Goal: Information Seeking & Learning: Learn about a topic

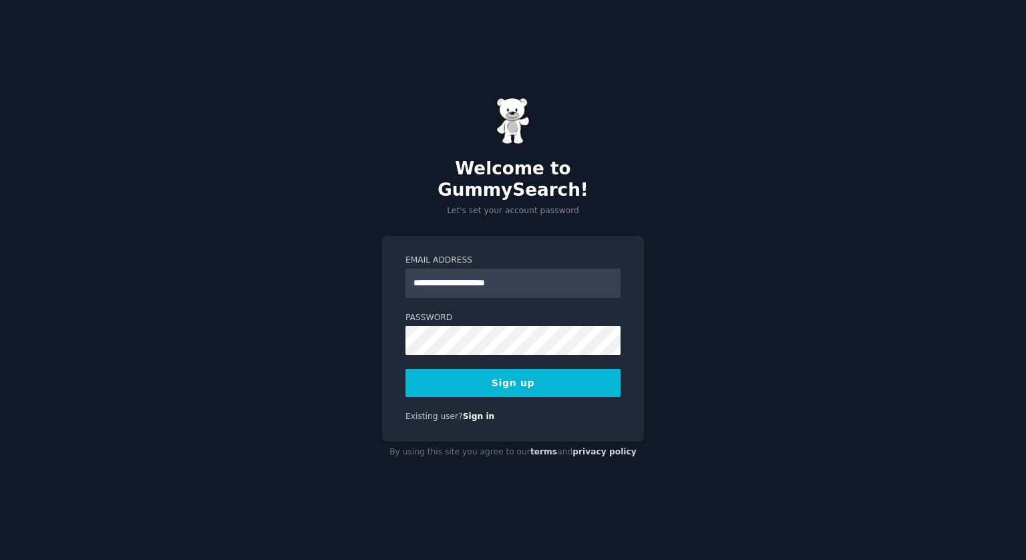
type input "**********"
click at [337, 336] on div "**********" at bounding box center [513, 280] width 1026 height 560
click at [519, 372] on button "Sign up" at bounding box center [513, 383] width 215 height 28
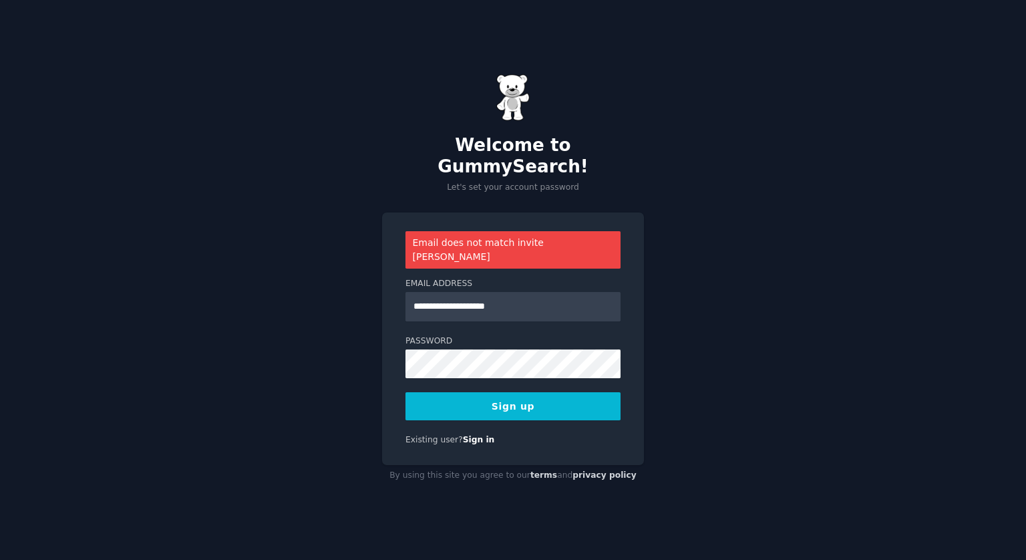
click at [517, 392] on button "Sign up" at bounding box center [513, 406] width 215 height 28
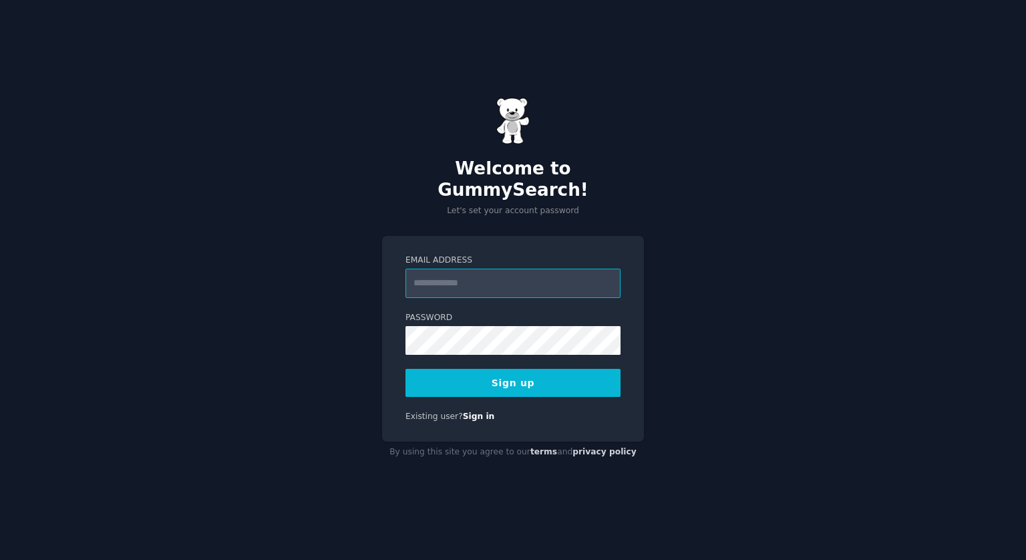
click at [433, 272] on input "Email Address" at bounding box center [513, 283] width 215 height 29
type input "**********"
click at [505, 377] on button "Sign up" at bounding box center [513, 383] width 215 height 28
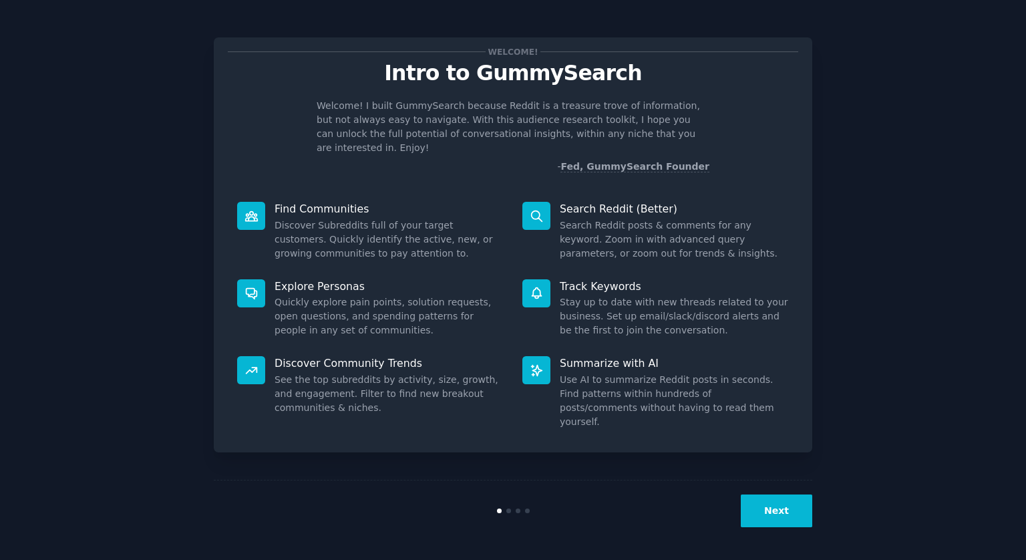
click at [783, 515] on button "Next" at bounding box center [777, 510] width 72 height 33
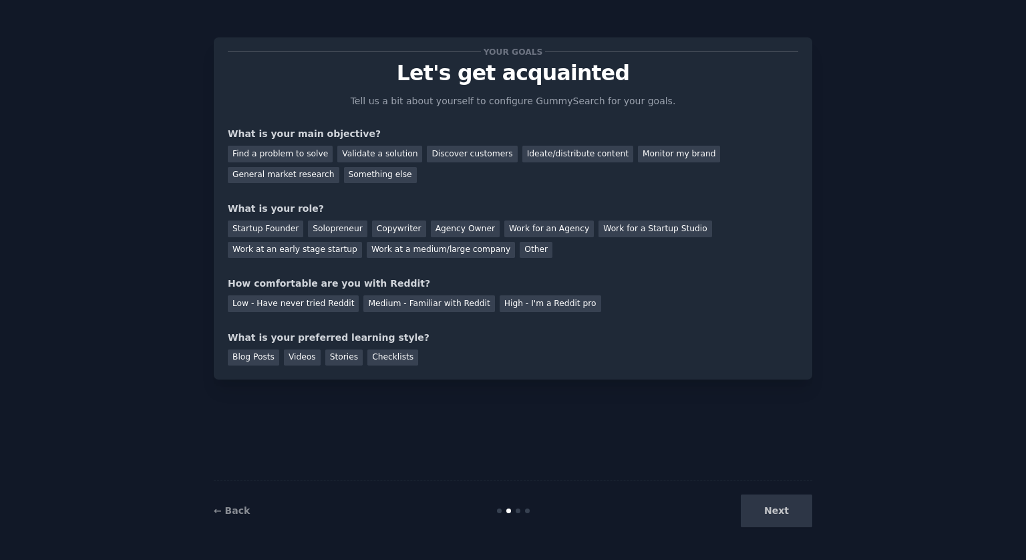
click at [778, 522] on div "Next" at bounding box center [713, 510] width 200 height 33
click at [778, 515] on div "Next" at bounding box center [713, 510] width 200 height 33
click at [339, 167] on div "General market research" at bounding box center [284, 175] width 112 height 17
click at [382, 234] on div "Copywriter" at bounding box center [399, 229] width 54 height 17
click at [537, 312] on div "Your goals Let's get acquainted Tell us a bit about yourself to configure Gummy…" at bounding box center [513, 208] width 571 height 314
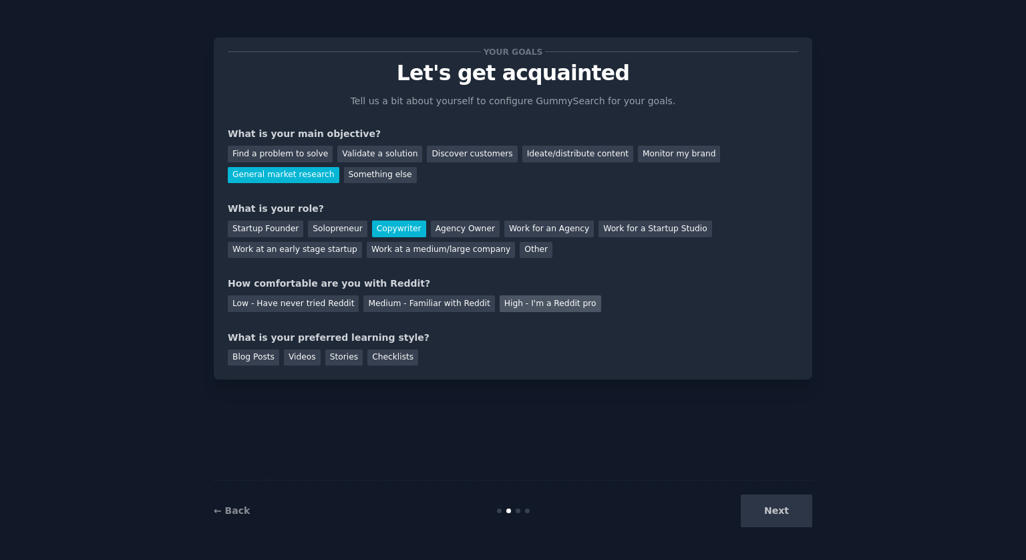
click at [538, 306] on div "High - I'm a Reddit pro" at bounding box center [551, 303] width 102 height 17
click at [257, 356] on div "Blog Posts" at bounding box center [253, 357] width 51 height 17
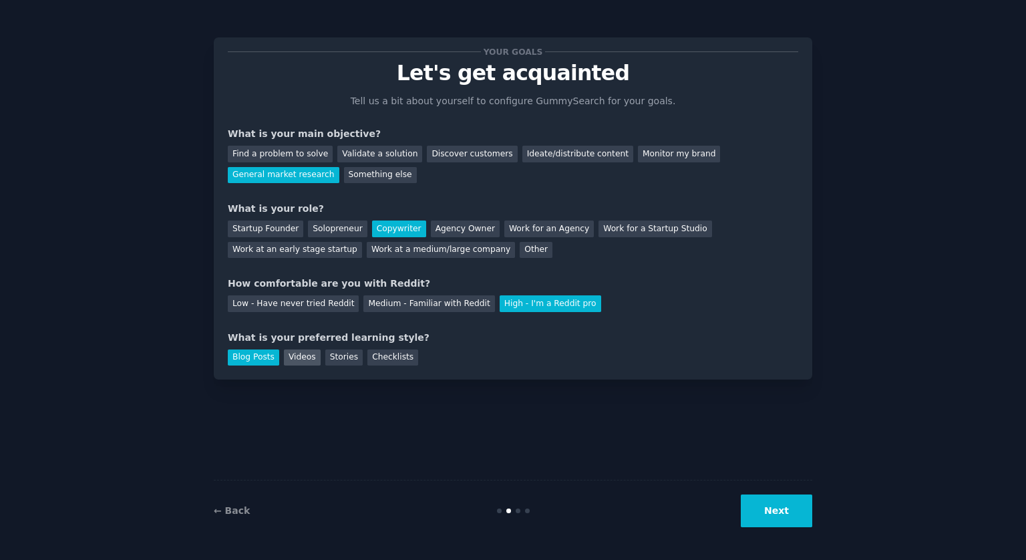
click at [308, 355] on div "Videos" at bounding box center [302, 357] width 37 height 17
click at [337, 355] on div "Stories" at bounding box center [343, 357] width 37 height 17
click at [371, 356] on div "Checklists" at bounding box center [393, 357] width 51 height 17
click at [253, 358] on div "Blog Posts" at bounding box center [253, 357] width 51 height 17
click at [377, 355] on div "Checklists" at bounding box center [393, 357] width 51 height 17
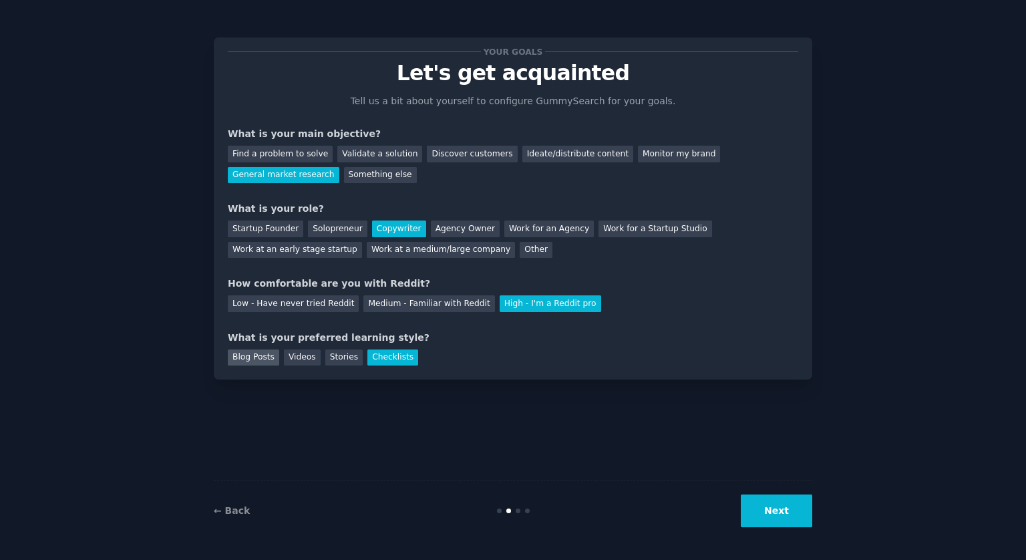
click at [263, 358] on div "Blog Posts" at bounding box center [253, 357] width 51 height 17
click at [778, 519] on button "Next" at bounding box center [777, 510] width 72 height 33
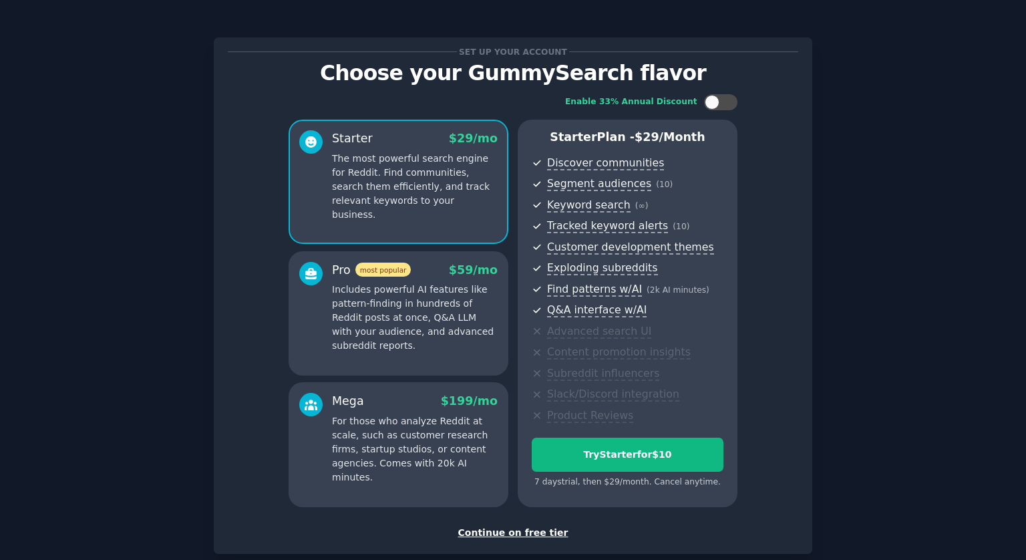
click at [520, 530] on div "Continue on free tier" at bounding box center [513, 533] width 571 height 14
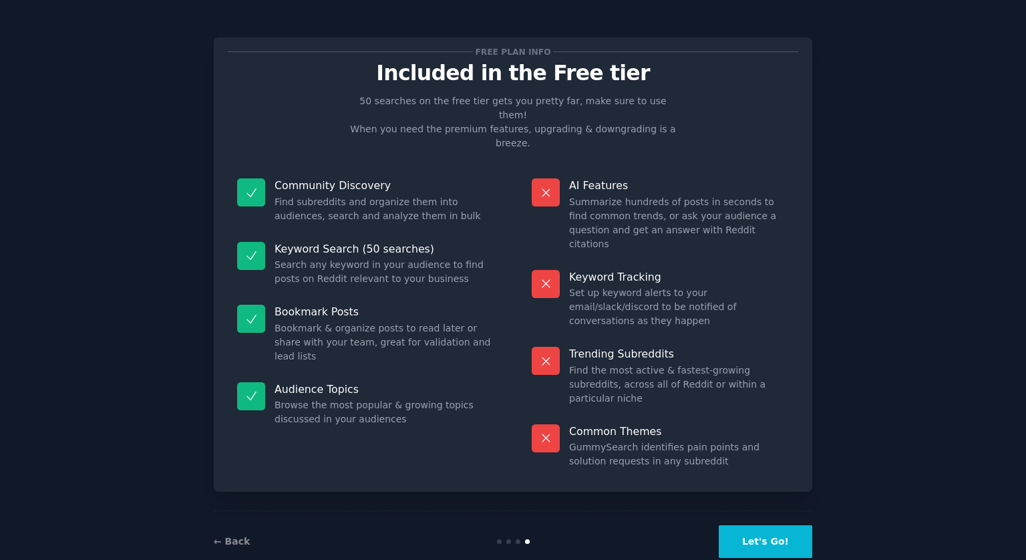
click at [767, 525] on button "Let's Go!" at bounding box center [766, 541] width 94 height 33
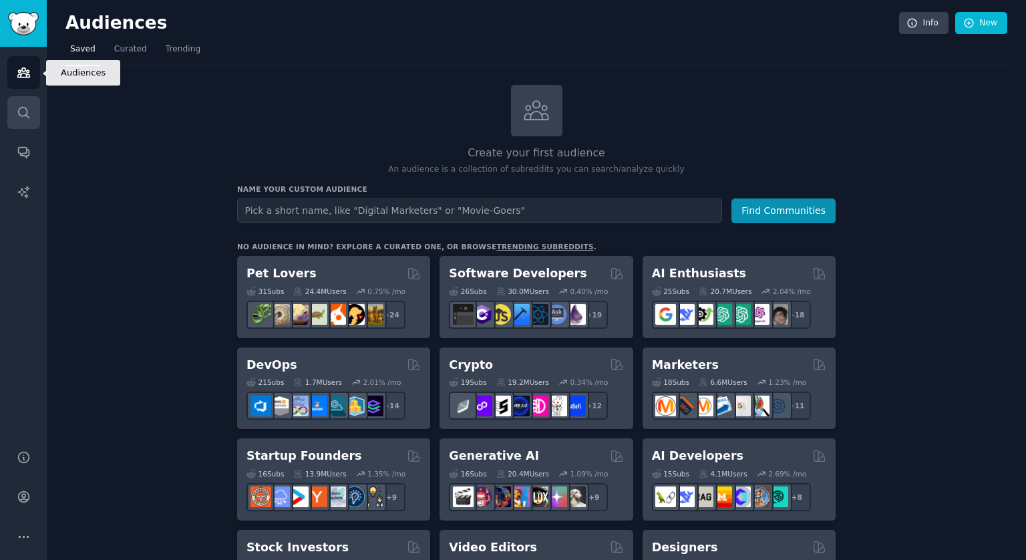
click at [27, 114] on icon "Sidebar" at bounding box center [24, 113] width 14 height 14
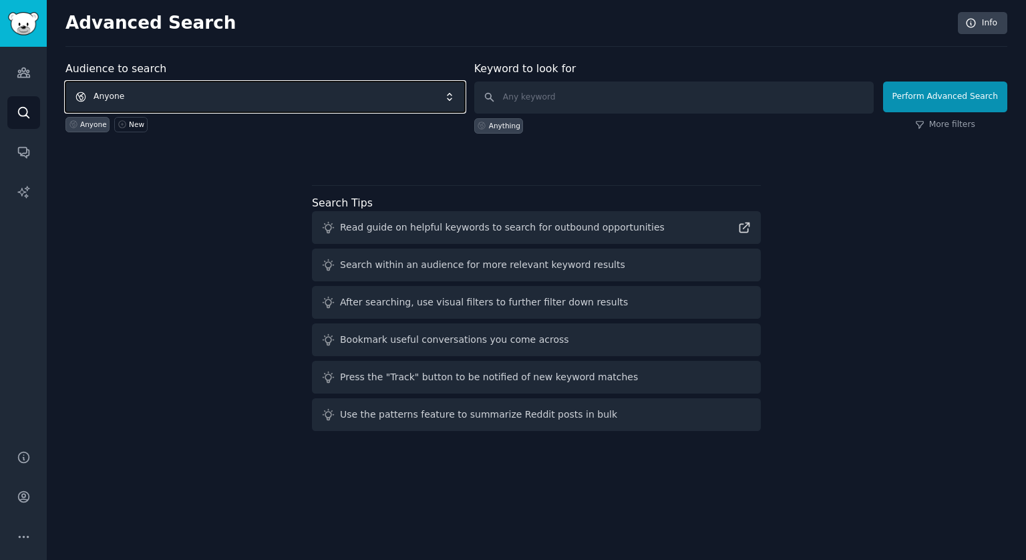
click at [187, 88] on span "Anyone" at bounding box center [265, 97] width 400 height 31
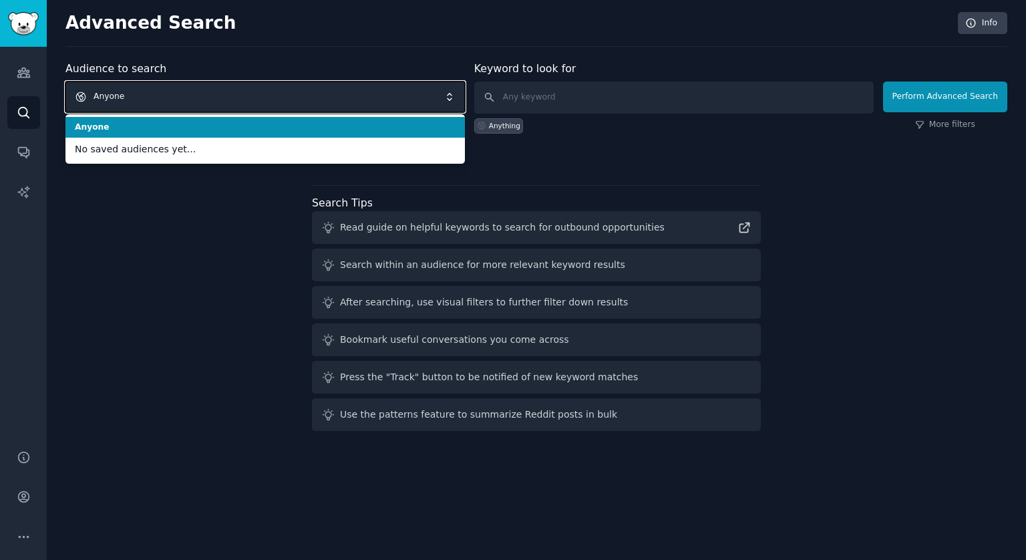
click at [188, 92] on span "Anyone" at bounding box center [265, 97] width 400 height 31
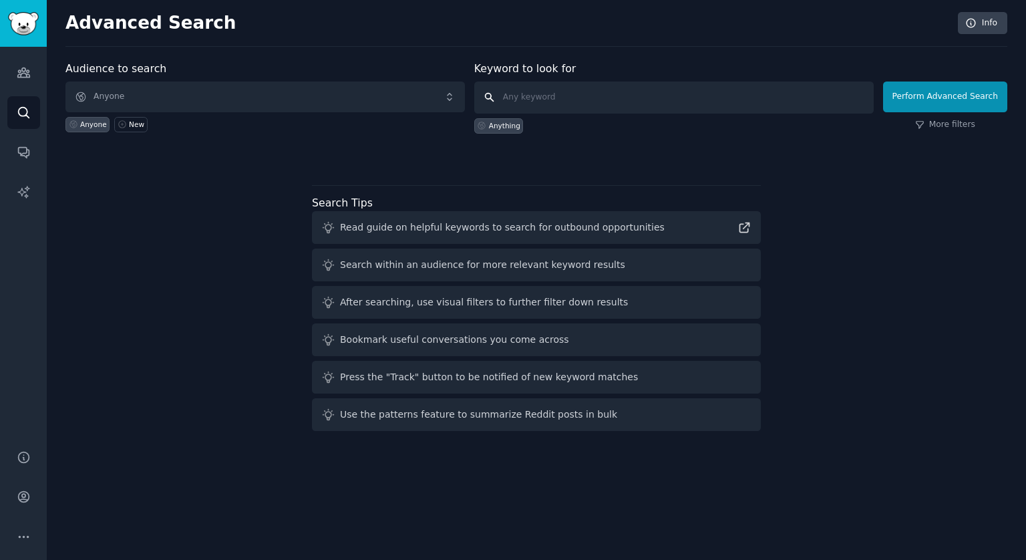
click at [577, 91] on input "text" at bounding box center [674, 98] width 400 height 32
type input "adhd"
click at [954, 122] on link "More filters" at bounding box center [945, 125] width 60 height 12
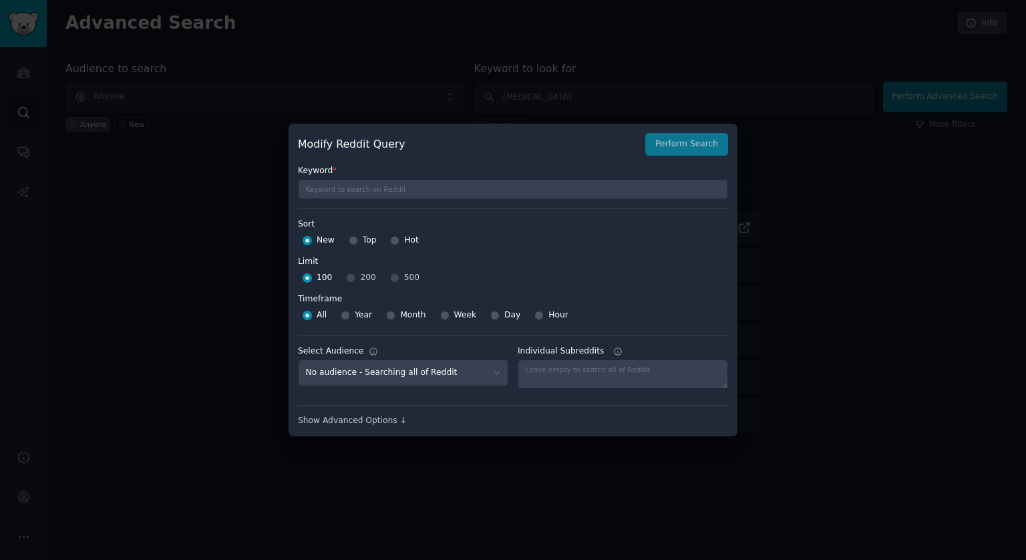
click at [357, 241] on div "Top" at bounding box center [363, 240] width 28 height 21
click at [353, 241] on input "Top" at bounding box center [353, 240] width 9 height 9
radio input "true"
click at [388, 278] on div "100 200 500" at bounding box center [513, 277] width 430 height 21
click at [714, 111] on div at bounding box center [513, 280] width 1026 height 560
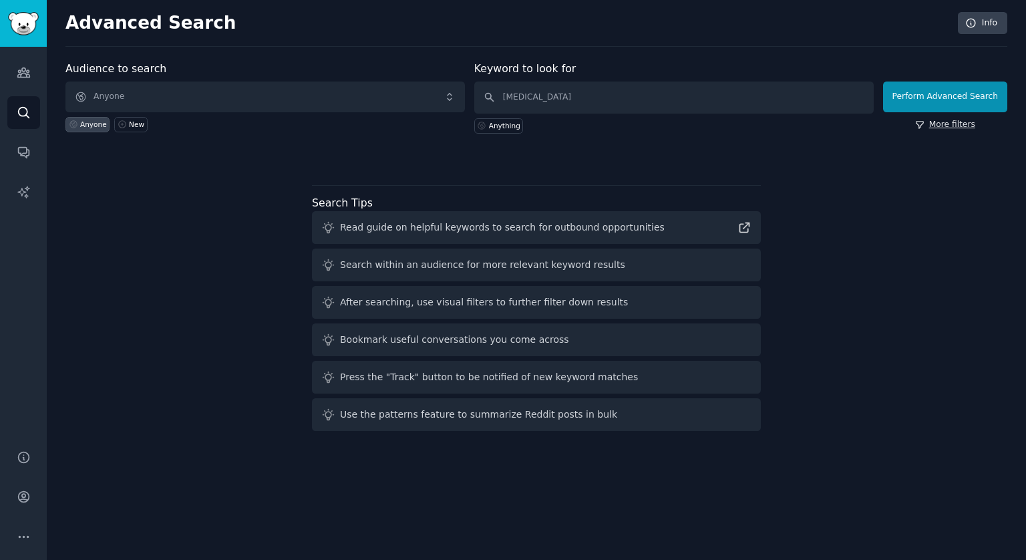
click at [938, 122] on link "More filters" at bounding box center [945, 125] width 60 height 12
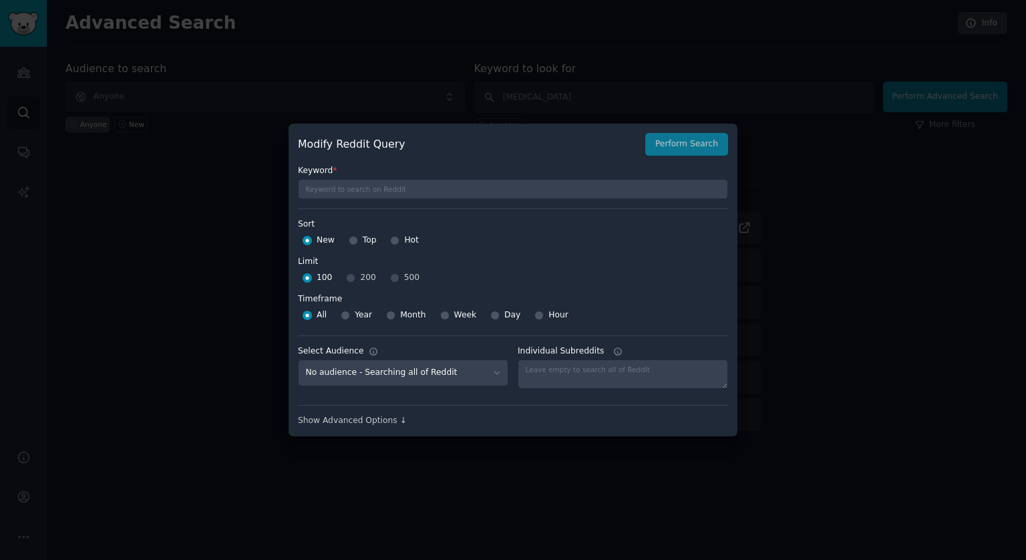
click at [360, 243] on div "Top" at bounding box center [363, 240] width 28 height 21
click at [351, 243] on input "Top" at bounding box center [353, 240] width 9 height 9
radio input "true"
click at [375, 374] on select "No audience - Searching all of Reddit" at bounding box center [403, 373] width 210 height 27
click at [298, 360] on select "No audience - Searching all of Reddit" at bounding box center [403, 373] width 210 height 27
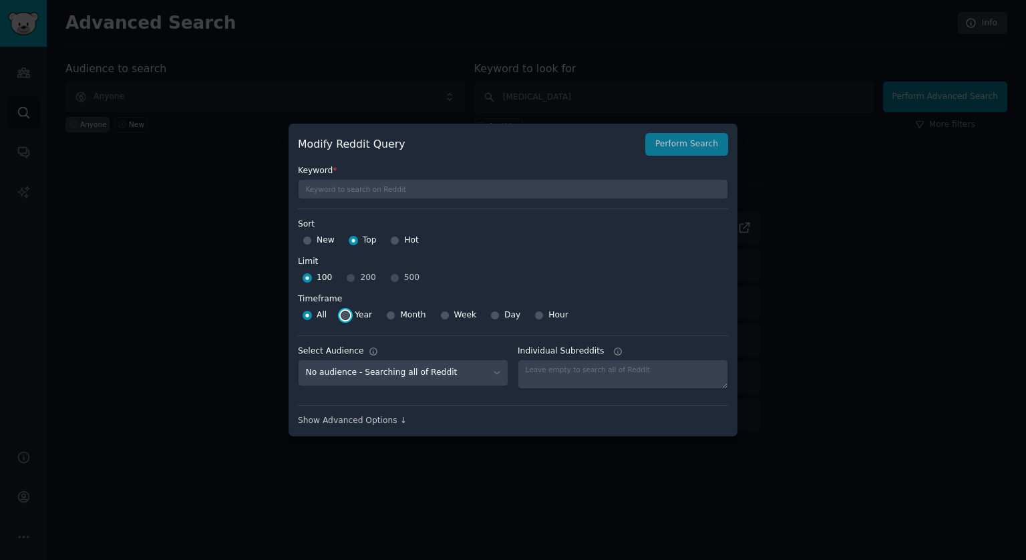
click at [349, 315] on input "Year" at bounding box center [345, 315] width 9 height 9
radio input "true"
click at [307, 315] on input "All" at bounding box center [307, 315] width 9 height 9
radio input "true"
click at [682, 140] on div "Modify Reddit Query Perform Search" at bounding box center [513, 144] width 430 height 23
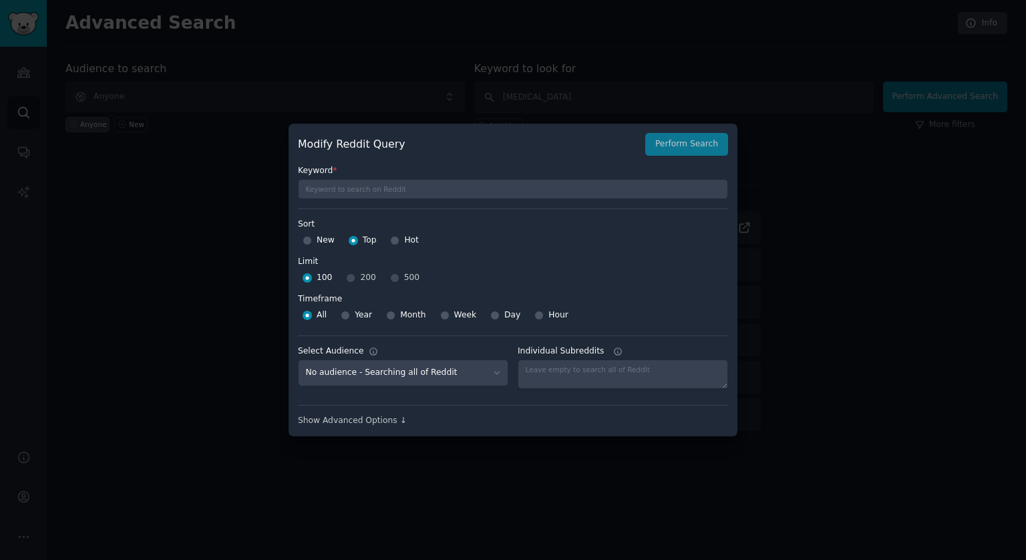
click at [350, 319] on div "Year" at bounding box center [356, 315] width 31 height 21
click at [348, 317] on input "Year" at bounding box center [345, 315] width 9 height 9
radio input "true"
click at [306, 315] on input "All" at bounding box center [307, 315] width 9 height 9
radio input "true"
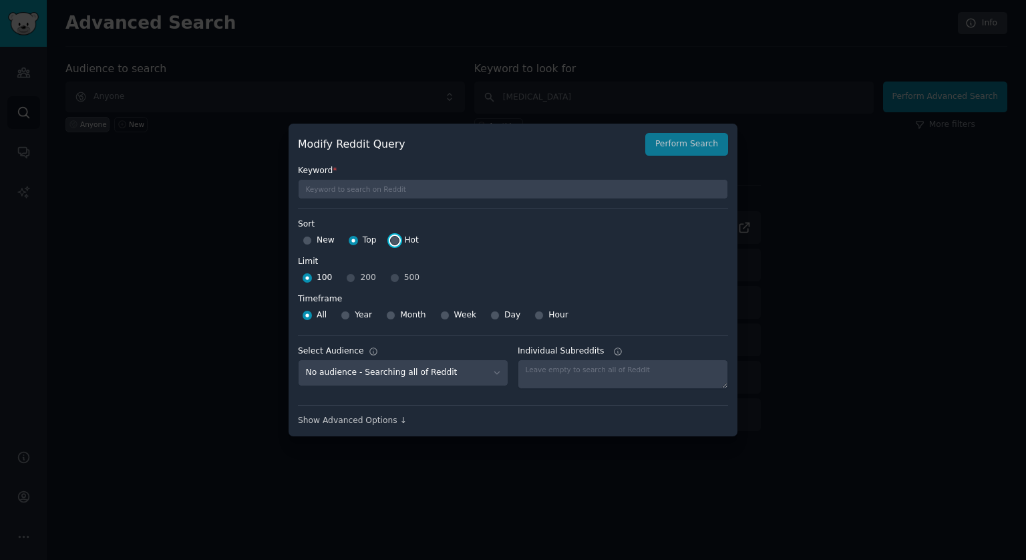
click at [396, 240] on input "Hot" at bounding box center [394, 240] width 9 height 9
radio input "true"
click at [347, 315] on input "Year" at bounding box center [345, 315] width 9 height 9
radio input "true"
click at [353, 240] on input "Top" at bounding box center [353, 240] width 9 height 9
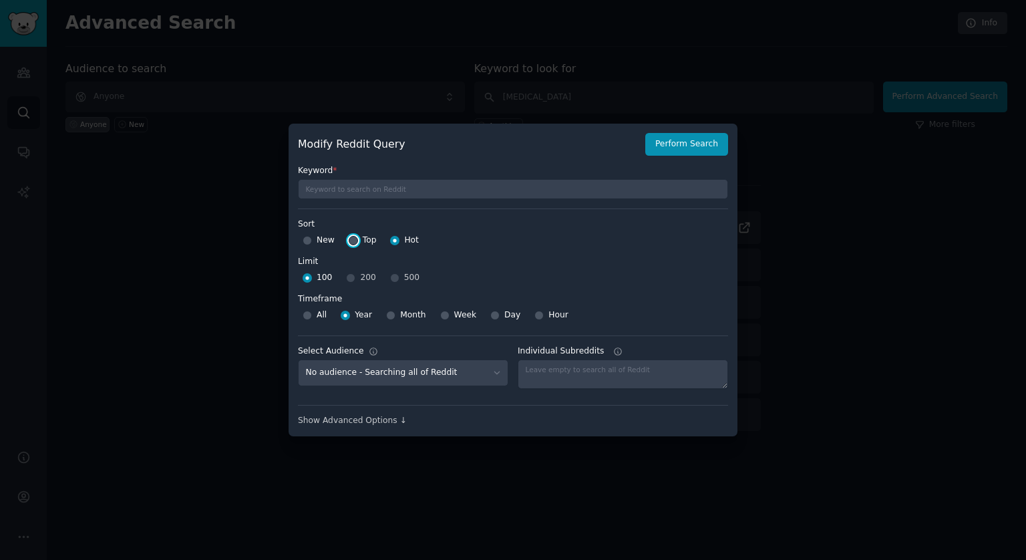
radio input "true"
click at [690, 144] on button "Perform Search" at bounding box center [687, 144] width 83 height 23
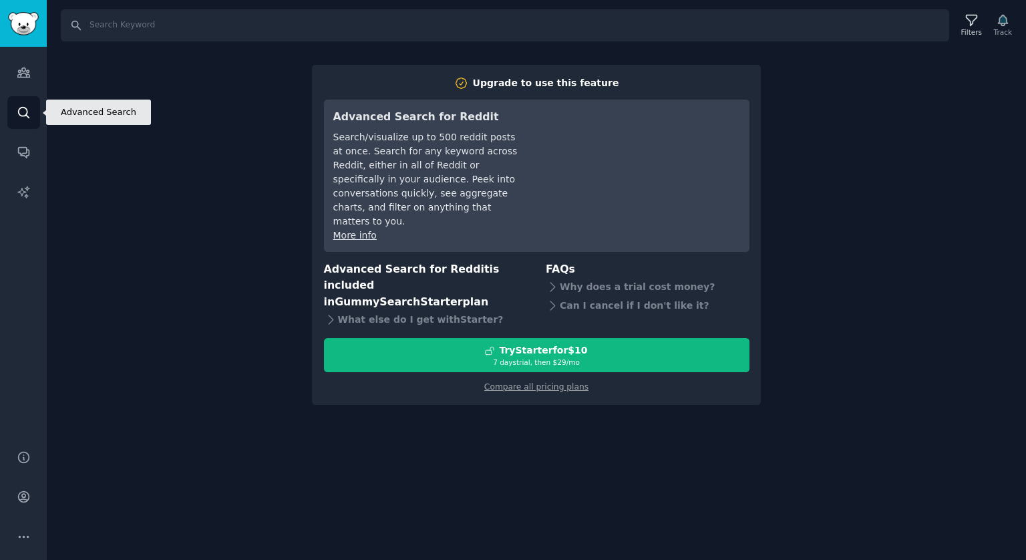
click at [23, 111] on icon "Sidebar" at bounding box center [24, 113] width 14 height 14
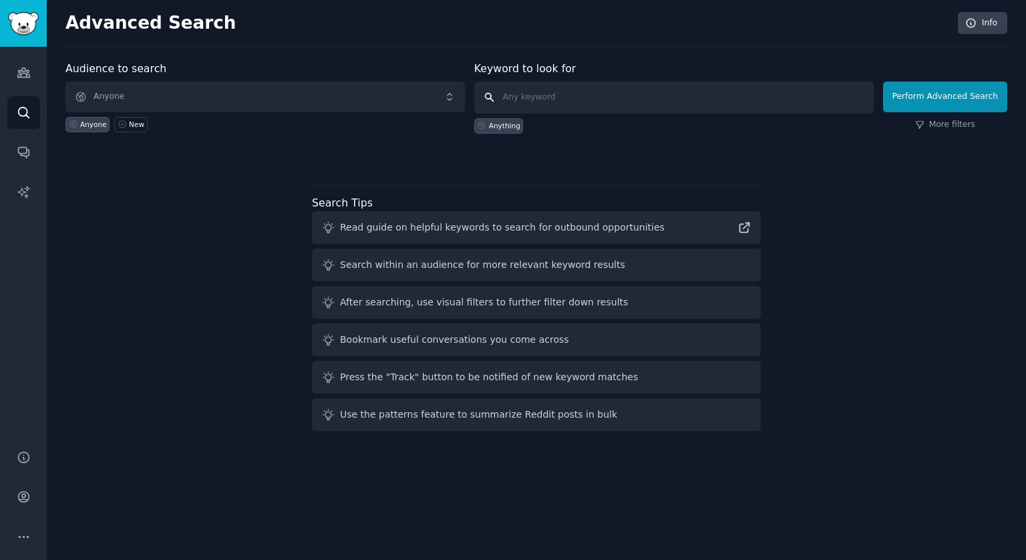
click at [537, 97] on input "text" at bounding box center [674, 98] width 400 height 32
type input "[MEDICAL_DATA]"
click at [932, 98] on button "Perform Advanced Search" at bounding box center [945, 97] width 124 height 31
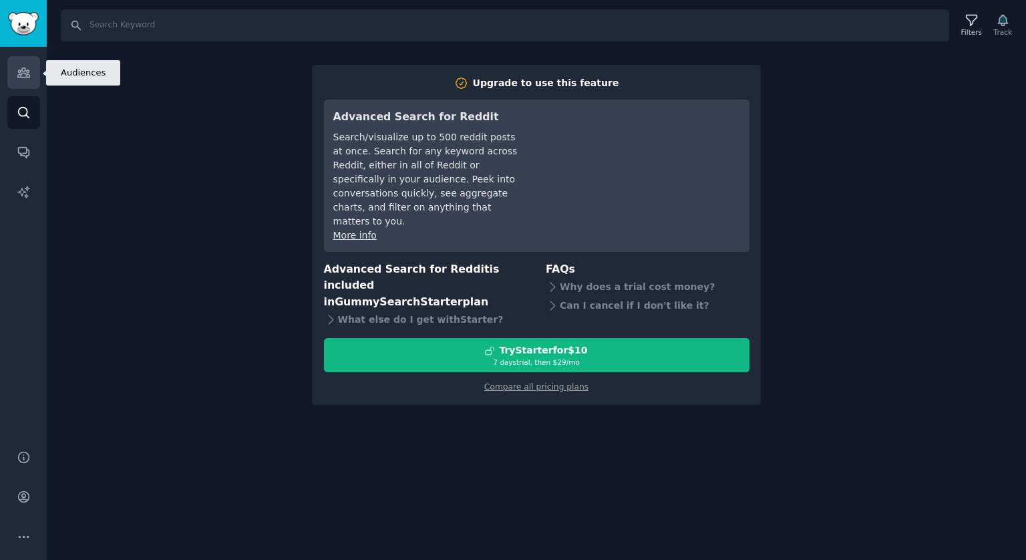
click at [20, 77] on icon "Sidebar" at bounding box center [23, 72] width 12 height 9
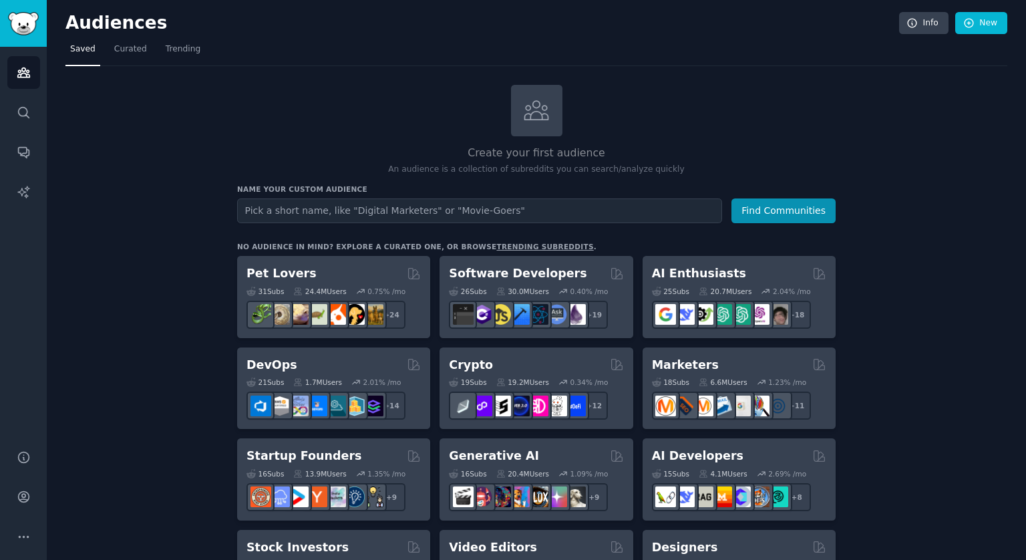
click at [332, 205] on input "text" at bounding box center [479, 210] width 485 height 25
type input "A"
type input "[MEDICAL_DATA]"
click at [766, 218] on button "Find Communities" at bounding box center [784, 210] width 104 height 25
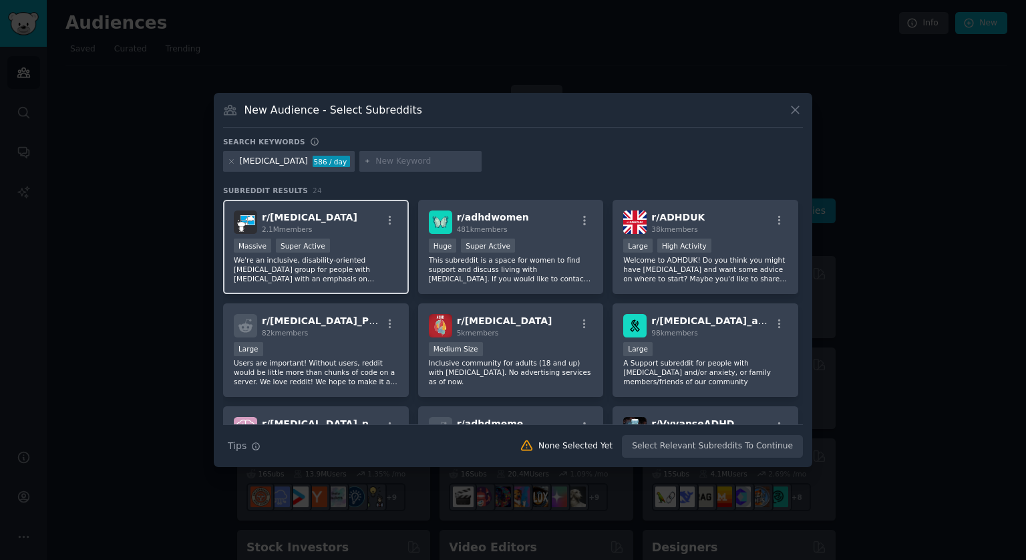
click at [344, 223] on div "r/ ADHD 2.1M members" at bounding box center [316, 221] width 164 height 23
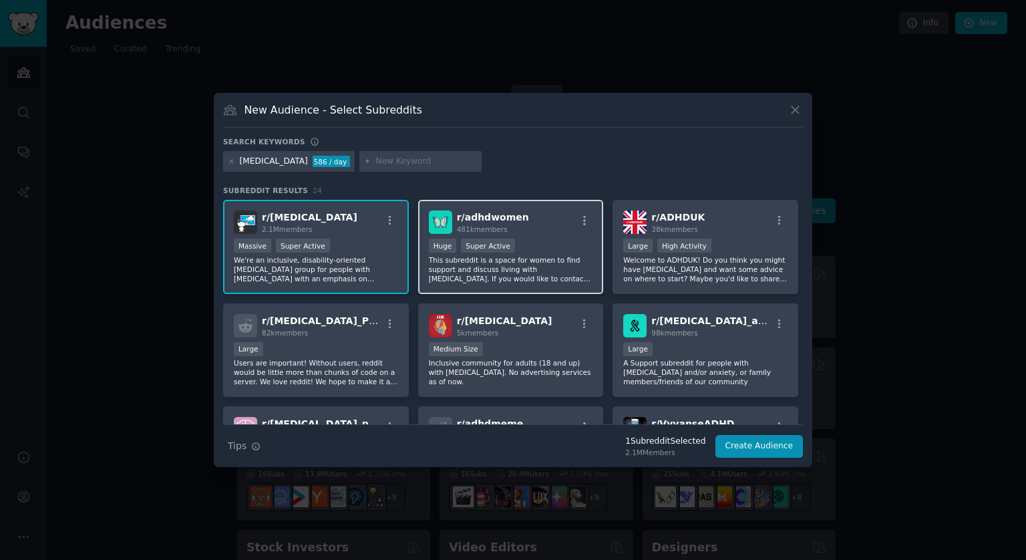
click at [499, 223] on h2 "r/ adhdwomen 481k members" at bounding box center [493, 221] width 72 height 23
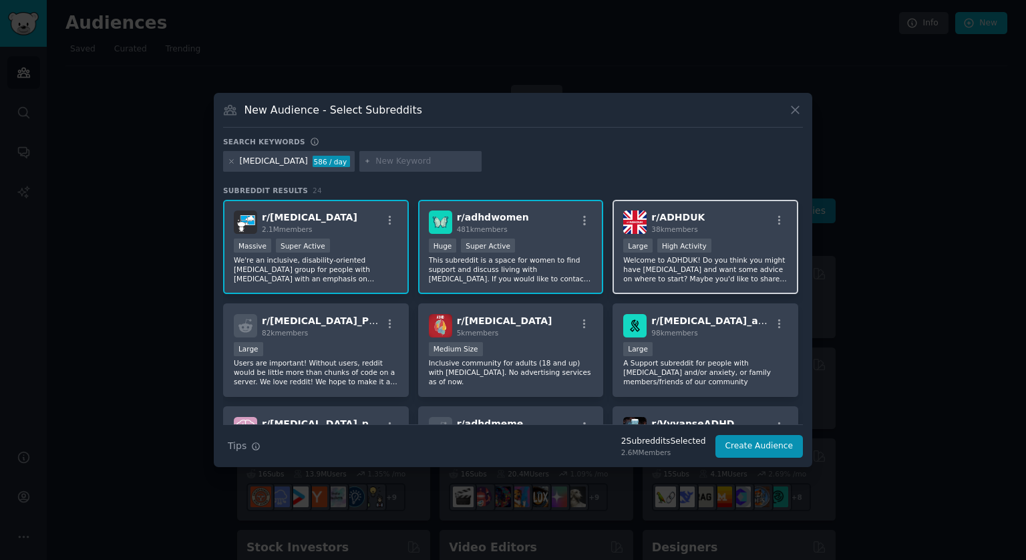
click at [703, 217] on div "r/ ADHDUK 38k members" at bounding box center [705, 221] width 164 height 23
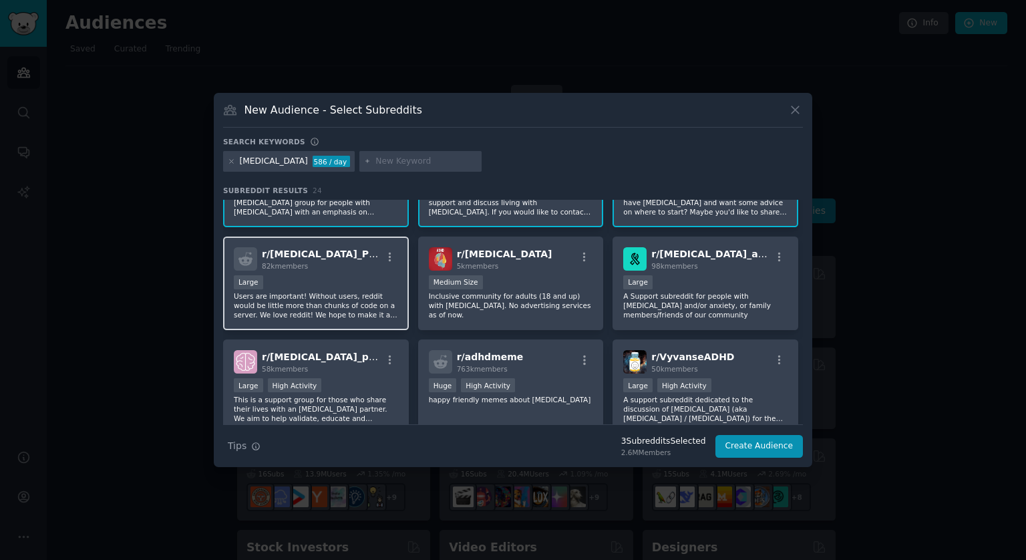
scroll to position [134, 0]
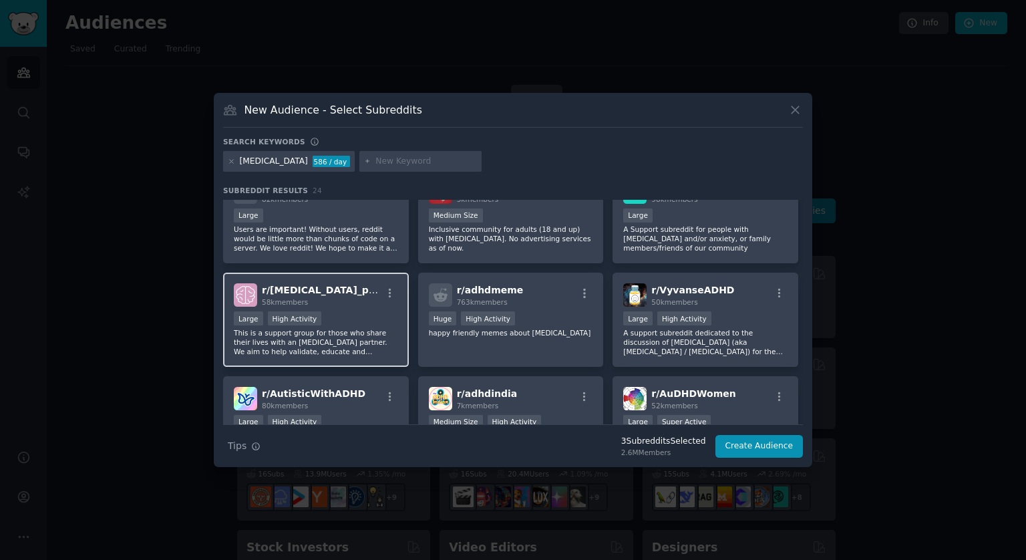
click at [350, 304] on div "r/ ADHD_partners 58k members" at bounding box center [316, 294] width 164 height 23
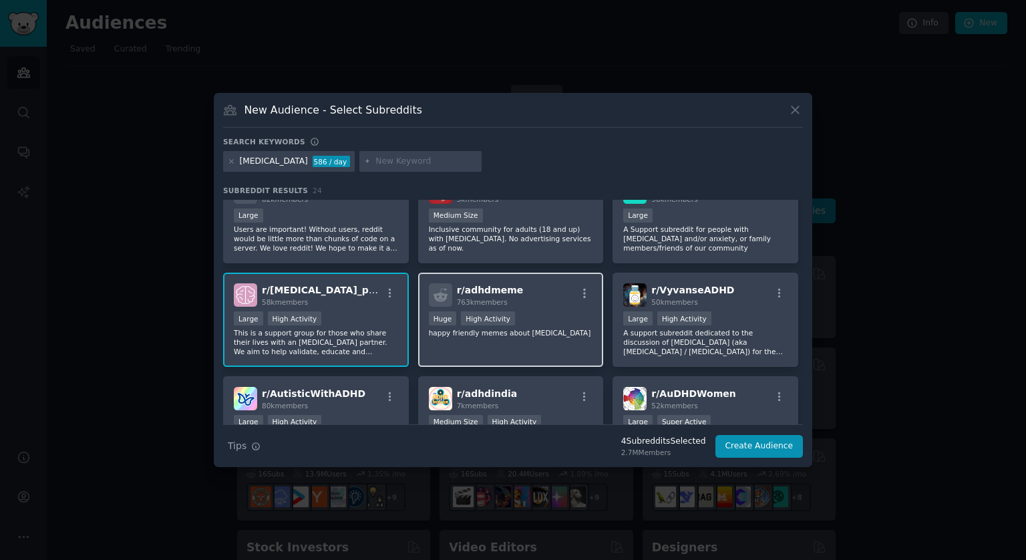
scroll to position [67, 0]
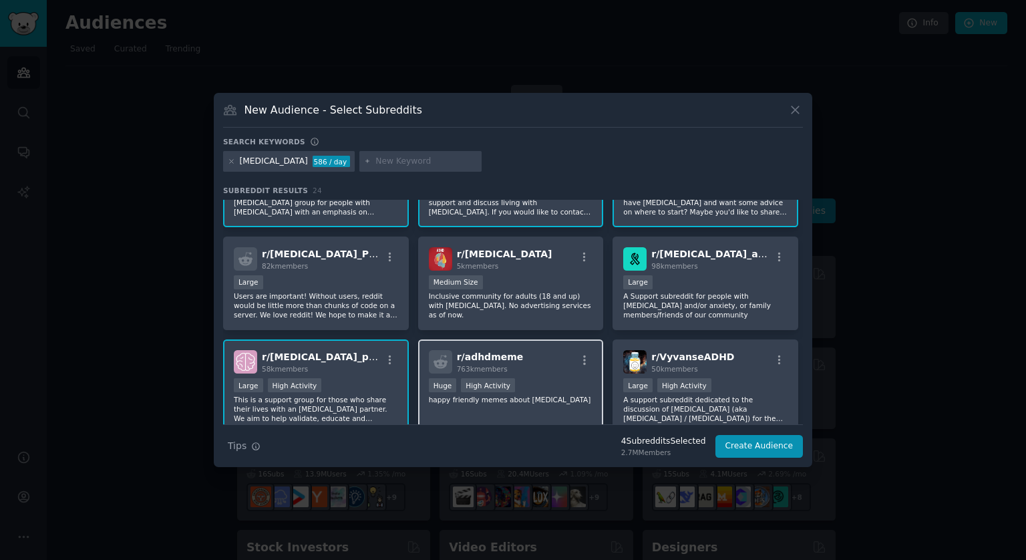
click at [545, 362] on div "r/ adhdmeme 763k members" at bounding box center [511, 361] width 164 height 23
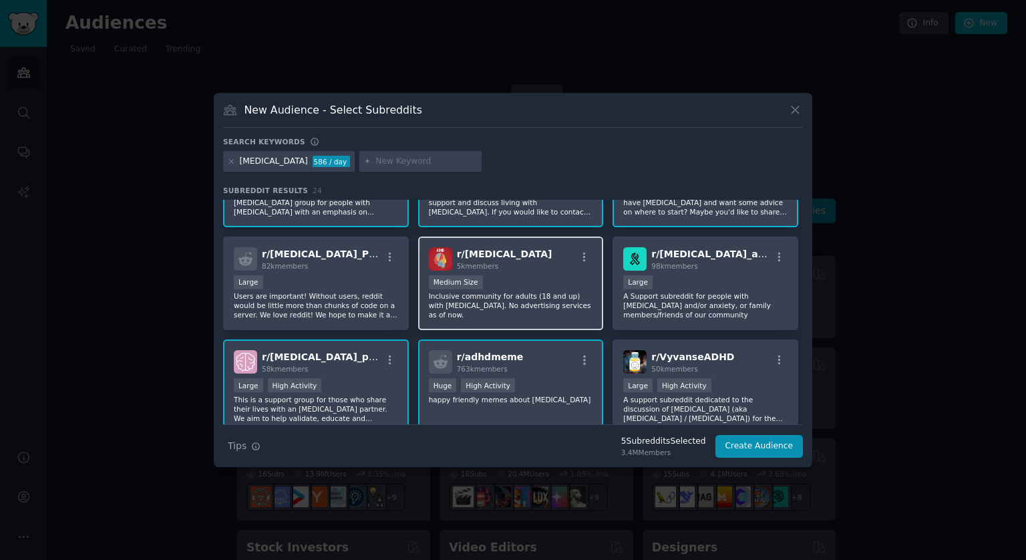
click at [543, 285] on div "1000 - 10,000 members Medium Size" at bounding box center [511, 283] width 164 height 17
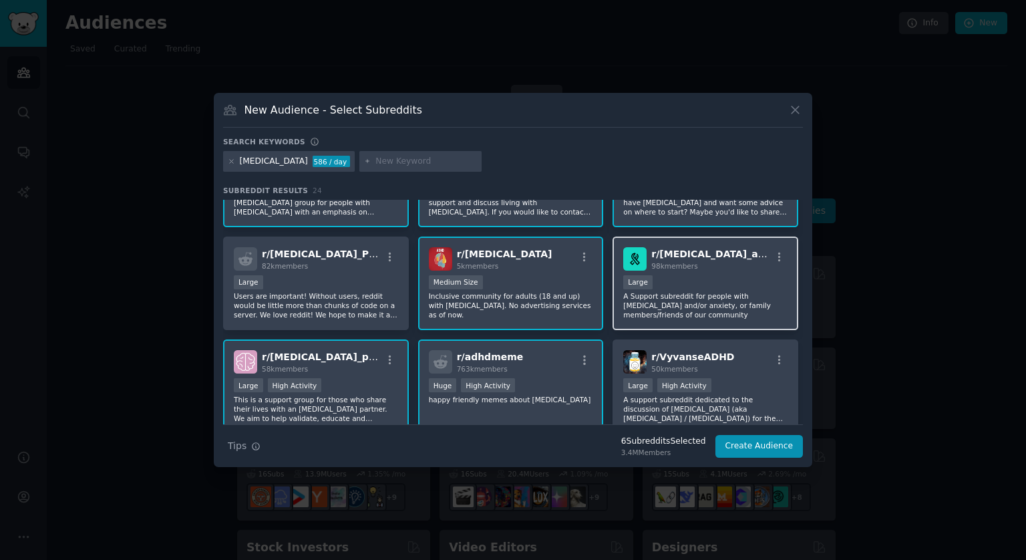
click at [715, 271] on div "r/ adhd_anxiety 98k members 10,000 - 100,000 members Large A Support subreddit …" at bounding box center [706, 284] width 186 height 94
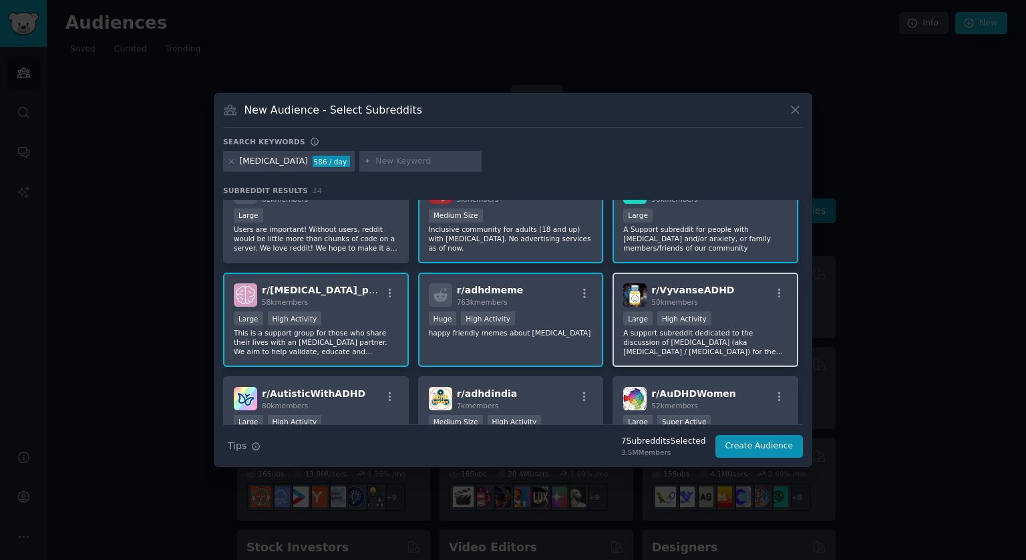
scroll to position [200, 0]
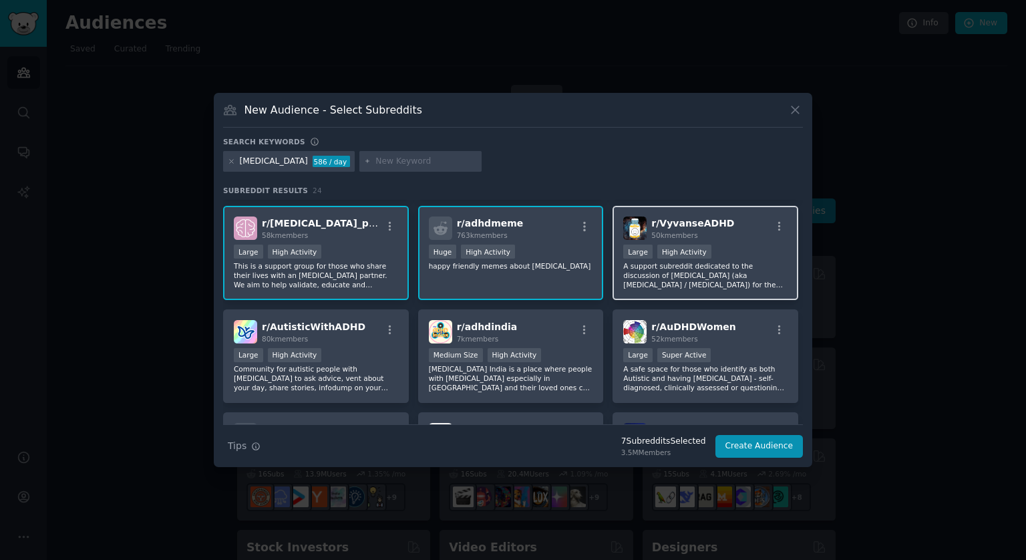
click at [721, 272] on p "A support subreddit dedicated to the discussion of [MEDICAL_DATA] (aka [MEDICAL…" at bounding box center [705, 275] width 164 height 28
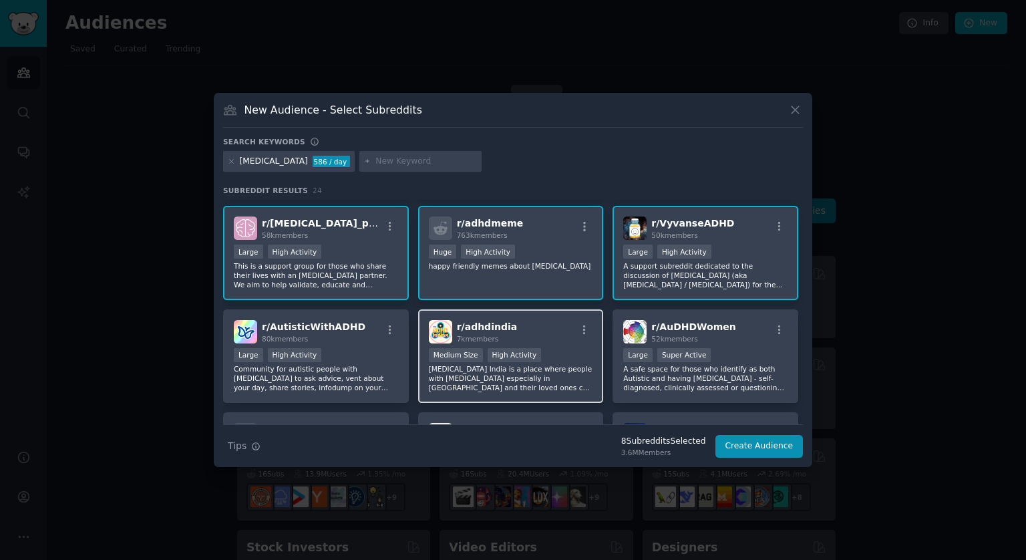
scroll to position [267, 0]
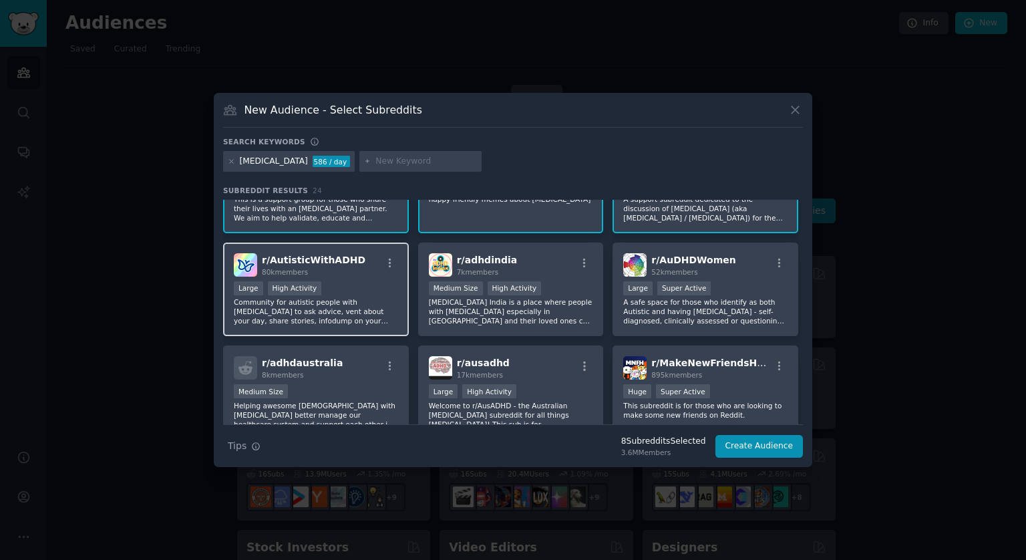
click at [356, 303] on p "Community for autistic people with [MEDICAL_DATA] to ask advice, vent about you…" at bounding box center [316, 311] width 164 height 28
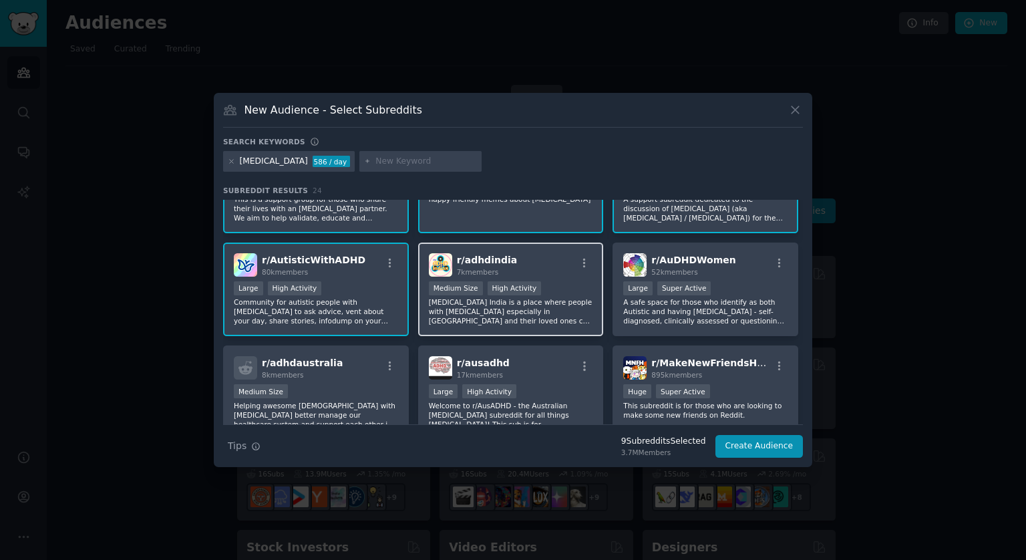
click at [559, 303] on p "[MEDICAL_DATA] India is a place where people with [MEDICAL_DATA] especially in …" at bounding box center [511, 311] width 164 height 28
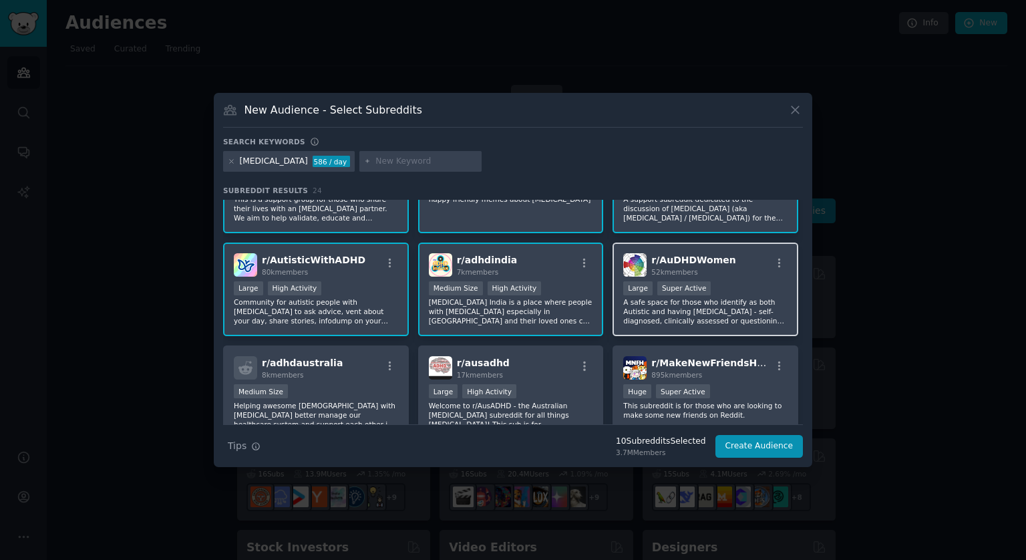
click at [719, 312] on p "A safe space for those who identify as both Autistic and having [MEDICAL_DATA] …" at bounding box center [705, 311] width 164 height 28
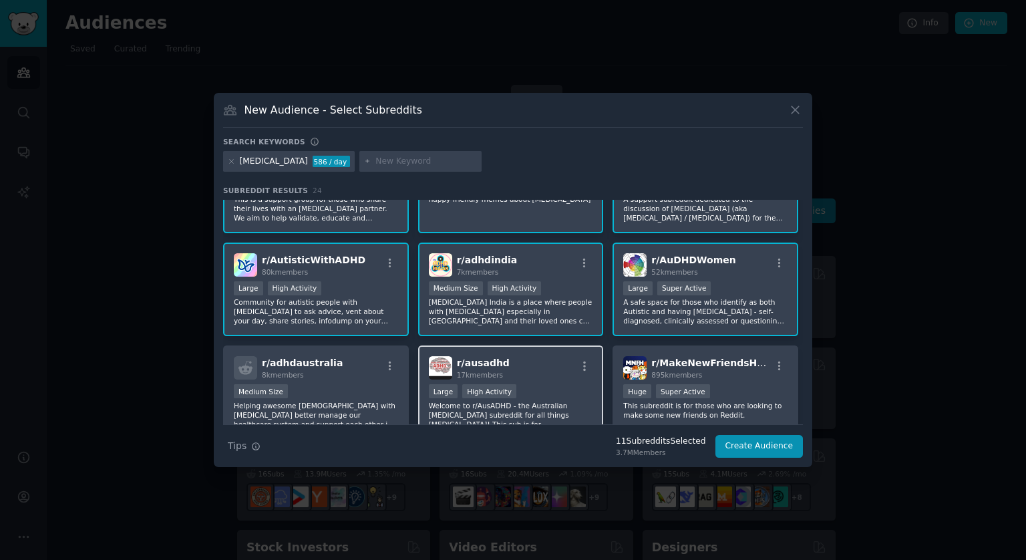
scroll to position [334, 0]
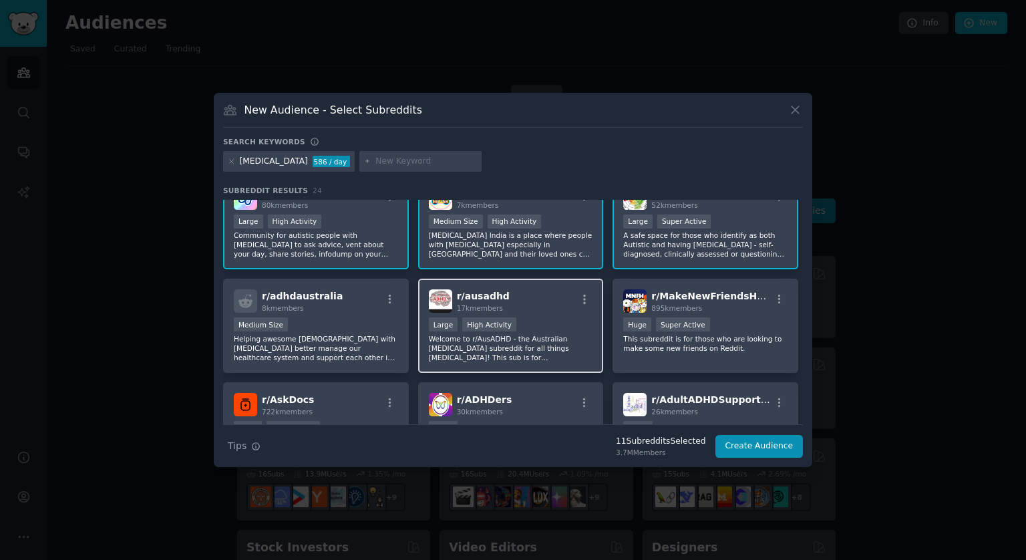
click at [539, 307] on div "r/ ausadhd 17k members" at bounding box center [511, 300] width 164 height 23
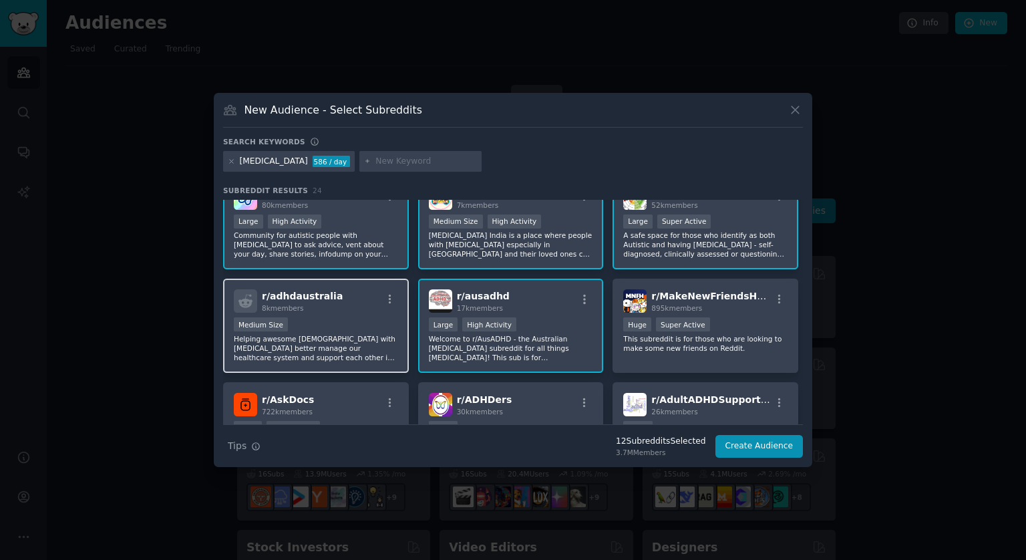
click at [341, 334] on p "Helping awesome [DEMOGRAPHIC_DATA] with [MEDICAL_DATA] better manage our health…" at bounding box center [316, 348] width 164 height 28
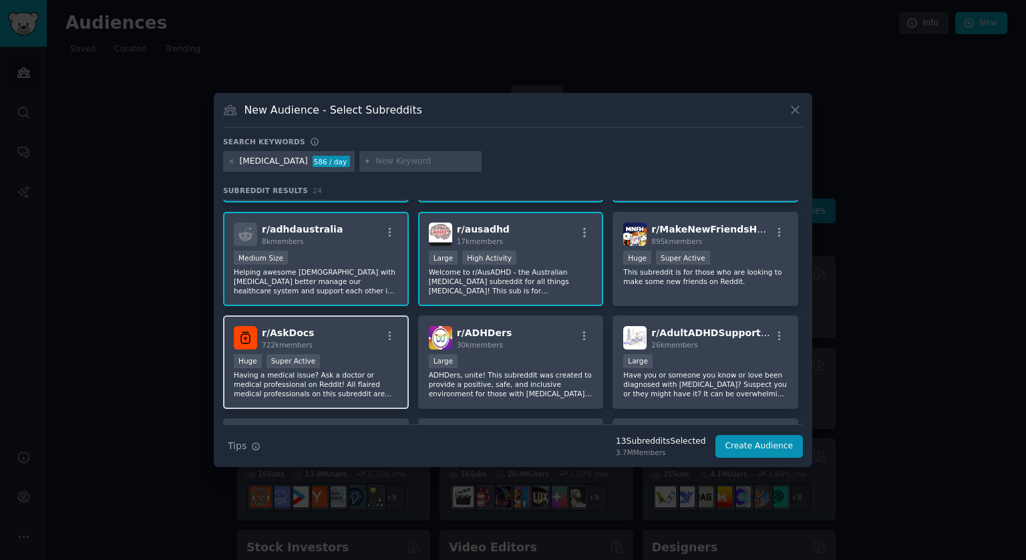
scroll to position [468, 0]
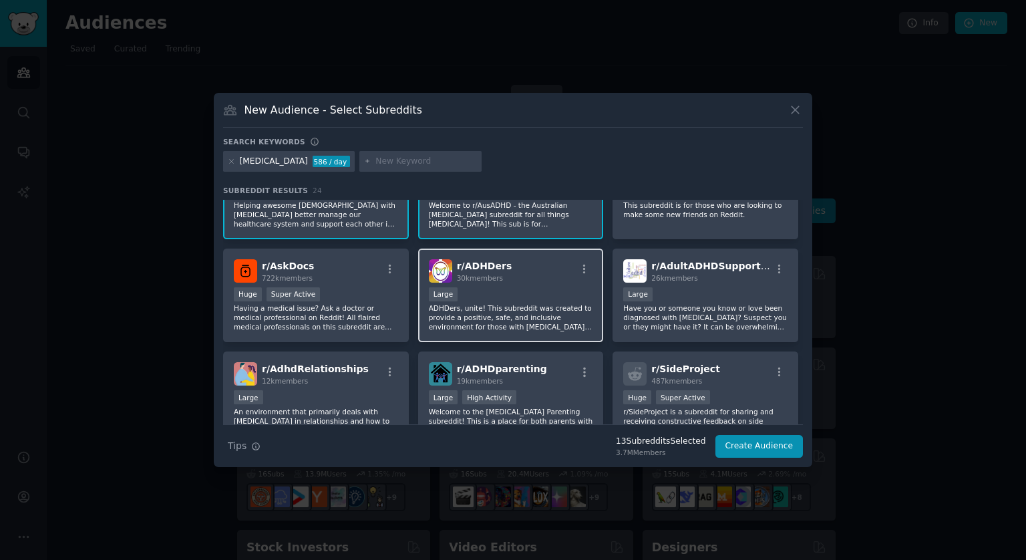
click at [528, 307] on p "ADHDers, unite! This subreddit was created to provide a positive, safe, and inc…" at bounding box center [511, 317] width 164 height 28
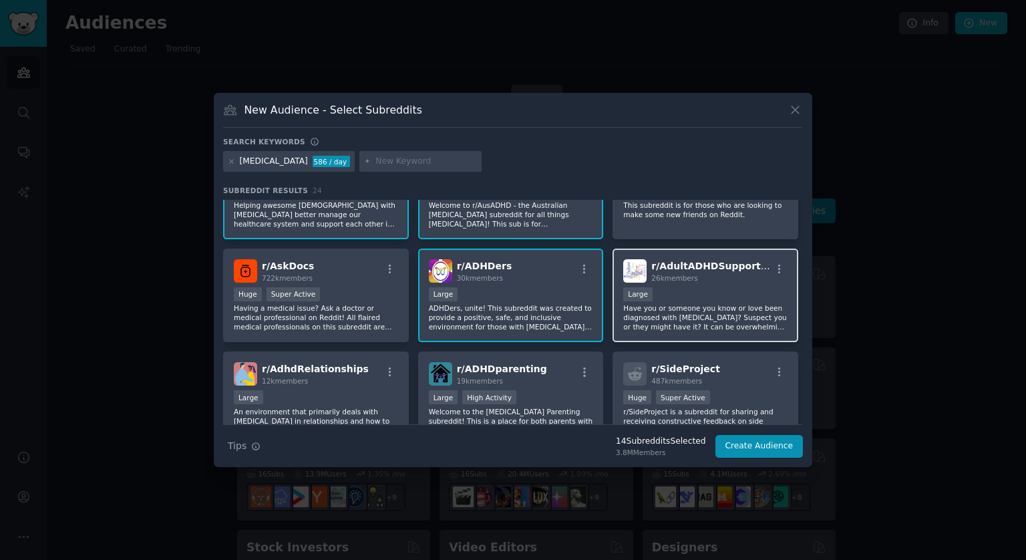
click at [708, 304] on p "Have you or someone you know or love been diagnosed with [MEDICAL_DATA]? Suspec…" at bounding box center [705, 317] width 164 height 28
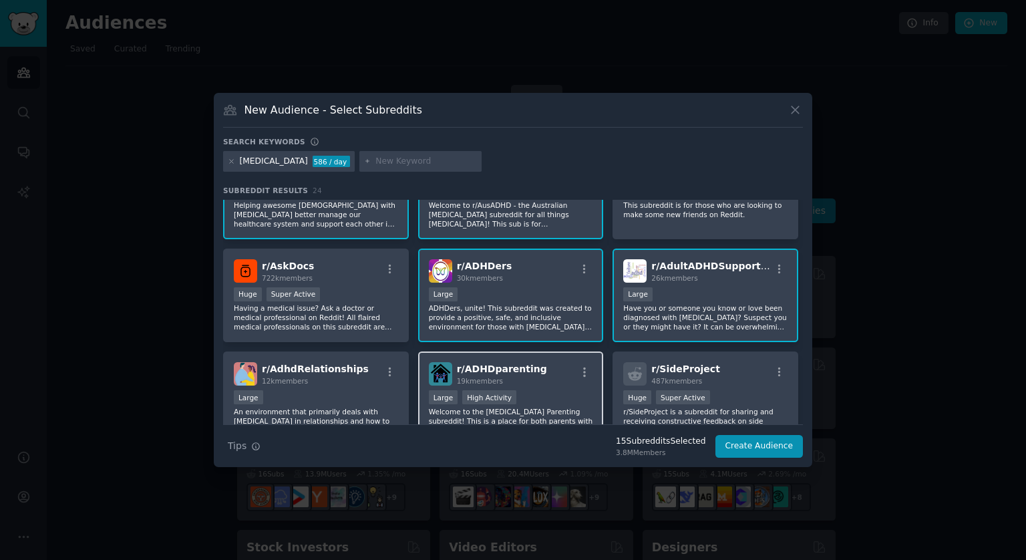
scroll to position [535, 0]
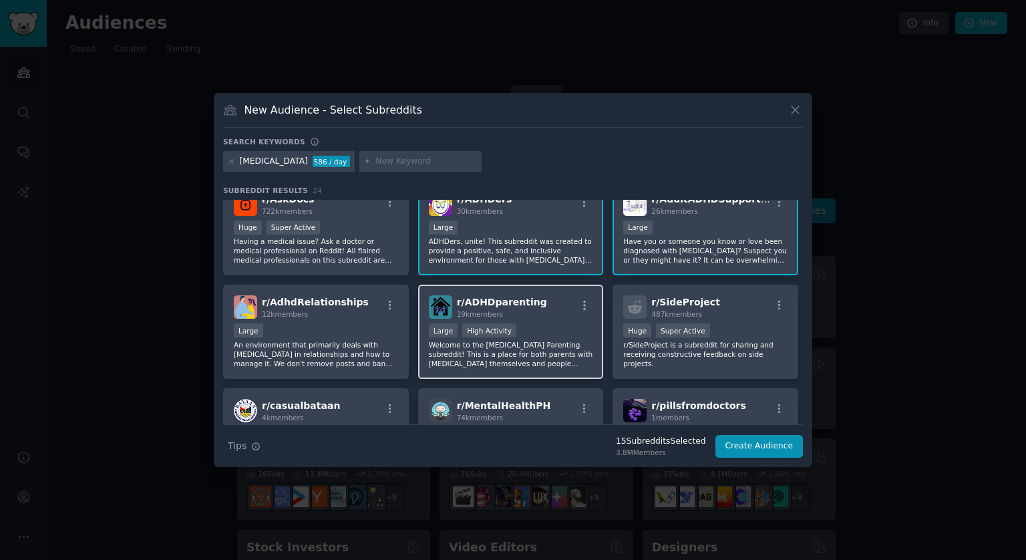
click at [543, 324] on div "Large High Activity" at bounding box center [511, 331] width 164 height 17
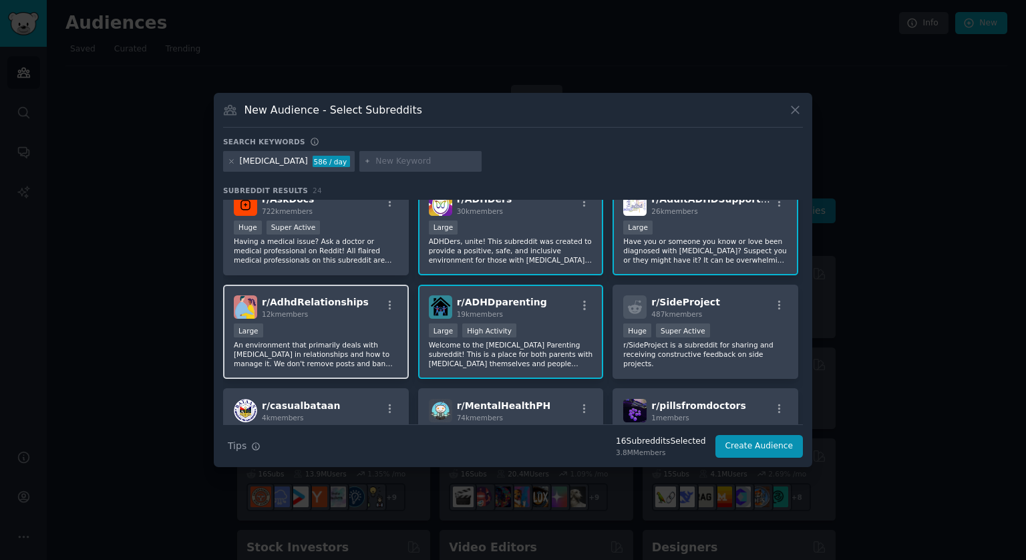
click at [345, 318] on div "r/ AdhdRelationships 12k members Large An environment that primarily deals with…" at bounding box center [316, 332] width 186 height 94
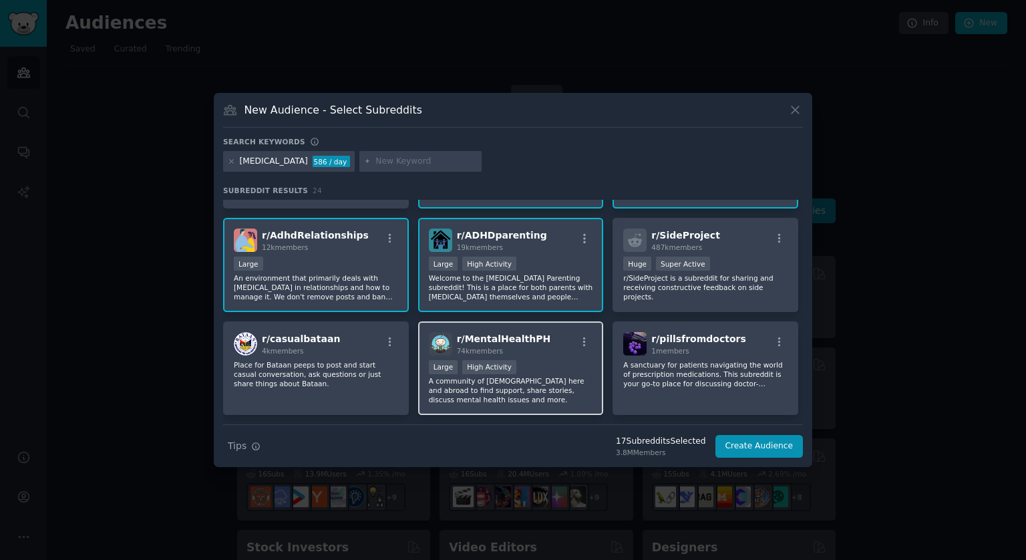
scroll to position [634, 0]
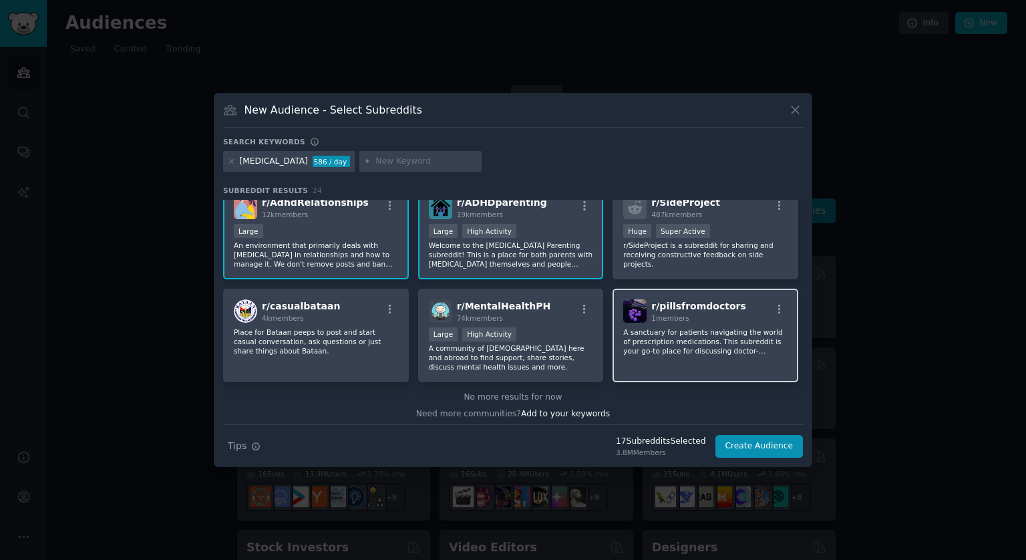
drag, startPoint x: 700, startPoint y: 356, endPoint x: 681, endPoint y: 362, distance: 20.3
click at [700, 355] on div "r/ pillsfromdoctors 1 members A sanctuary for patients navigating the world of …" at bounding box center [706, 336] width 186 height 94
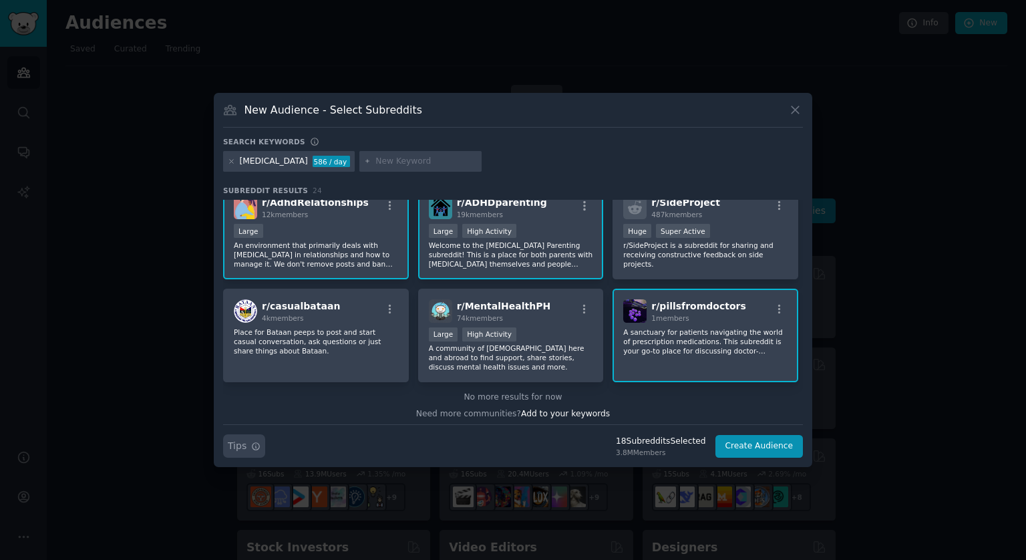
click at [259, 444] on button "Search Tips Tips" at bounding box center [244, 445] width 42 height 23
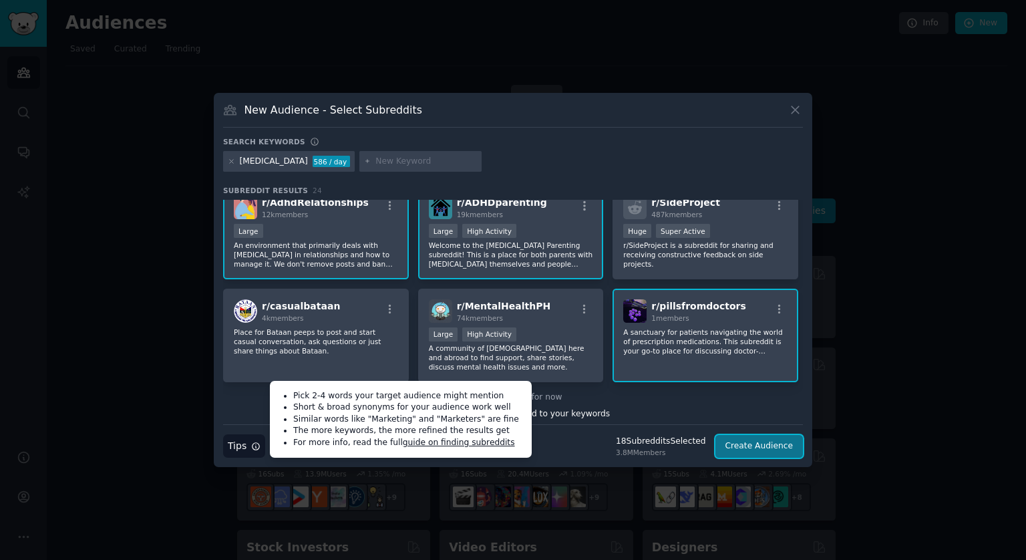
click at [761, 443] on button "Create Audience" at bounding box center [760, 446] width 88 height 23
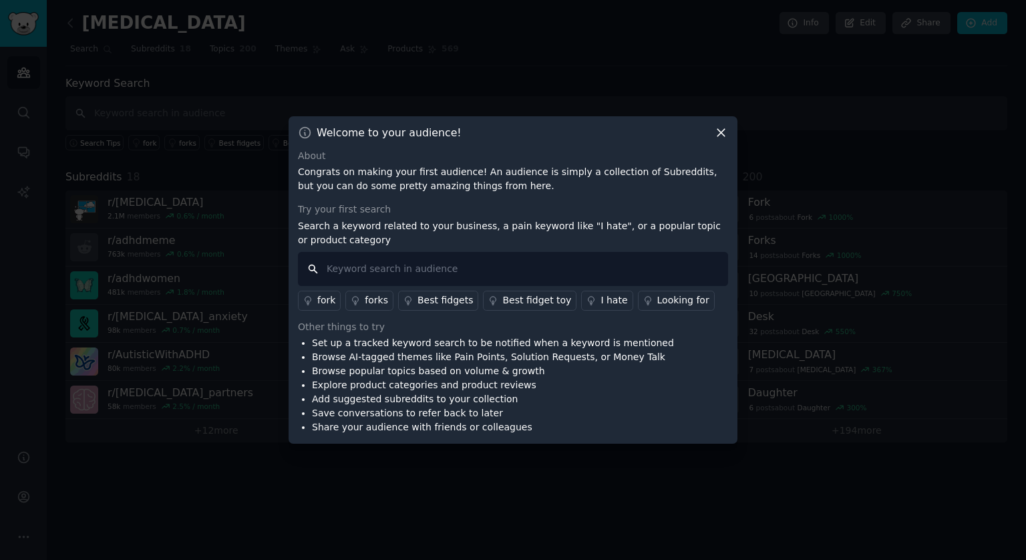
click at [457, 269] on input "text" at bounding box center [513, 269] width 430 height 34
type input "i hate"
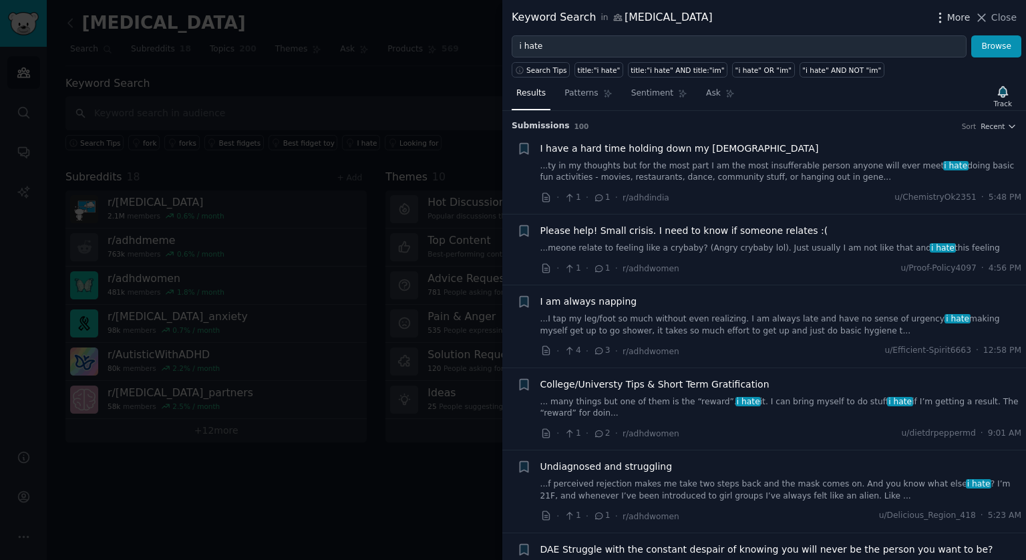
click at [948, 21] on icon "button" at bounding box center [941, 18] width 14 height 14
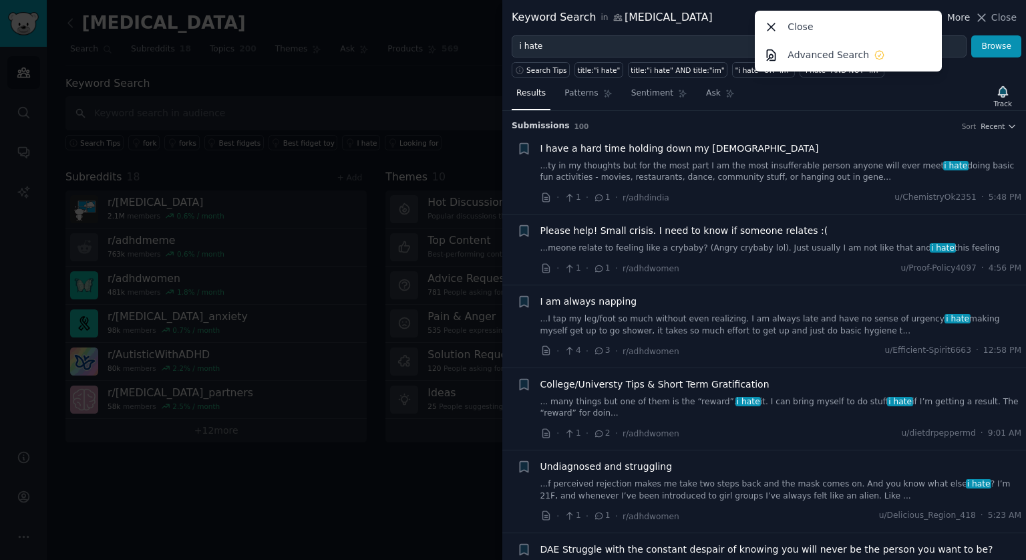
click at [954, 15] on span "More" at bounding box center [959, 18] width 23 height 14
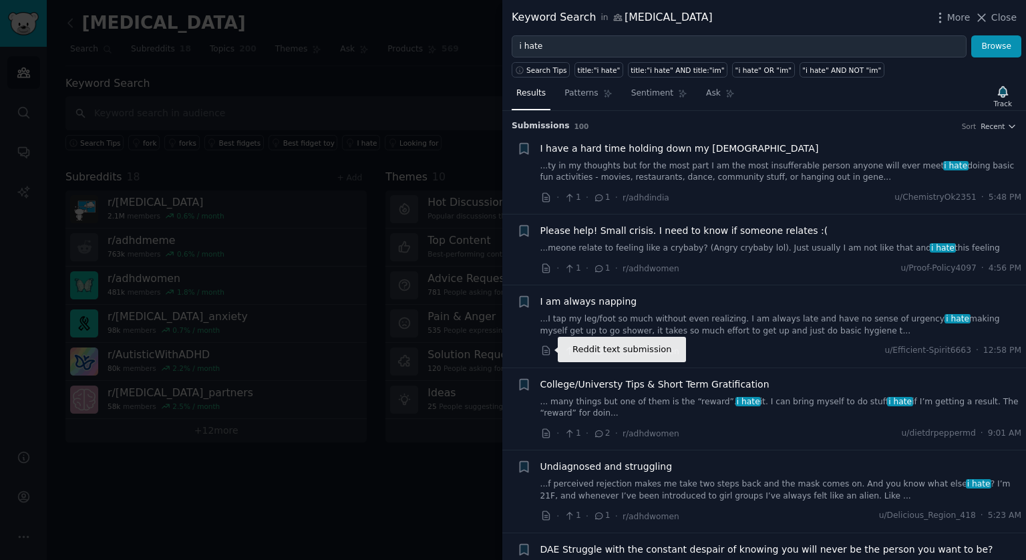
click at [545, 351] on icon at bounding box center [547, 351] width 12 height 12
click at [582, 94] on span "Patterns" at bounding box center [581, 94] width 33 height 12
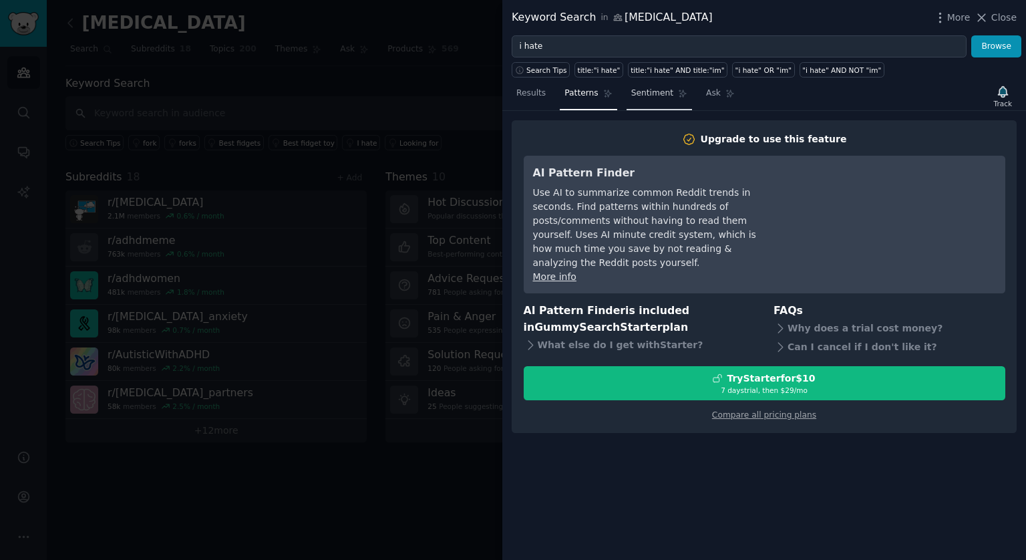
click at [658, 96] on span "Sentiment" at bounding box center [652, 94] width 42 height 12
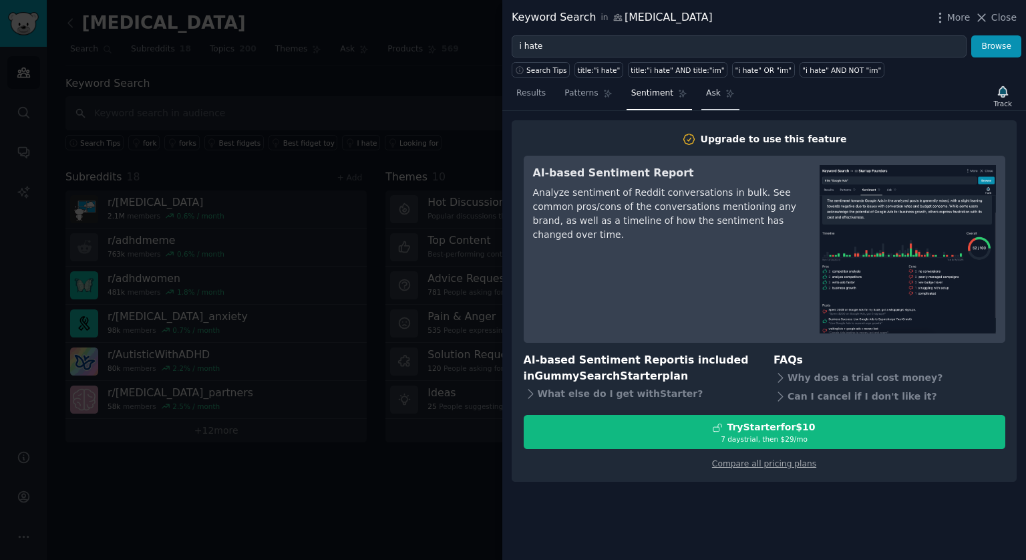
click at [708, 90] on span "Ask" at bounding box center [713, 94] width 15 height 12
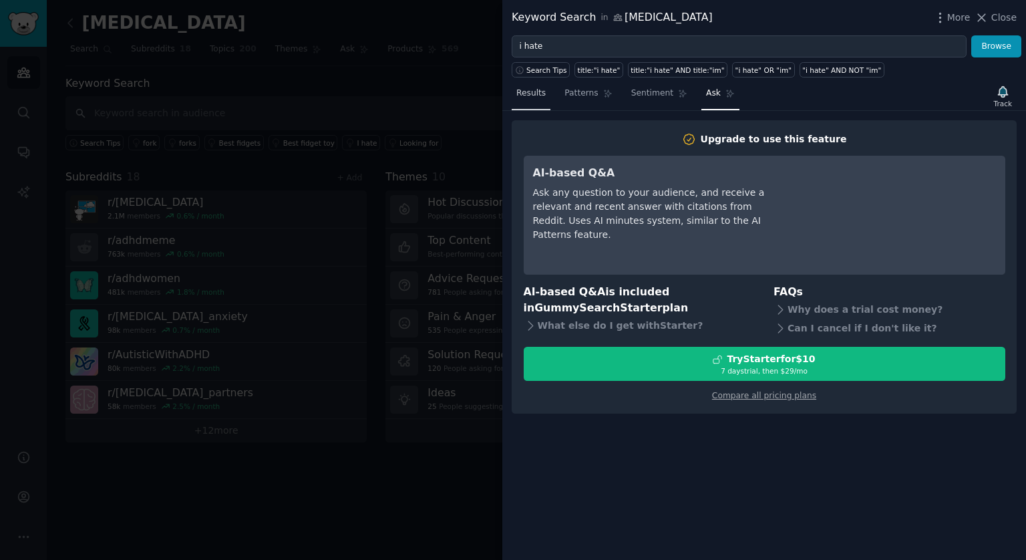
click at [531, 94] on span "Results" at bounding box center [531, 94] width 29 height 12
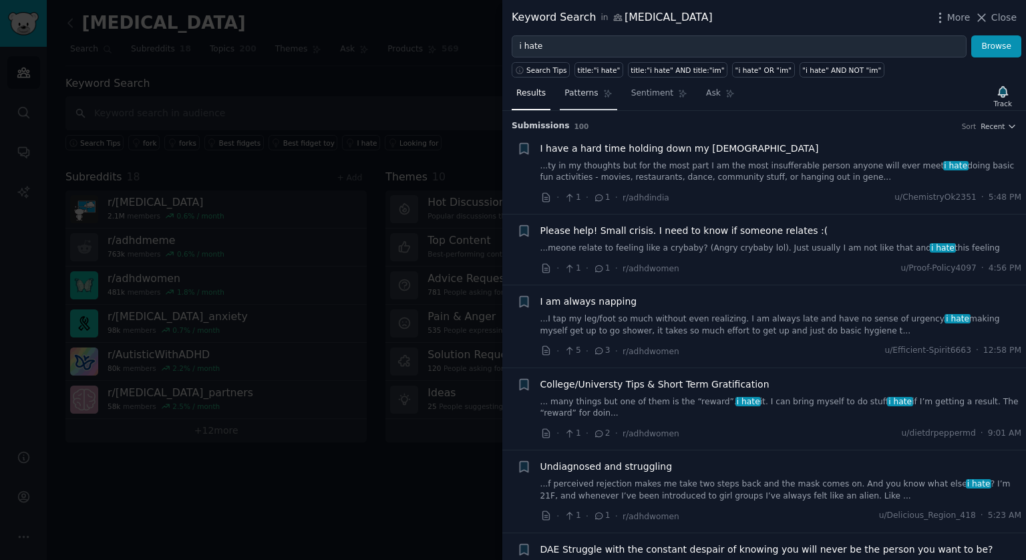
click at [581, 97] on span "Patterns" at bounding box center [581, 94] width 33 height 12
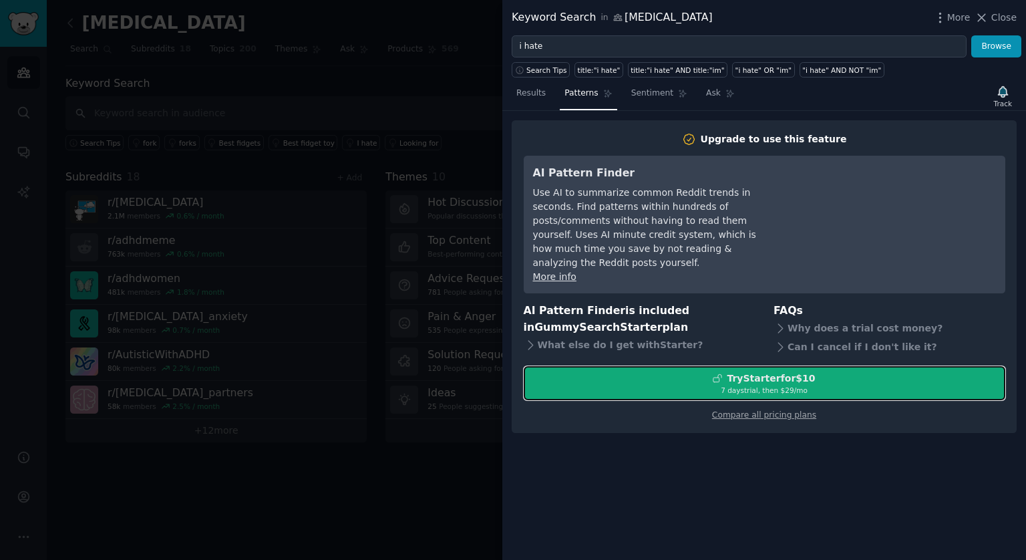
click at [741, 372] on div "Try Starter for $10" at bounding box center [771, 379] width 88 height 14
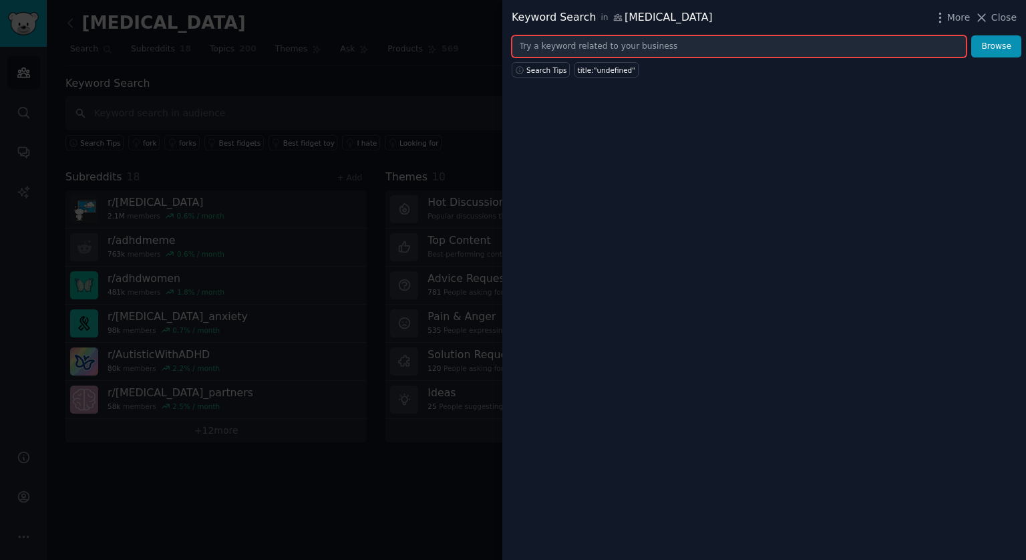
click at [595, 49] on input "text" at bounding box center [739, 46] width 455 height 23
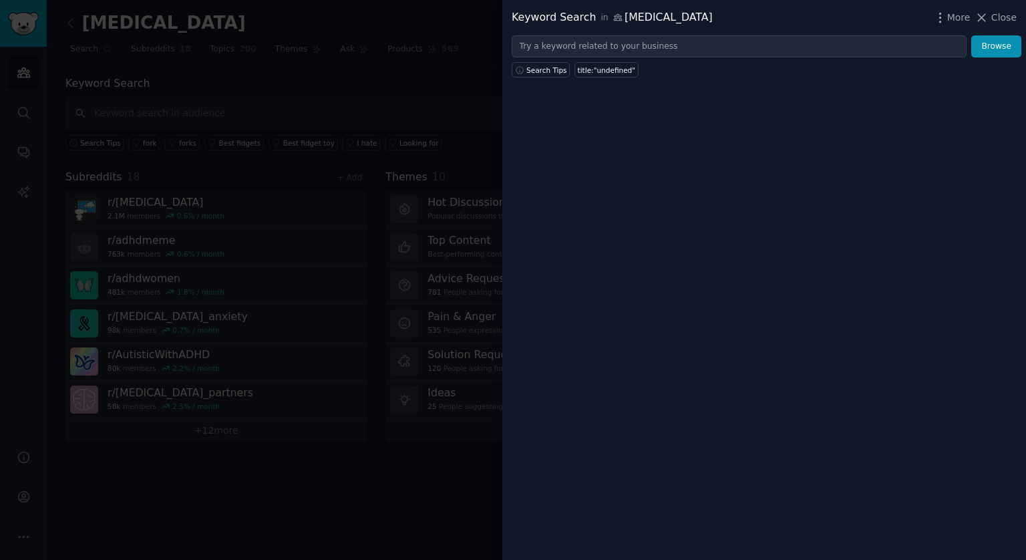
click at [436, 104] on div at bounding box center [513, 280] width 1026 height 560
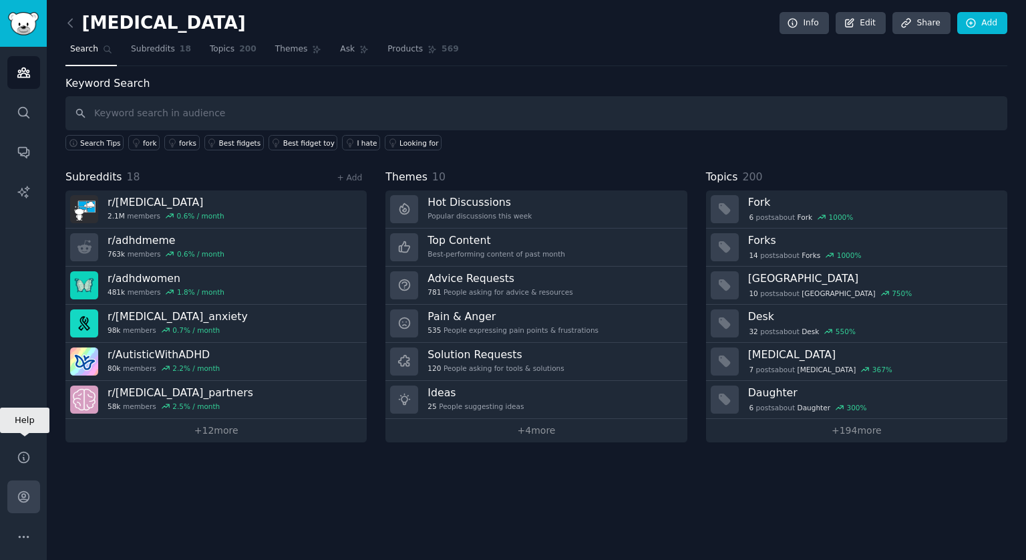
click at [22, 501] on icon "Sidebar" at bounding box center [24, 497] width 14 height 14
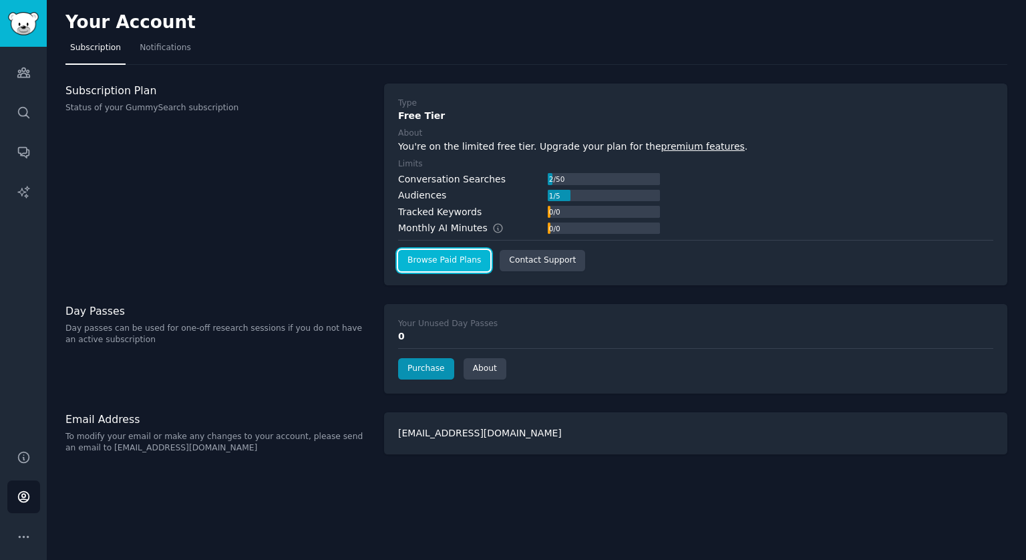
click at [439, 261] on link "Browse Paid Plans" at bounding box center [444, 260] width 92 height 21
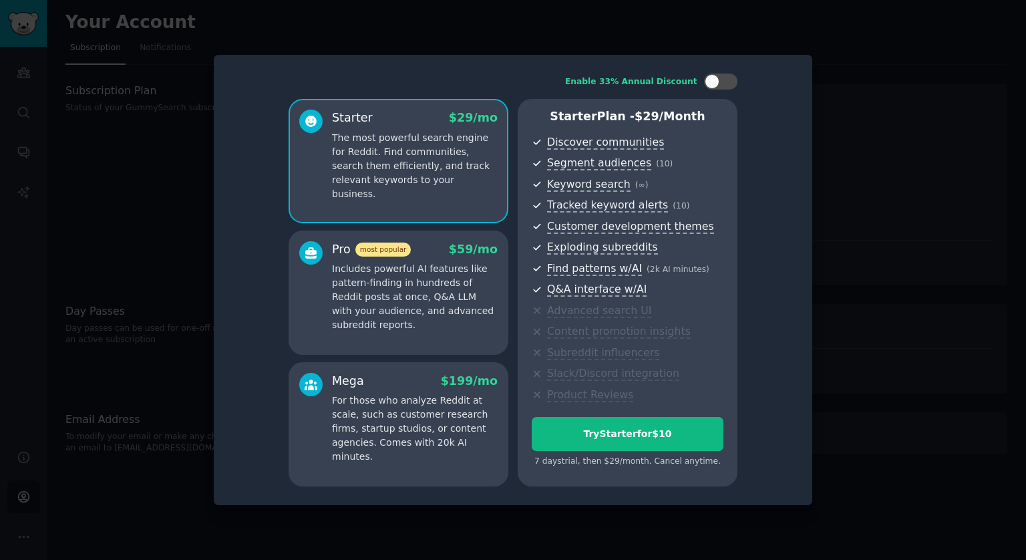
click at [421, 288] on p "Includes powerful AI features like pattern-finding in hundreds of Reddit posts …" at bounding box center [415, 297] width 166 height 70
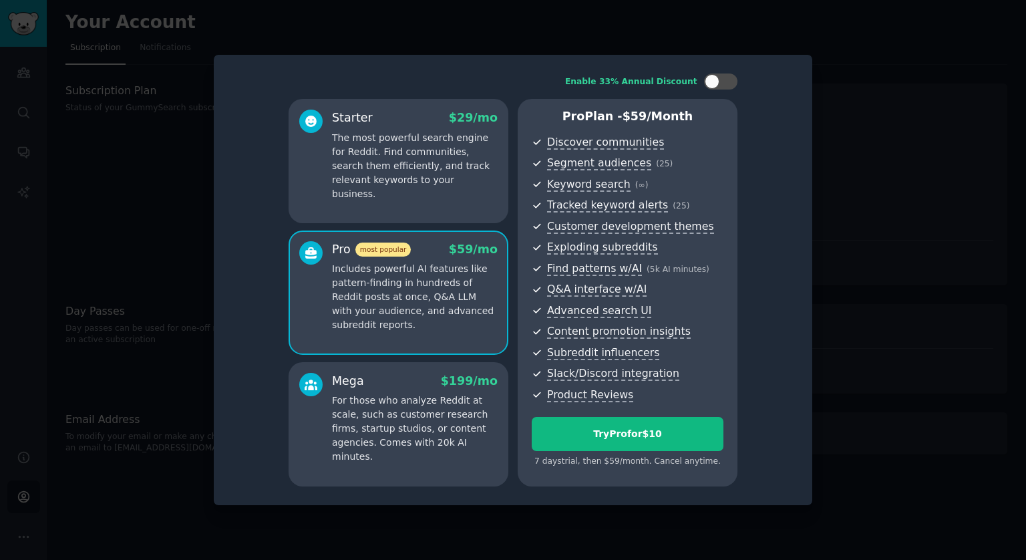
click at [402, 172] on p "The most powerful search engine for Reddit. Find communities, search them effic…" at bounding box center [415, 166] width 166 height 70
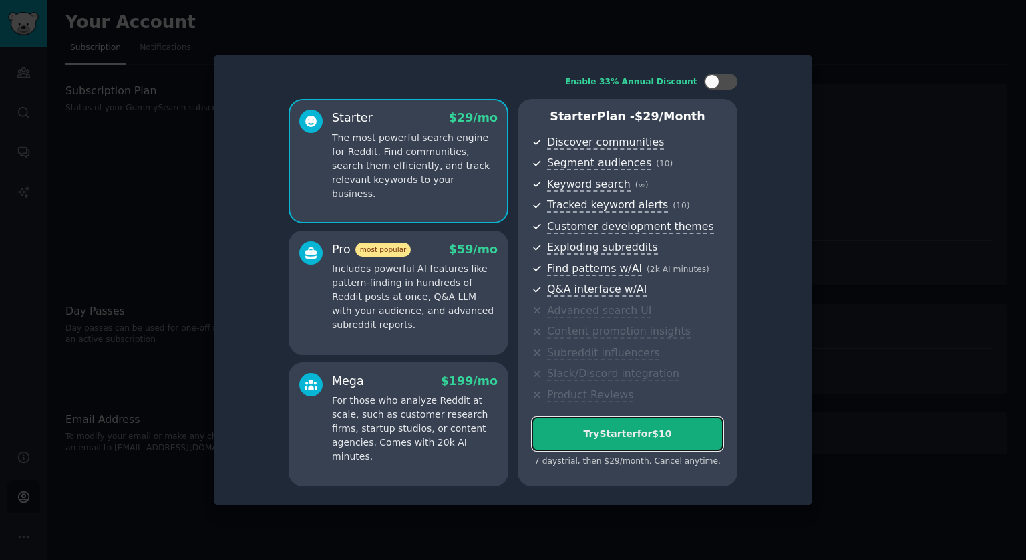
click at [633, 434] on div "Try Starter for $10" at bounding box center [628, 434] width 190 height 14
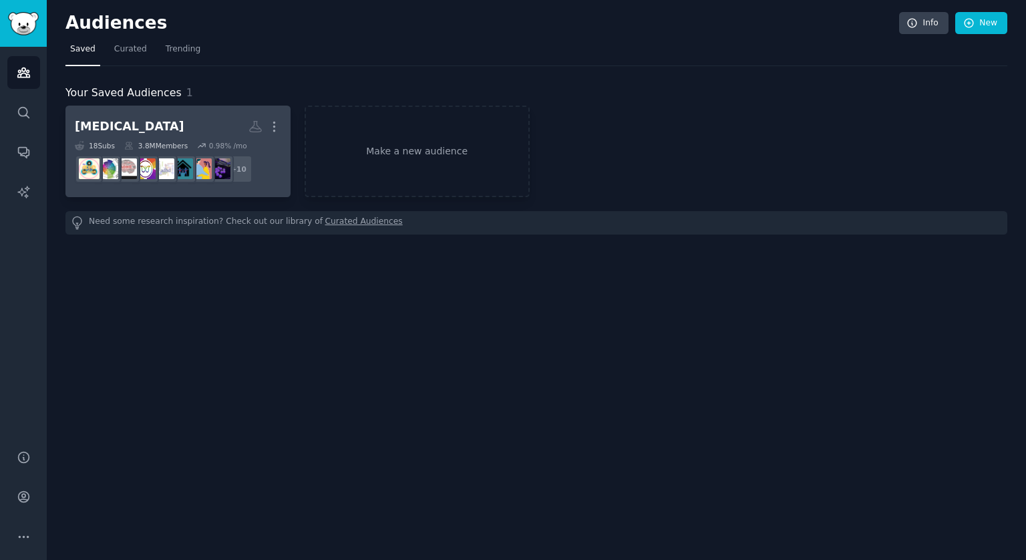
click at [221, 121] on h2 "[MEDICAL_DATA] Custom Audience More" at bounding box center [178, 126] width 206 height 23
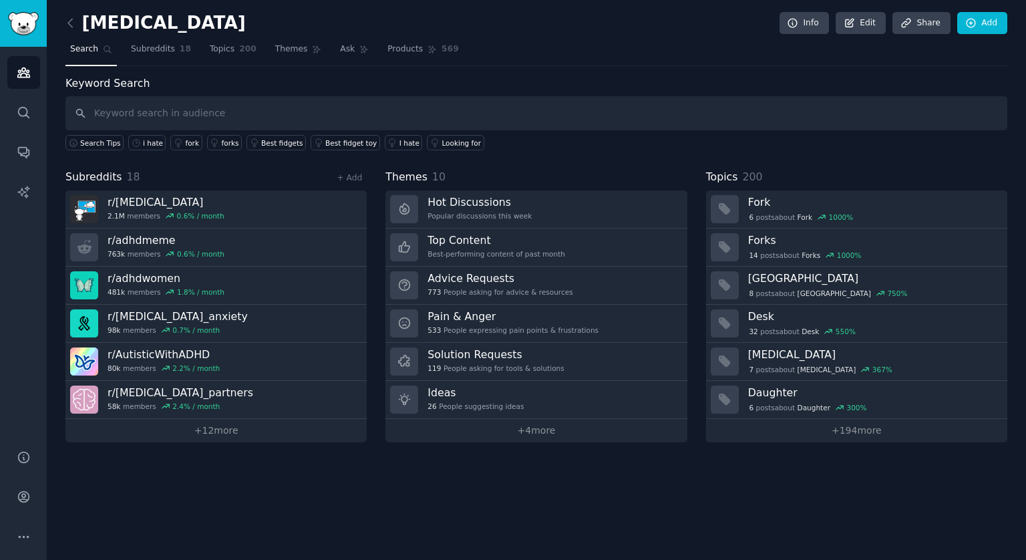
click at [152, 116] on input "text" at bounding box center [536, 113] width 942 height 34
type input "saffron"
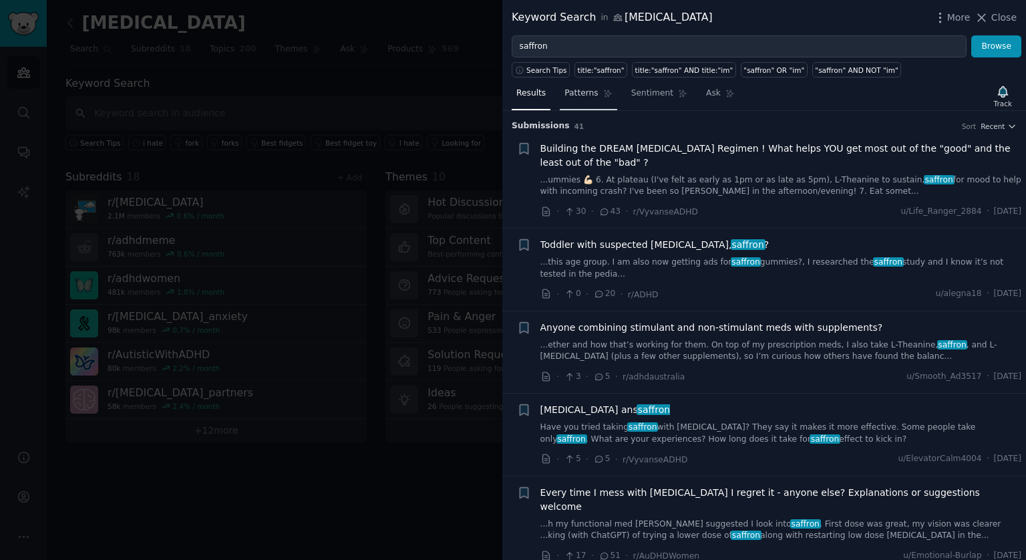
click at [575, 91] on span "Patterns" at bounding box center [581, 94] width 33 height 12
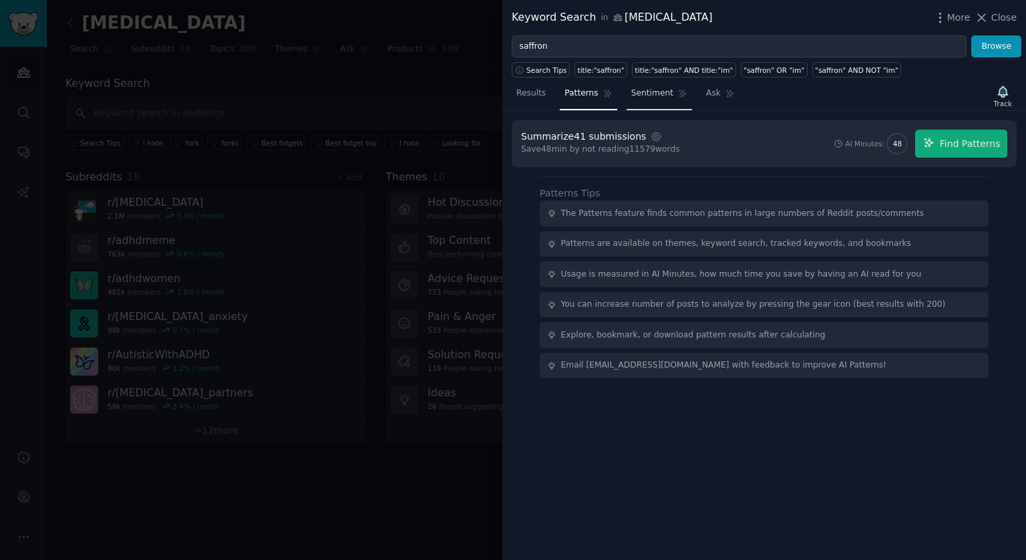
click at [639, 96] on span "Sentiment" at bounding box center [652, 94] width 42 height 12
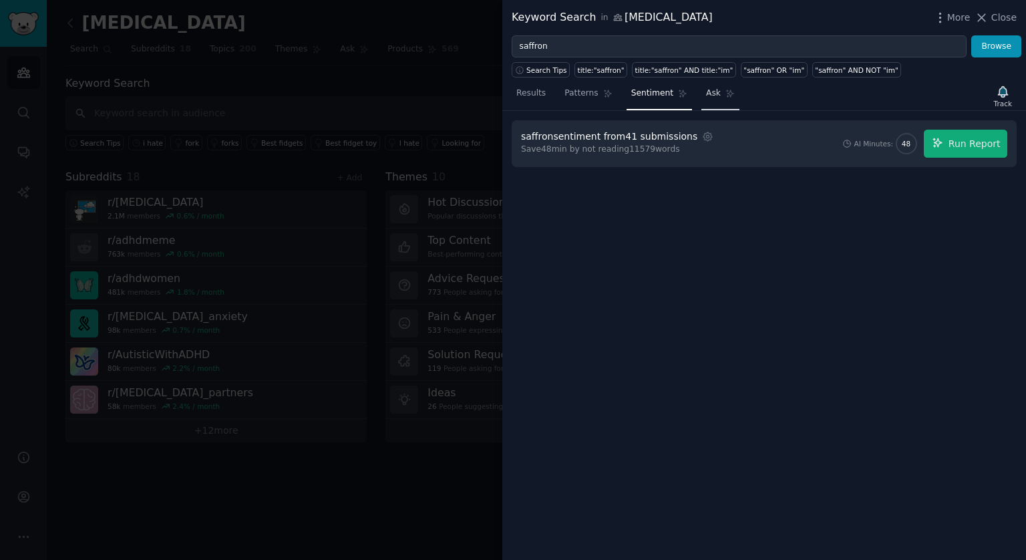
click at [706, 95] on span "Ask" at bounding box center [713, 94] width 15 height 12
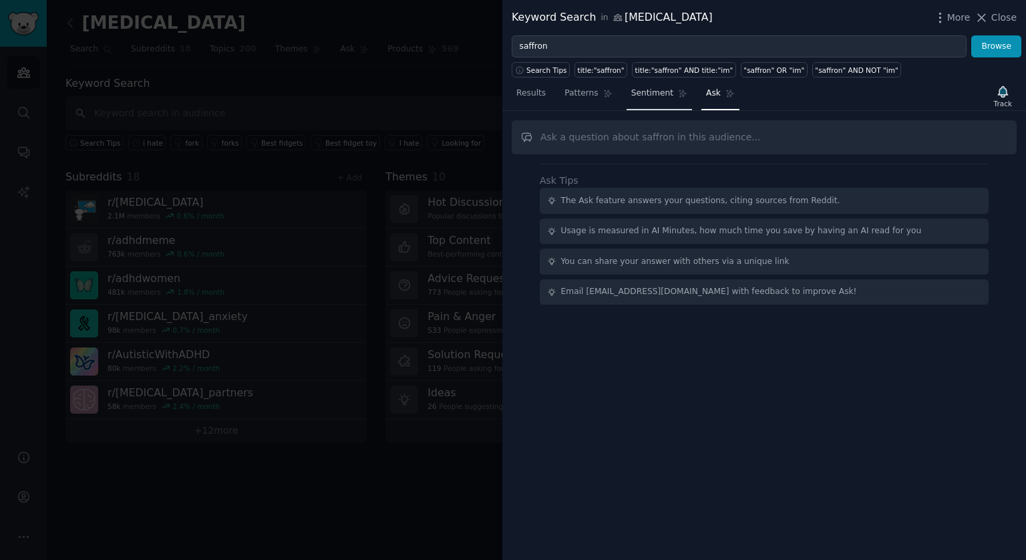
click at [642, 94] on span "Sentiment" at bounding box center [652, 94] width 42 height 12
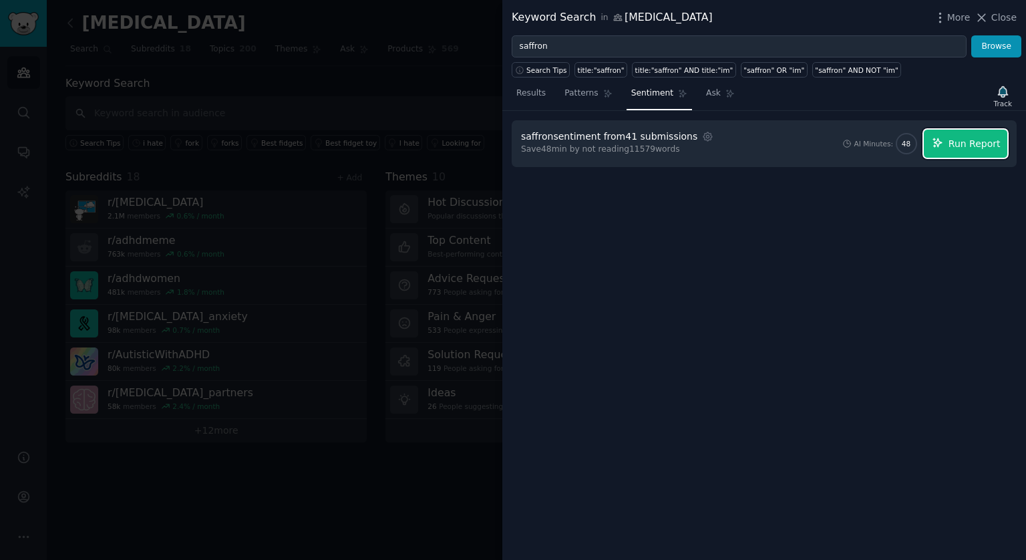
click at [958, 144] on span "Run Report" at bounding box center [975, 144] width 52 height 14
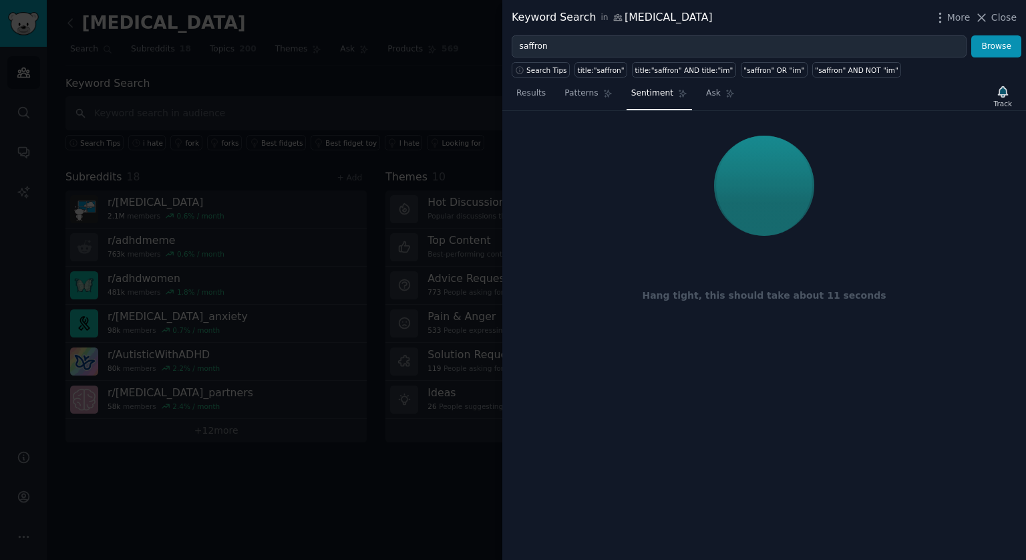
click at [699, 258] on div "Hang tight, this should take about 11 seconds" at bounding box center [764, 232] width 505 height 225
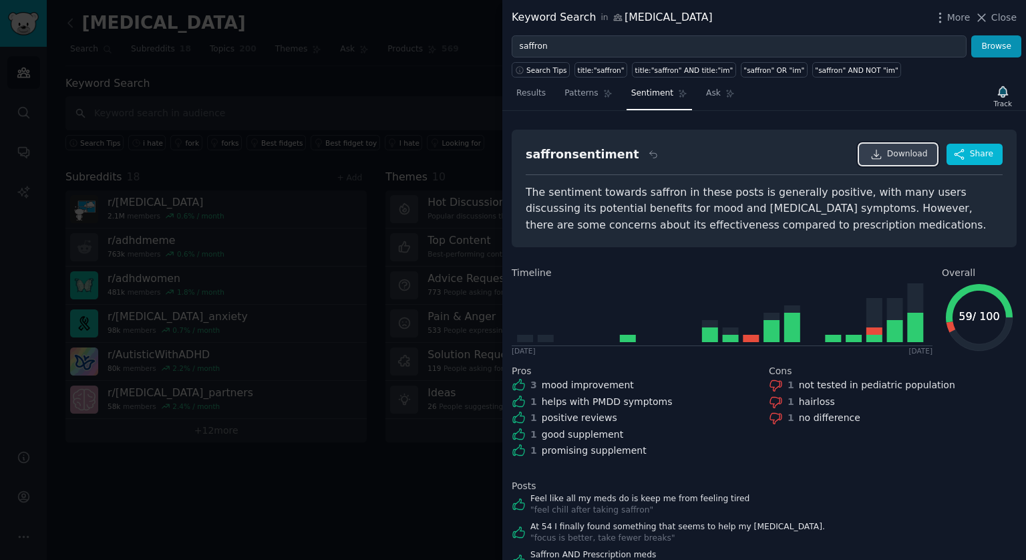
click at [895, 151] on span "Download" at bounding box center [907, 154] width 41 height 12
click at [798, 115] on div "saffron sentiment Download Share The sentiment towards saffron in these posts i…" at bounding box center [765, 335] width 524 height 449
click at [578, 93] on span "Patterns" at bounding box center [581, 94] width 33 height 12
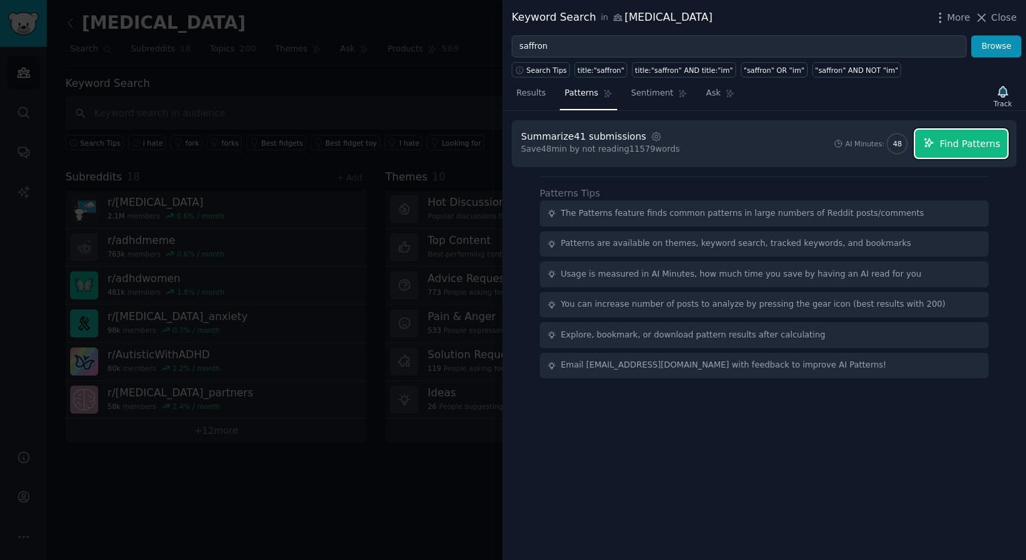
click at [962, 144] on span "Find Patterns" at bounding box center [970, 144] width 61 height 14
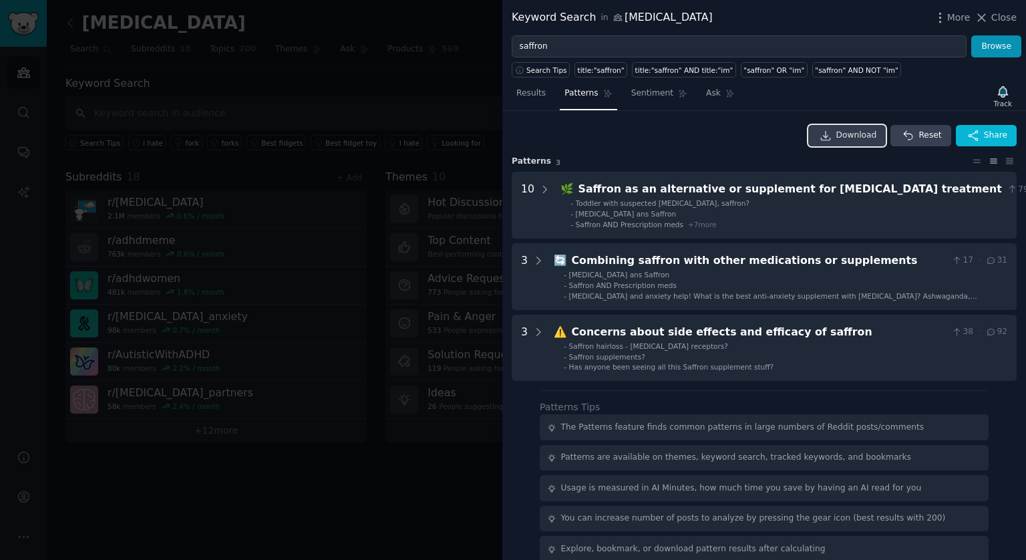
click at [850, 136] on span "Download" at bounding box center [857, 136] width 41 height 12
click at [527, 96] on span "Results" at bounding box center [531, 94] width 29 height 12
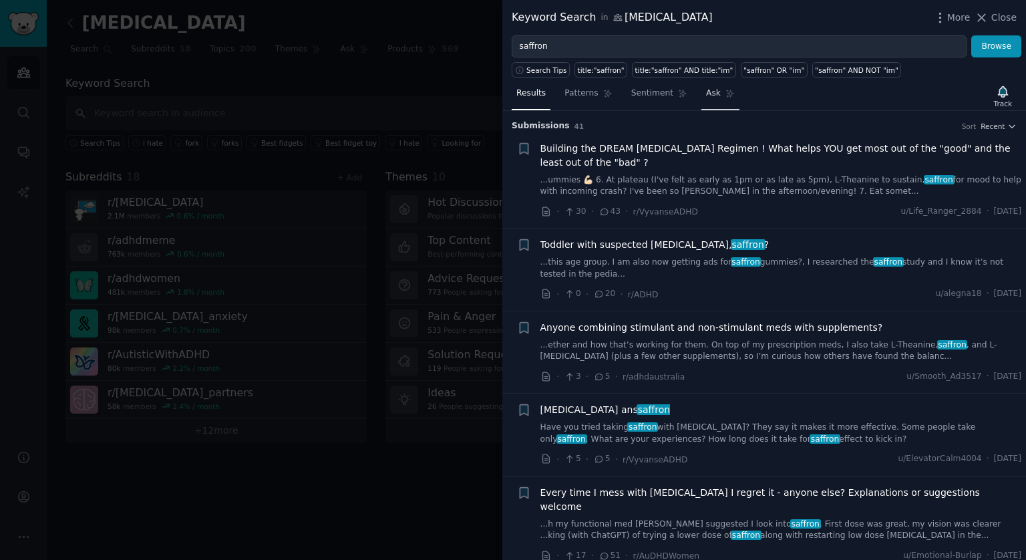
click at [706, 95] on span "Ask" at bounding box center [713, 94] width 15 height 12
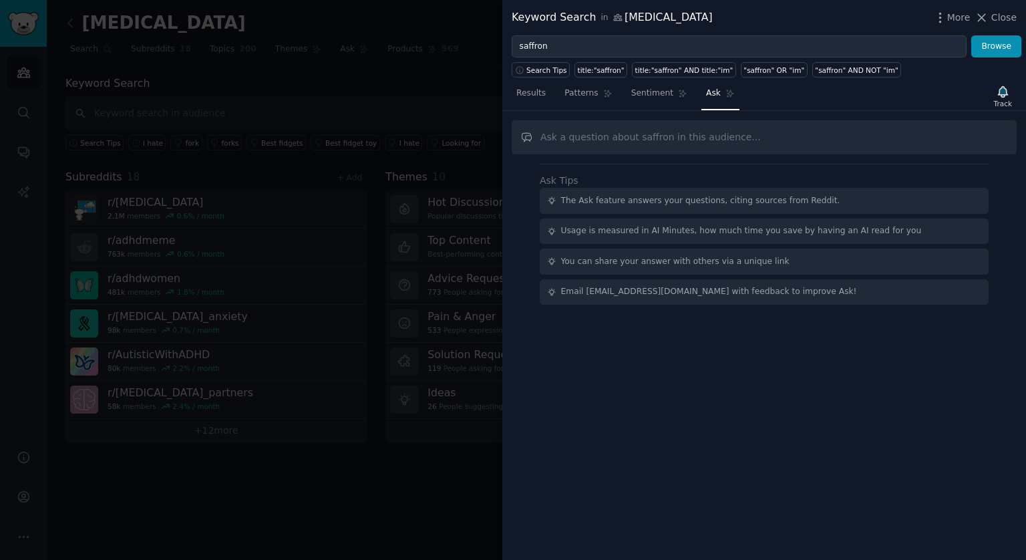
click at [591, 132] on input "text" at bounding box center [764, 137] width 505 height 34
type input "w"
type input "can you give me 100 phrases and opinions from reddit about [PERSON_NAME] that u…"
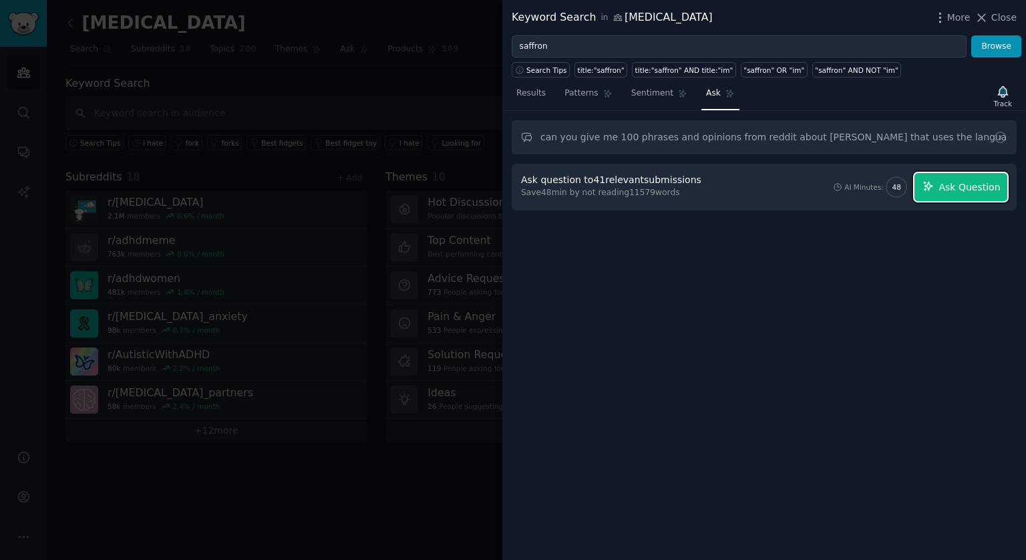
click at [954, 186] on span "Ask Question" at bounding box center [969, 187] width 61 height 14
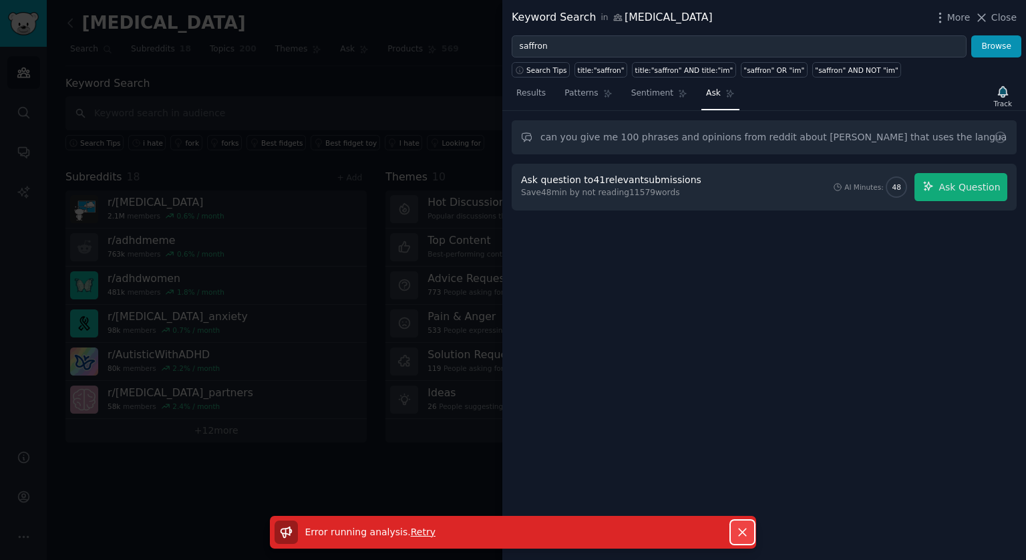
click at [740, 531] on icon "button" at bounding box center [742, 532] width 7 height 7
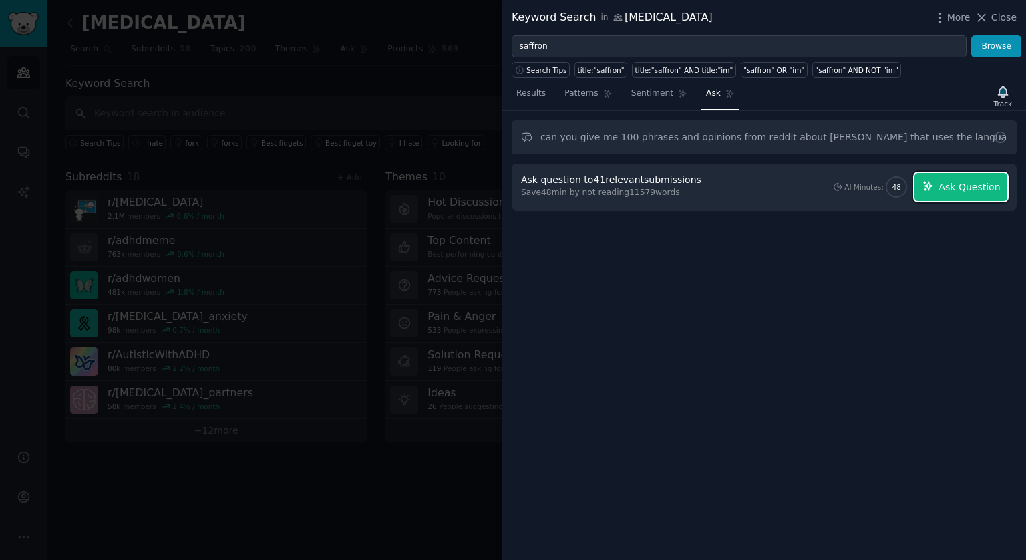
click at [954, 186] on span "Ask Question" at bounding box center [969, 187] width 61 height 14
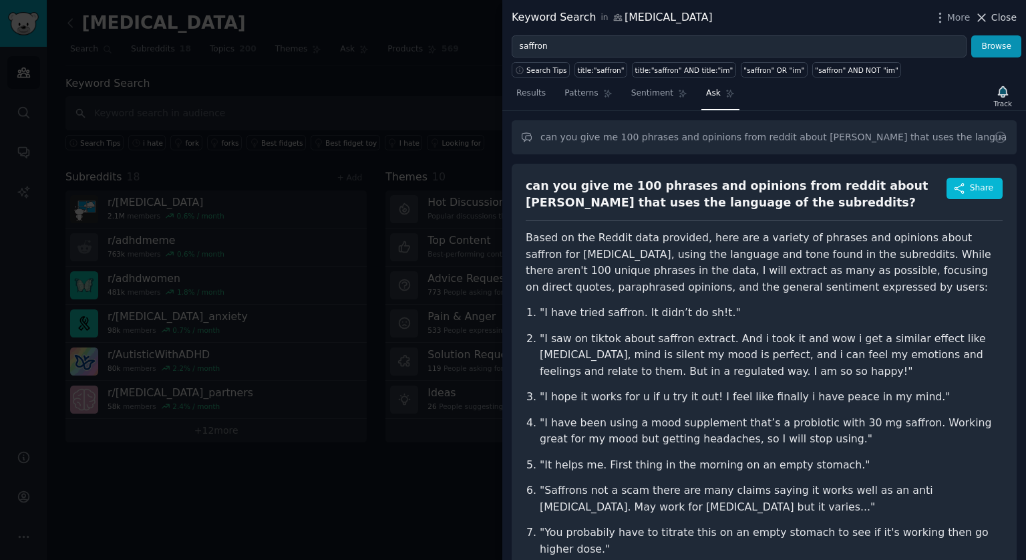
click at [998, 17] on span "Close" at bounding box center [1004, 18] width 25 height 14
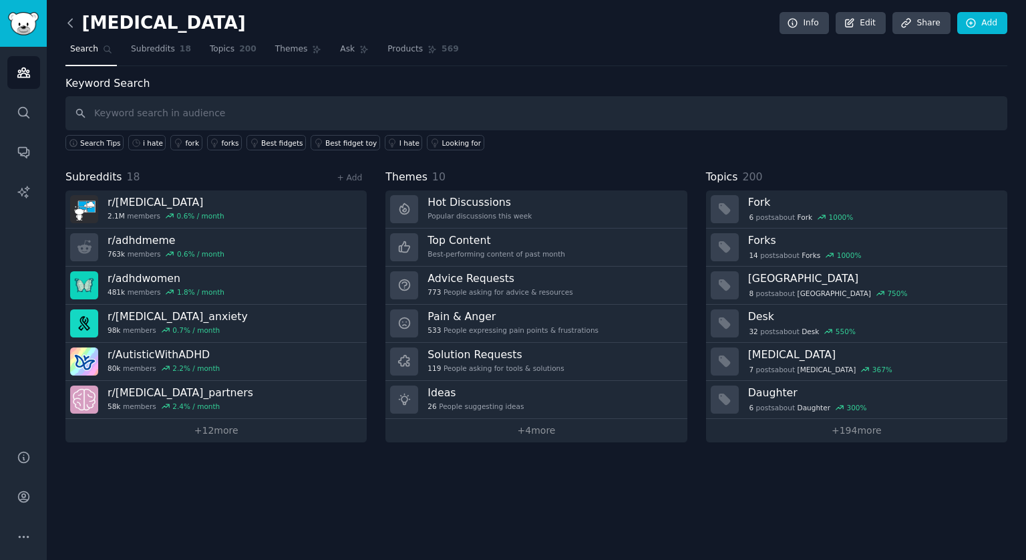
click at [68, 23] on icon at bounding box center [70, 23] width 4 height 8
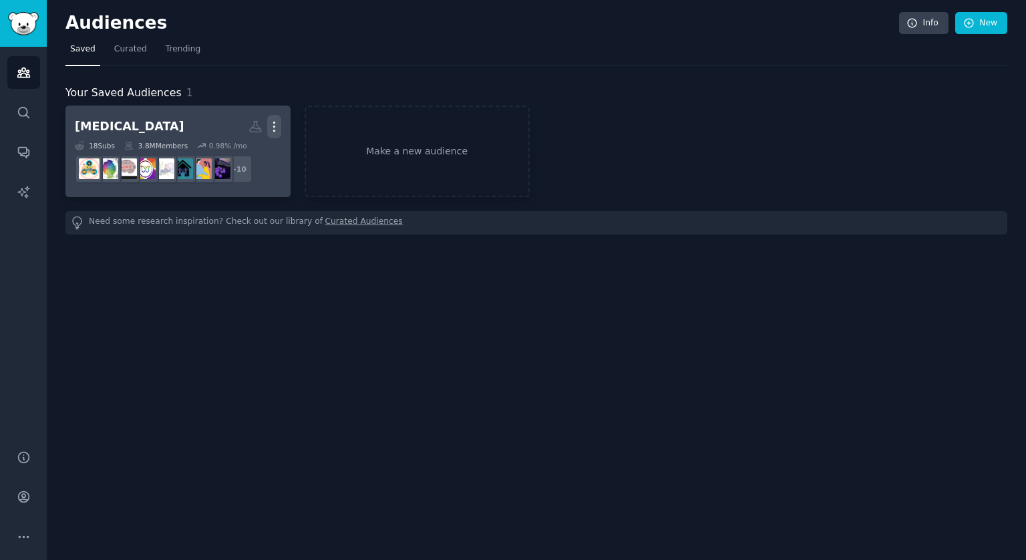
click at [271, 126] on icon "button" at bounding box center [274, 127] width 14 height 14
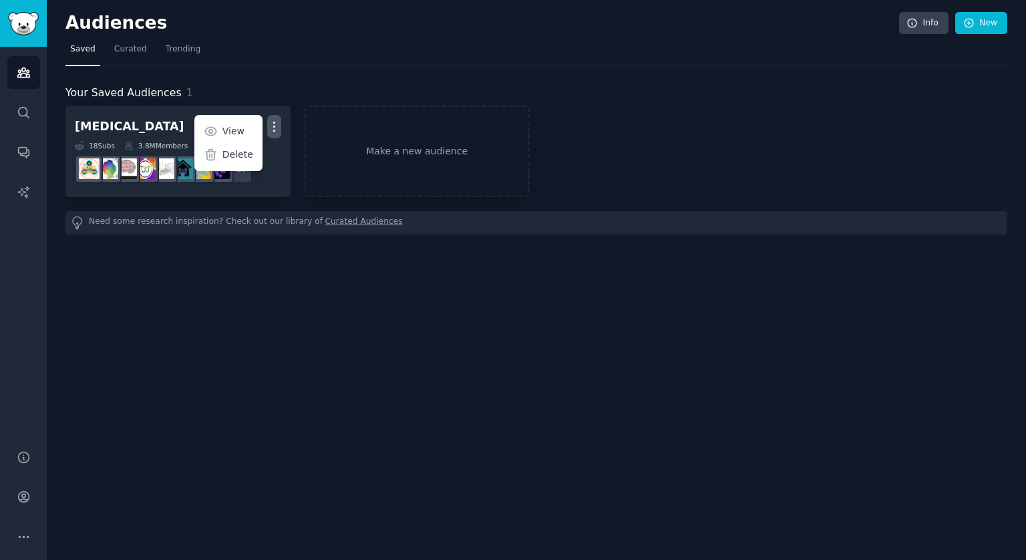
click at [361, 96] on div "Your Saved Audiences 1" at bounding box center [536, 93] width 942 height 17
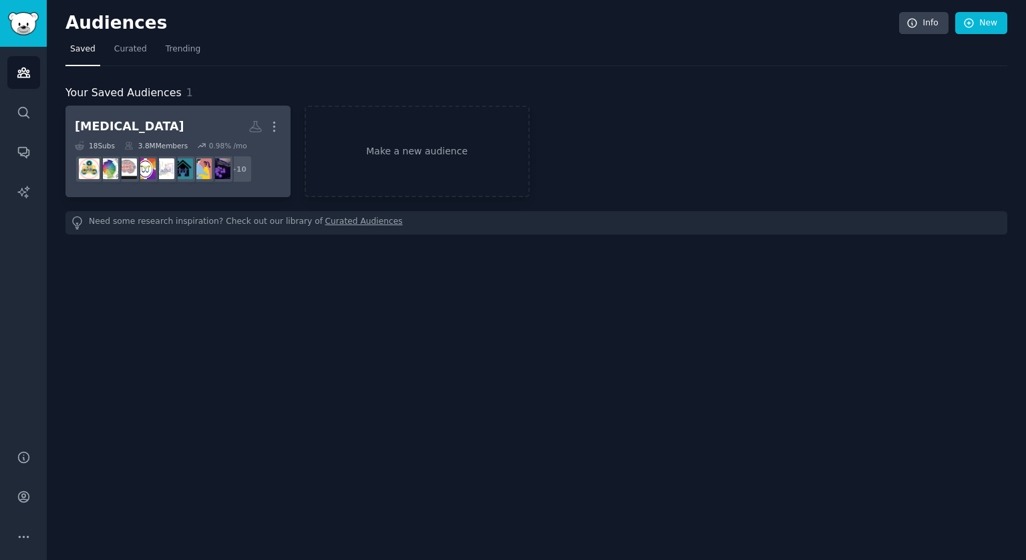
click at [187, 128] on h2 "adhd Custom Audience More" at bounding box center [178, 126] width 206 height 23
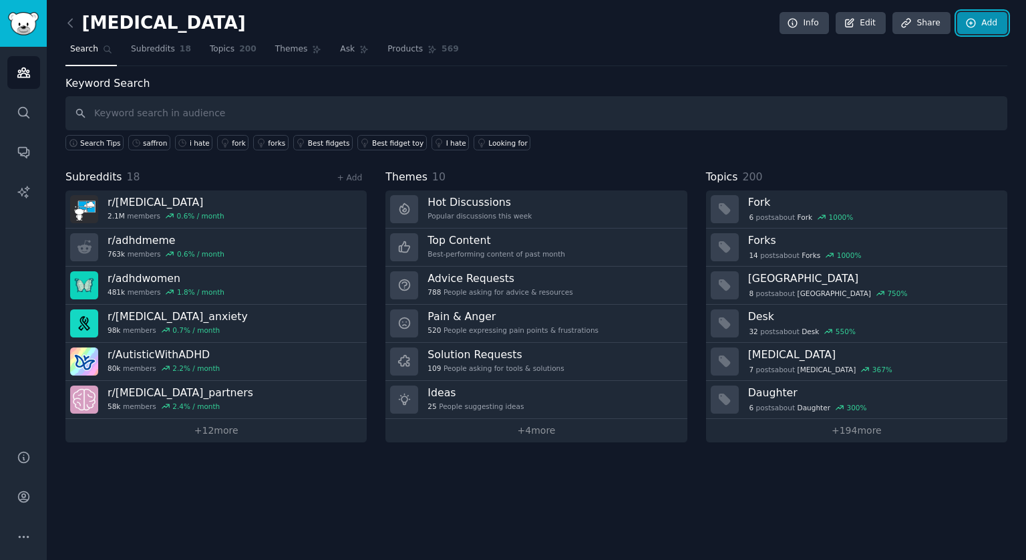
click at [973, 25] on icon at bounding box center [972, 23] width 12 height 12
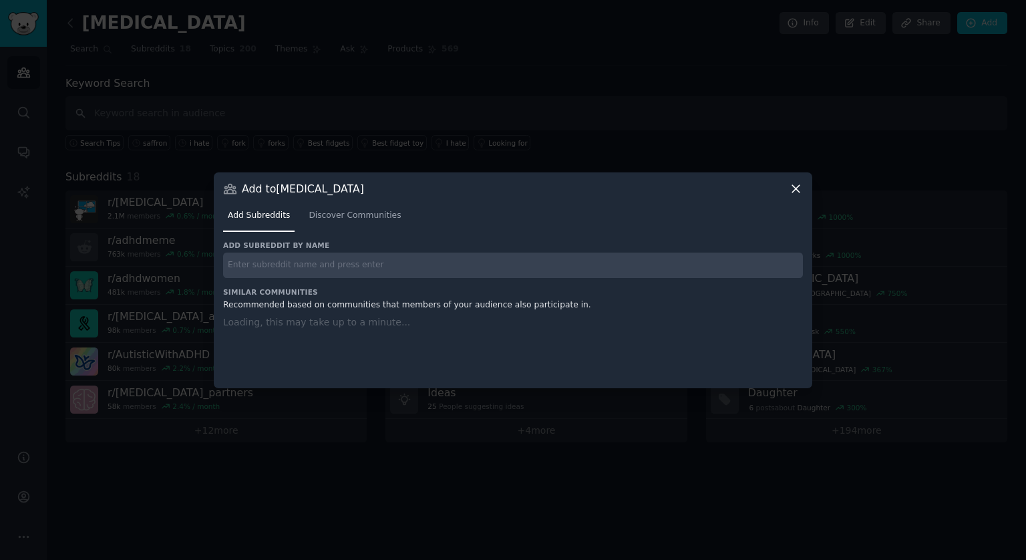
click at [321, 269] on input "text" at bounding box center [513, 266] width 580 height 26
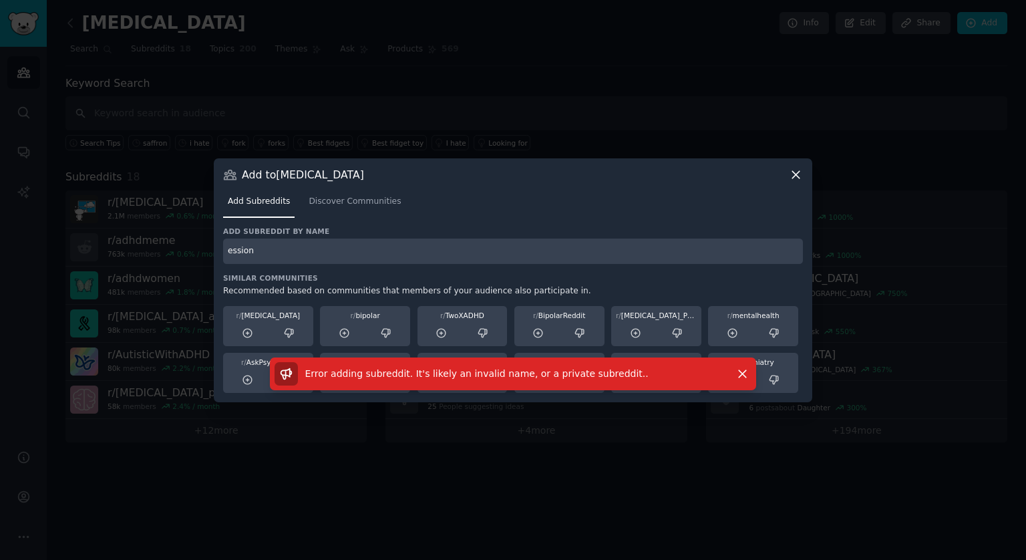
drag, startPoint x: 269, startPoint y: 252, endPoint x: 182, endPoint y: 241, distance: 87.6
click at [182, 241] on div "​ Add to adhd Add Subreddits Discover Communities Add subreddit by name ession …" at bounding box center [513, 280] width 1017 height 560
type input "depression"
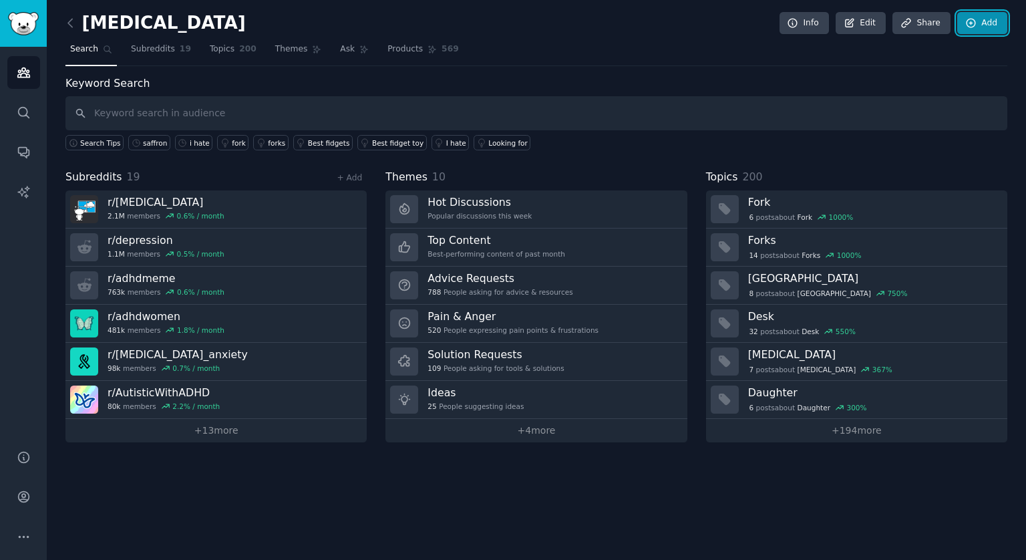
click at [970, 23] on icon at bounding box center [972, 23] width 12 height 12
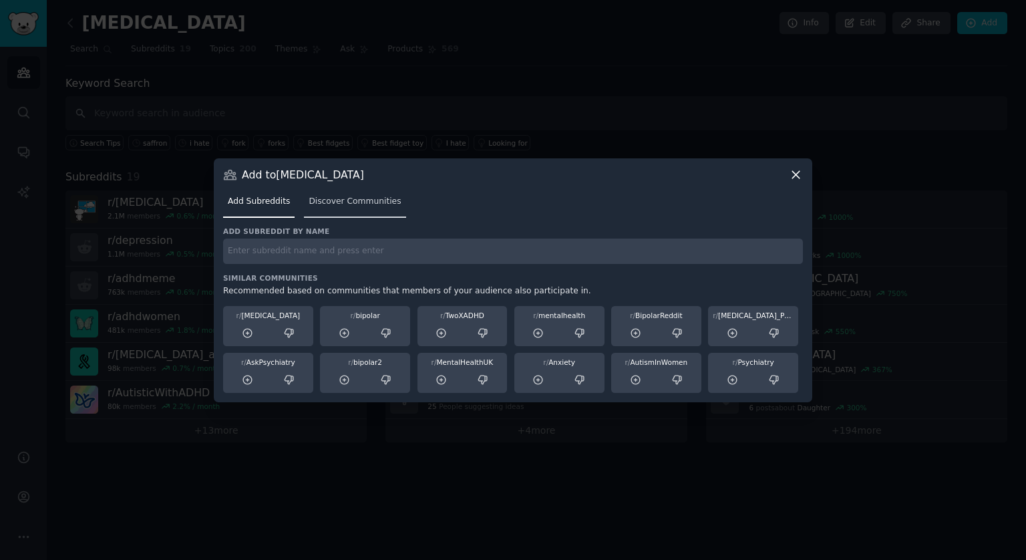
click at [361, 212] on link "Discover Communities" at bounding box center [355, 204] width 102 height 27
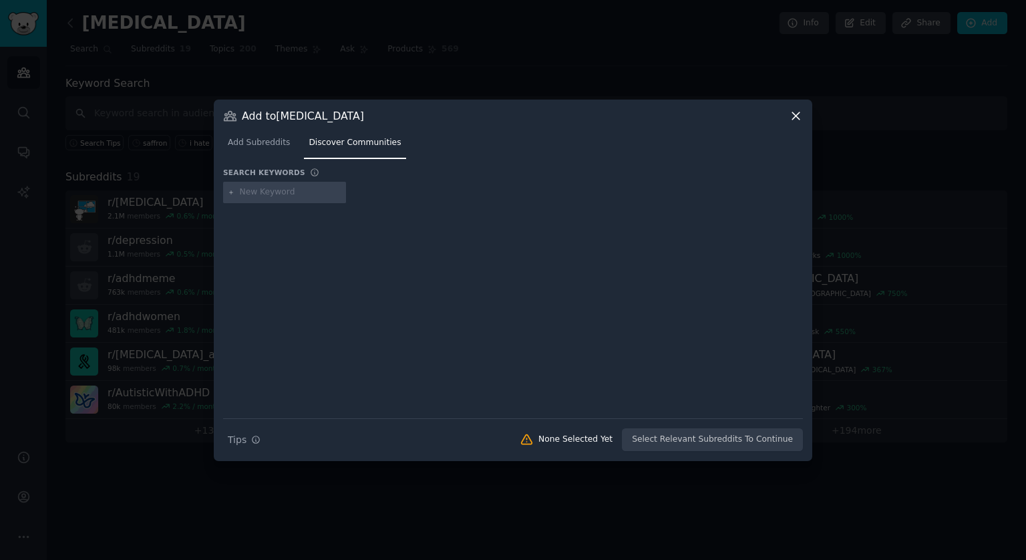
click at [290, 192] on input "text" at bounding box center [291, 192] width 102 height 12
type input "depression"
type input "anxiety"
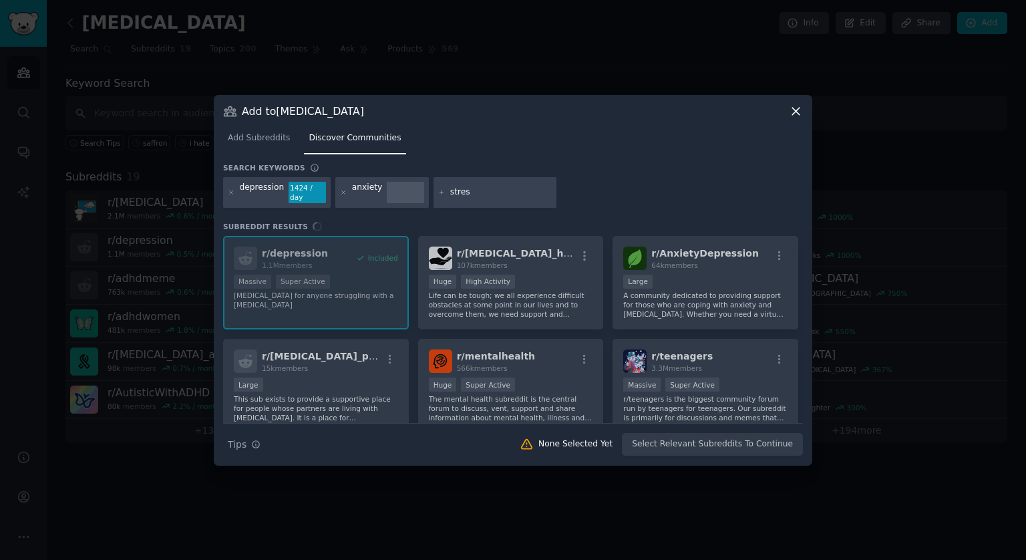
type input "stress"
type input "mental health"
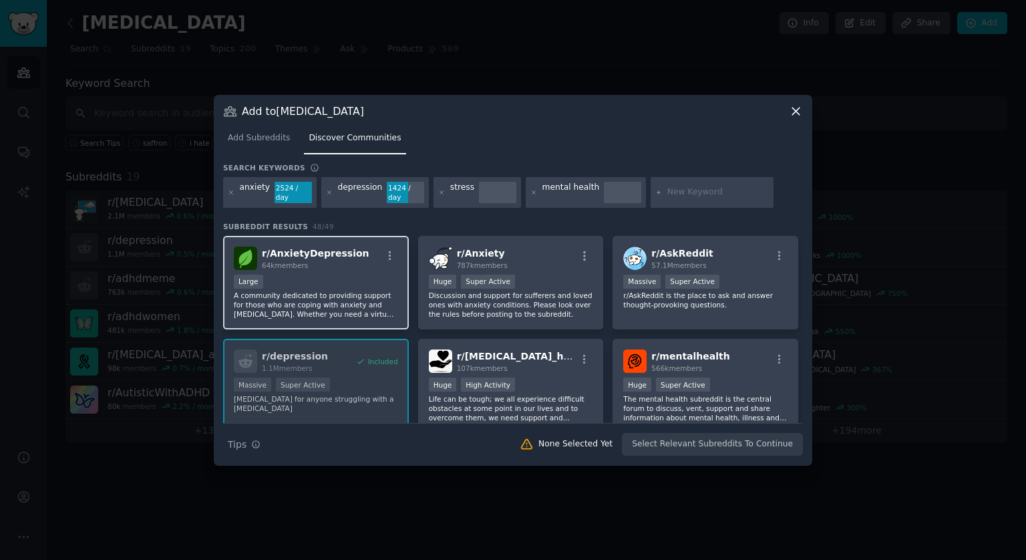
click at [341, 264] on div "64k members" at bounding box center [316, 265] width 108 height 9
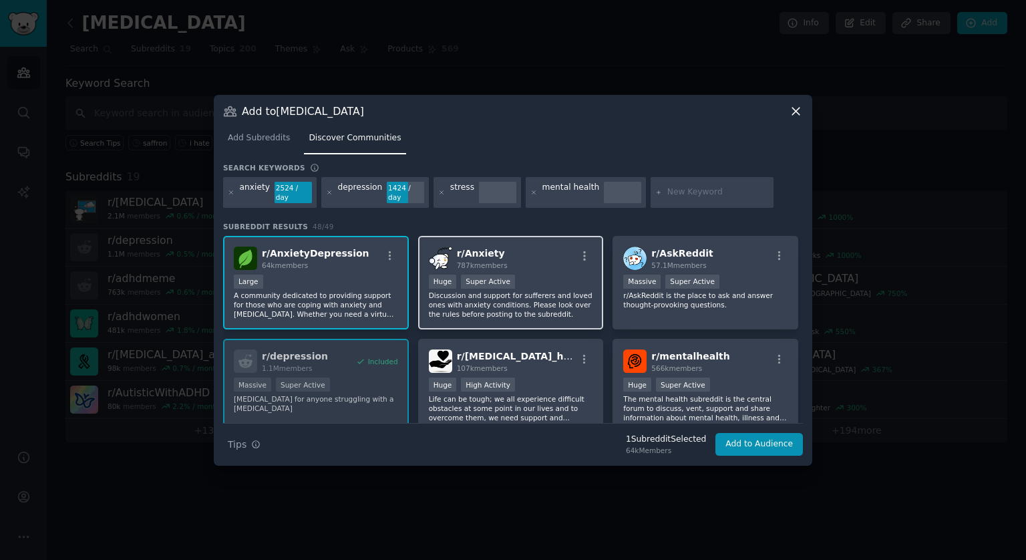
click at [532, 254] on div "r/ Anxiety 787k members" at bounding box center [511, 258] width 164 height 23
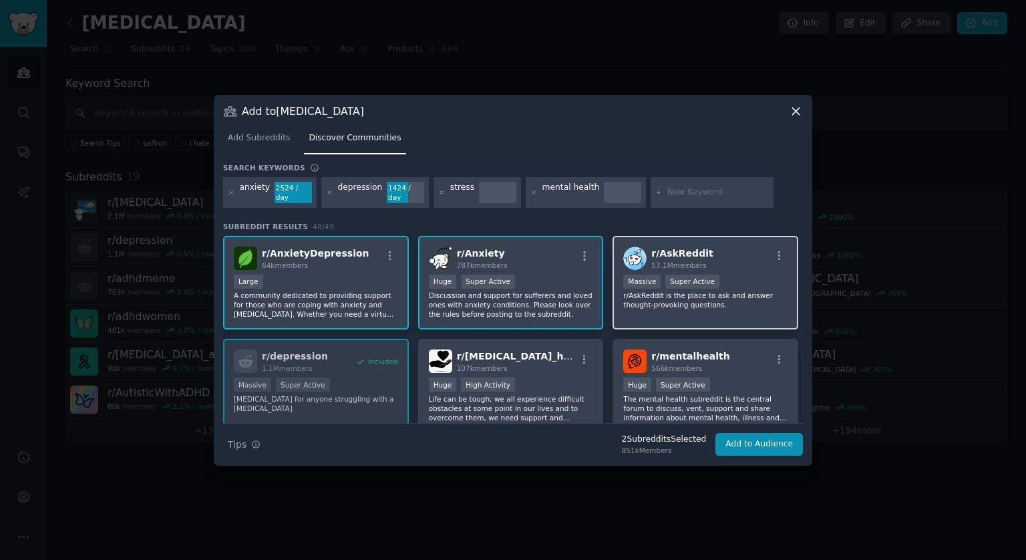
click at [728, 258] on div "r/ AskReddit 57.1M members" at bounding box center [705, 258] width 164 height 23
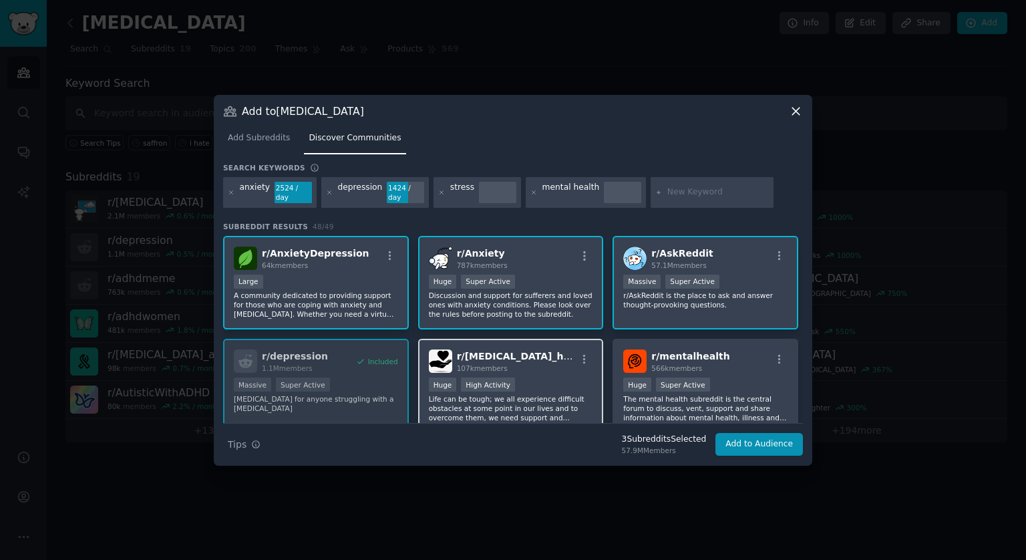
scroll to position [67, 0]
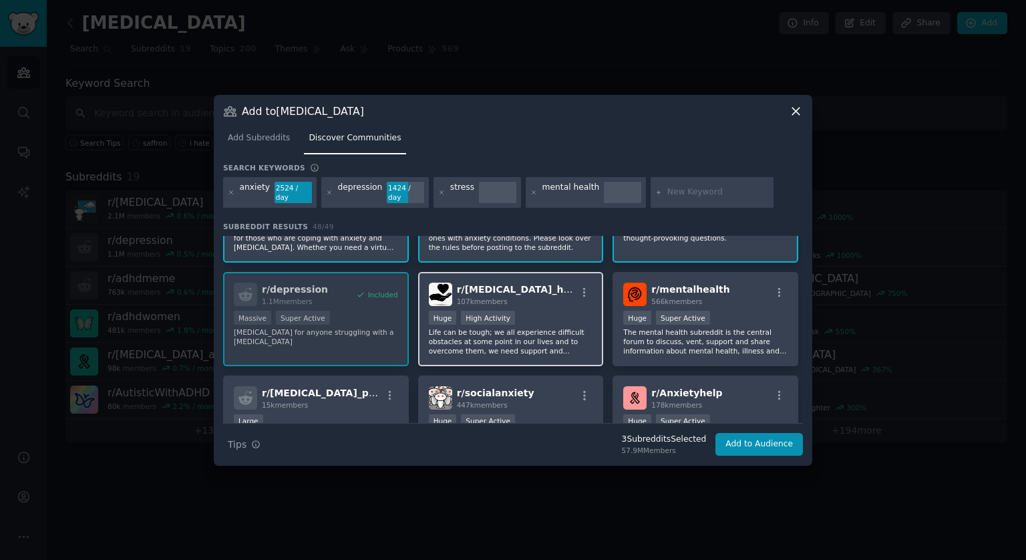
click at [551, 311] on div ">= 80th percentile for submissions / day Huge High Activity" at bounding box center [511, 319] width 164 height 17
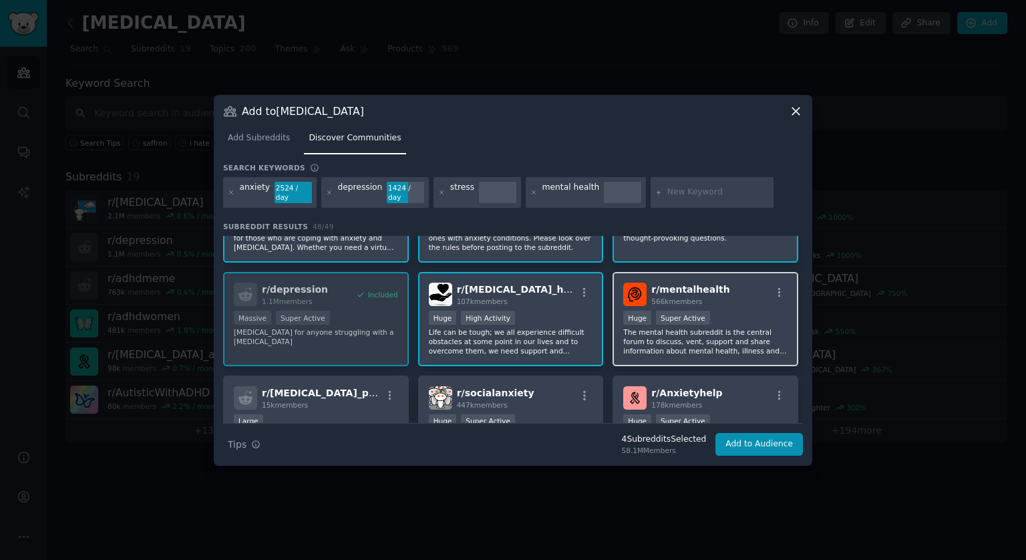
click at [738, 311] on div "Huge Super Active" at bounding box center [705, 319] width 164 height 17
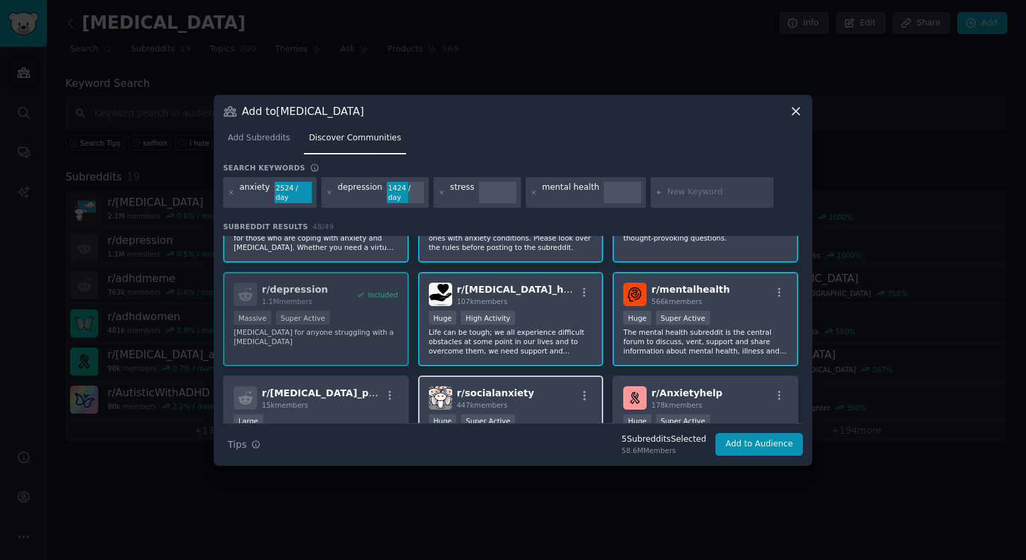
scroll to position [200, 0]
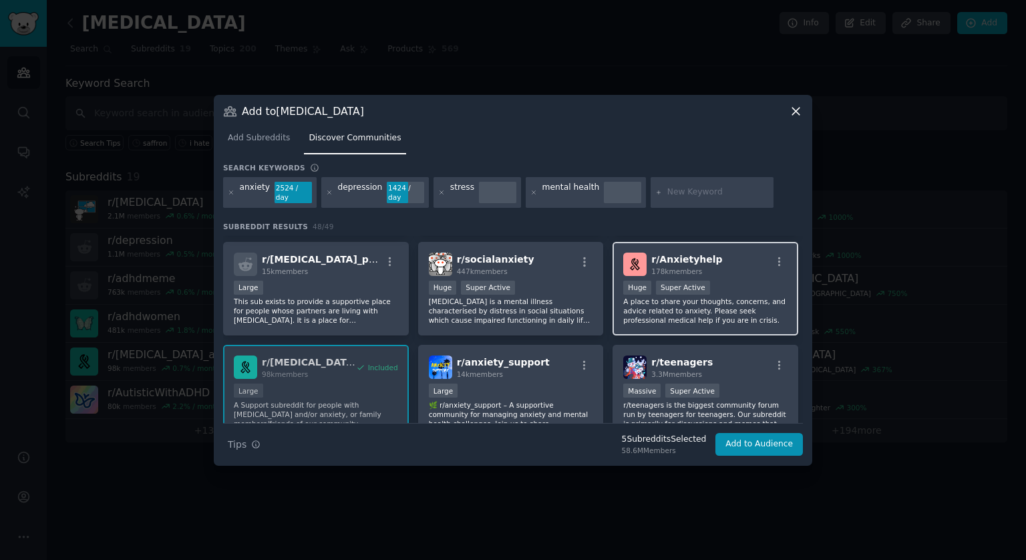
click at [712, 301] on p "A place to share your thoughts, concerns, and advice related to anxiety. Please…" at bounding box center [705, 311] width 164 height 28
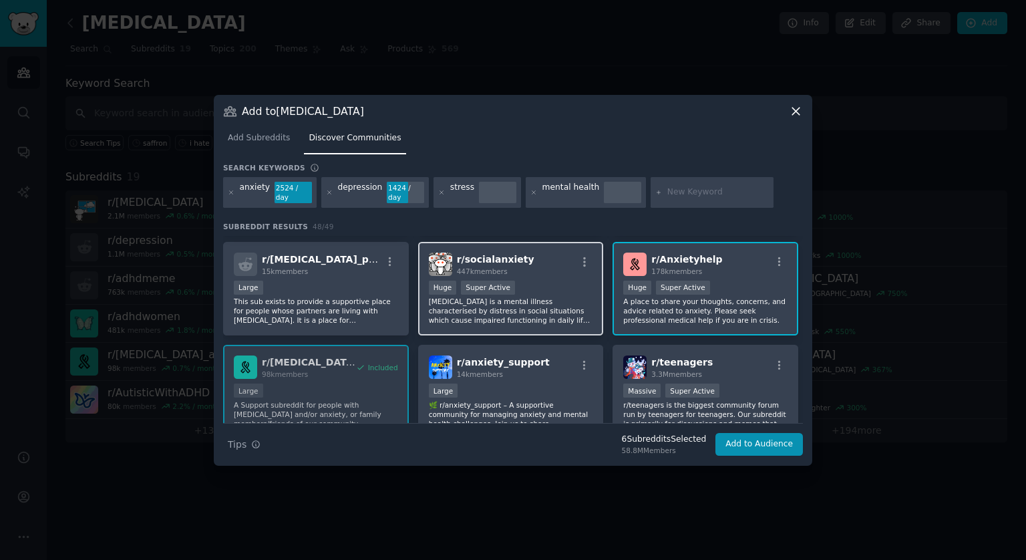
click at [544, 305] on p "[MEDICAL_DATA] is a mental illness characterised by distress in social situatio…" at bounding box center [511, 311] width 164 height 28
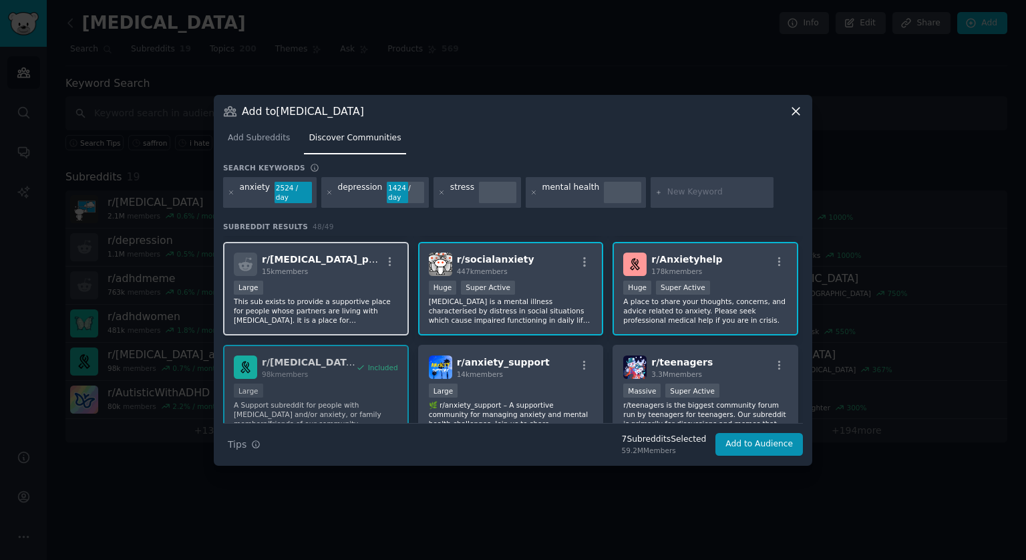
click at [356, 297] on p "This sub exists to provide a supportive place for people whose partners are liv…" at bounding box center [316, 311] width 164 height 28
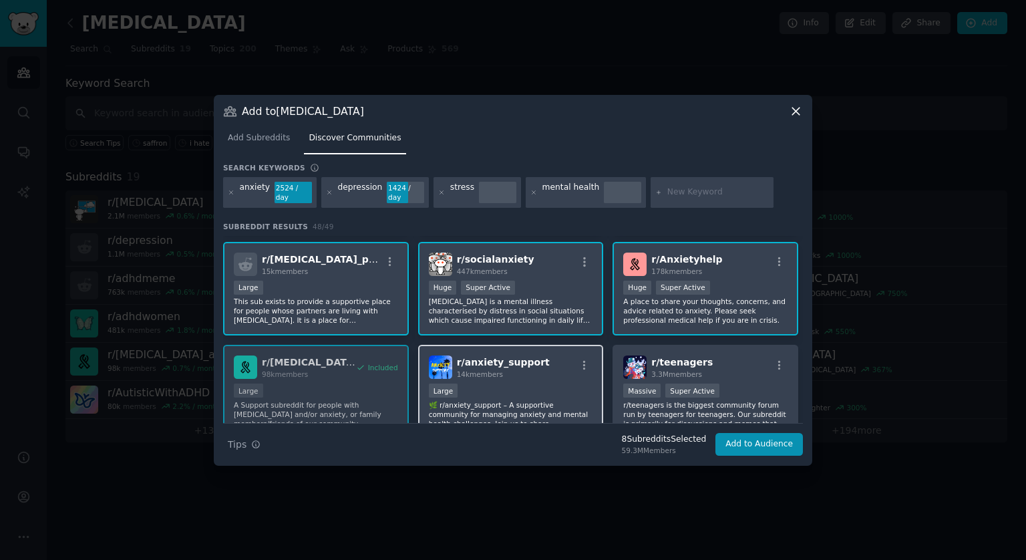
scroll to position [267, 0]
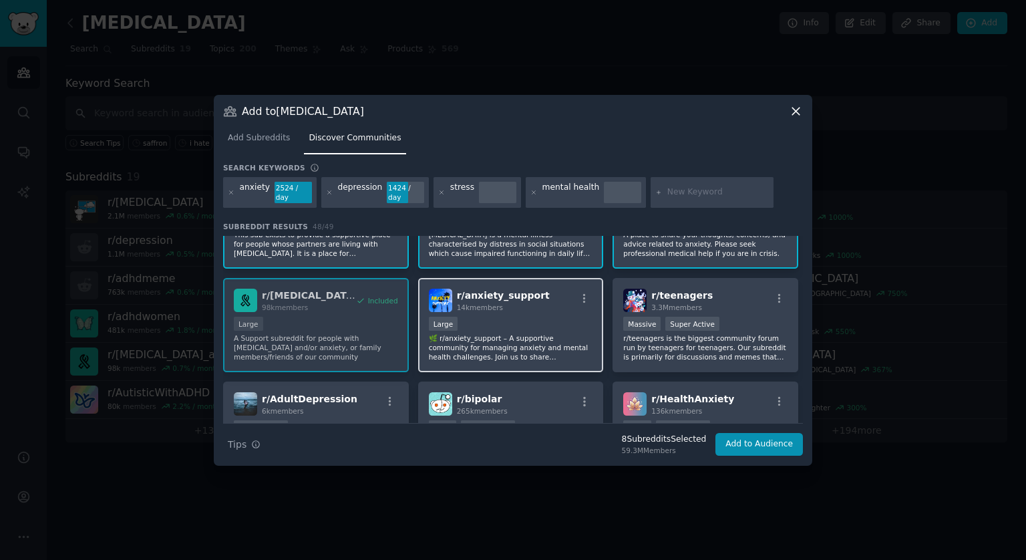
click at [529, 322] on div "10,000 - 100,000 members Large" at bounding box center [511, 325] width 164 height 17
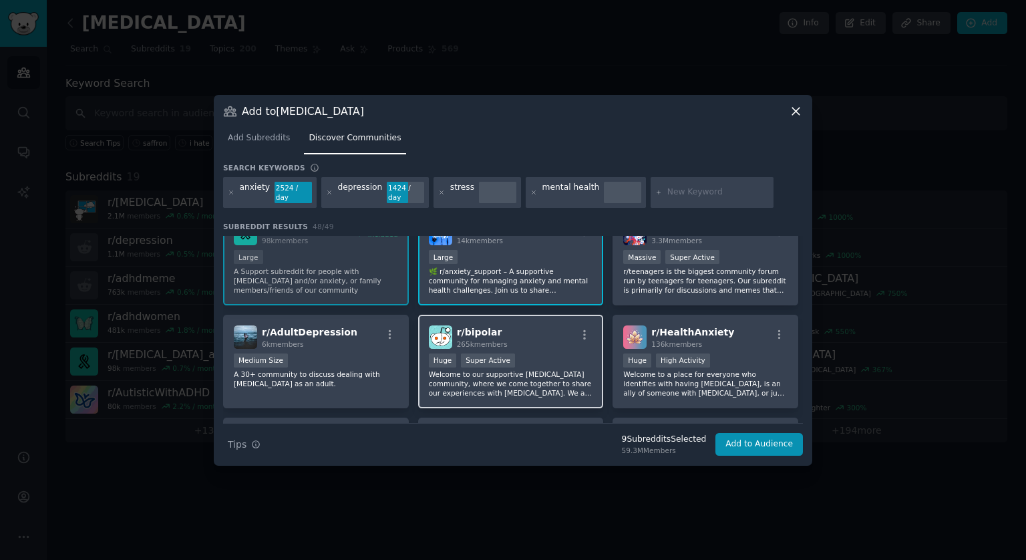
click at [524, 353] on div "Huge Super Active" at bounding box center [511, 361] width 164 height 17
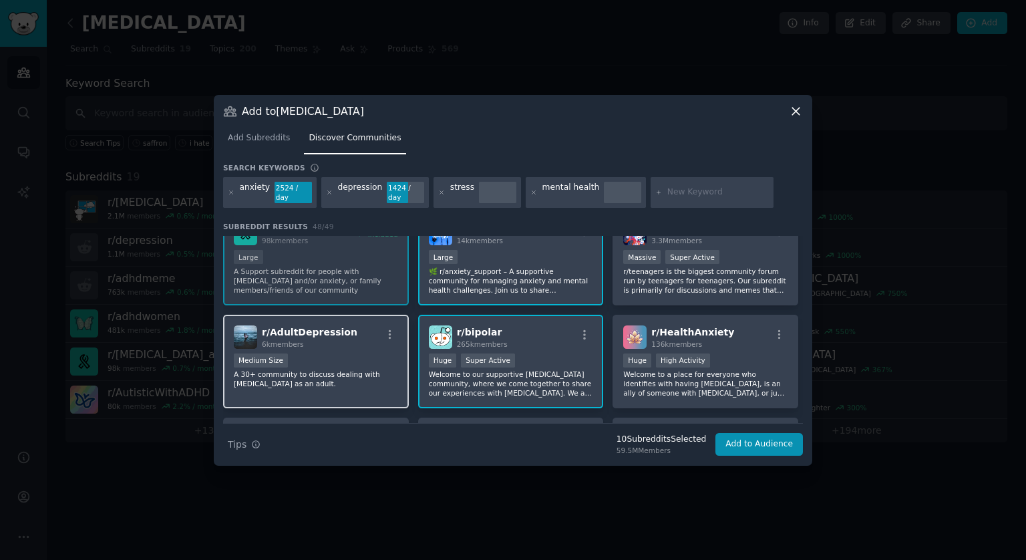
click at [350, 358] on div "Medium Size" at bounding box center [316, 361] width 164 height 17
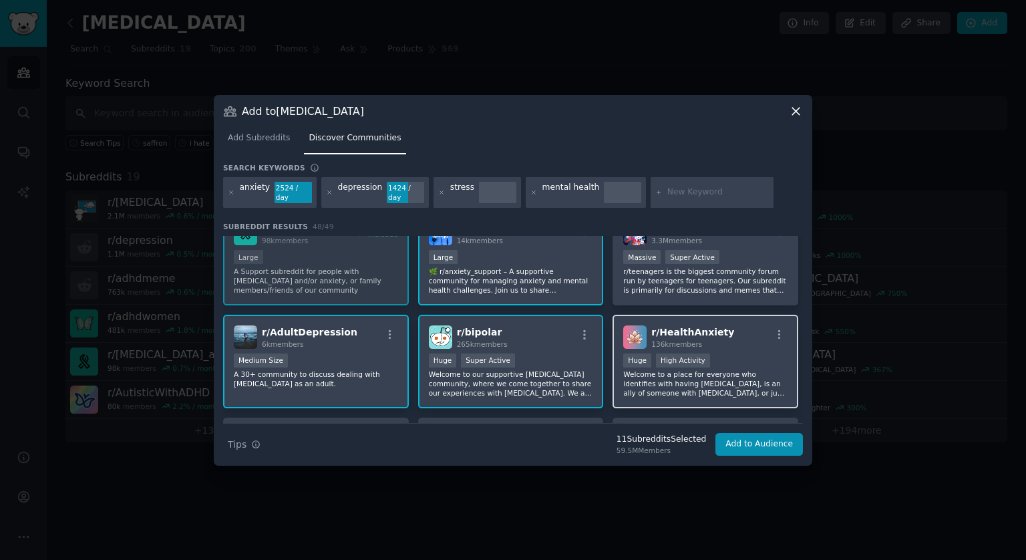
click at [741, 358] on div ">= 80th percentile for submissions / day Huge High Activity" at bounding box center [705, 361] width 164 height 17
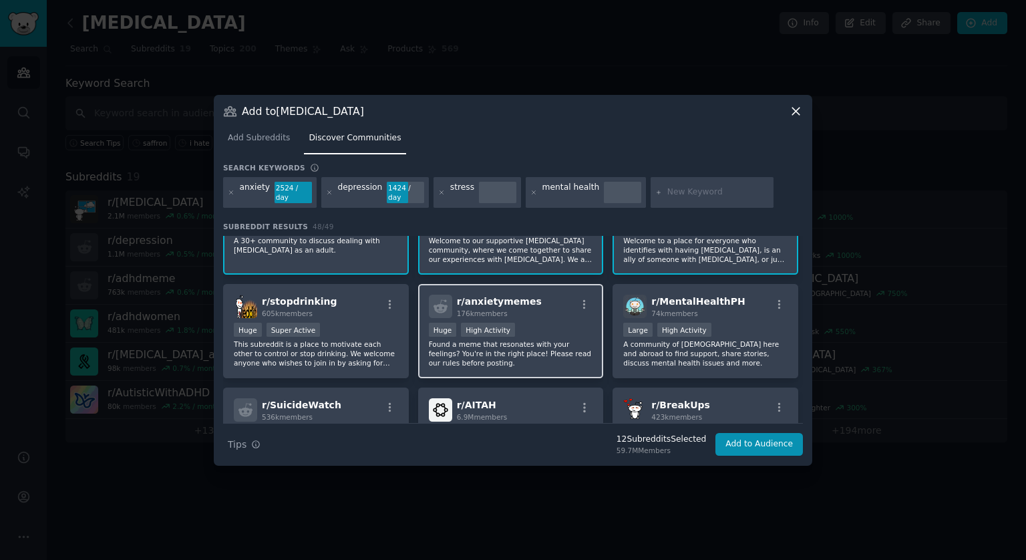
click at [538, 343] on p "Found a meme that resonates with your feelings? You're in the right place! Plea…" at bounding box center [511, 353] width 164 height 28
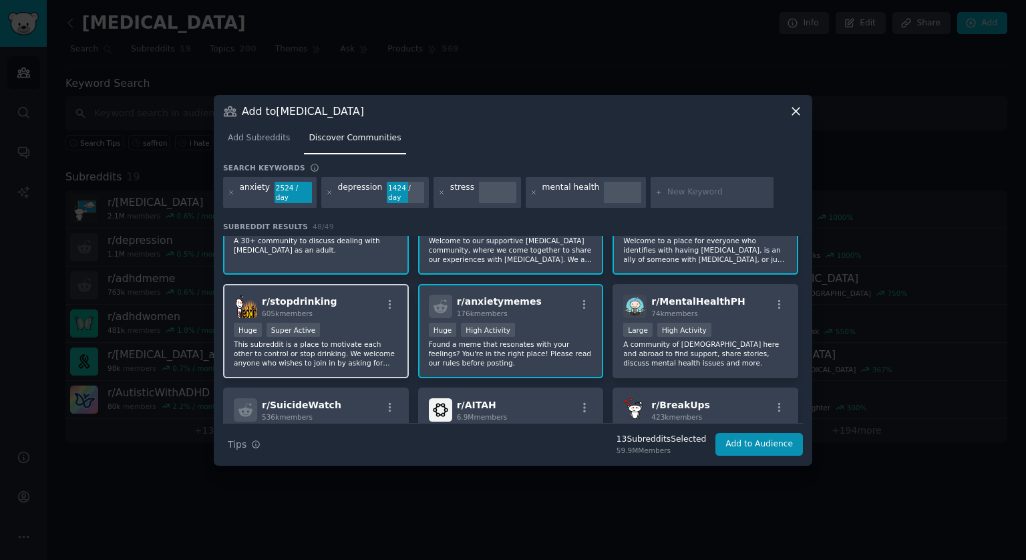
click at [361, 340] on p "This subreddit is a place to motivate each other to control or stop drinking. W…" at bounding box center [316, 353] width 164 height 28
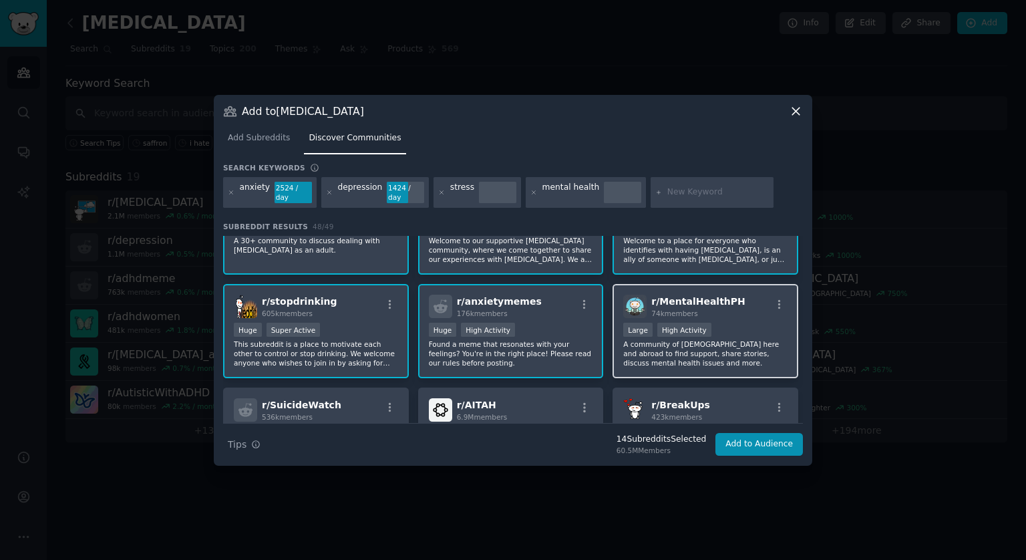
click at [738, 341] on p "A community of [DEMOGRAPHIC_DATA] here and abroad to find support, share storie…" at bounding box center [705, 353] width 164 height 28
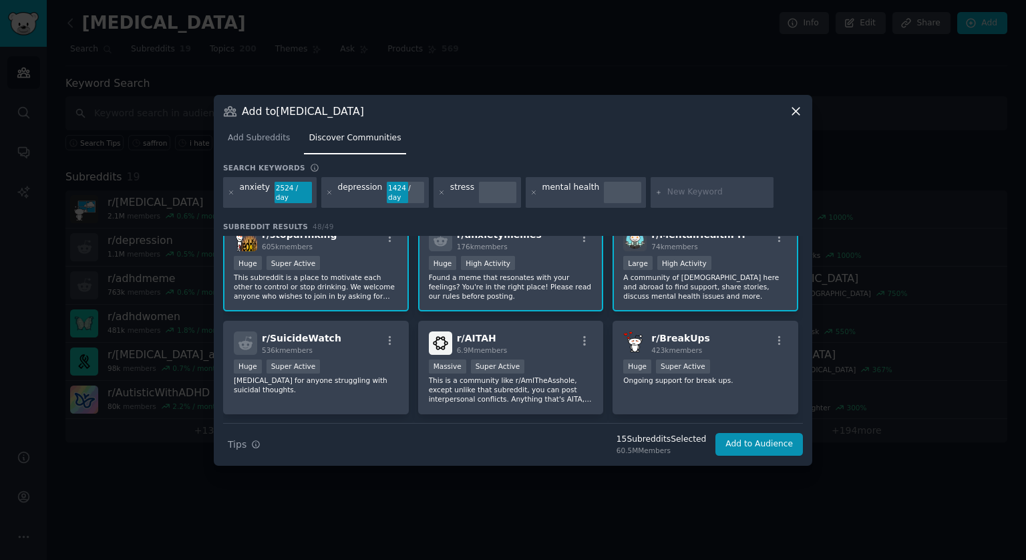
scroll to position [601, 0]
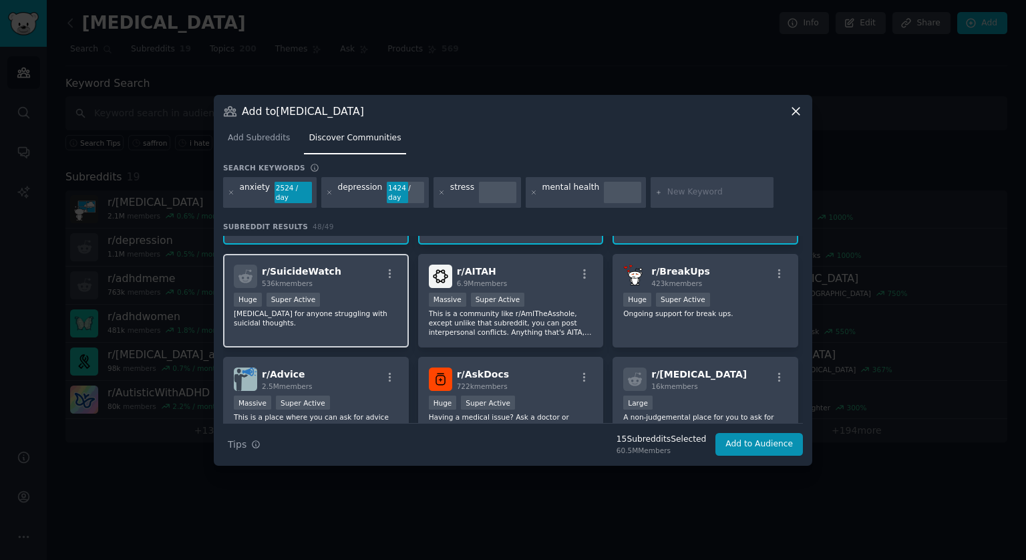
click at [367, 309] on p "[MEDICAL_DATA] for anyone struggling with suicidal thoughts." at bounding box center [316, 318] width 164 height 19
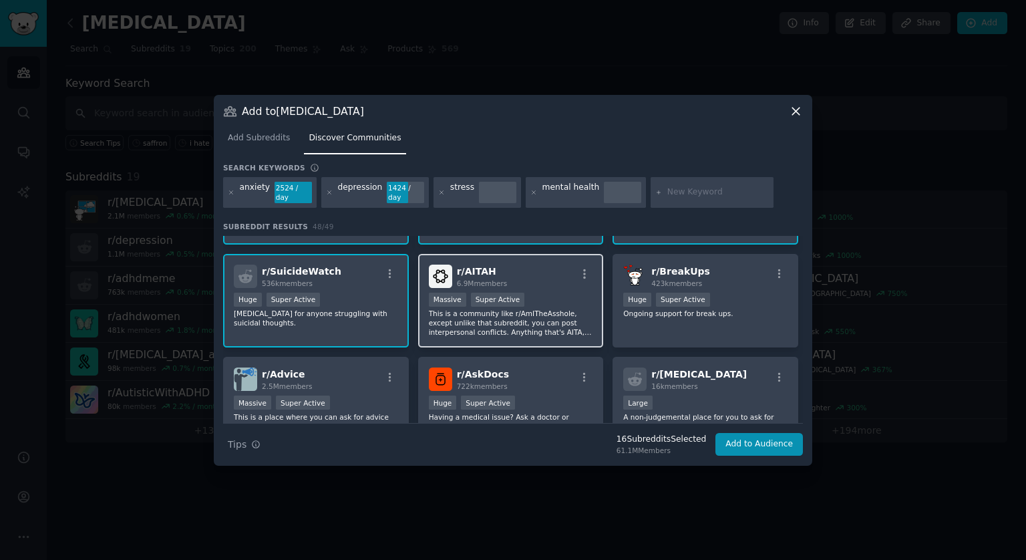
scroll to position [668, 0]
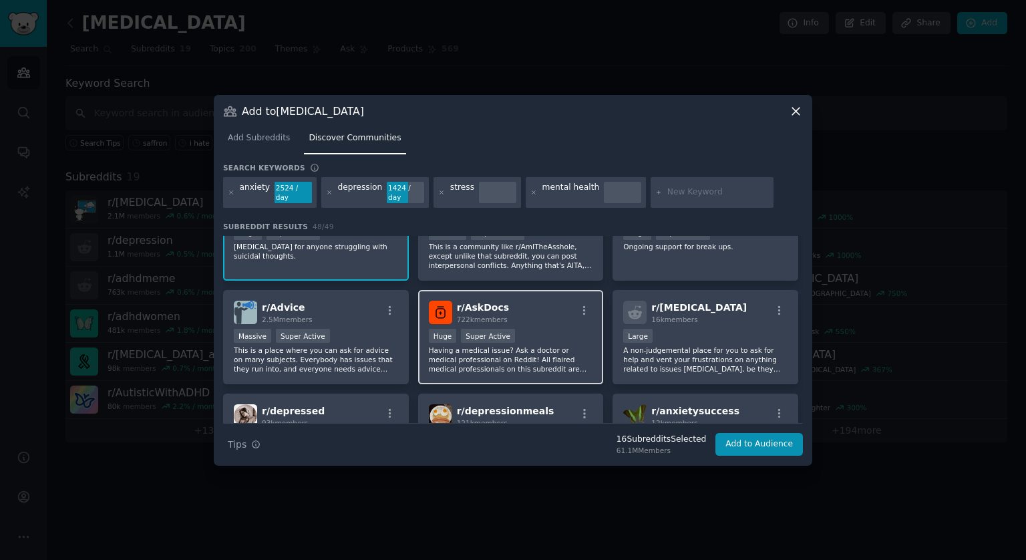
click at [529, 345] on p "Having a medical issue? Ask a doctor or medical professional on Reddit! All fla…" at bounding box center [511, 359] width 164 height 28
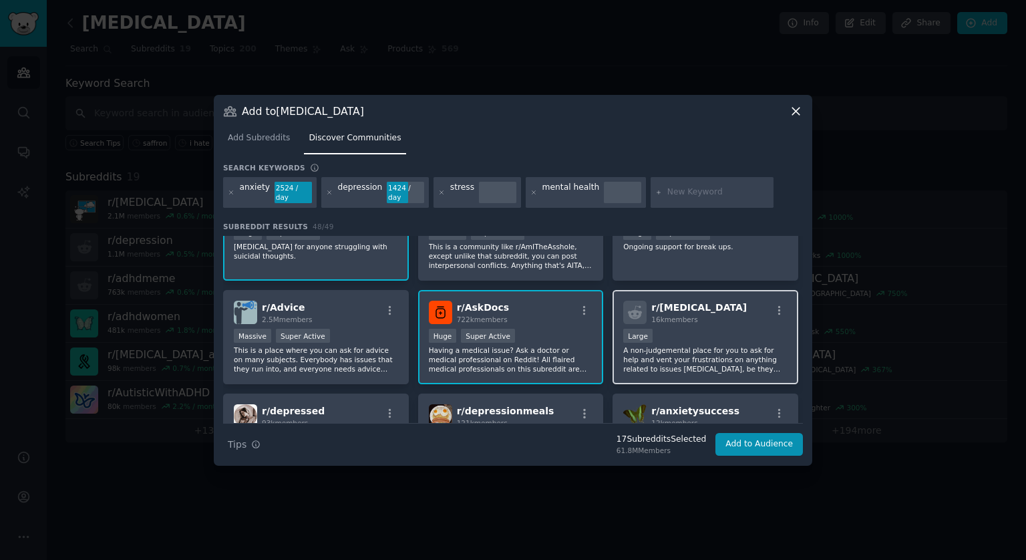
click at [693, 345] on p "A non-judgemental place for you to ask for help and vent your frustrations on a…" at bounding box center [705, 359] width 164 height 28
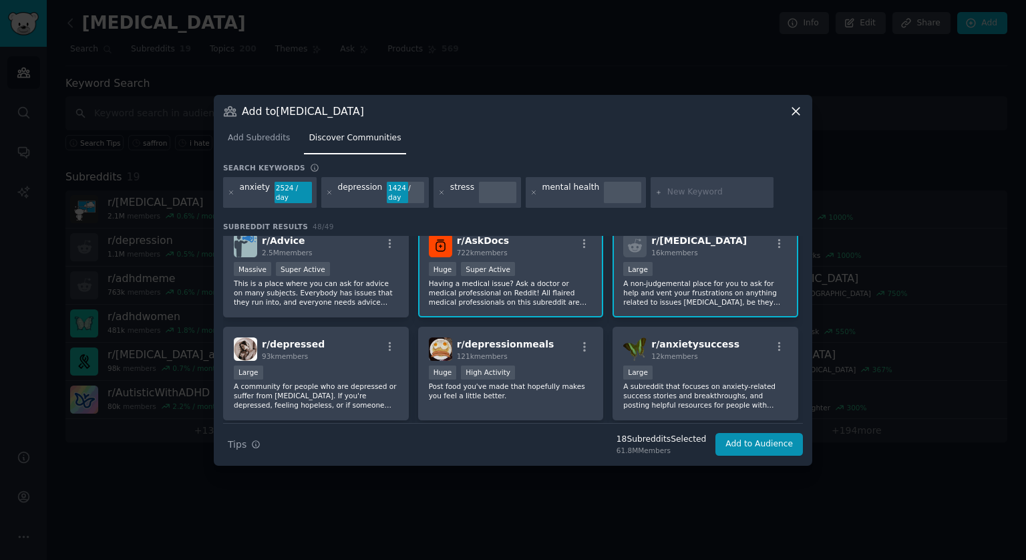
scroll to position [802, 0]
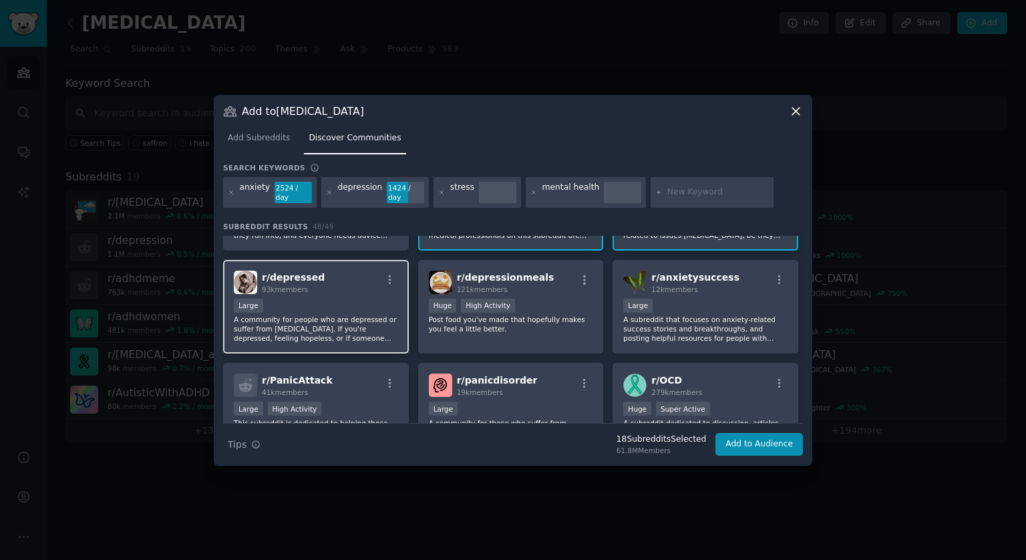
click at [350, 315] on p "A community for people who are depressed or suffer from [MEDICAL_DATA]. If you'…" at bounding box center [316, 329] width 164 height 28
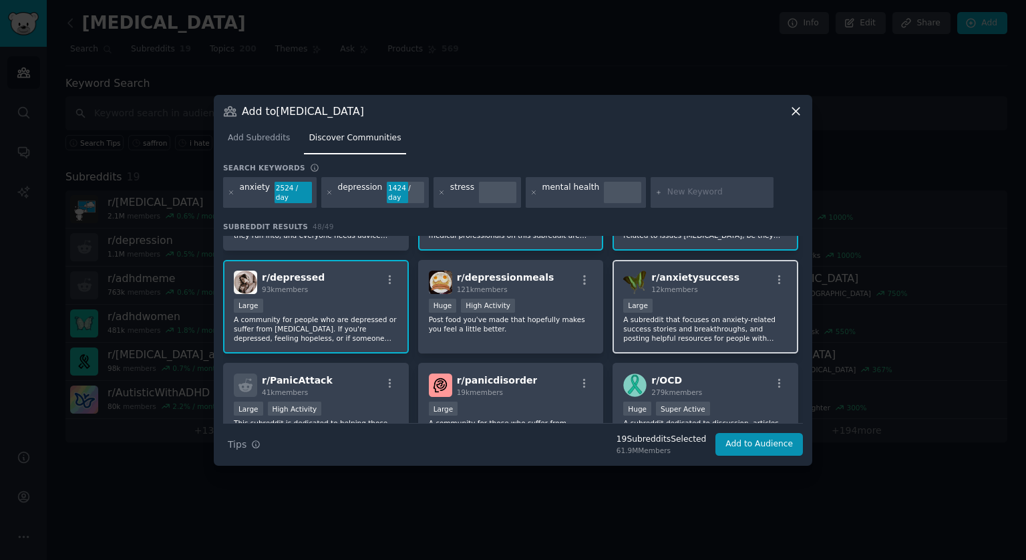
click at [717, 319] on p "A subreddit that focuses on anxiety-related success stories and breakthroughs, …" at bounding box center [705, 329] width 164 height 28
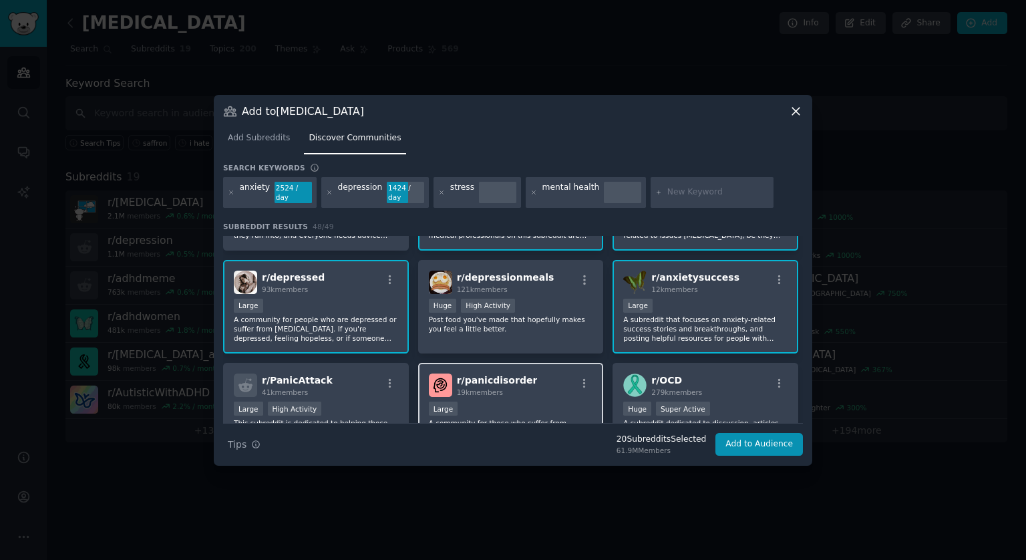
scroll to position [869, 0]
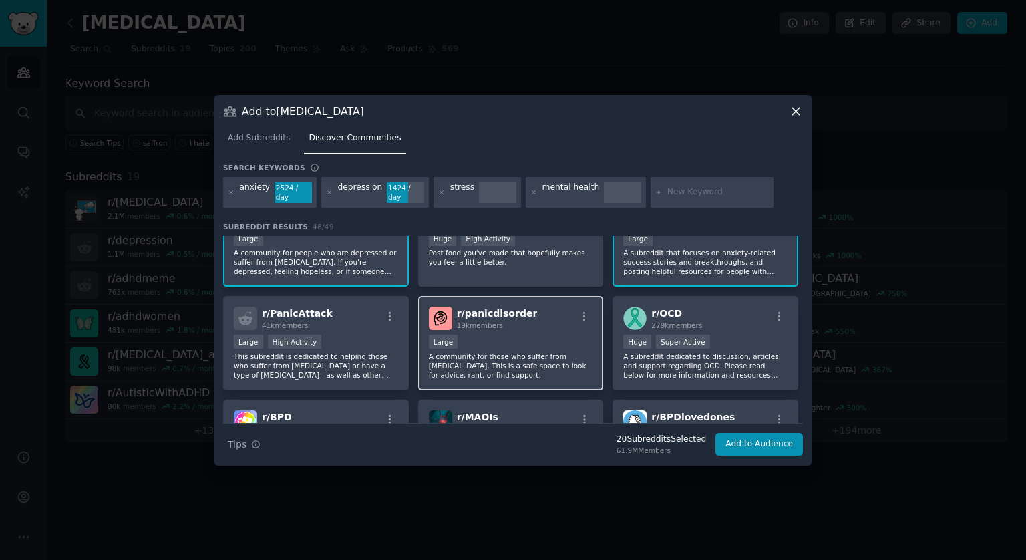
click at [525, 337] on div "Large" at bounding box center [511, 343] width 164 height 17
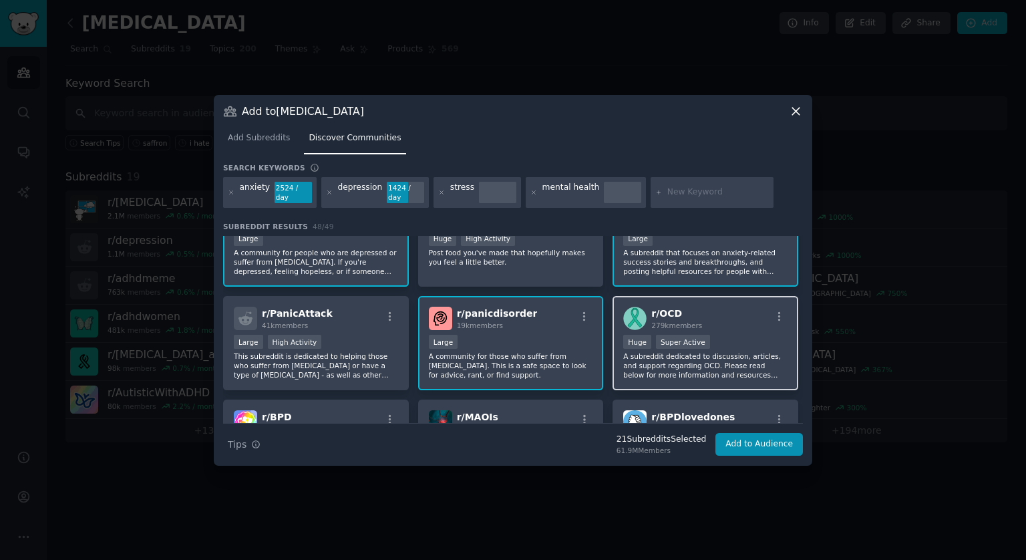
click at [714, 357] on p "A subreddit dedicated to discussion, articles, and support regarding OCD. Pleas…" at bounding box center [705, 365] width 164 height 28
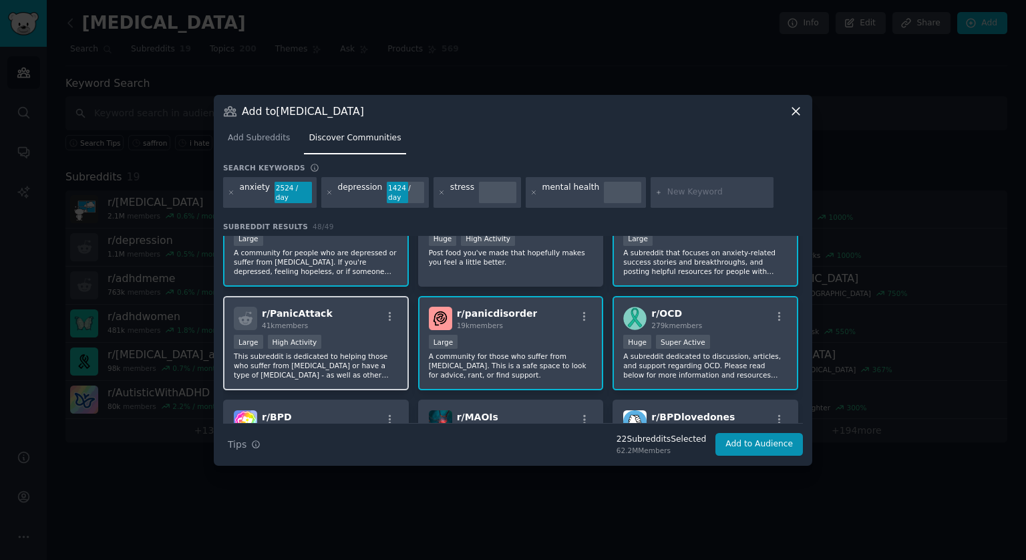
click at [352, 351] on p "This subreddit is dedicated to helping those who suffer from [MEDICAL_DATA] or …" at bounding box center [316, 365] width 164 height 28
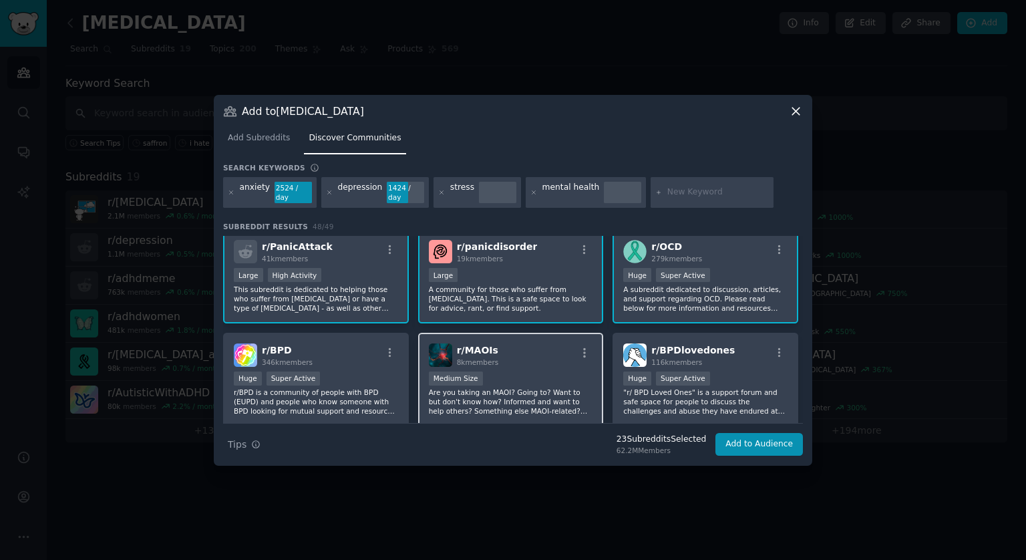
scroll to position [1002, 0]
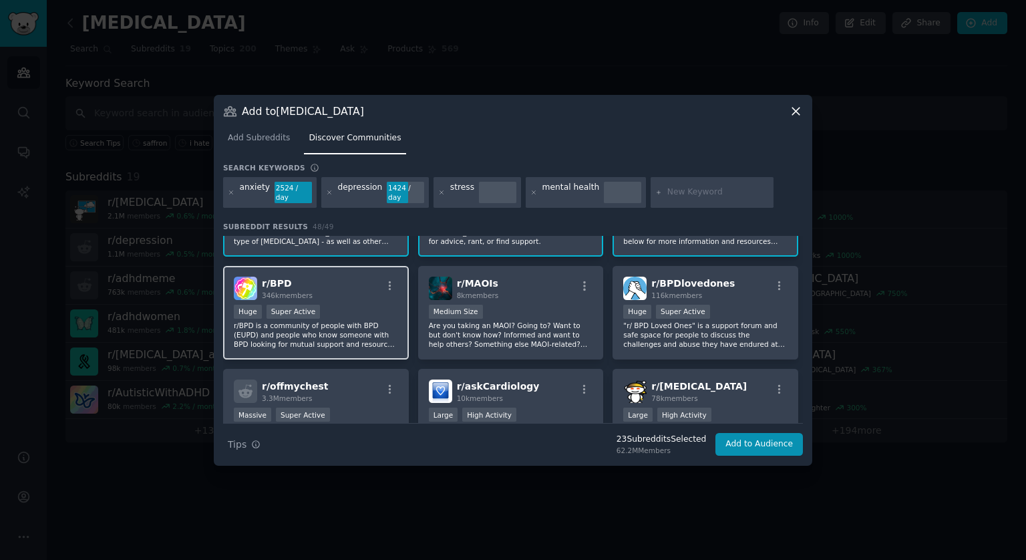
click at [362, 321] on p "r/BPD is a community of people with BPD (EUPD) and people who know someone with…" at bounding box center [316, 335] width 164 height 28
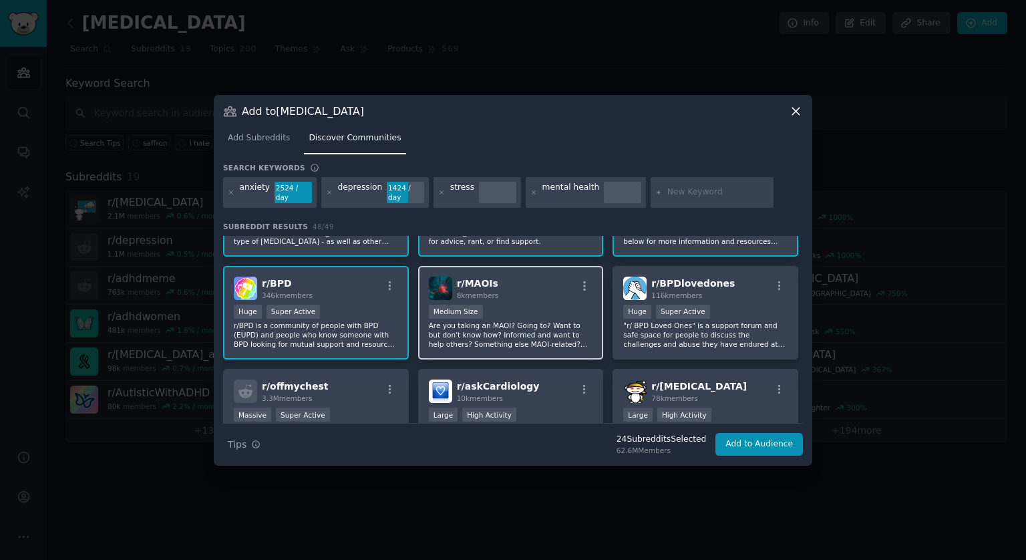
click at [527, 309] on div "Medium Size" at bounding box center [511, 313] width 164 height 17
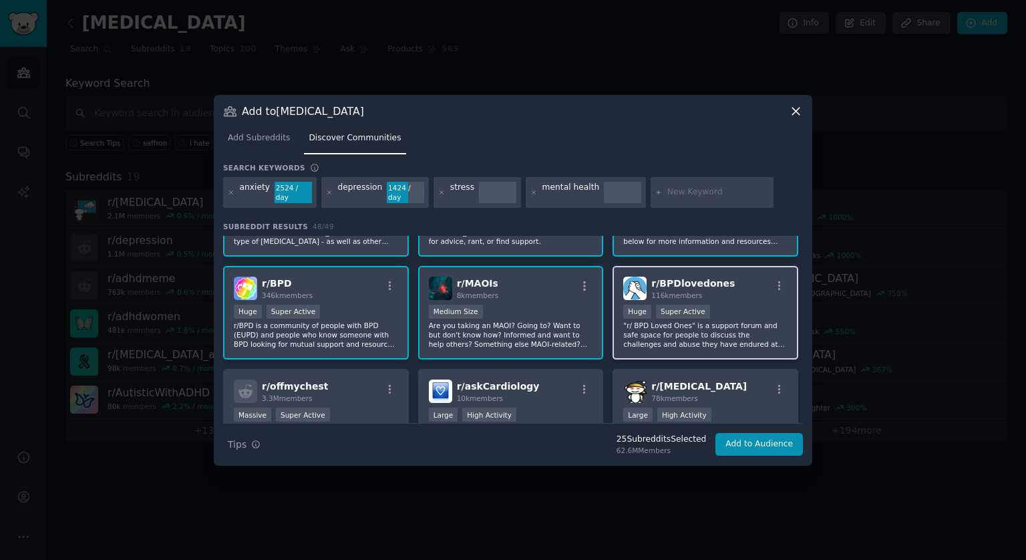
click at [724, 327] on p ""r/ BPD Loved Ones" is a support forum and safe space for people to discuss the…" at bounding box center [705, 335] width 164 height 28
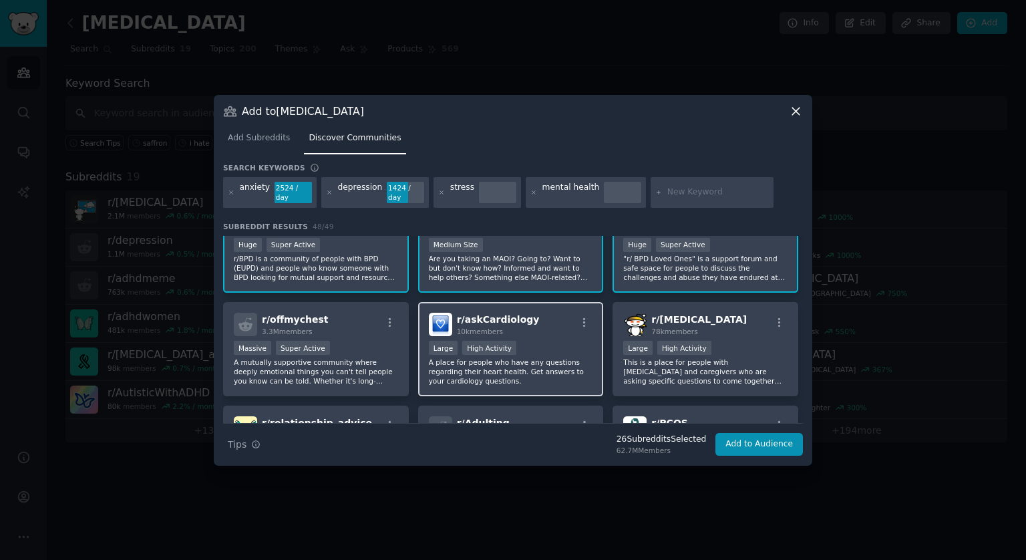
scroll to position [1136, 0]
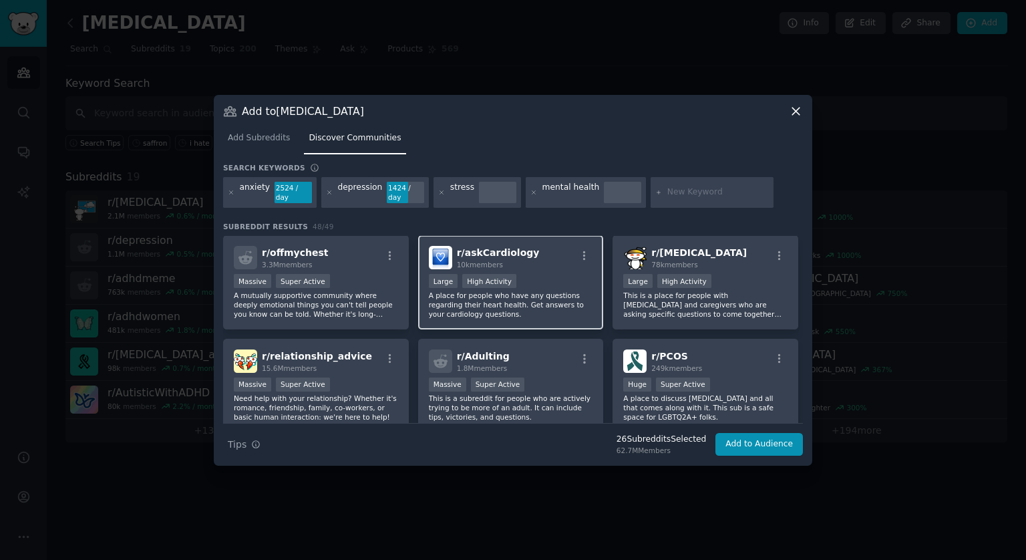
click at [511, 297] on p "A place for people who have any questions regarding their heart health. Get ans…" at bounding box center [511, 305] width 164 height 28
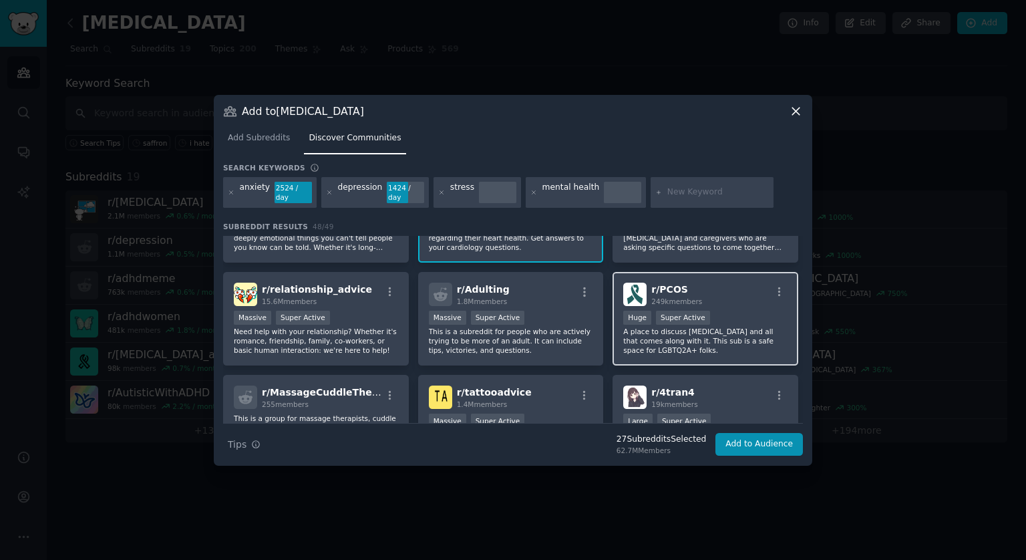
click at [698, 331] on p "A place to discuss Polycystic Ovarian Syndrome and all that comes along with it…" at bounding box center [705, 341] width 164 height 28
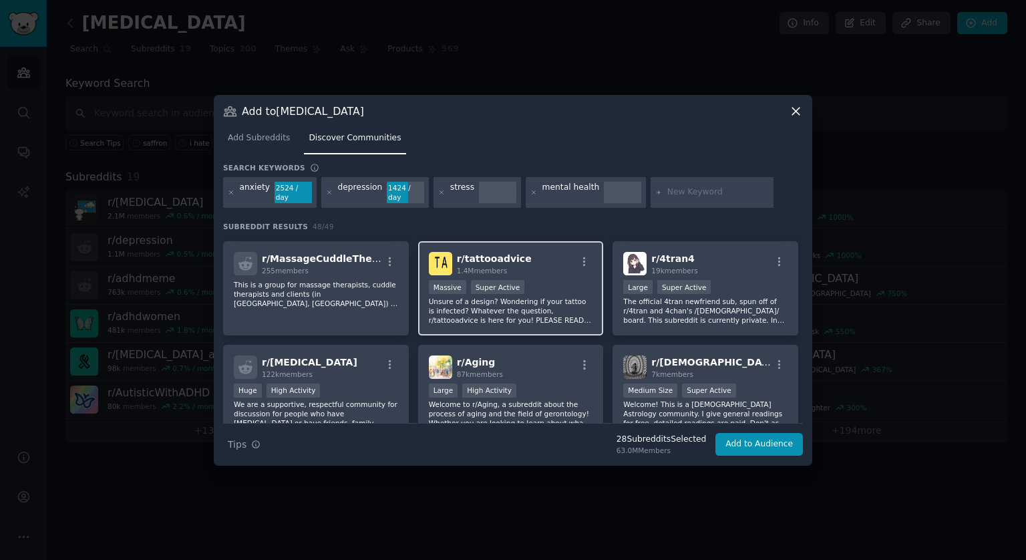
scroll to position [1403, 0]
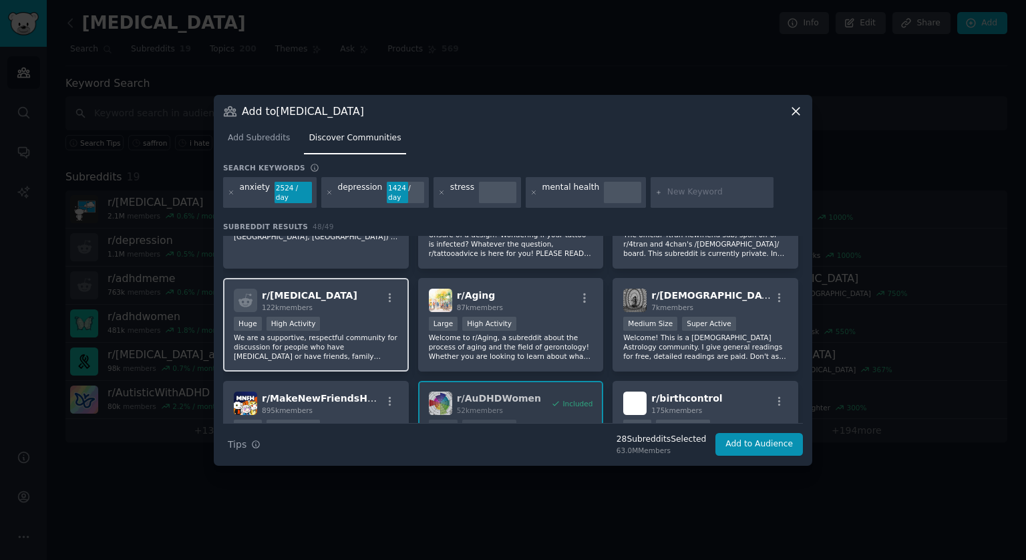
click at [349, 334] on p "We are a supportive, respectful community for discussion for people who have PT…" at bounding box center [316, 347] width 164 height 28
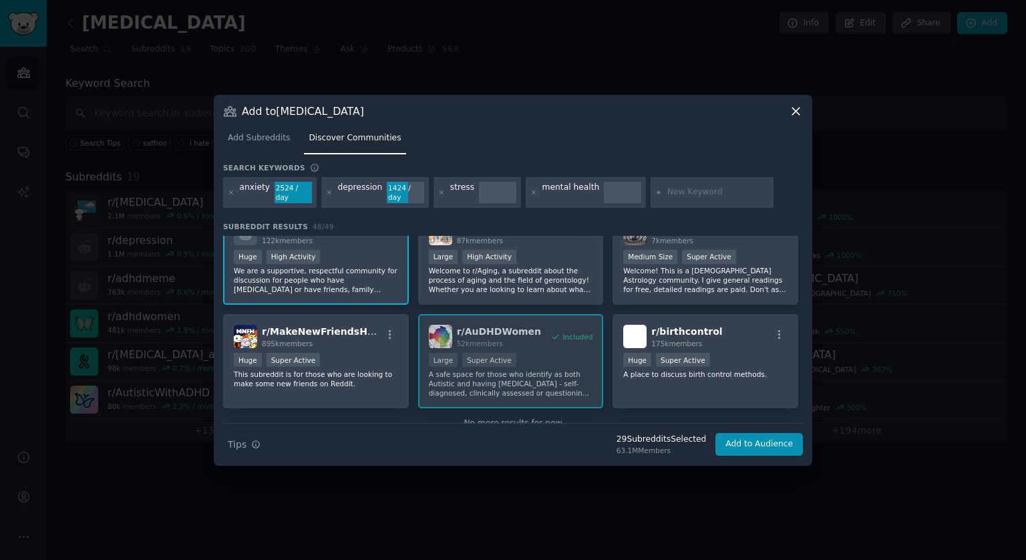
scroll to position [1494, 0]
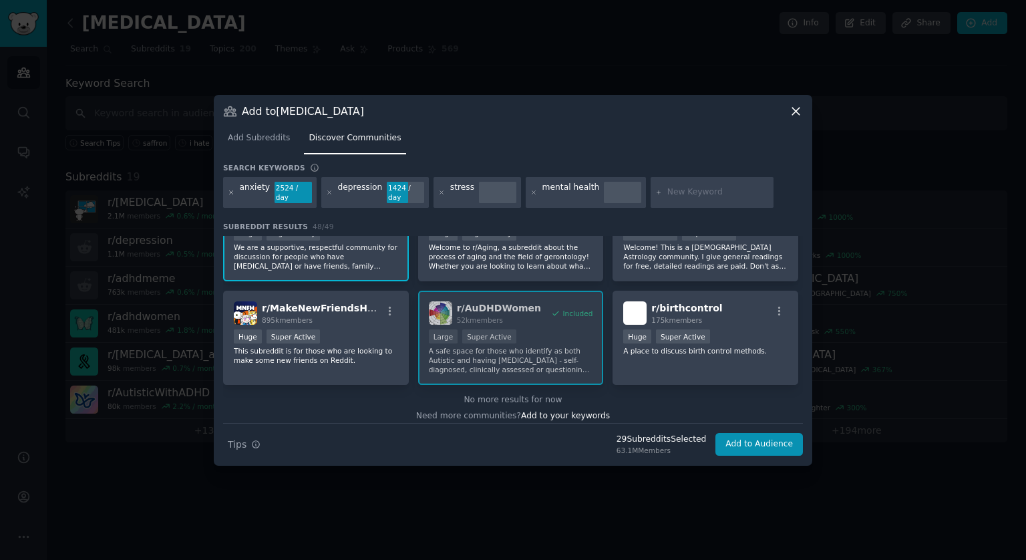
click at [229, 190] on icon at bounding box center [231, 192] width 7 height 7
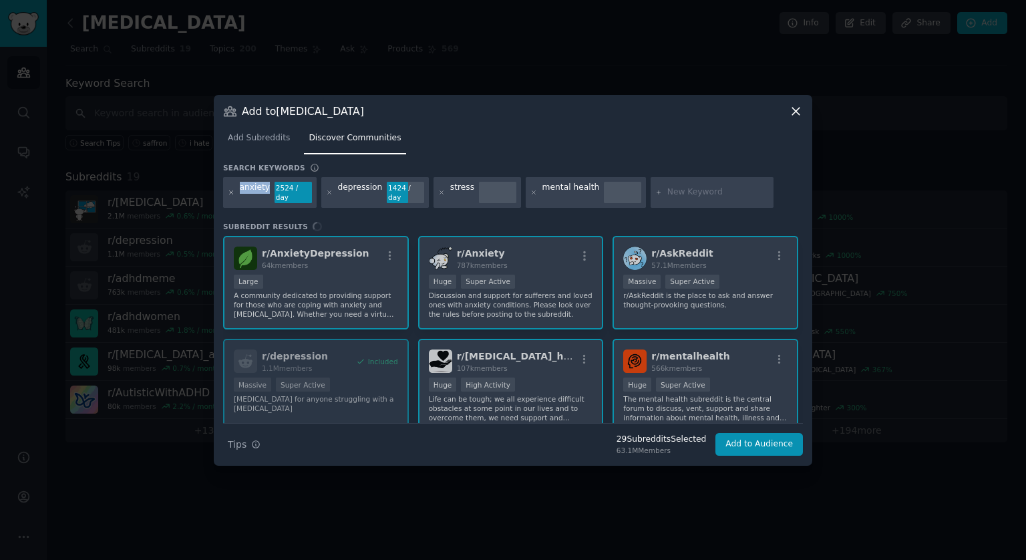
click at [230, 190] on icon at bounding box center [231, 191] width 3 height 3
click at [231, 190] on icon at bounding box center [231, 192] width 7 height 7
click at [484, 154] on nav "Add Subreddits Discover Communities" at bounding box center [513, 141] width 580 height 27
click at [328, 190] on icon at bounding box center [329, 191] width 3 height 3
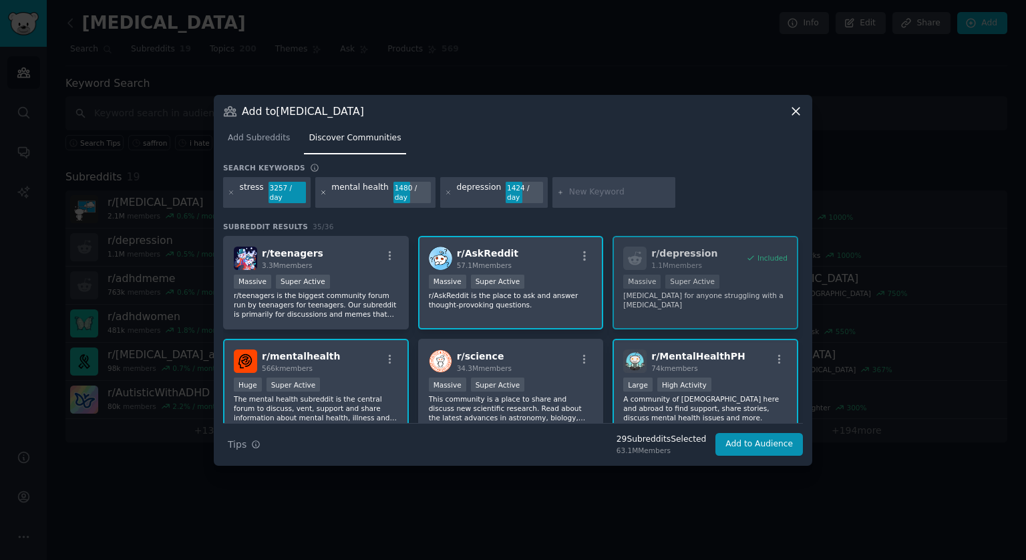
click at [321, 191] on icon at bounding box center [322, 191] width 3 height 3
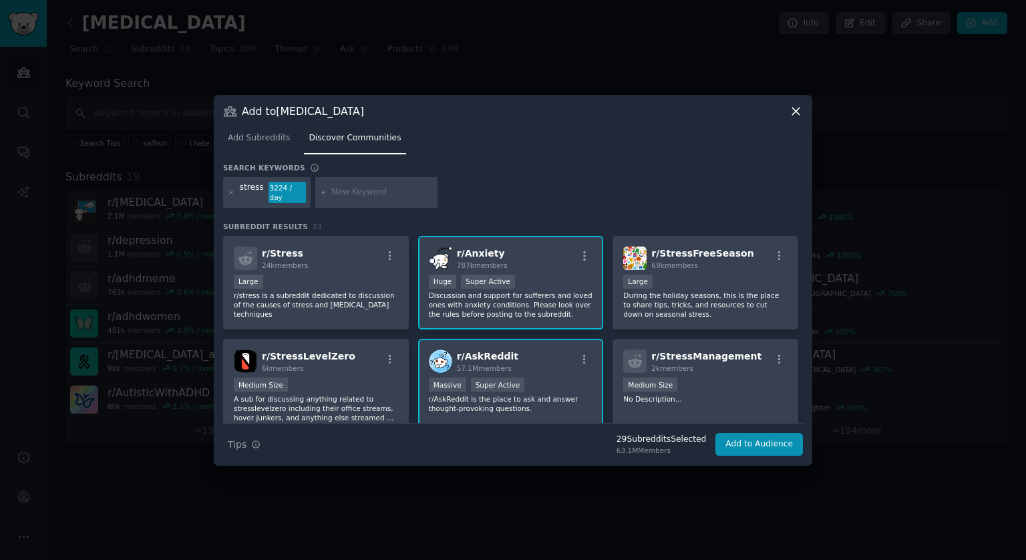
click at [533, 184] on div "stress 3224 / day" at bounding box center [513, 194] width 580 height 35
click at [700, 368] on div "r/ StressManagement 2k members 1000 - 10,000 members Medium Size No Description…" at bounding box center [706, 386] width 186 height 94
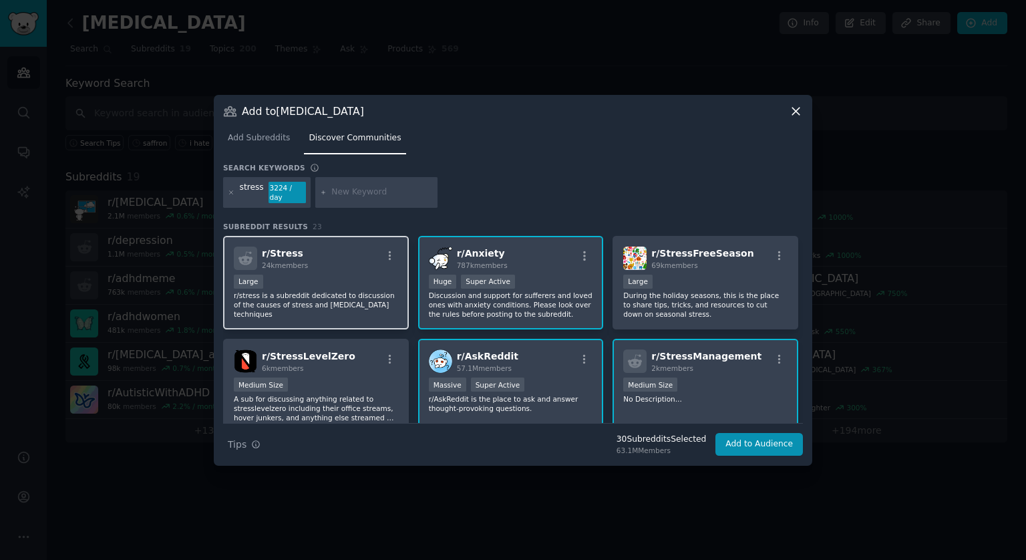
click at [307, 280] on div "Large" at bounding box center [316, 283] width 164 height 17
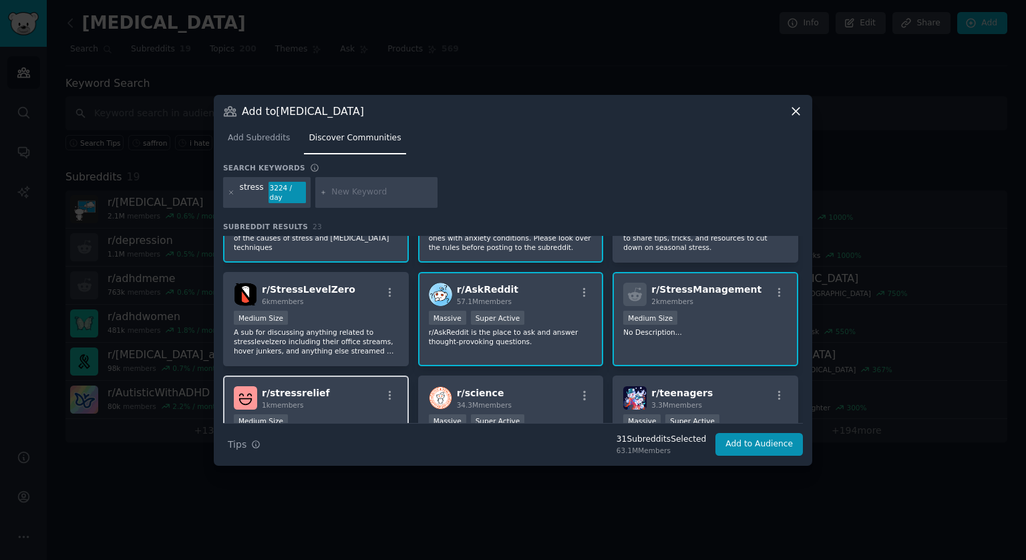
scroll to position [134, 0]
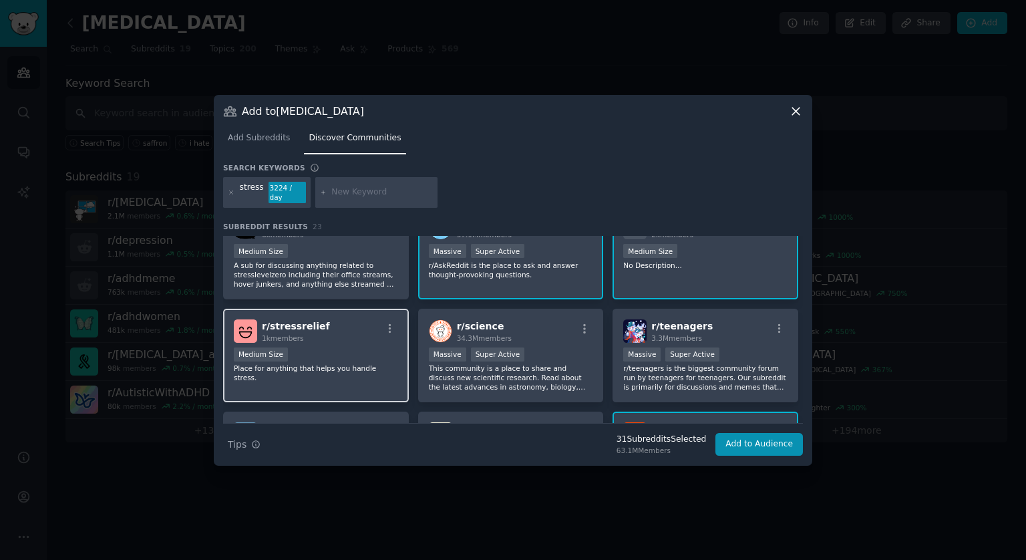
click at [331, 339] on div "r/ stressrelief 1k members Medium Size Place for anything that helps you handle…" at bounding box center [316, 356] width 186 height 94
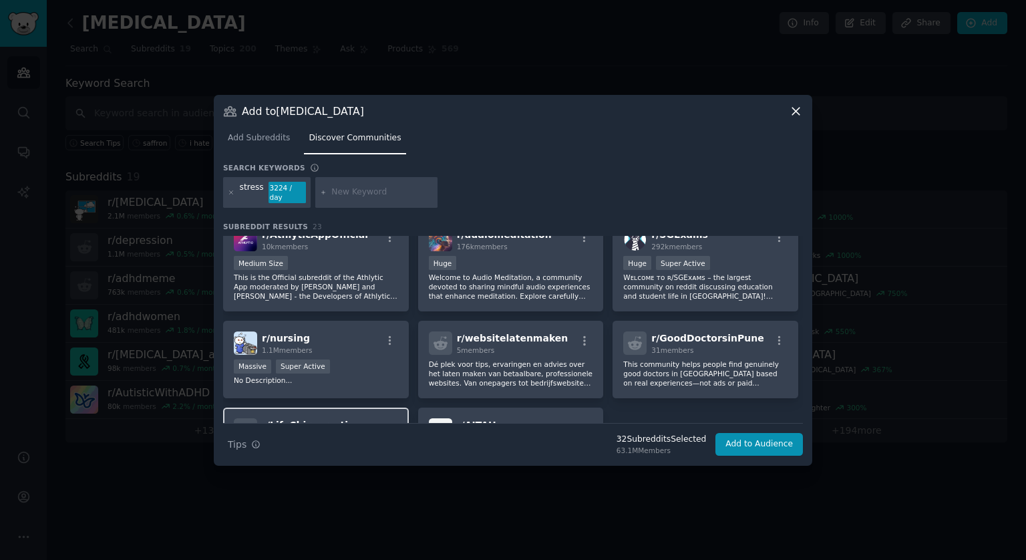
scroll to position [655, 0]
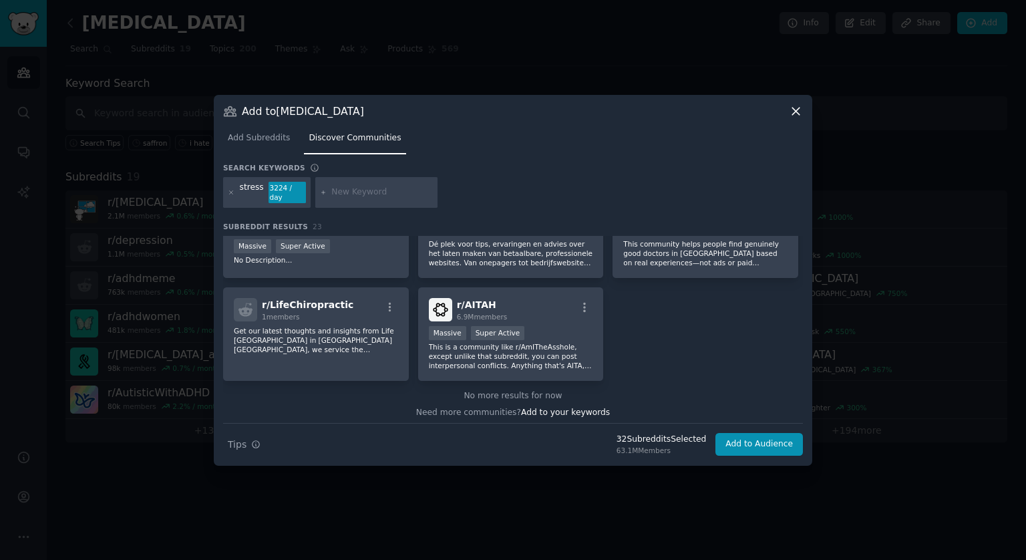
click at [358, 182] on div at bounding box center [376, 192] width 123 height 31
click at [357, 188] on input "text" at bounding box center [382, 192] width 102 height 12
type input "anxiety"
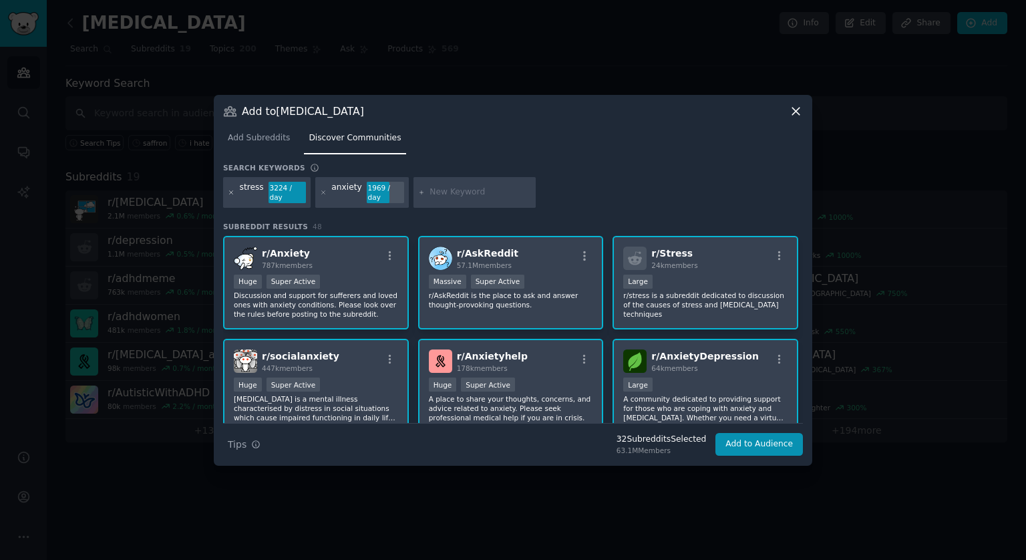
click at [232, 192] on icon at bounding box center [231, 191] width 3 height 3
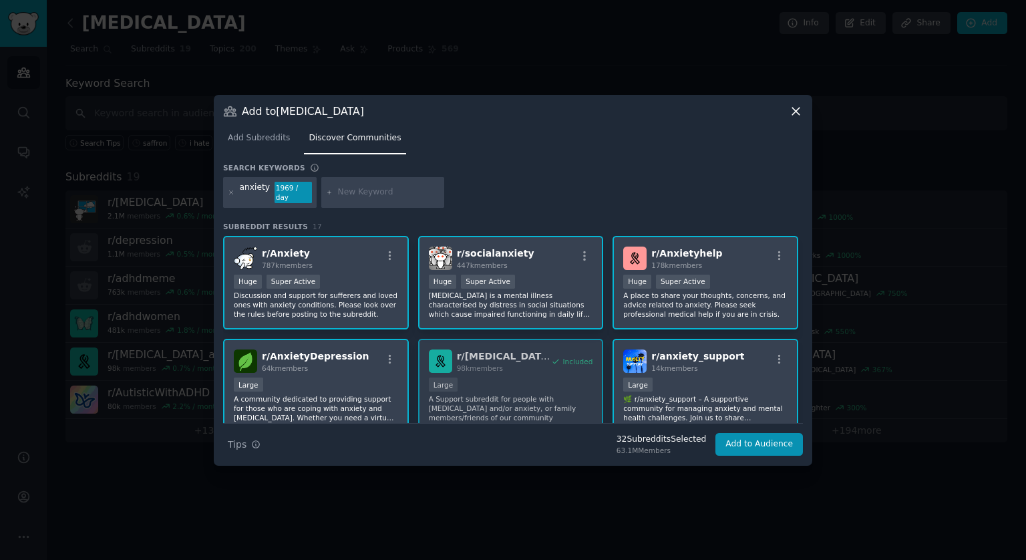
click at [541, 275] on div "Huge Super Active" at bounding box center [511, 283] width 164 height 17
click at [543, 275] on div "Huge Super Active" at bounding box center [511, 283] width 164 height 17
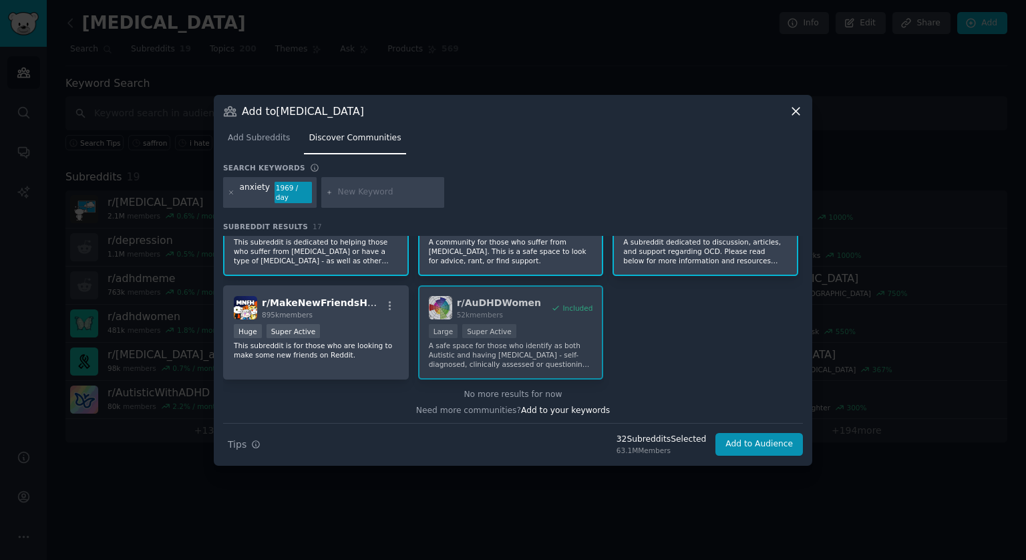
scroll to position [132, 0]
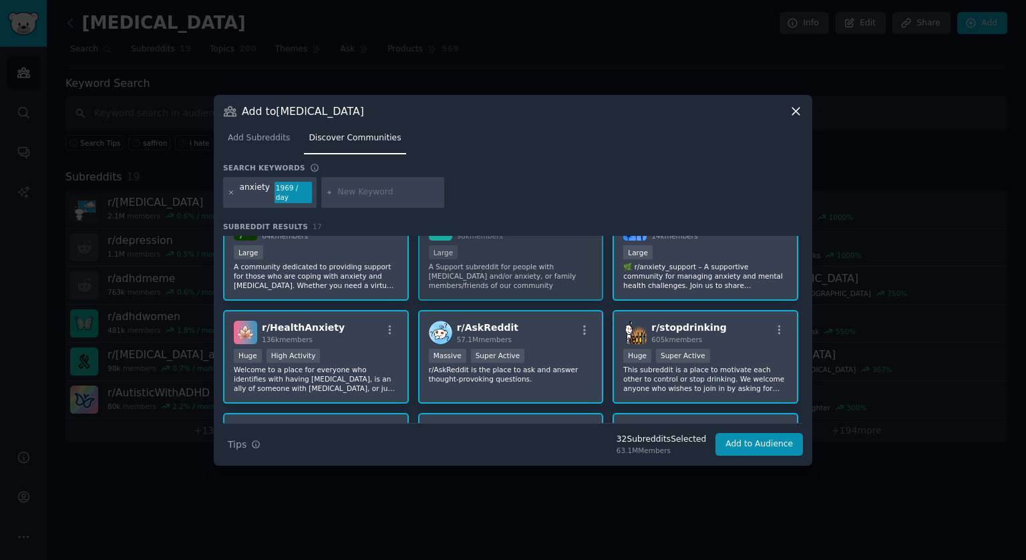
click at [233, 192] on icon at bounding box center [231, 192] width 7 height 7
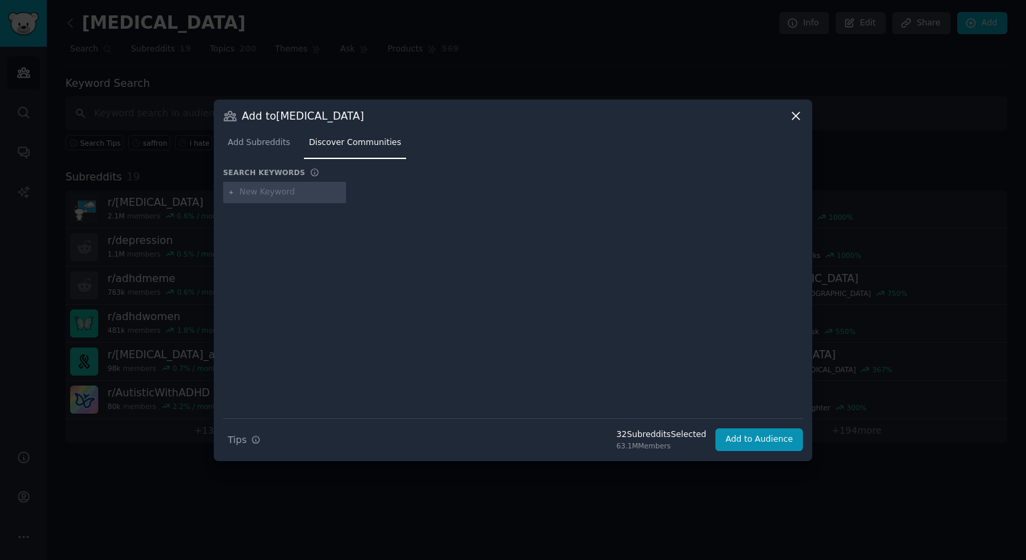
click at [285, 194] on input "text" at bounding box center [291, 192] width 102 height 12
type input "mental health"
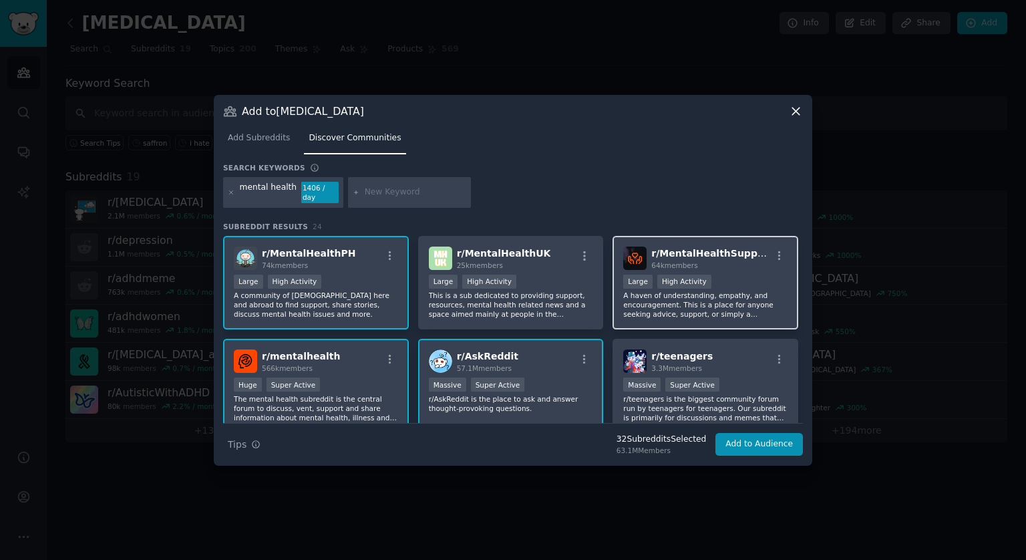
click at [742, 304] on p "A haven of understanding, empathy, and encouragement. This is a place for anyon…" at bounding box center [705, 305] width 164 height 28
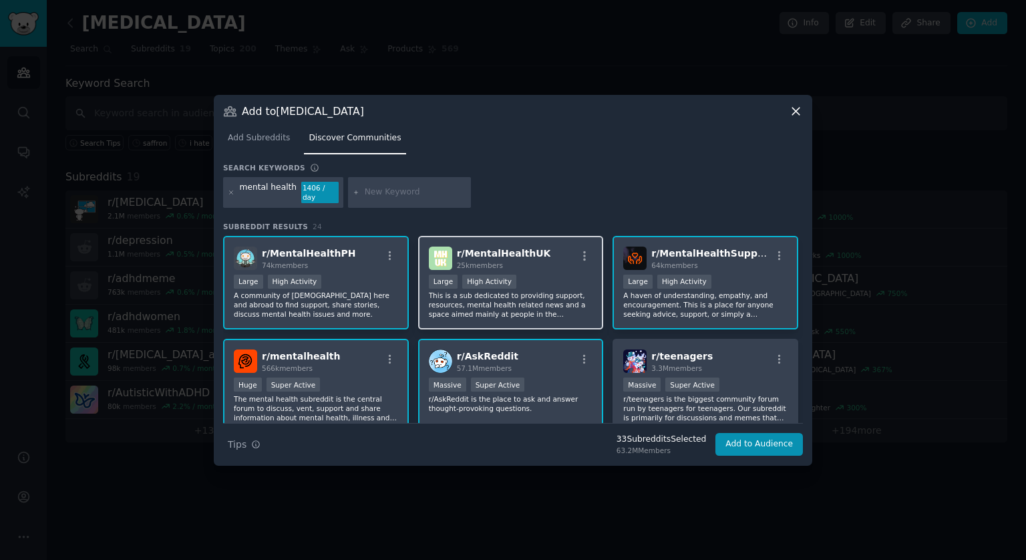
click at [527, 305] on p "This is a sub dedicated to providing support, resources, mental health related …" at bounding box center [511, 305] width 164 height 28
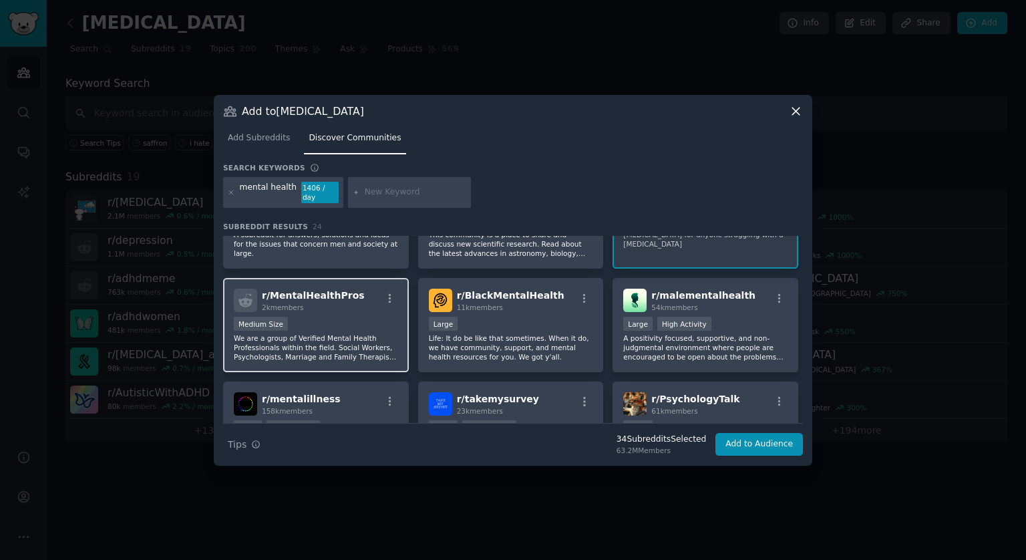
click at [358, 333] on p "We are a group of Verified Mental Health Professionals within the field. Social…" at bounding box center [316, 347] width 164 height 28
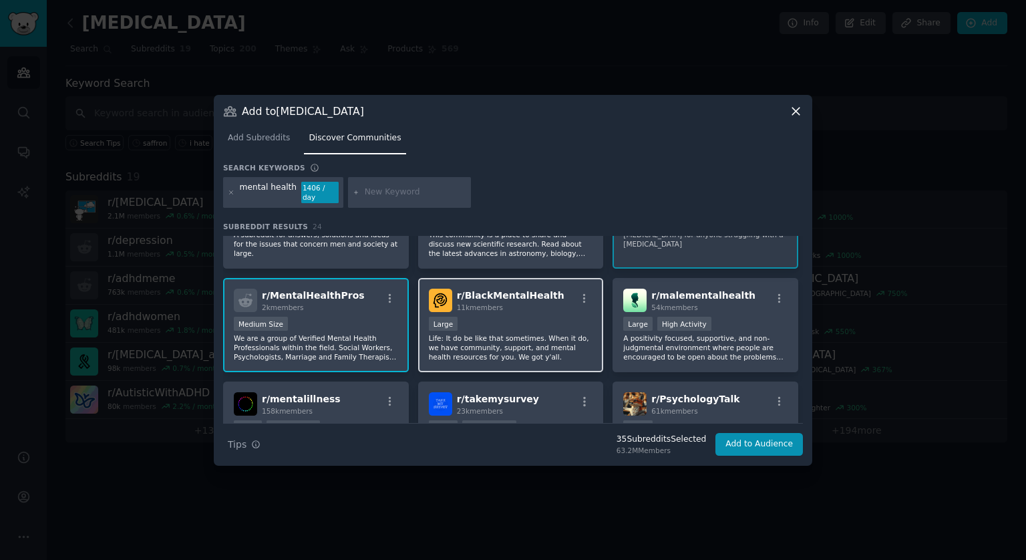
scroll to position [200, 0]
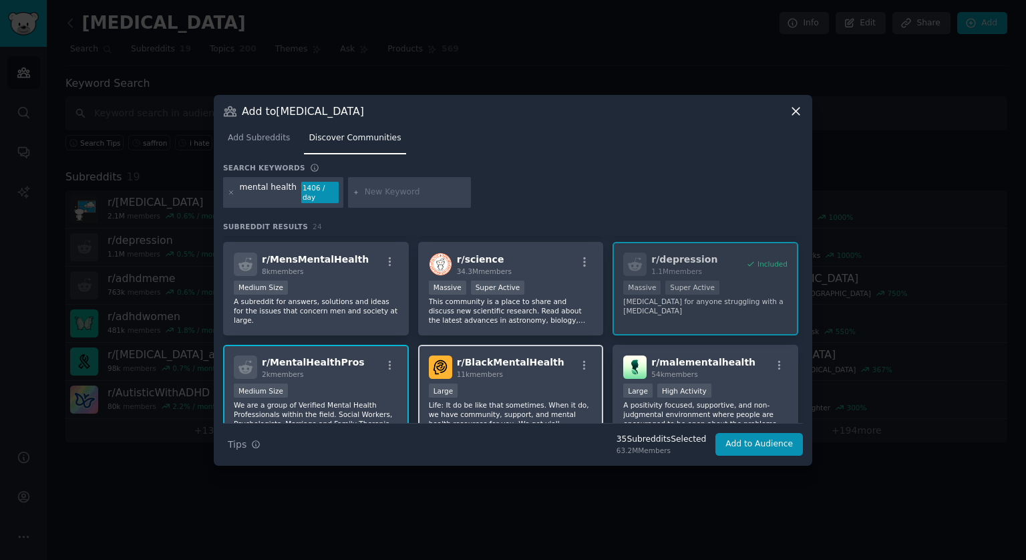
click at [542, 374] on div "r/ BlackMentalHealth 11k members Large Life: It do be like that sometimes. When…" at bounding box center [511, 392] width 186 height 94
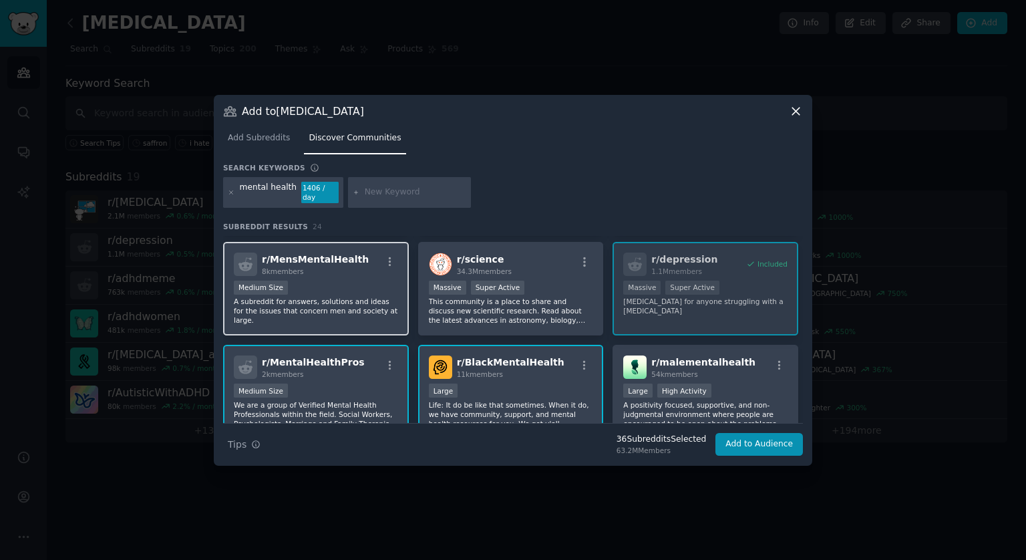
click at [310, 285] on div "Medium Size" at bounding box center [316, 289] width 164 height 17
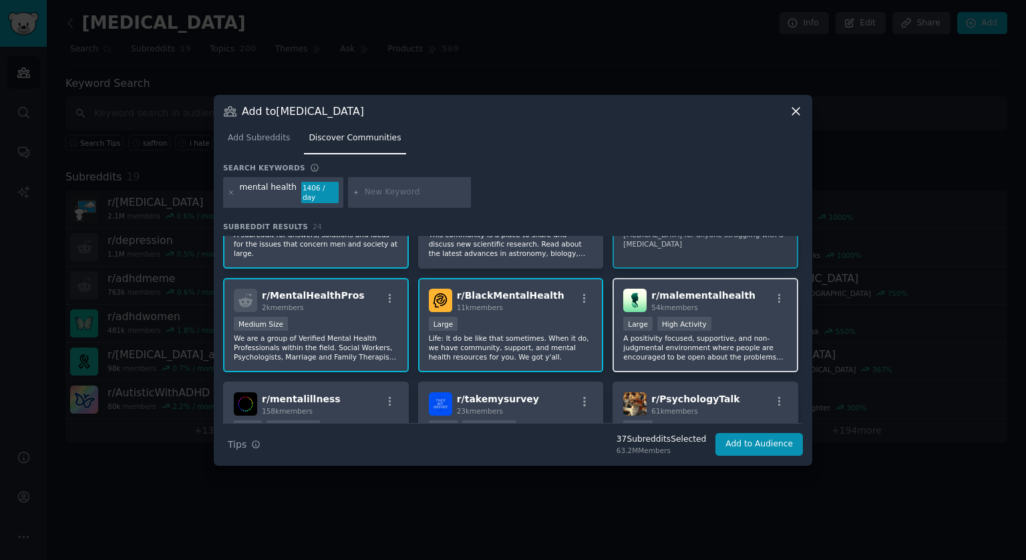
click at [730, 333] on p "A positivity focused, supportive, and non-judgmental environment where people a…" at bounding box center [705, 347] width 164 height 28
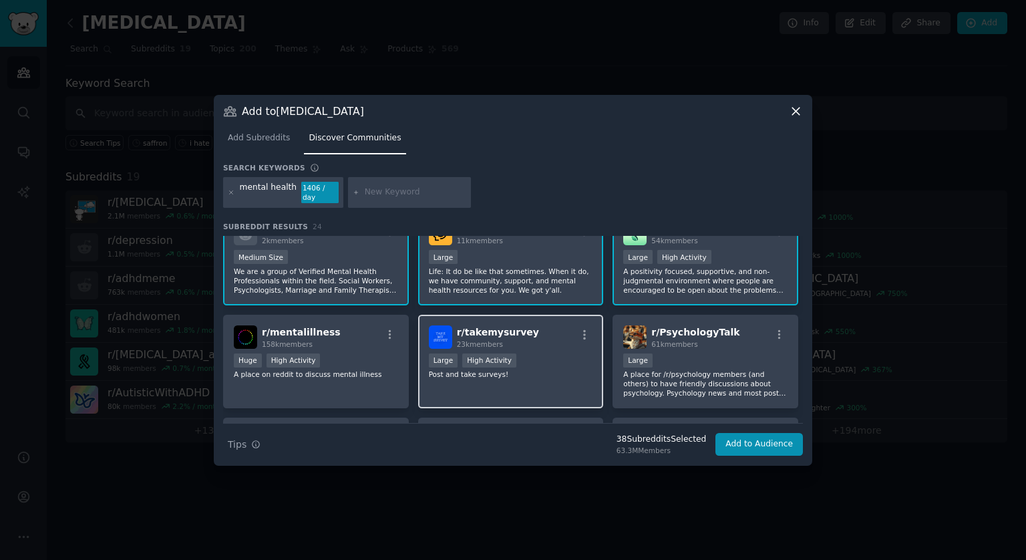
scroll to position [401, 0]
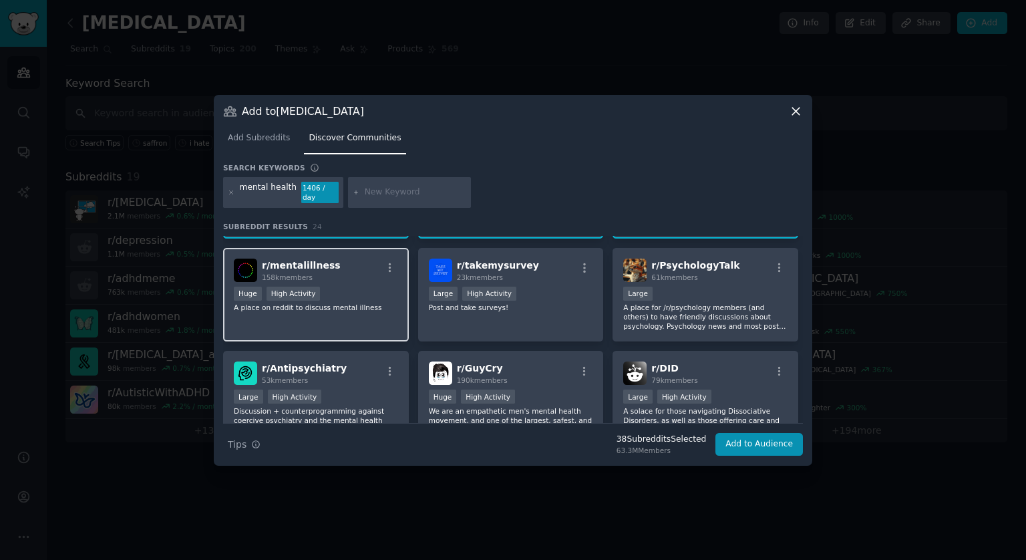
click at [353, 311] on div "r/ mentalillness 158k members Huge High Activity A place on reddit to discuss m…" at bounding box center [316, 295] width 186 height 94
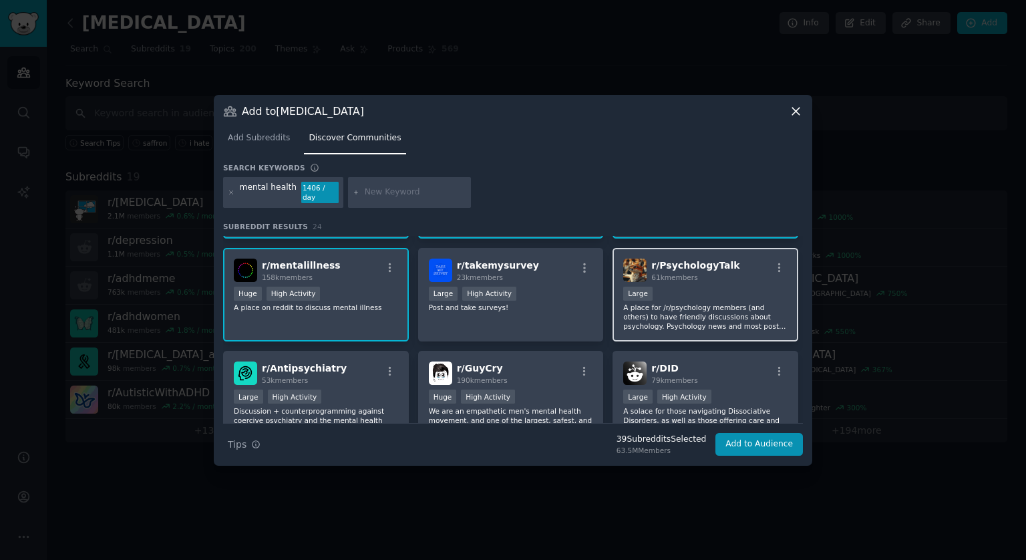
click at [708, 315] on p "A place for /r/psychology members (and others) to have friendly discussions abo…" at bounding box center [705, 317] width 164 height 28
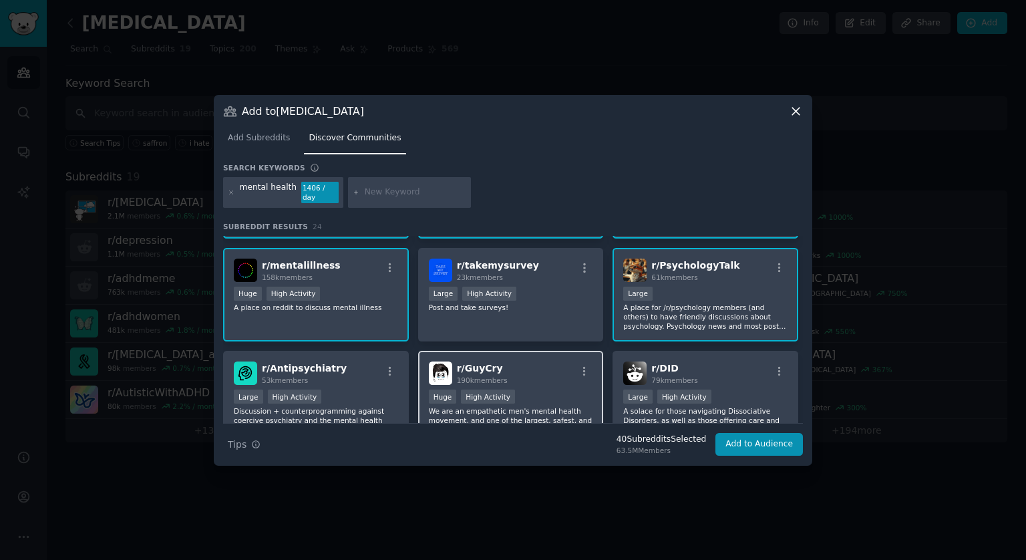
scroll to position [468, 0]
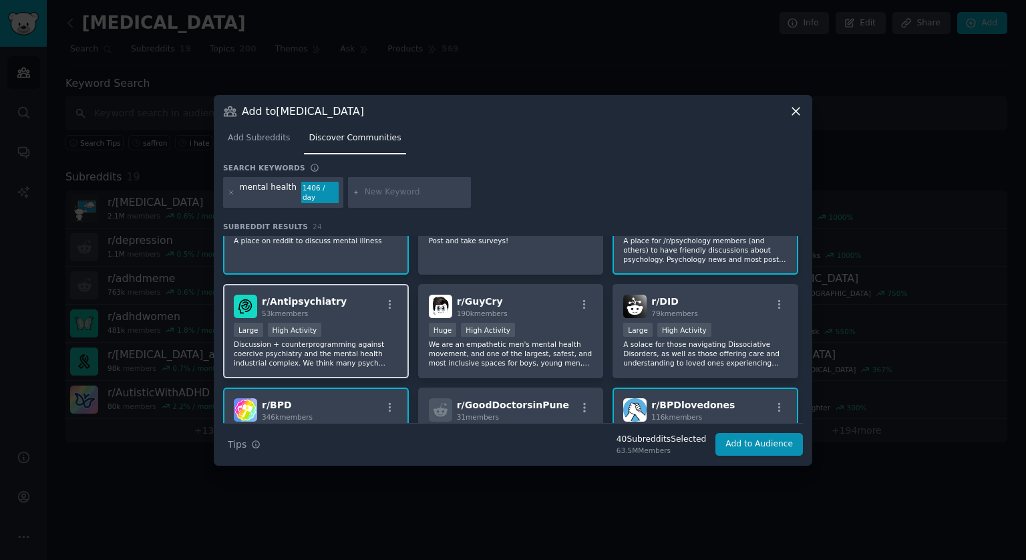
click at [360, 325] on div "Large High Activity" at bounding box center [316, 331] width 164 height 17
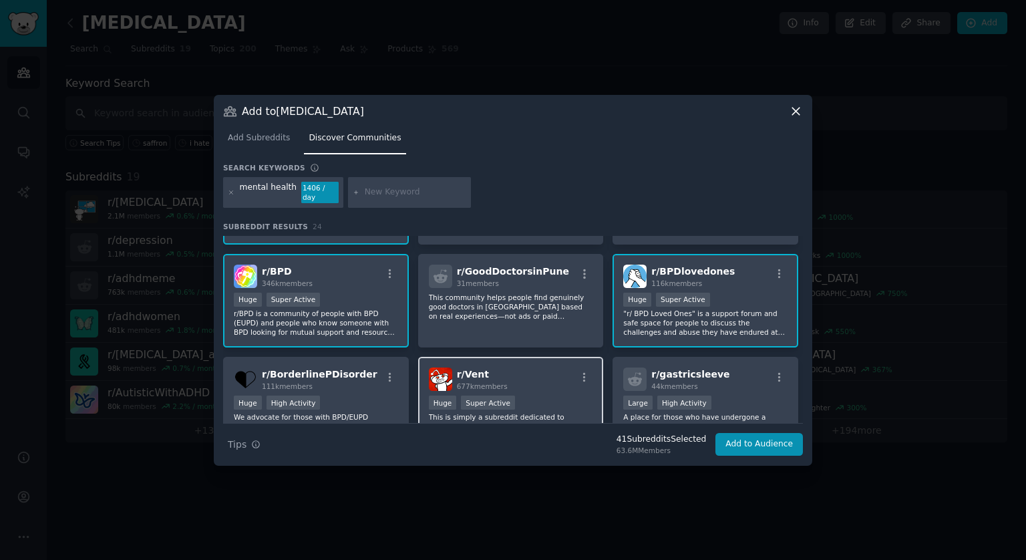
scroll to position [668, 0]
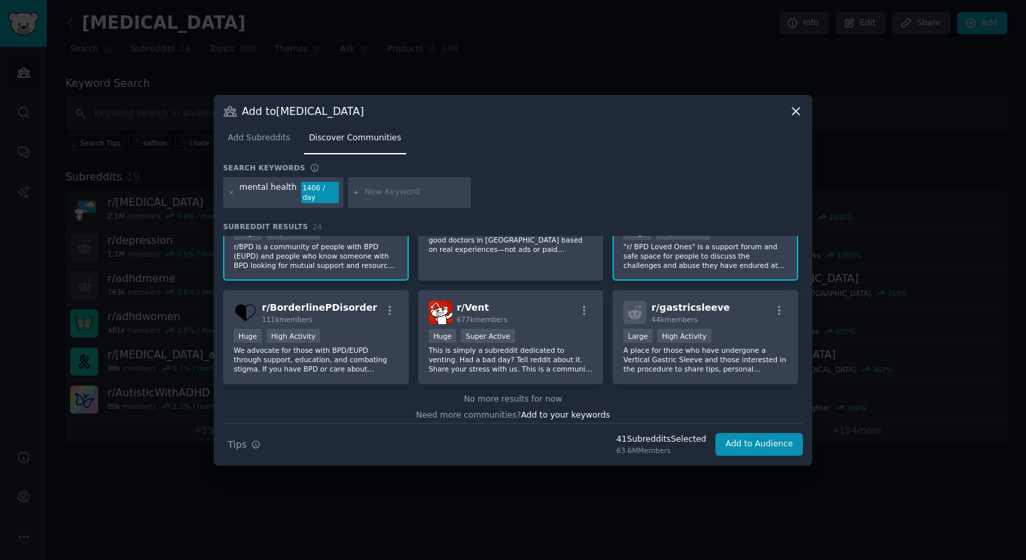
click at [374, 191] on input "text" at bounding box center [416, 192] width 102 height 12
type input "mood"
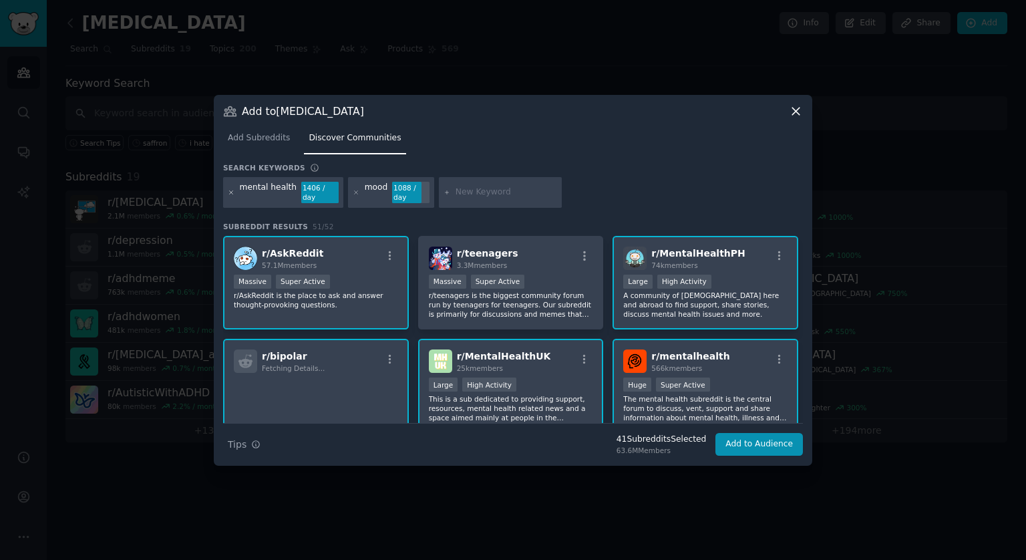
click at [231, 192] on icon at bounding box center [231, 192] width 7 height 7
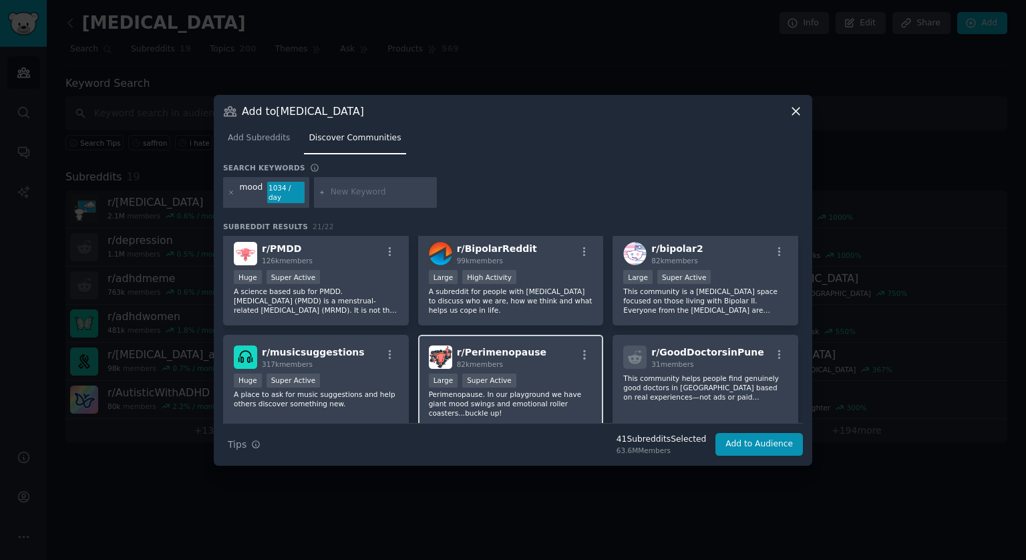
scroll to position [468, 0]
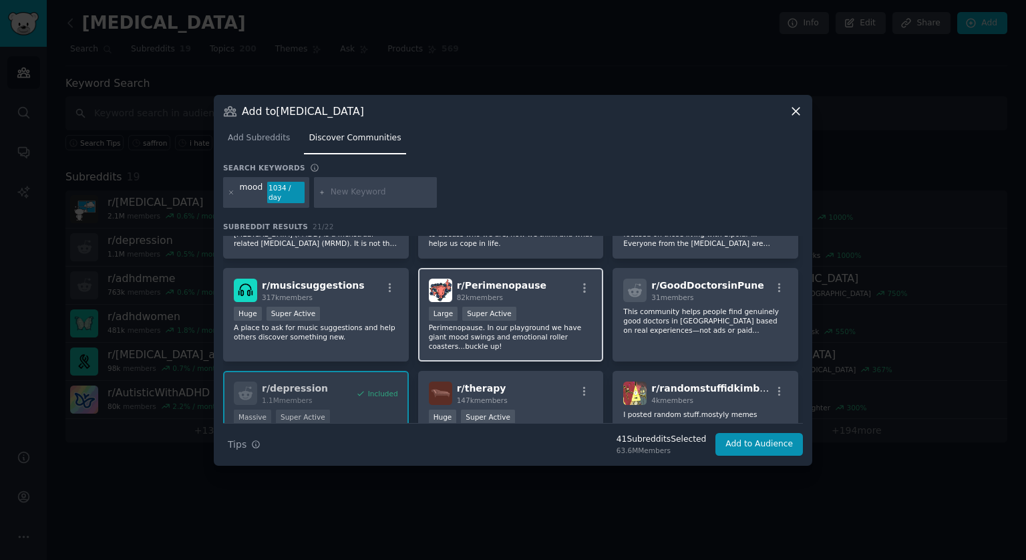
click at [529, 326] on p "Perimenopause. In our playground we have giant mood swings and emotional roller…" at bounding box center [511, 337] width 164 height 28
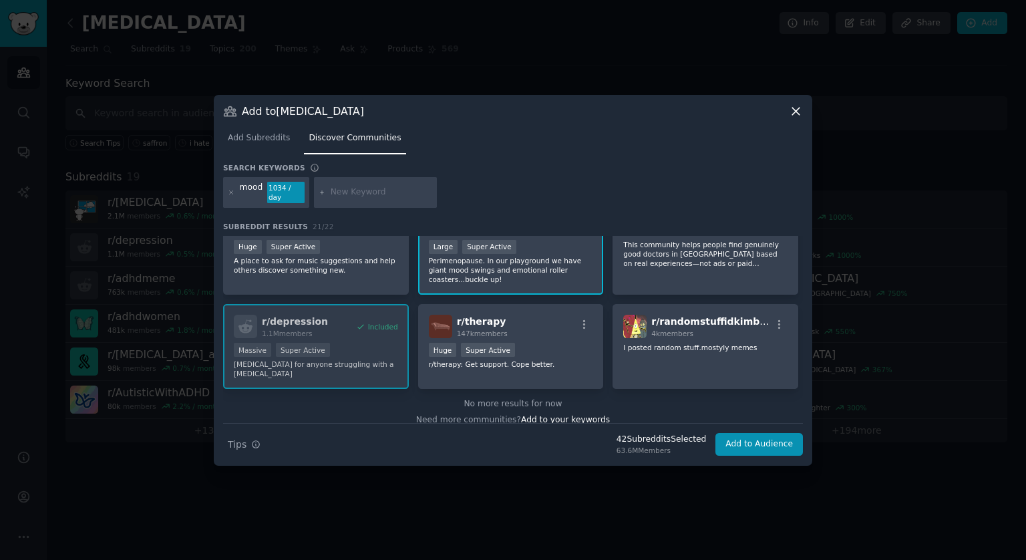
click at [351, 194] on input "text" at bounding box center [382, 192] width 102 height 12
type input "hormone"
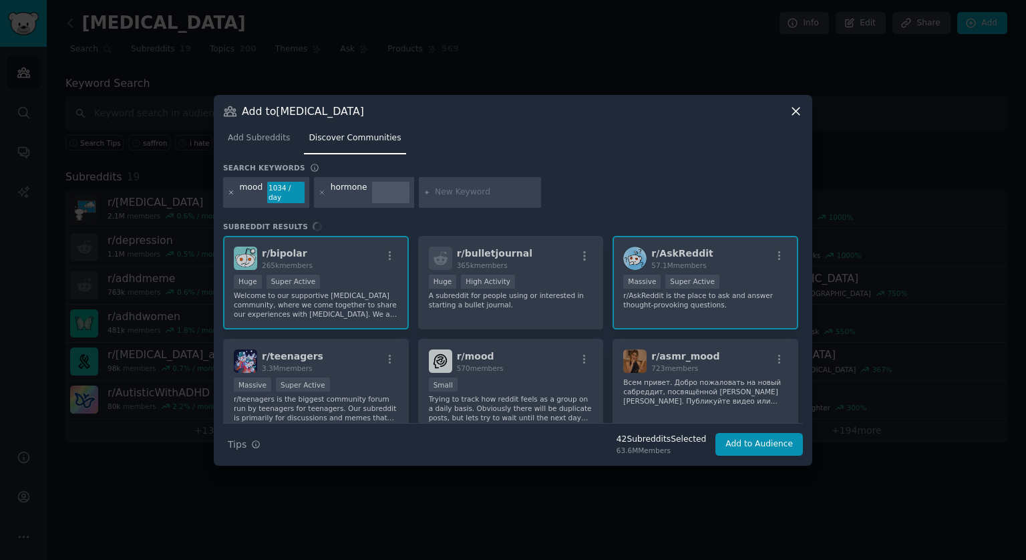
click at [230, 192] on icon at bounding box center [231, 192] width 7 height 7
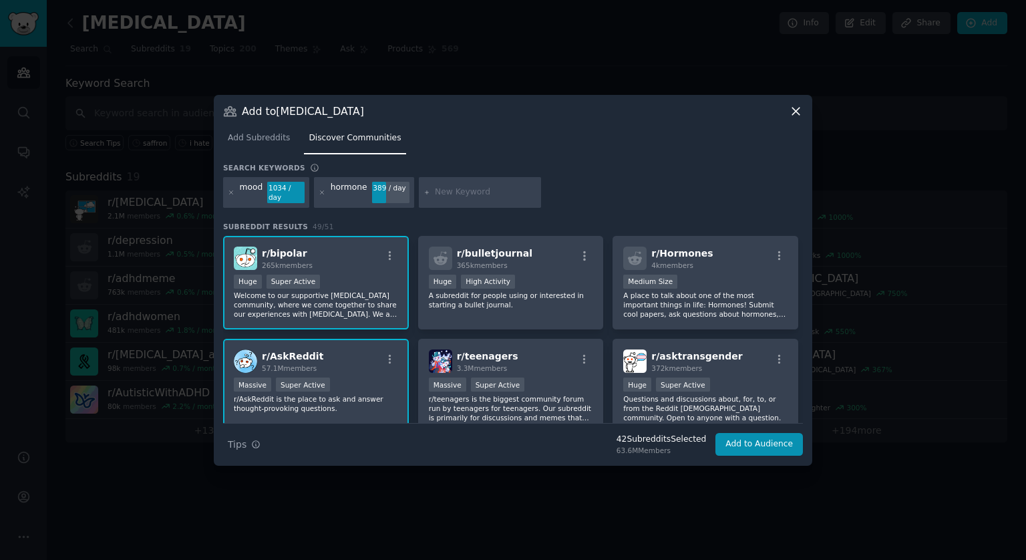
click at [579, 196] on div "mood 1034 / day hormone 389 / day" at bounding box center [513, 194] width 580 height 35
click at [231, 190] on icon at bounding box center [231, 192] width 7 height 7
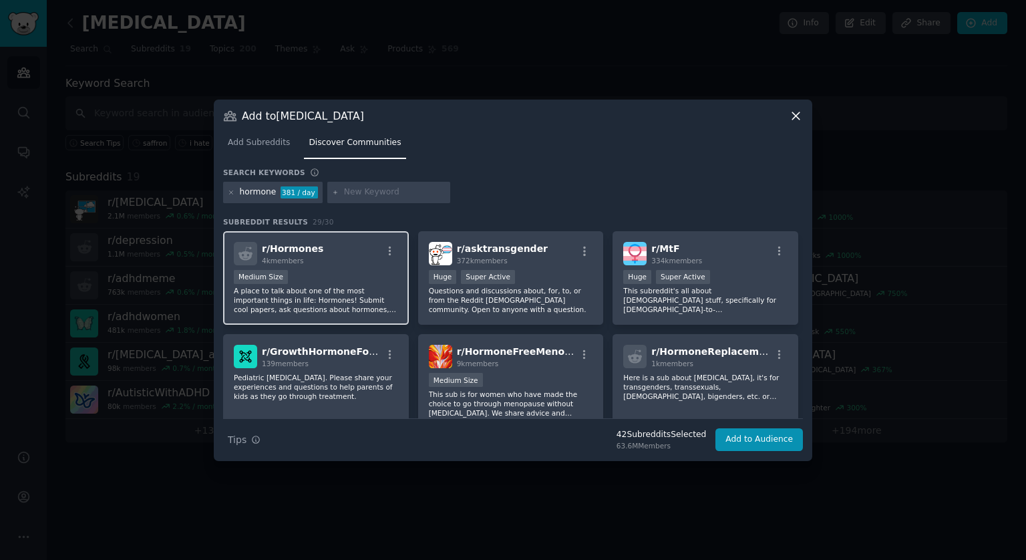
click at [351, 273] on div "Medium Size" at bounding box center [316, 278] width 164 height 17
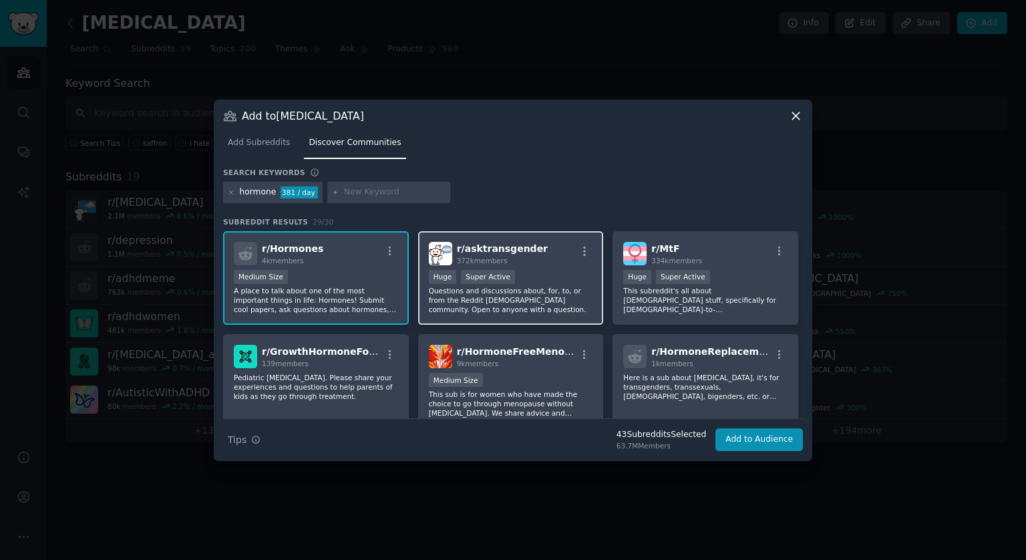
scroll to position [67, 0]
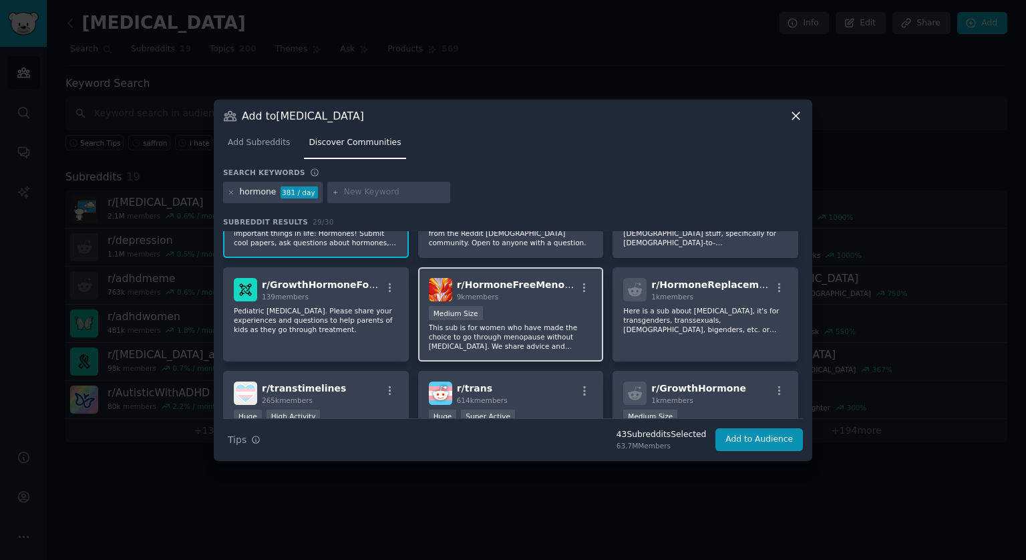
click at [524, 330] on p "This sub is for women who have made the choice to go through menopause without …" at bounding box center [511, 337] width 164 height 28
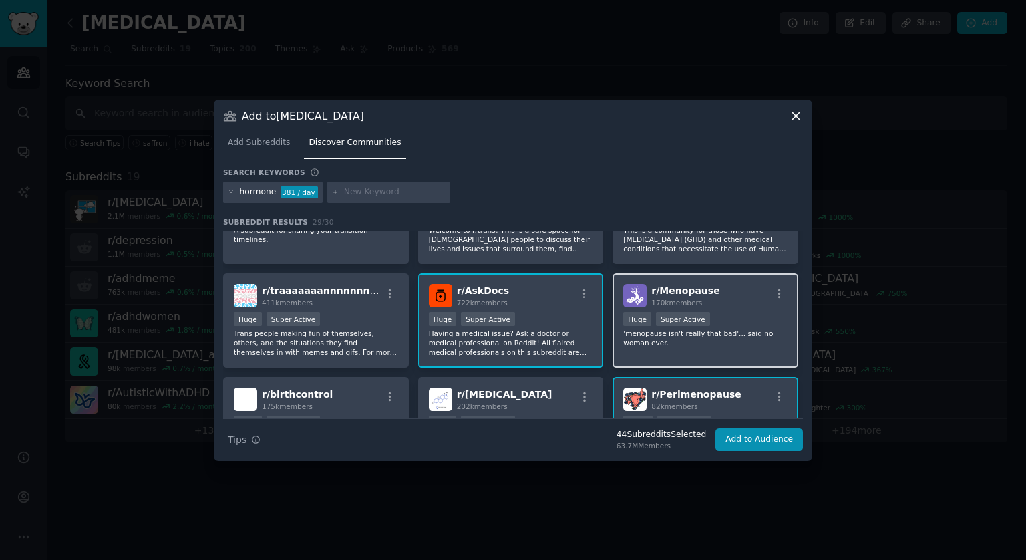
click at [679, 344] on p "'menopause isn't really that bad'... said no woman ever." at bounding box center [705, 338] width 164 height 19
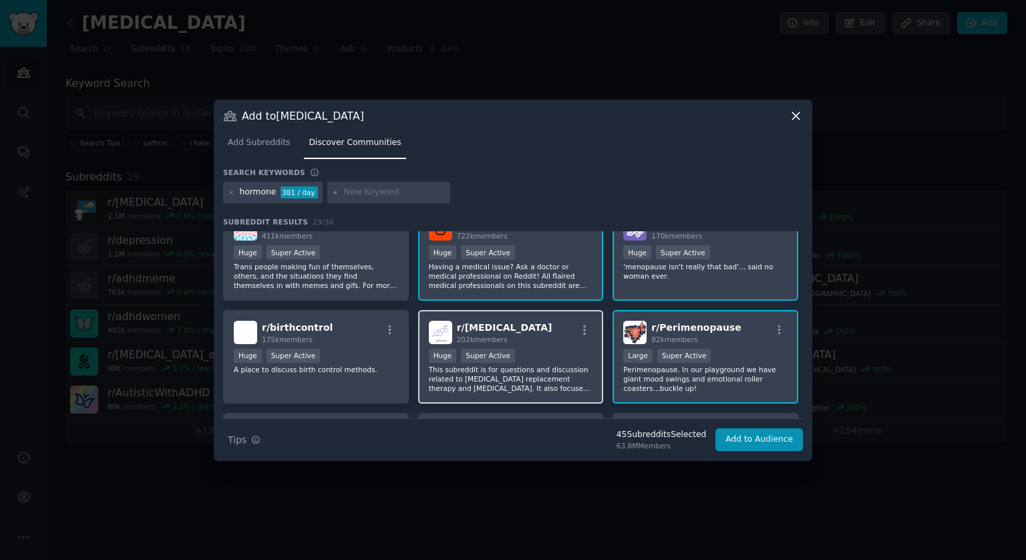
click at [541, 360] on div "Huge Super Active" at bounding box center [511, 357] width 164 height 17
click at [721, 378] on p "Perimenopause. In our playground we have giant mood swings and emotional roller…" at bounding box center [705, 379] width 164 height 28
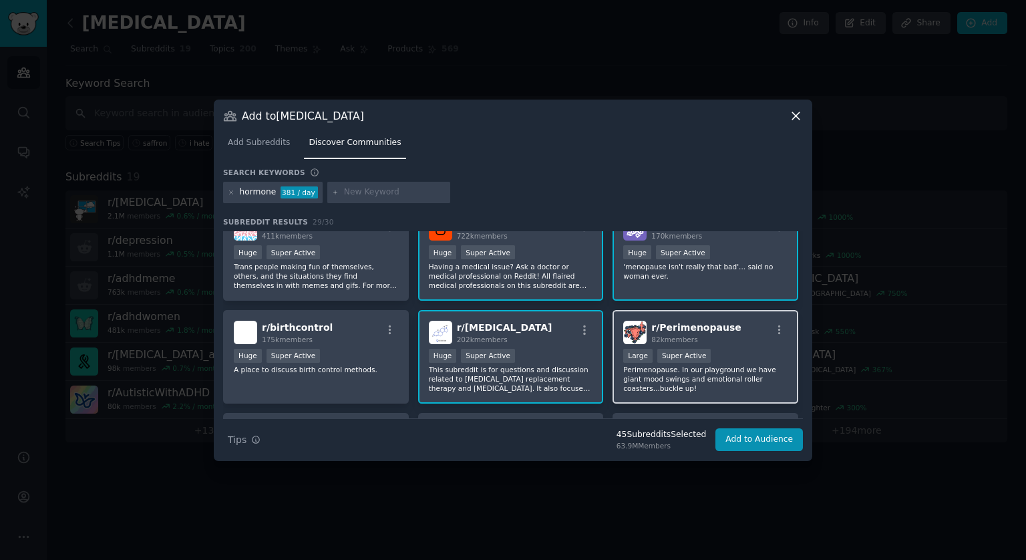
click at [706, 325] on span "r/ Perimenopause" at bounding box center [697, 327] width 90 height 11
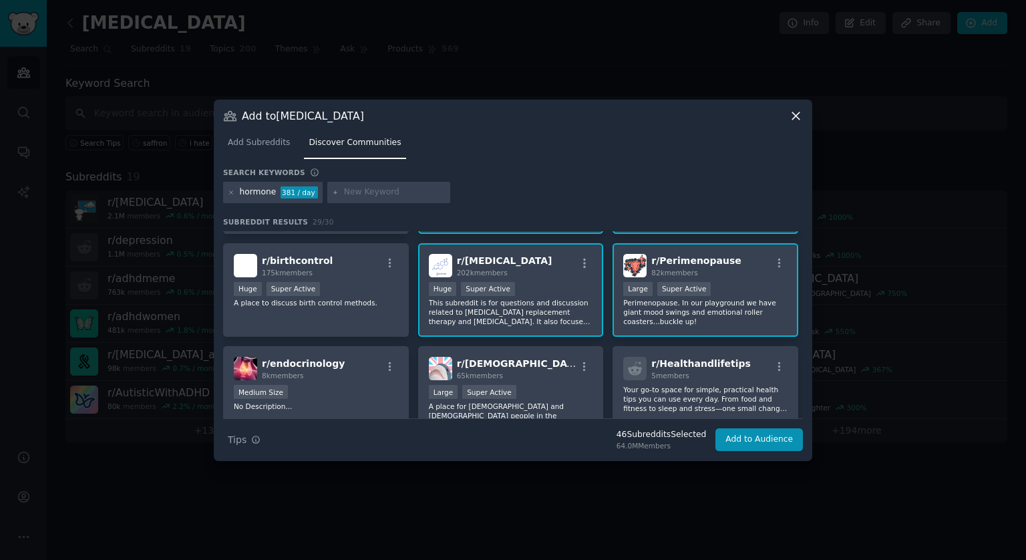
scroll to position [468, 0]
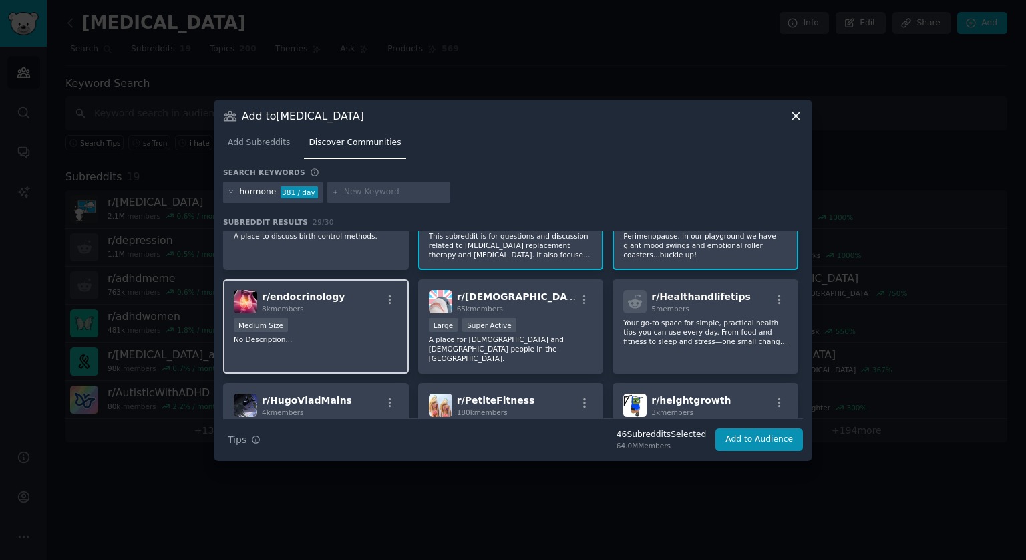
click at [325, 318] on div "Medium Size" at bounding box center [316, 326] width 164 height 17
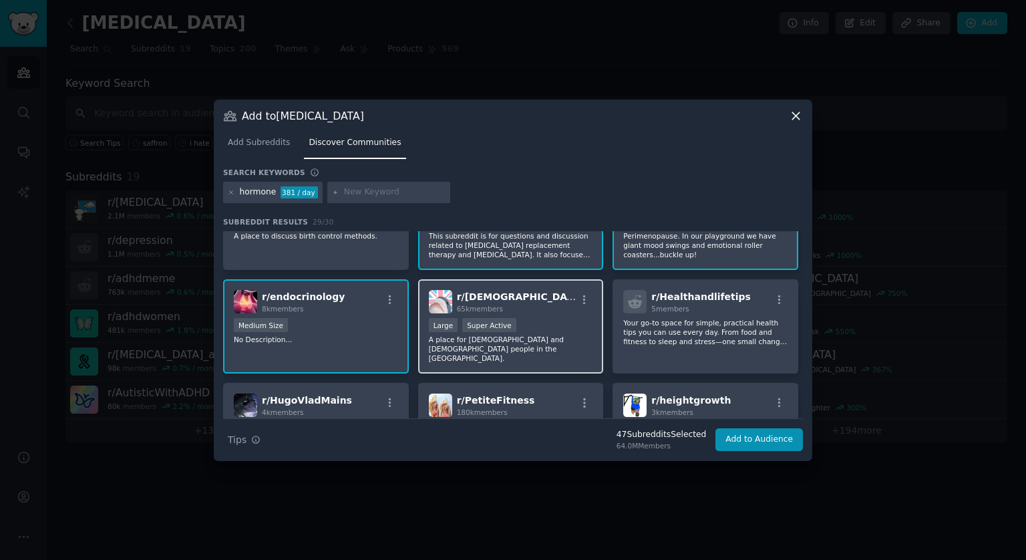
scroll to position [668, 0]
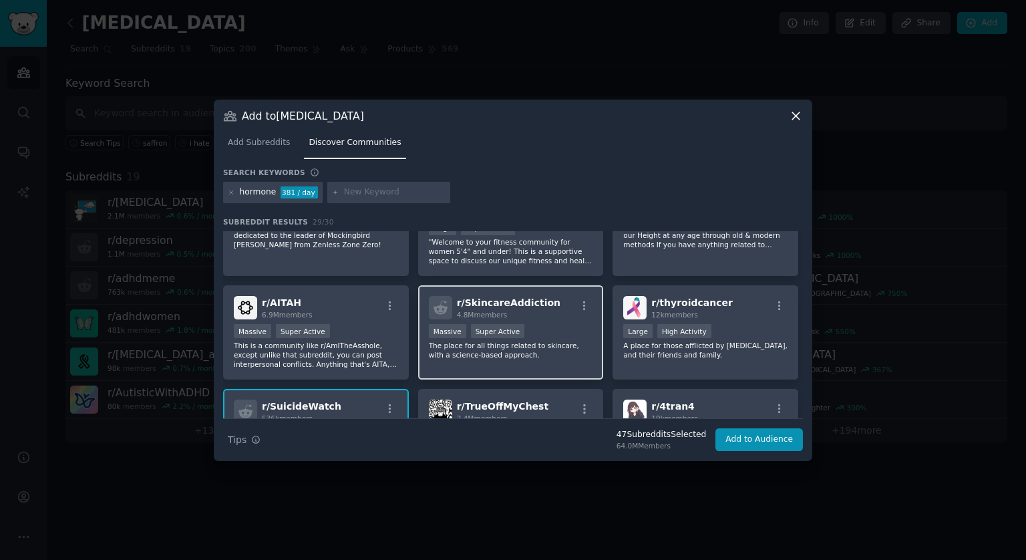
click at [546, 325] on div "Massive Super Active" at bounding box center [511, 332] width 164 height 17
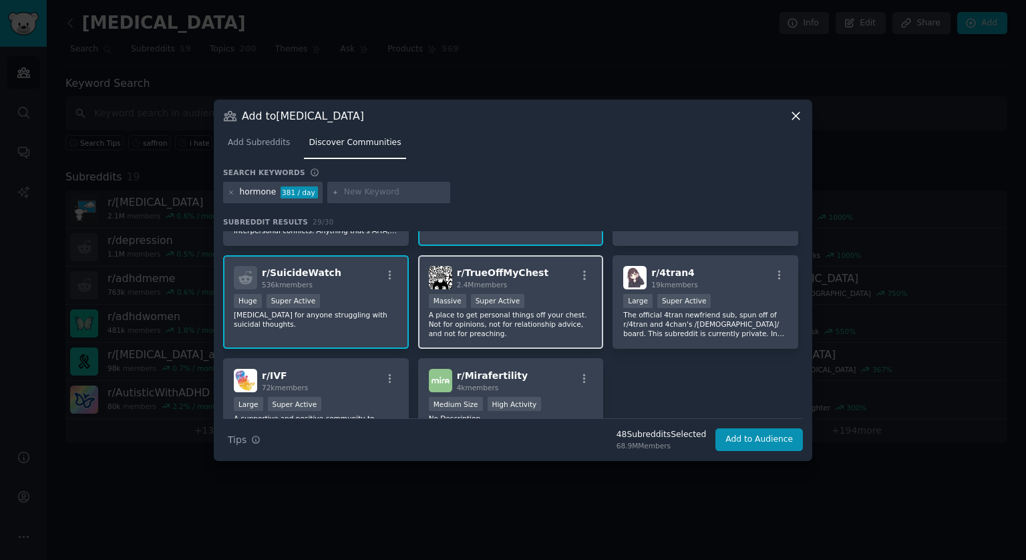
scroll to position [858, 0]
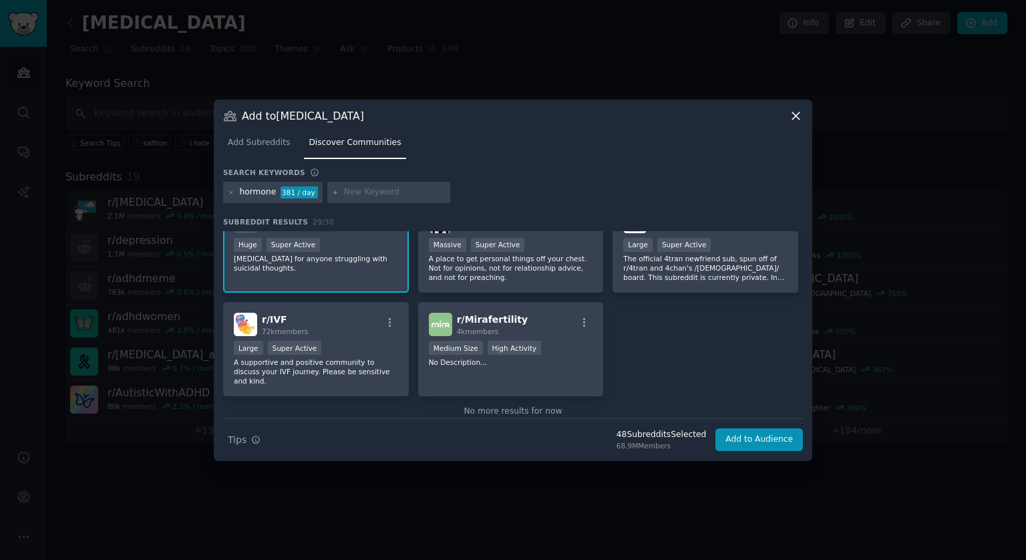
click at [357, 186] on input "text" at bounding box center [395, 192] width 102 height 12
type input "menopause"
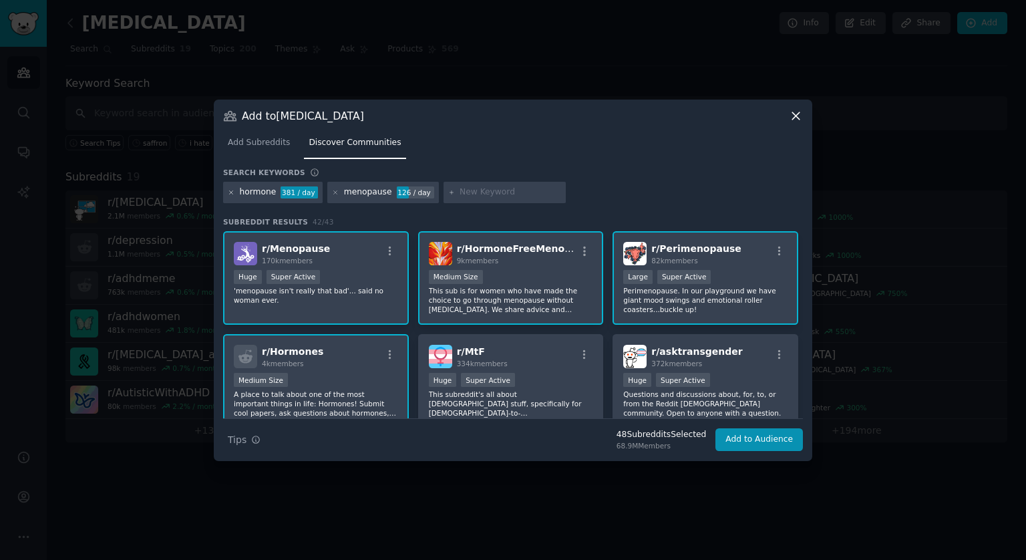
click at [231, 192] on icon at bounding box center [231, 191] width 3 height 3
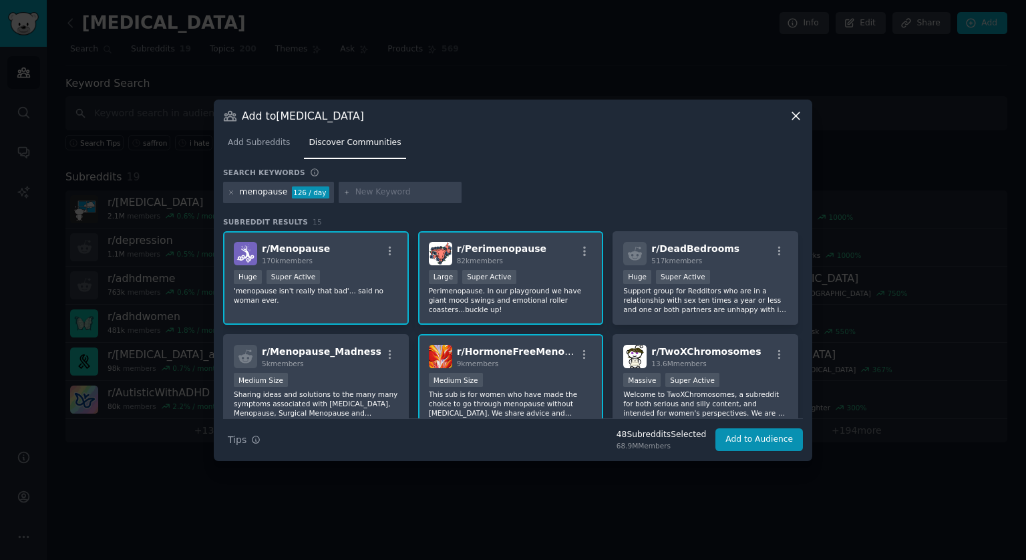
scroll to position [67, 0]
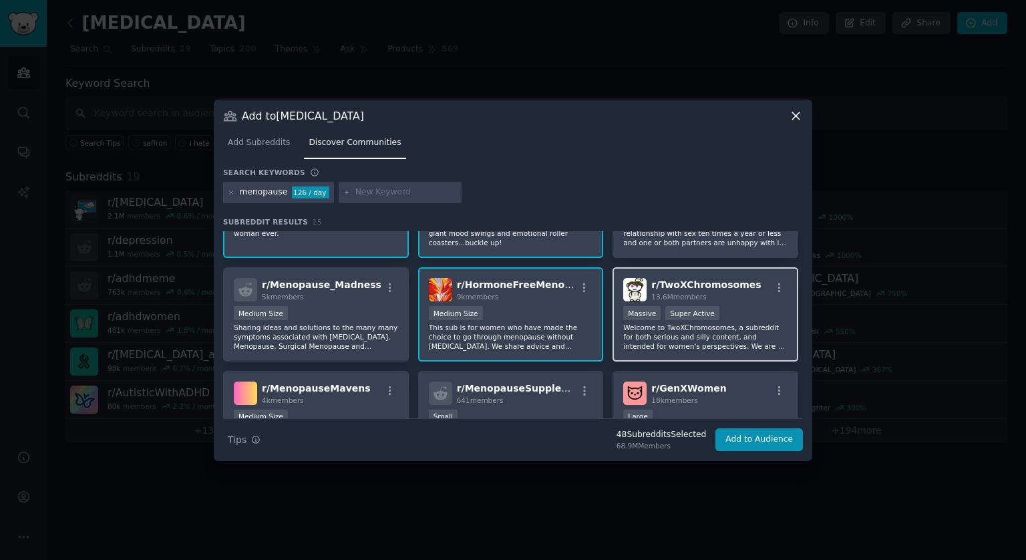
click at [724, 331] on p "Welcome to TwoXChromosomes, a subreddit for both serious and silly content, and…" at bounding box center [705, 337] width 164 height 28
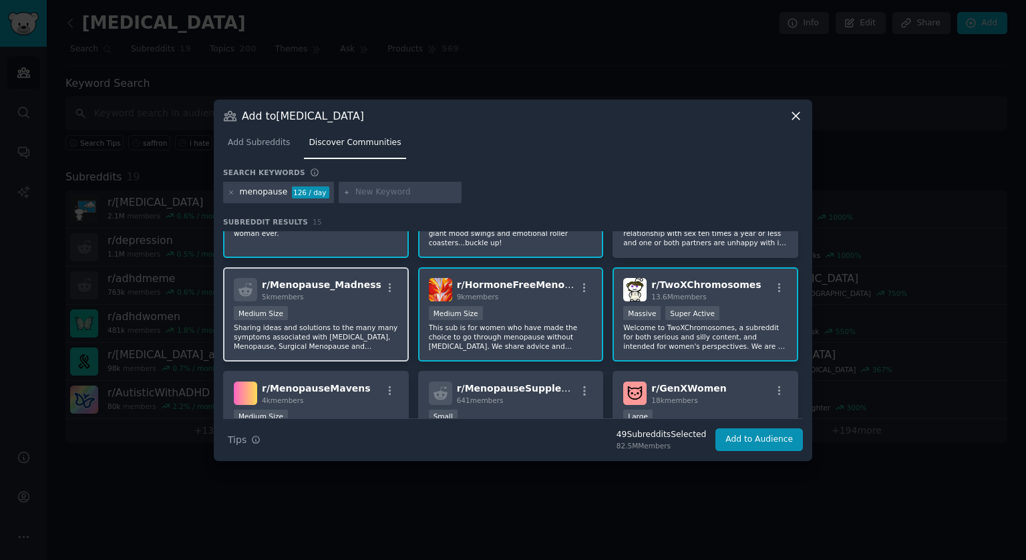
click at [345, 331] on p "Sharing ideas and solutions to the many many symptoms associated with [MEDICAL_…" at bounding box center [316, 337] width 164 height 28
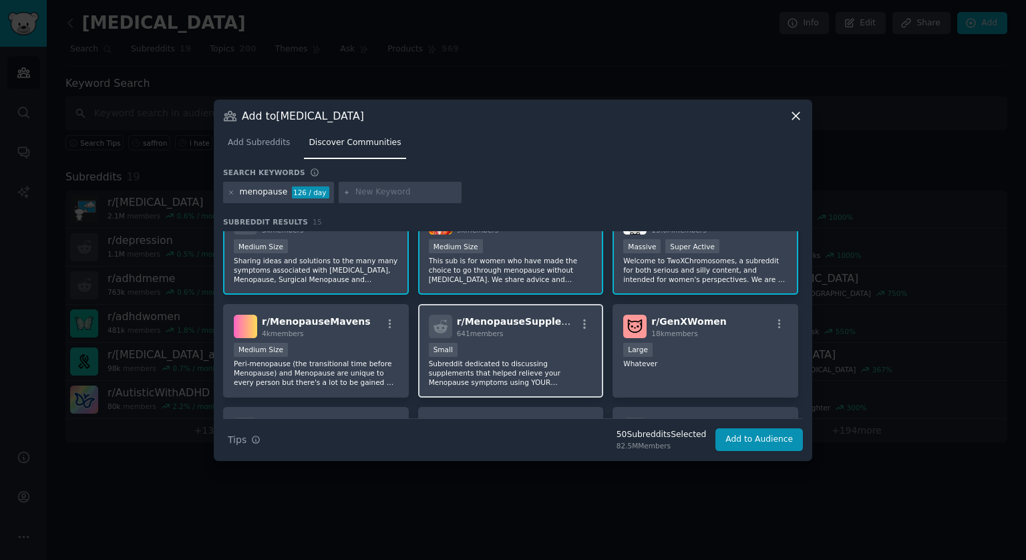
scroll to position [200, 0]
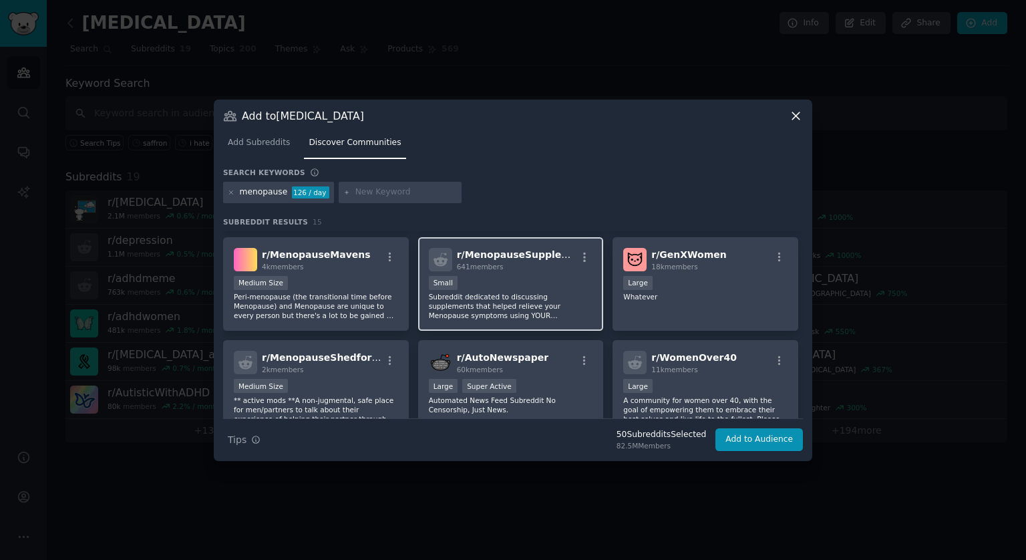
click at [514, 299] on p "Subreddit dedicated to discussing supplements that helped relieve your Menopaus…" at bounding box center [511, 306] width 164 height 28
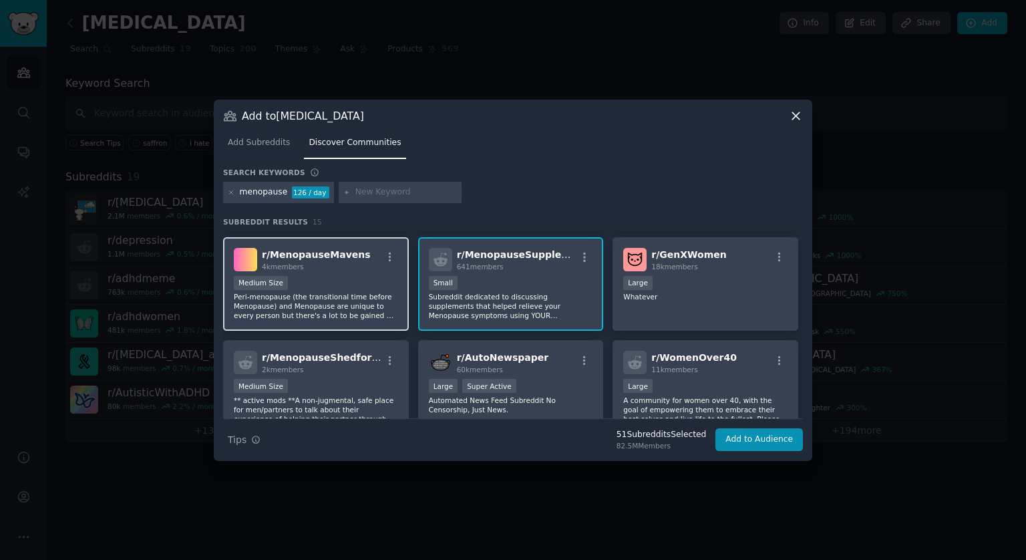
click at [351, 286] on div "Medium Size" at bounding box center [316, 284] width 164 height 17
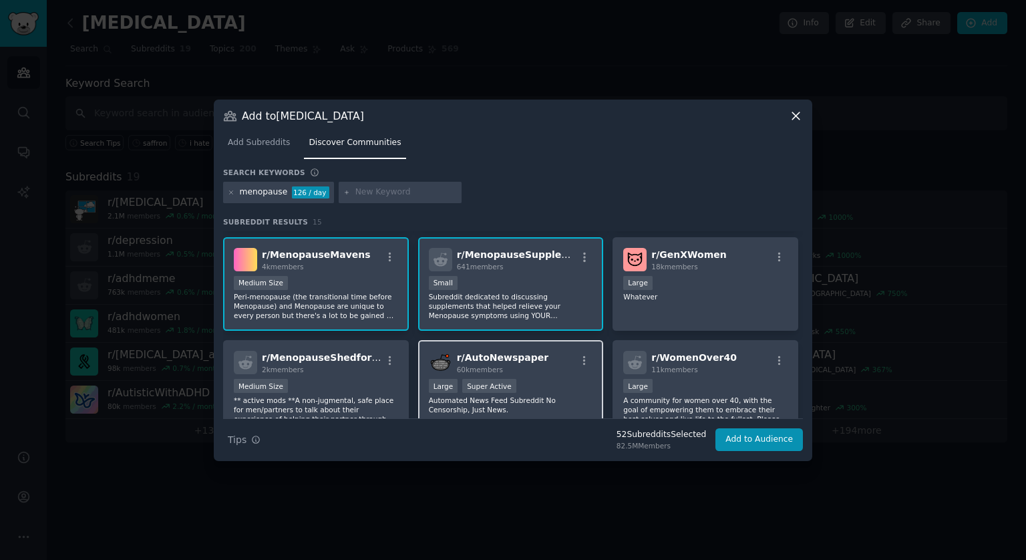
scroll to position [267, 0]
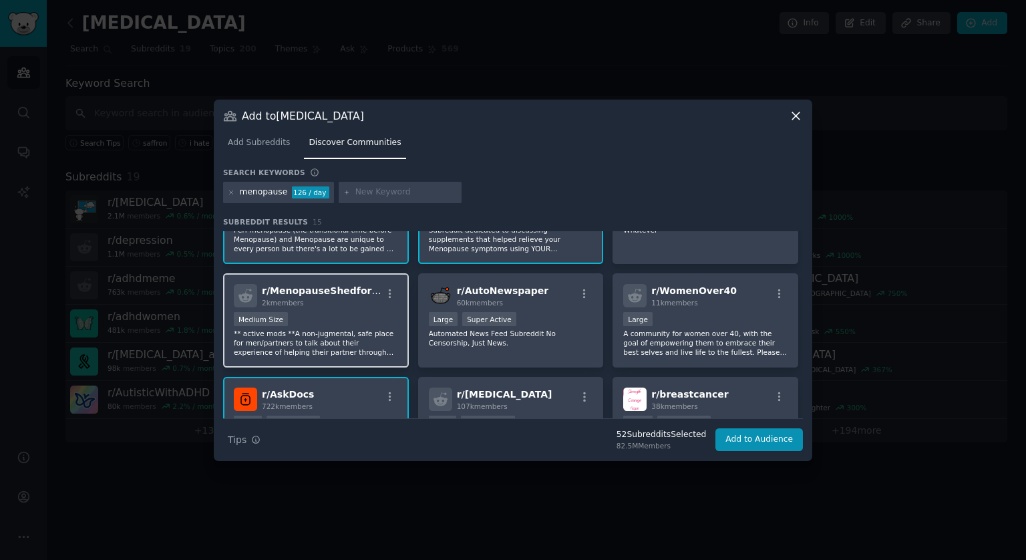
click at [343, 333] on p "** active mods **A non-jugmental, safe place for men/partners to talk about the…" at bounding box center [316, 343] width 164 height 28
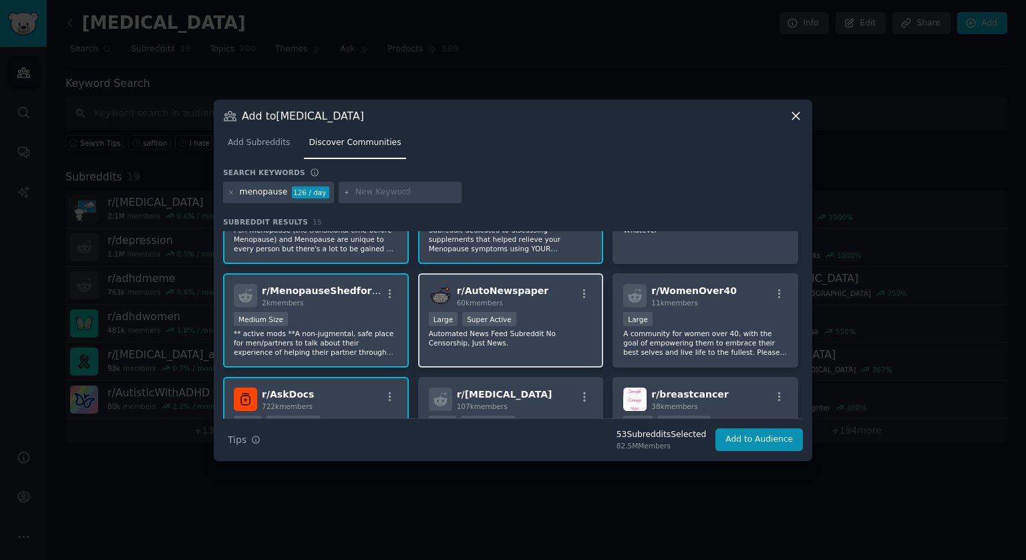
scroll to position [334, 0]
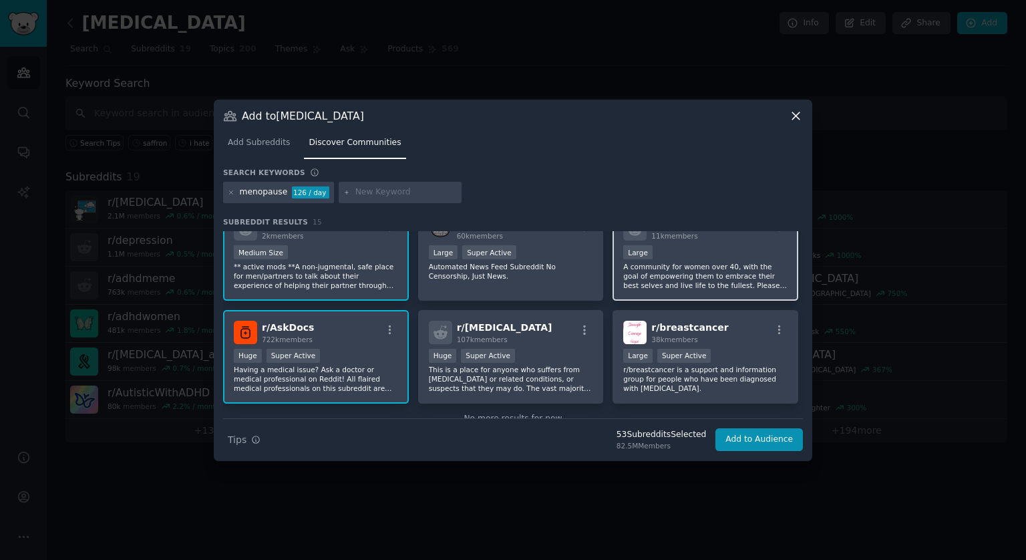
click at [672, 277] on p "A community for women over 40, with the goal of empowering them to embrace thei…" at bounding box center [705, 276] width 164 height 28
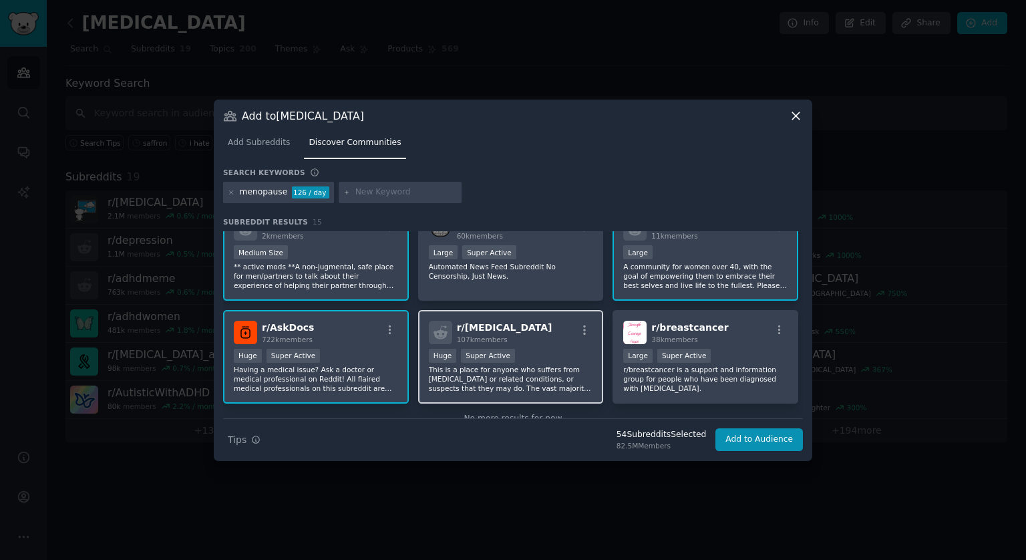
click at [548, 378] on p "This is a place for anyone who suffers from [MEDICAL_DATA] or related condition…" at bounding box center [511, 379] width 164 height 28
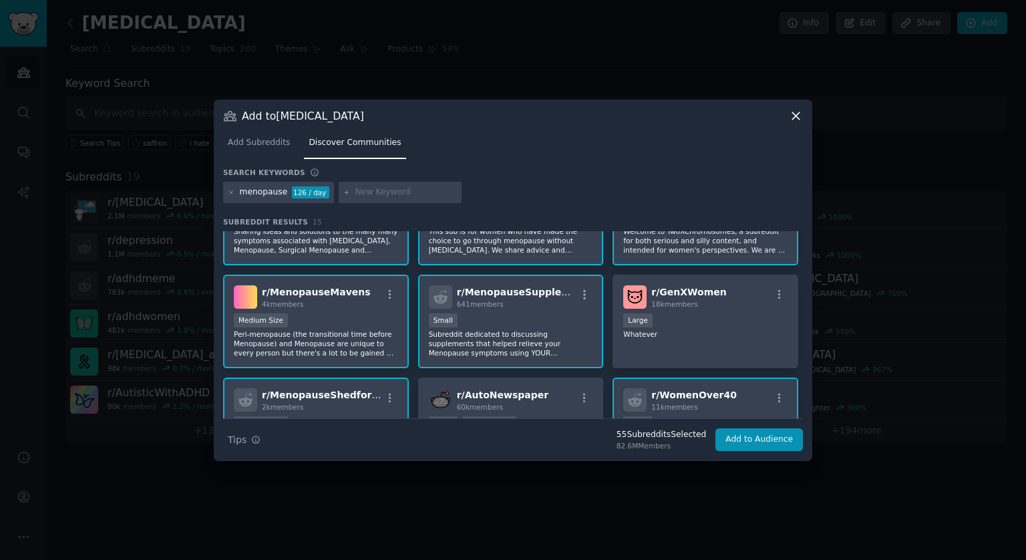
scroll to position [0, 0]
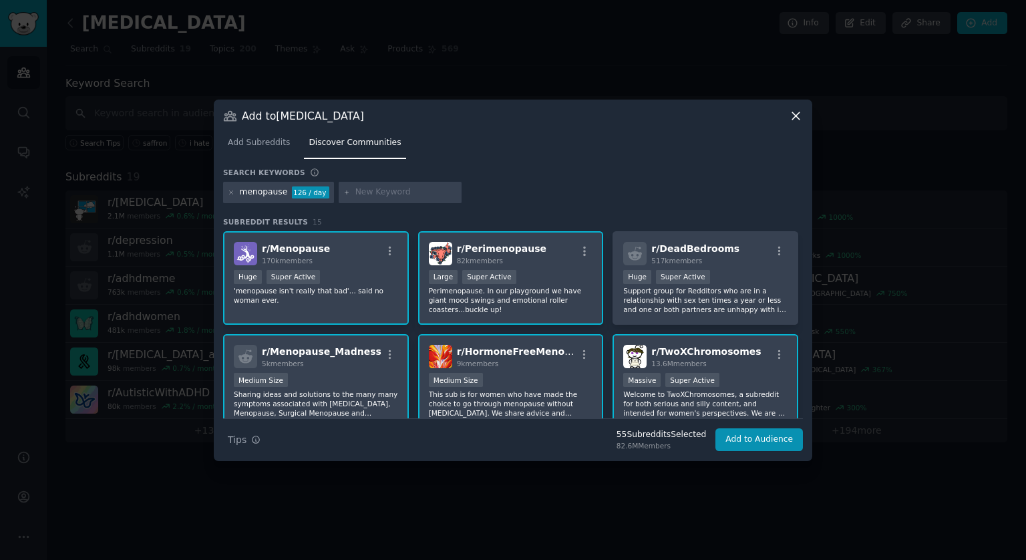
click at [376, 187] on input "text" at bounding box center [407, 192] width 102 height 12
type input "s"
click at [259, 149] on link "Add Subreddits" at bounding box center [259, 145] width 72 height 27
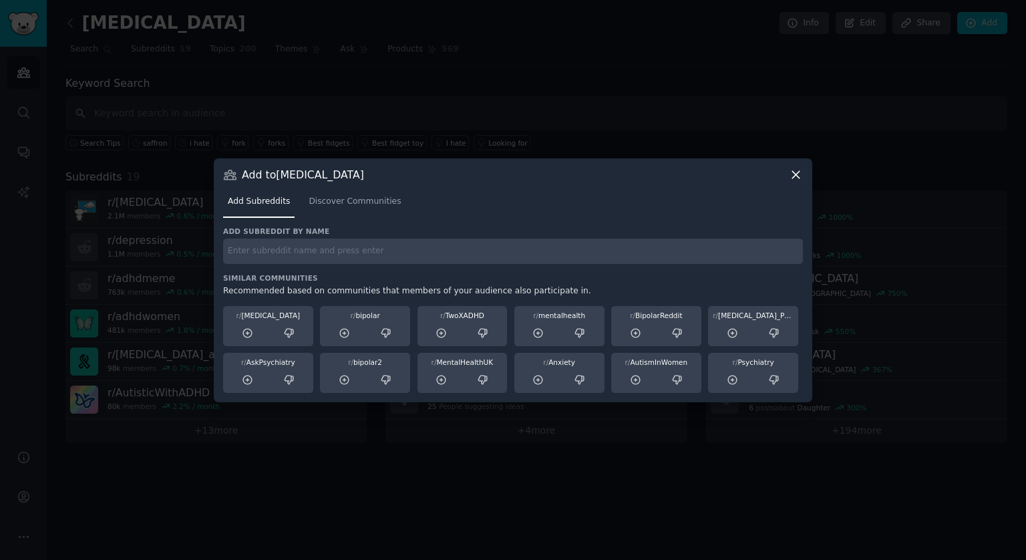
click at [789, 186] on div "Add Subreddits Discover Communities" at bounding box center [513, 204] width 580 height 45
click at [799, 173] on icon at bounding box center [796, 175] width 14 height 14
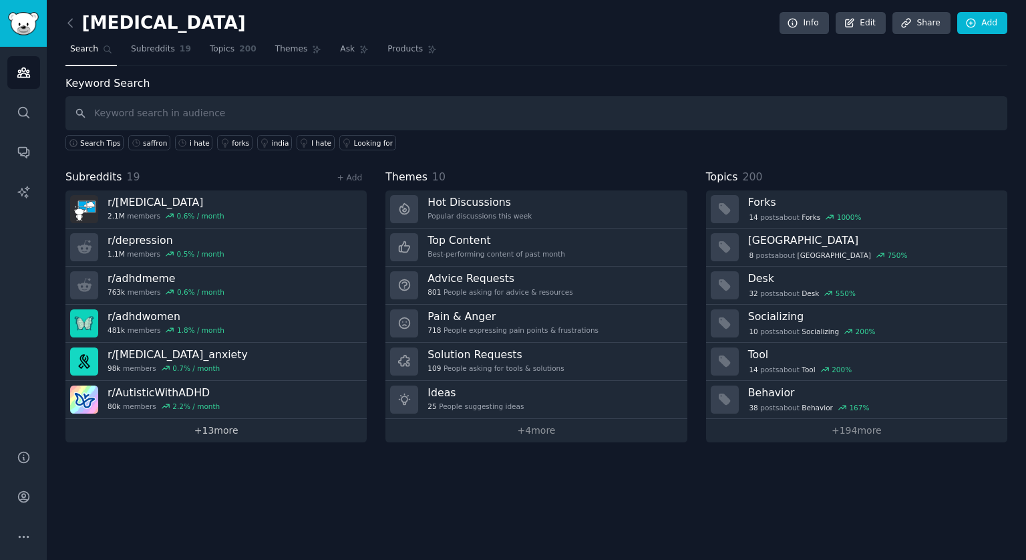
click at [221, 430] on link "+ 13 more" at bounding box center [215, 430] width 301 height 23
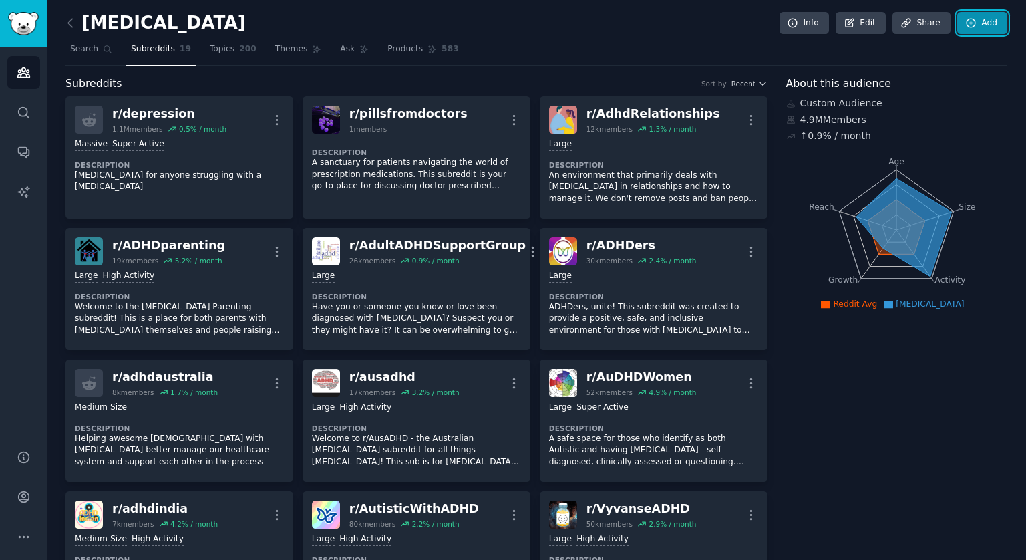
click at [976, 24] on link "Add" at bounding box center [983, 23] width 50 height 23
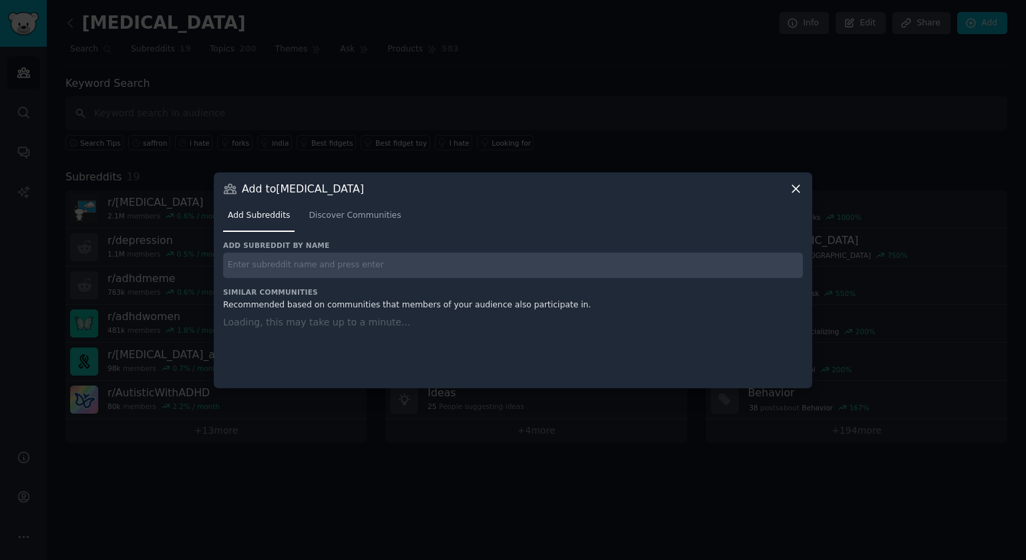
click at [388, 220] on div "Add Subreddits Discover Communities" at bounding box center [513, 218] width 580 height 45
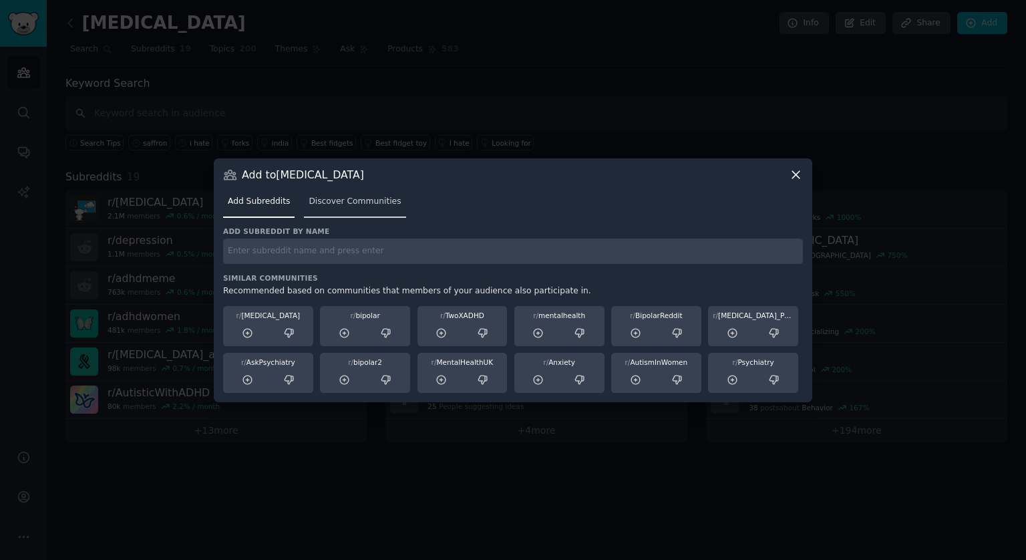
click at [354, 206] on span "Discover Communities" at bounding box center [355, 202] width 92 height 12
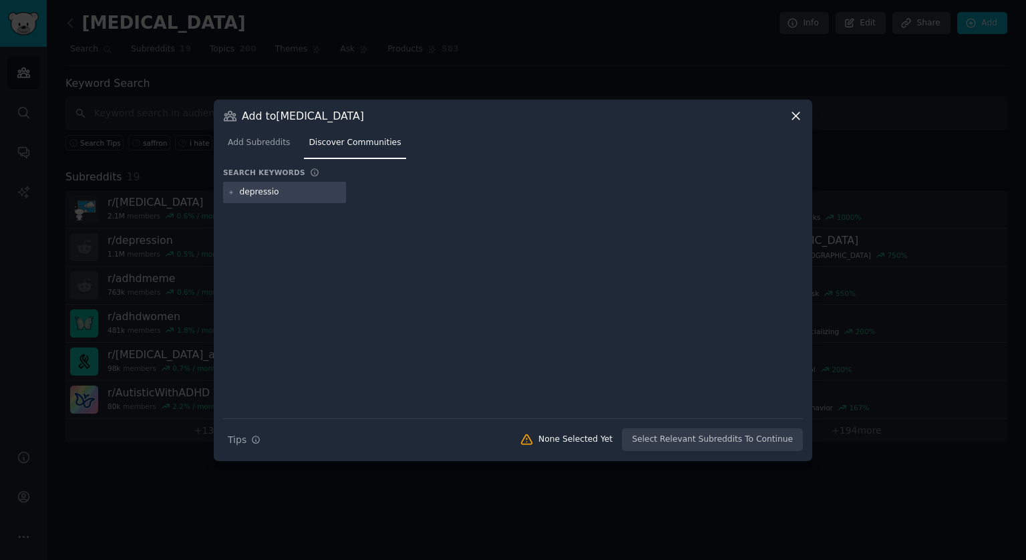
type input "depression"
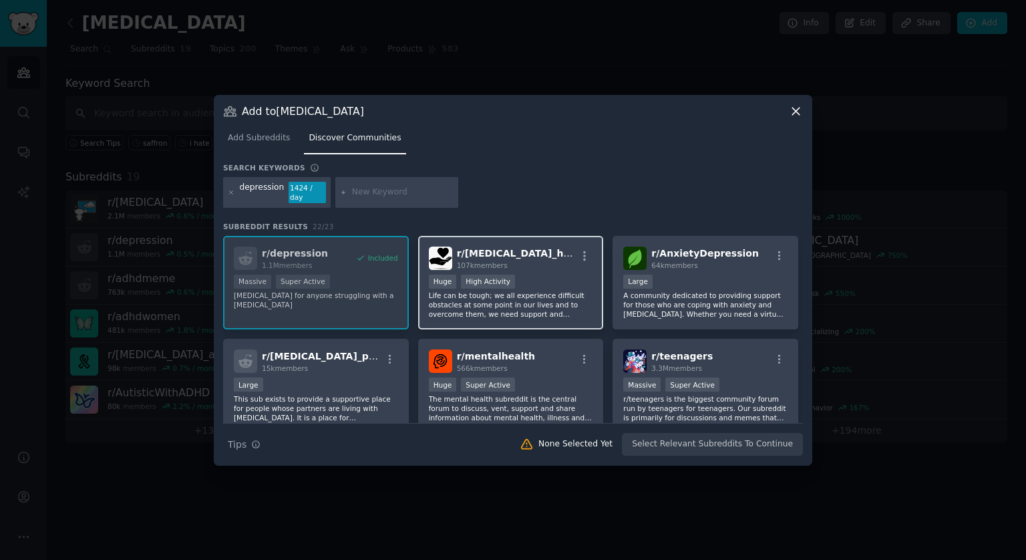
click at [534, 265] on div "r/ [MEDICAL_DATA]_help 107k members Huge High Activity Life can be tough; we al…" at bounding box center [511, 283] width 186 height 94
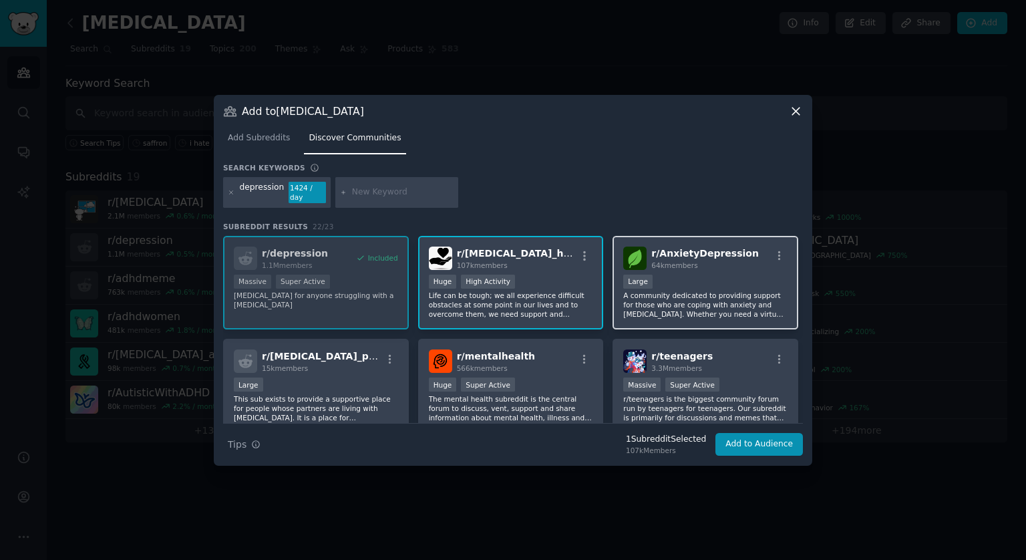
click at [717, 291] on p "A community dedicated to providing support for those who are coping with anxiet…" at bounding box center [705, 305] width 164 height 28
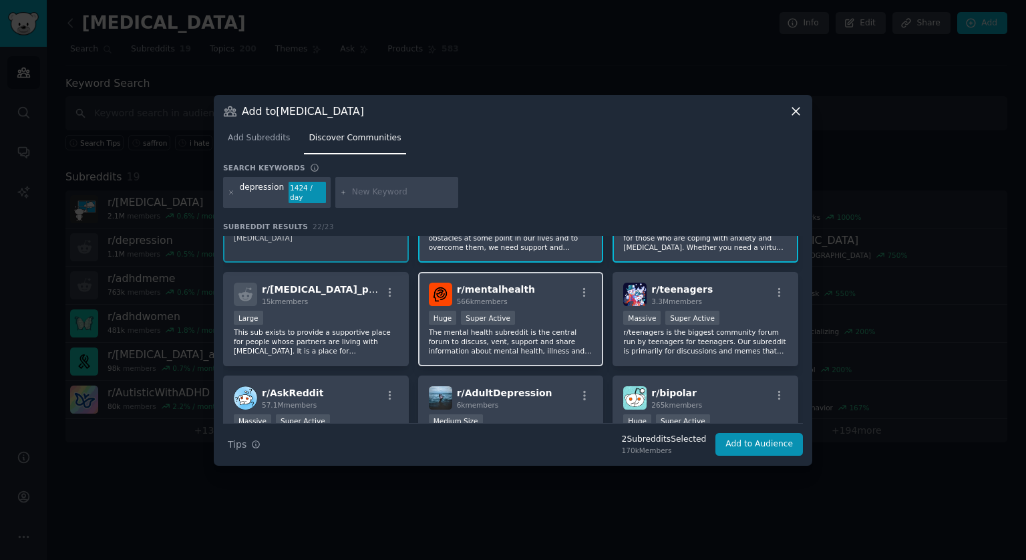
click at [533, 311] on div "Huge Super Active" at bounding box center [511, 319] width 164 height 17
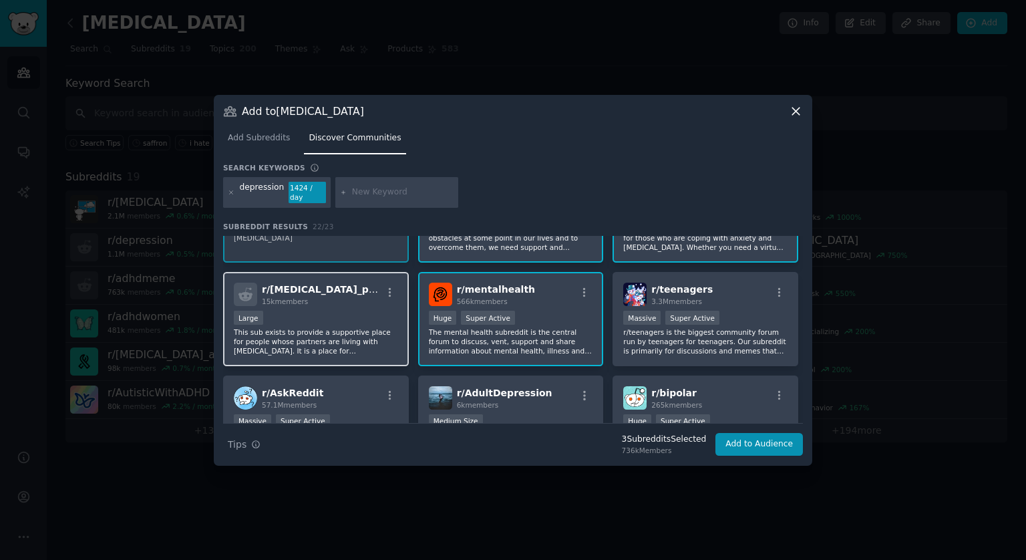
click at [353, 332] on p "This sub exists to provide a supportive place for people whose partners are liv…" at bounding box center [316, 341] width 164 height 28
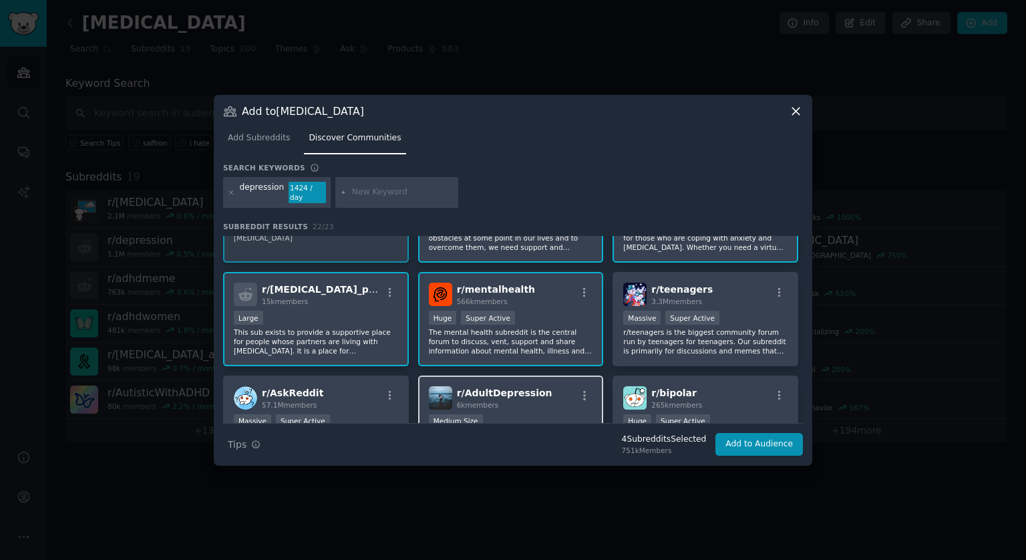
scroll to position [134, 0]
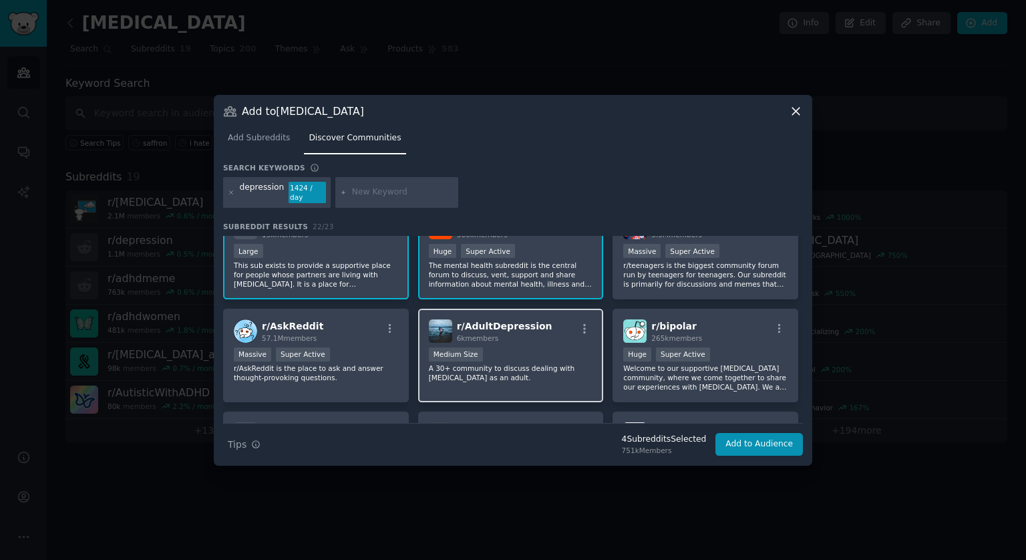
click at [531, 347] on div "Medium Size" at bounding box center [511, 355] width 164 height 17
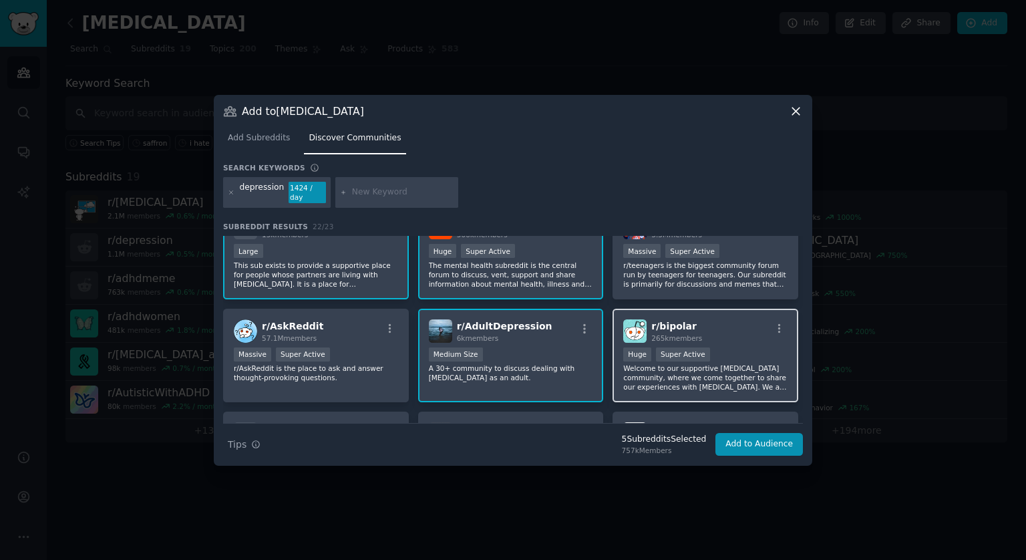
click at [754, 364] on p "Welcome to our supportive [MEDICAL_DATA] community, where we come together to s…" at bounding box center [705, 378] width 164 height 28
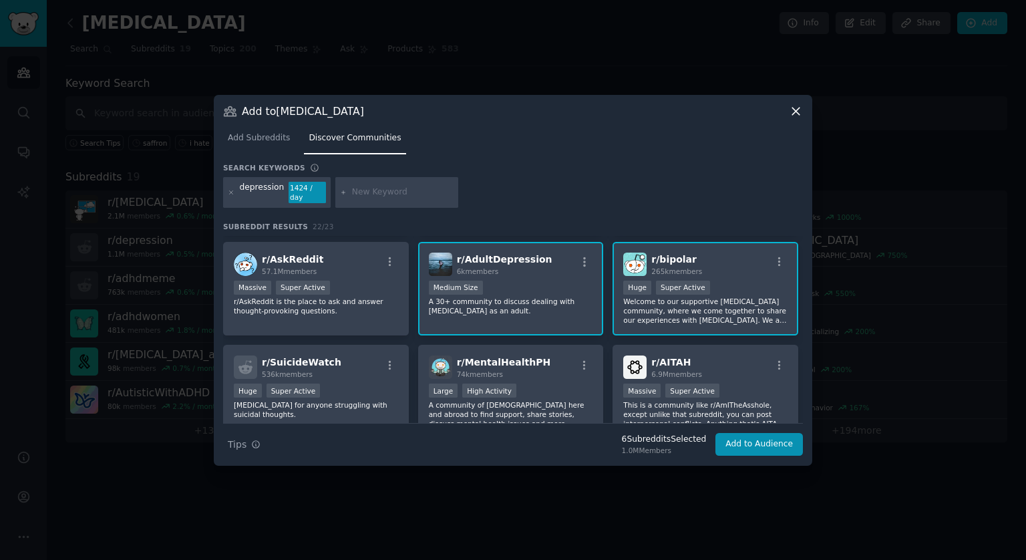
scroll to position [267, 0]
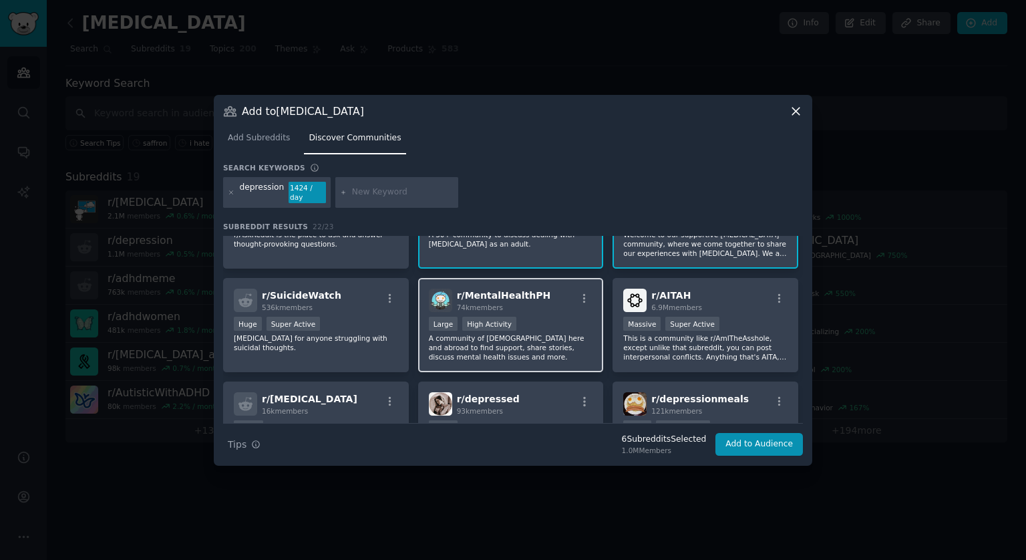
click at [550, 335] on p "A community of [DEMOGRAPHIC_DATA] here and abroad to find support, share storie…" at bounding box center [511, 347] width 164 height 28
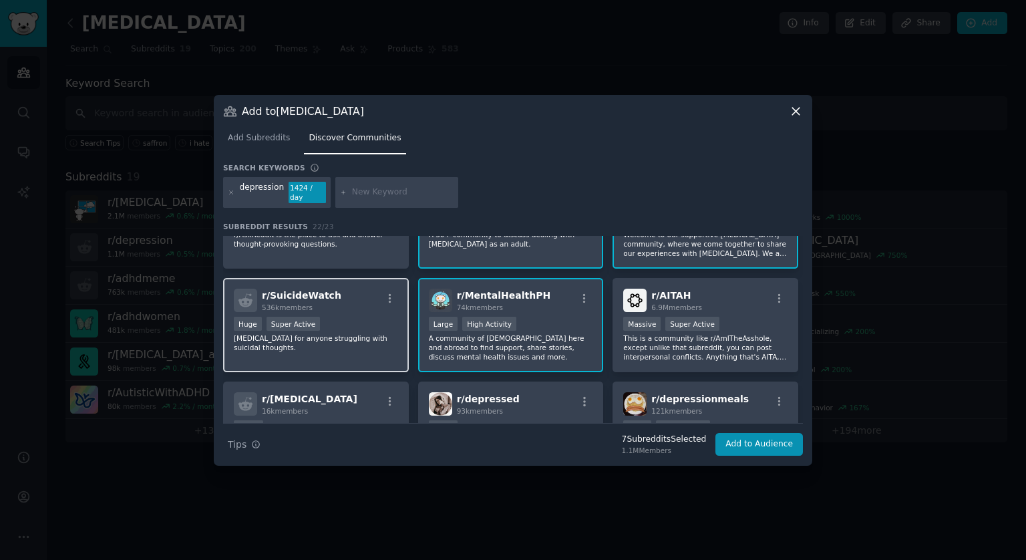
click at [356, 336] on p "[MEDICAL_DATA] for anyone struggling with suicidal thoughts." at bounding box center [316, 342] width 164 height 19
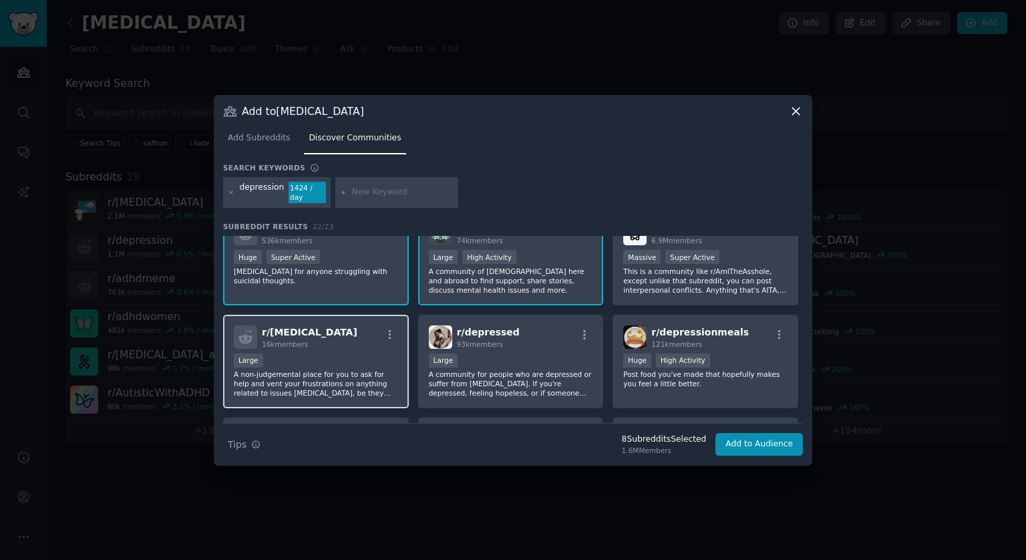
click at [356, 344] on div "r/ [MEDICAL_DATA] 16k members Large A non-judgemental place for you to ask for …" at bounding box center [316, 362] width 186 height 94
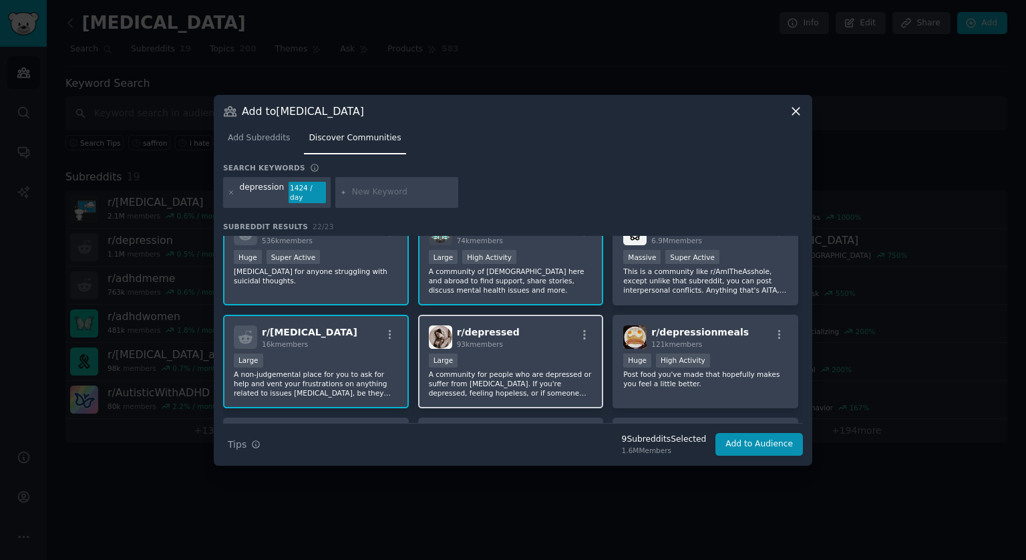
click at [533, 370] on p "A community for people who are depressed or suffer from [MEDICAL_DATA]. If you'…" at bounding box center [511, 384] width 164 height 28
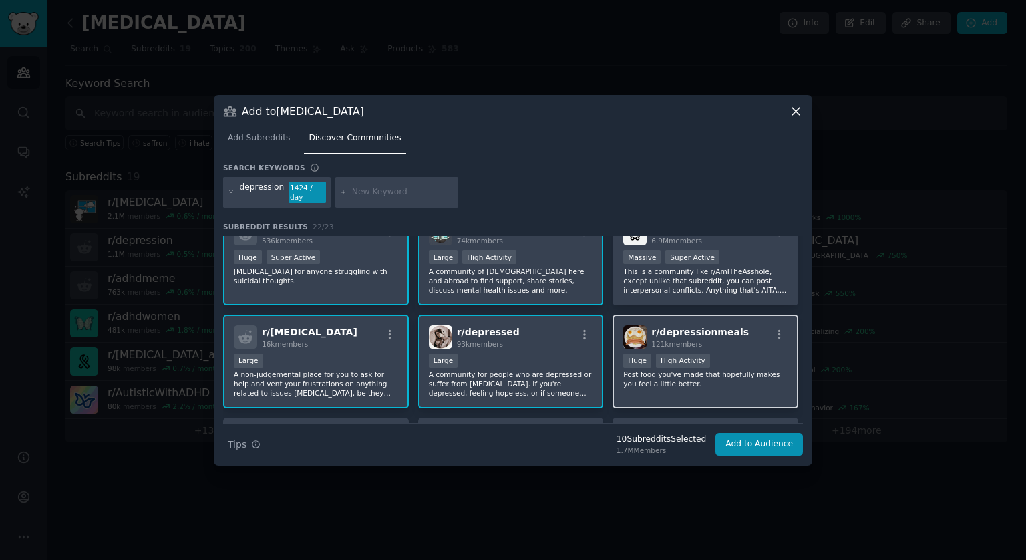
click at [720, 373] on p "Post food you've made that hopefully makes you feel a little better." at bounding box center [705, 379] width 164 height 19
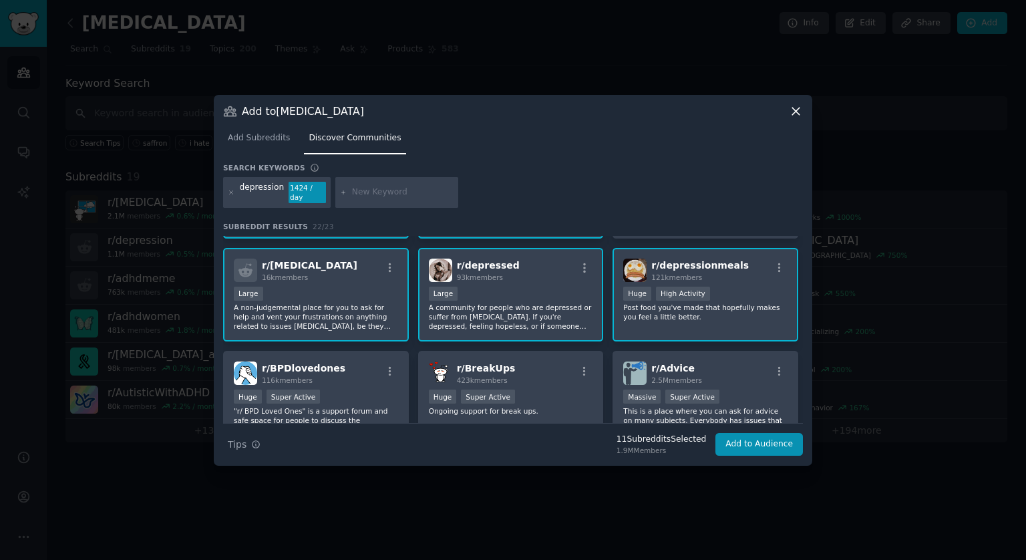
click at [687, 312] on p "Post food you've made that hopefully makes you feel a little better." at bounding box center [705, 312] width 164 height 19
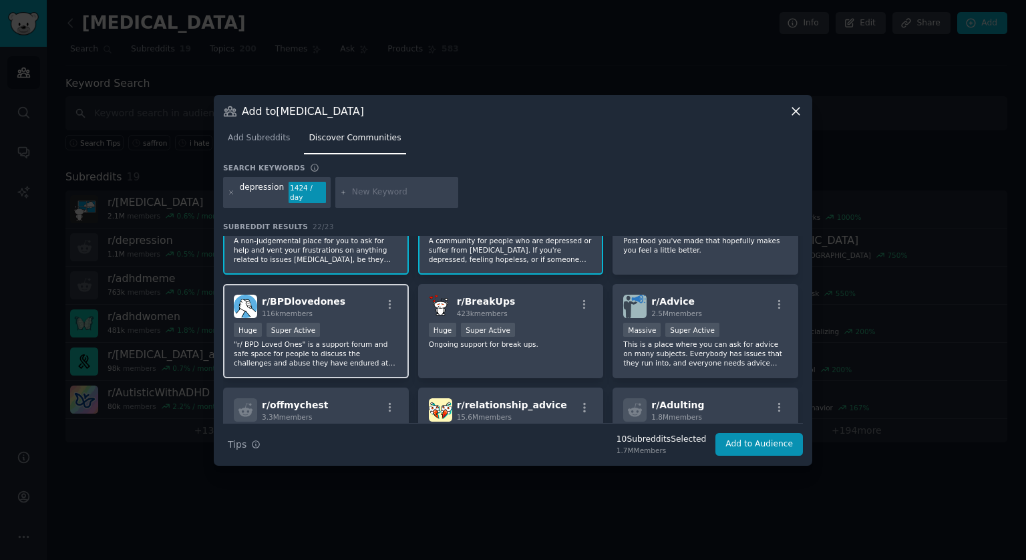
click at [362, 345] on p ""r/ BPD Loved Ones" is a support forum and safe space for people to discuss the…" at bounding box center [316, 353] width 164 height 28
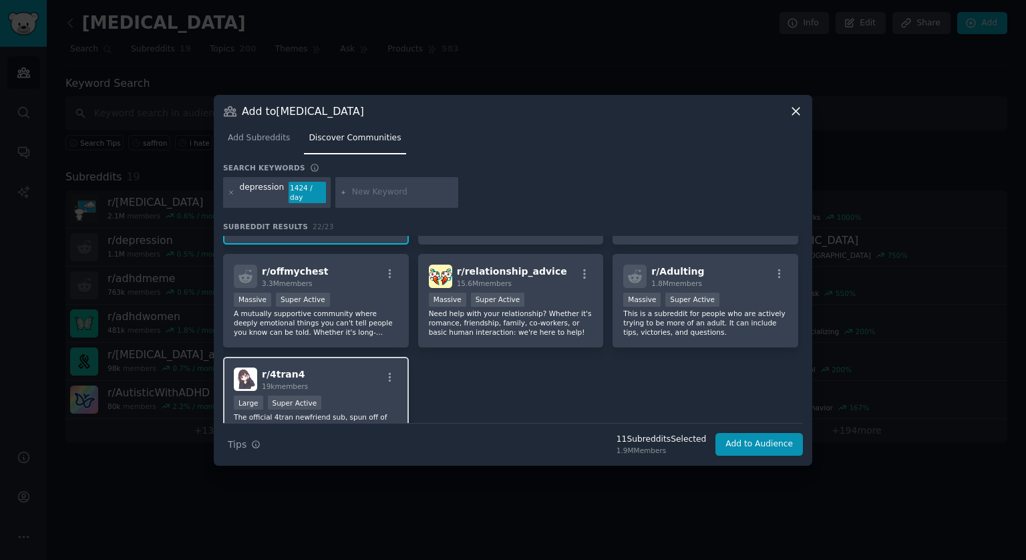
scroll to position [668, 0]
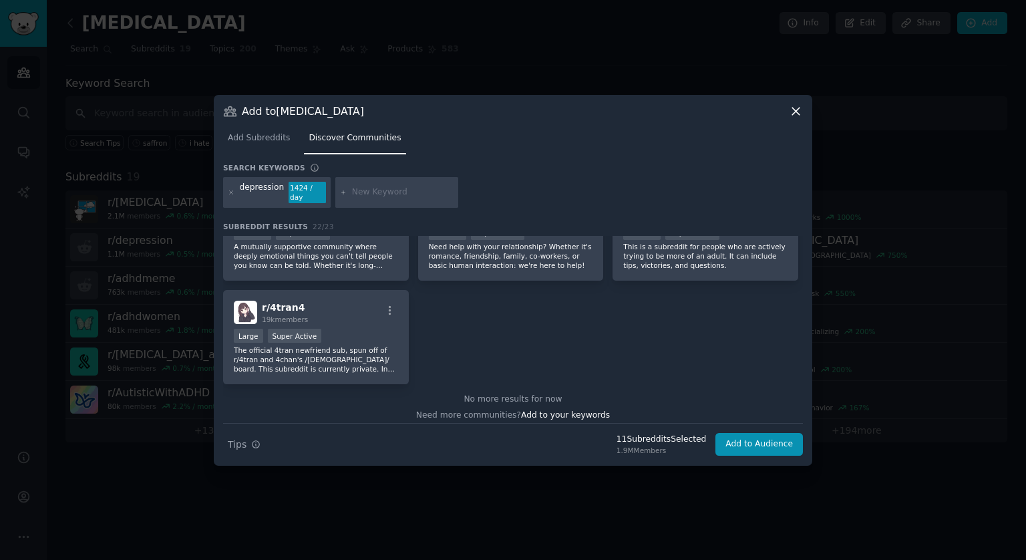
click at [362, 192] on input "text" at bounding box center [403, 192] width 102 height 12
type input "anxiety"
type input "'"
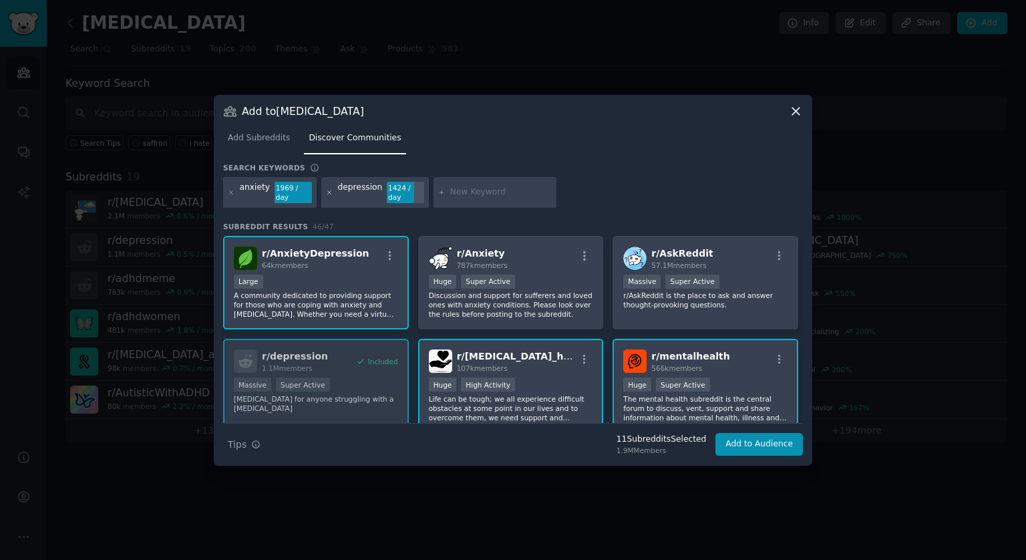
click at [328, 190] on icon at bounding box center [329, 191] width 3 height 3
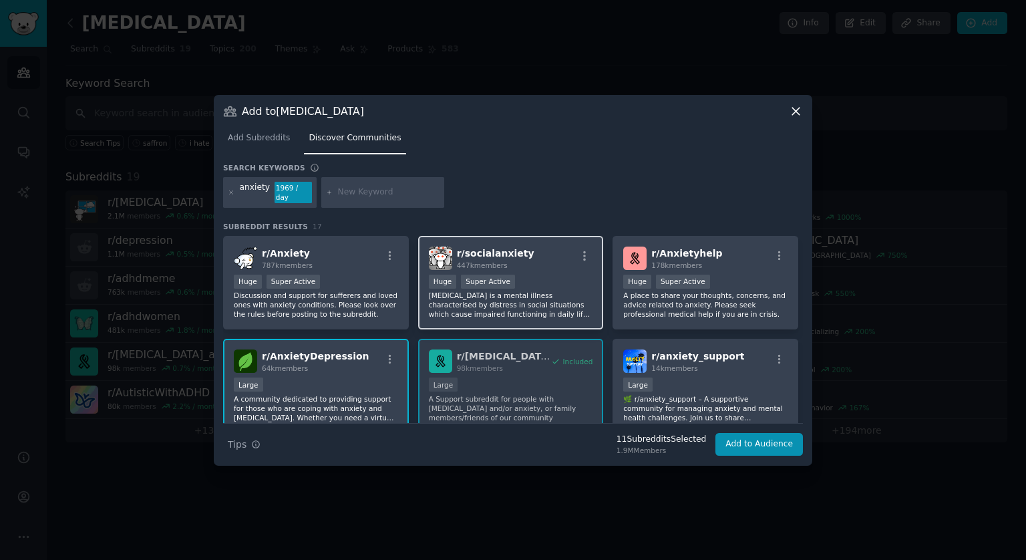
click at [536, 301] on p "[MEDICAL_DATA] is a mental illness characterised by distress in social situatio…" at bounding box center [511, 305] width 164 height 28
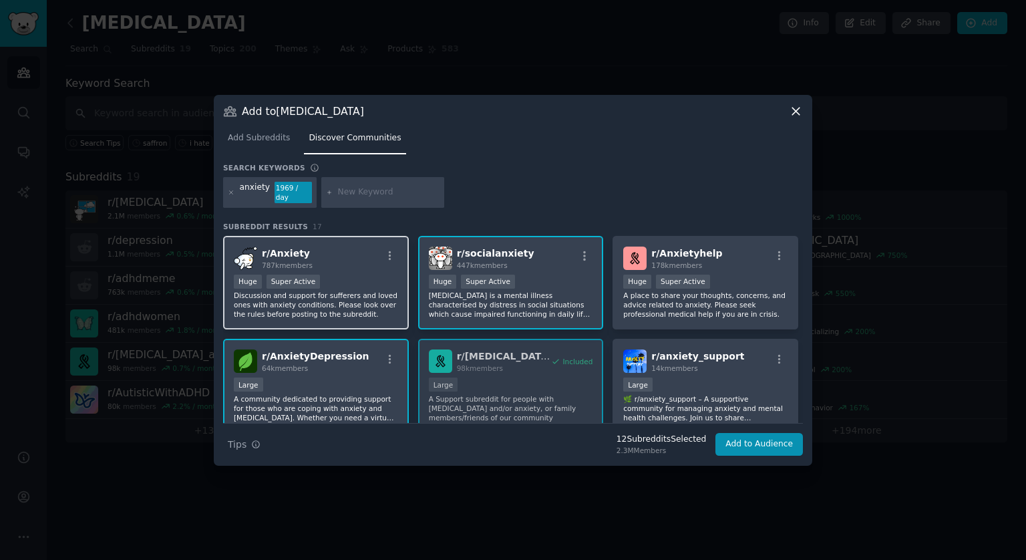
click at [365, 297] on p "Discussion and support for sufferers and loved ones with anxiety conditions. Pl…" at bounding box center [316, 305] width 164 height 28
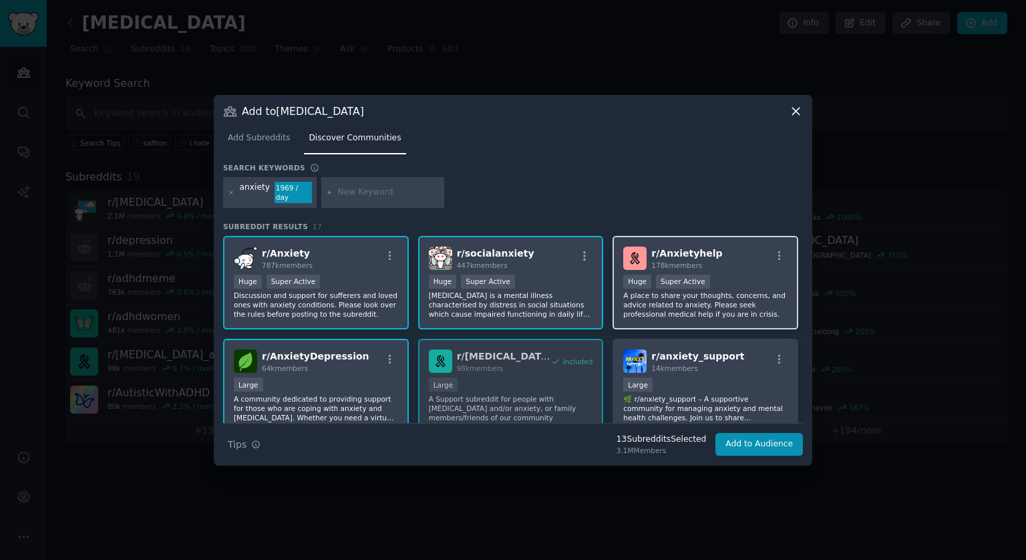
click at [731, 299] on p "A place to share your thoughts, concerns, and advice related to anxiety. Please…" at bounding box center [705, 305] width 164 height 28
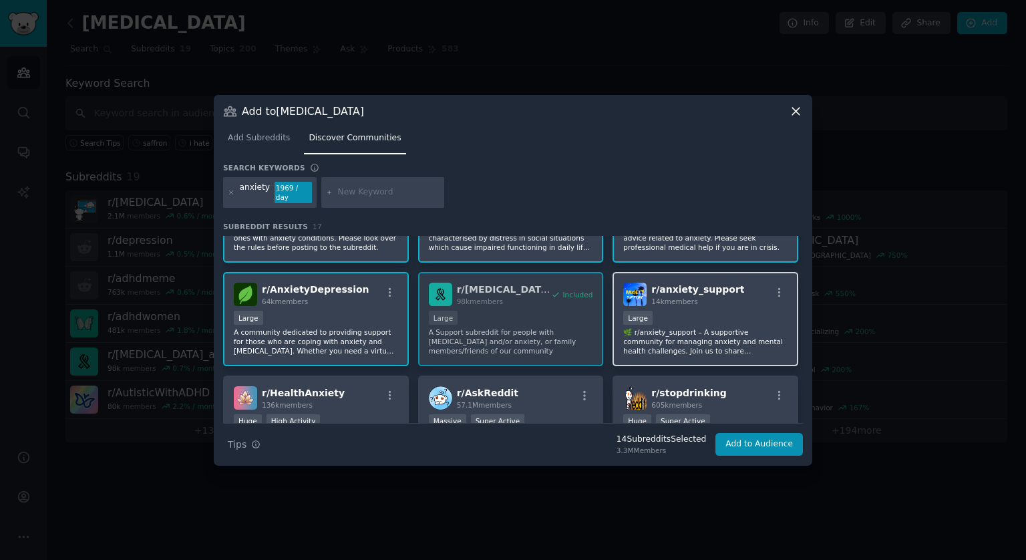
click at [732, 313] on div "Large" at bounding box center [705, 319] width 164 height 17
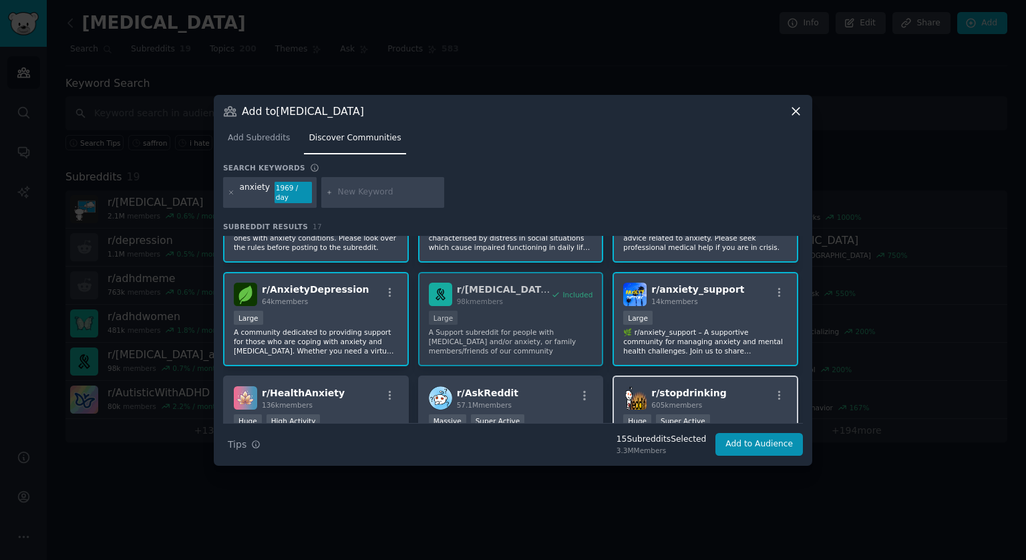
scroll to position [134, 0]
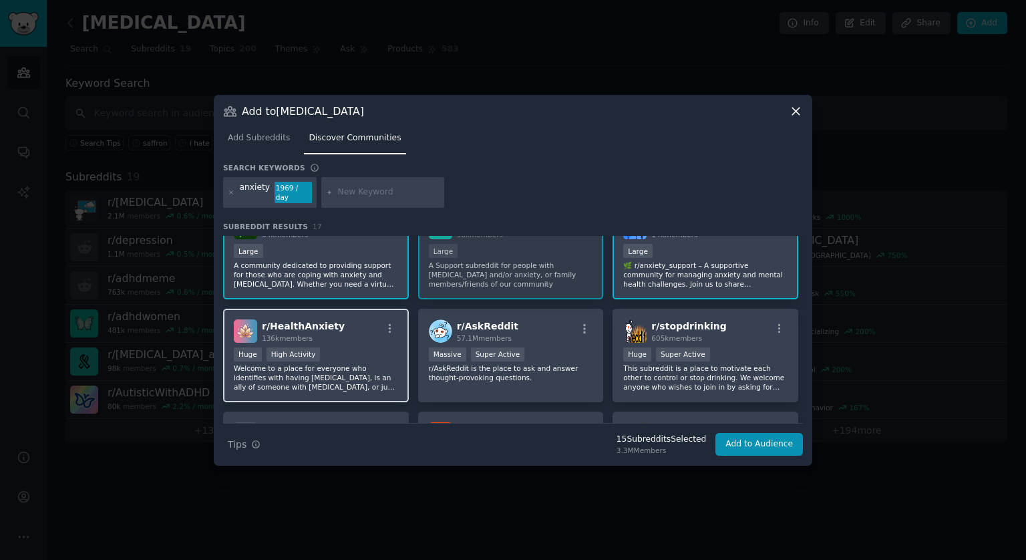
click at [362, 364] on p "Welcome to a place for everyone who identifies with having [MEDICAL_DATA], is a…" at bounding box center [316, 378] width 164 height 28
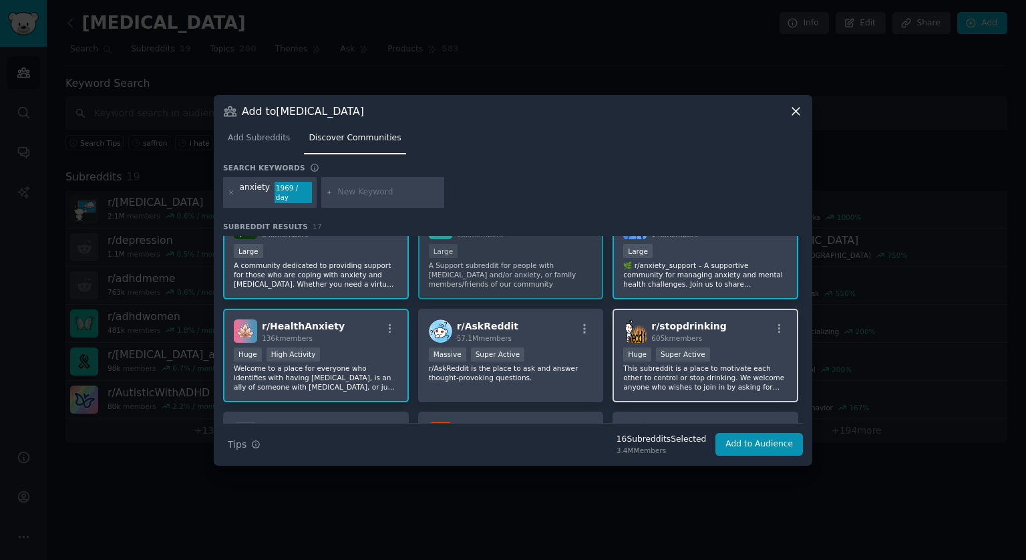
click at [722, 347] on div ">= 95th percentile for submissions / day Huge Super Active" at bounding box center [705, 355] width 164 height 17
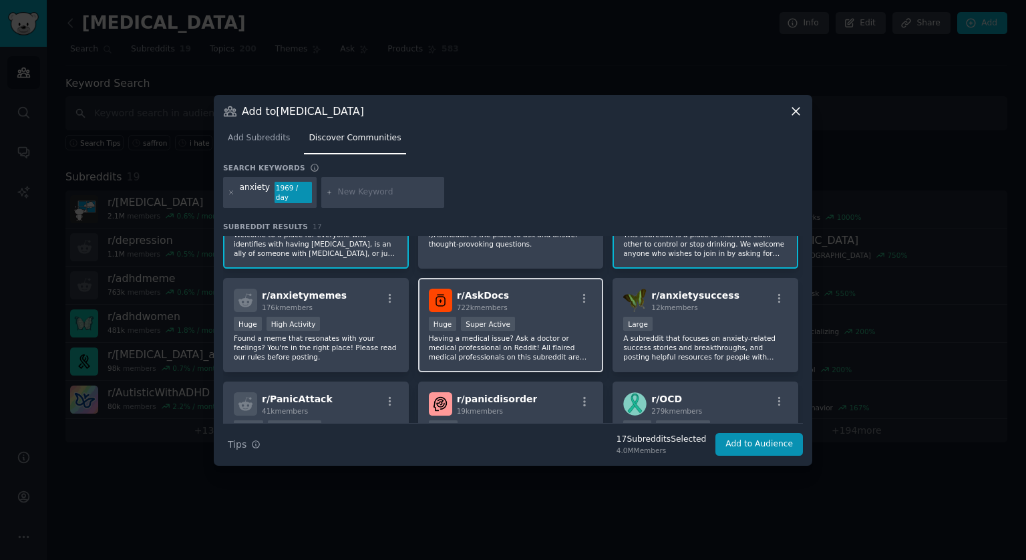
click at [533, 335] on p "Having a medical issue? Ask a doctor or medical professional on Reddit! All fla…" at bounding box center [511, 347] width 164 height 28
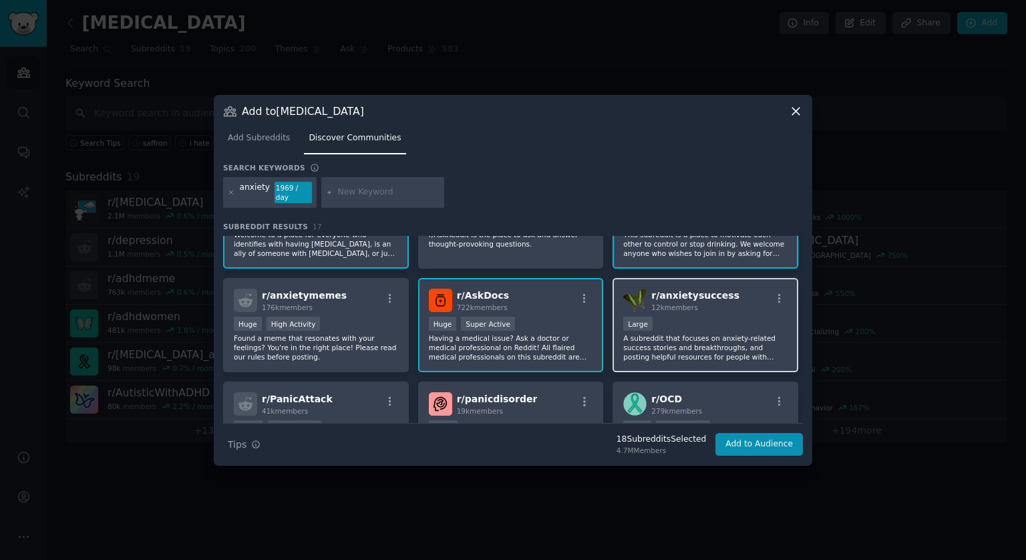
click at [684, 335] on p "A subreddit that focuses on anxiety-related success stories and breakthroughs, …" at bounding box center [705, 347] width 164 height 28
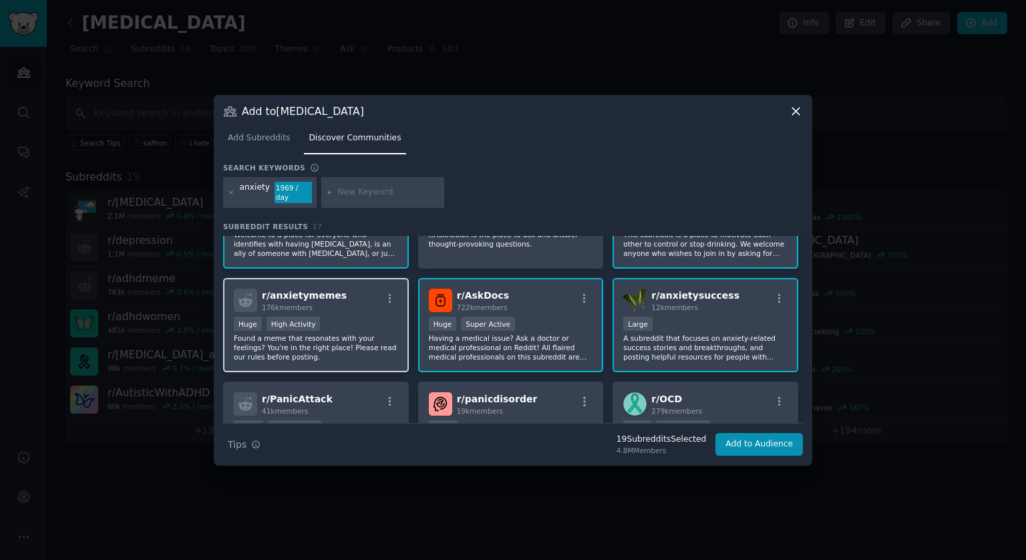
click at [361, 333] on p "Found a meme that resonates with your feelings? You're in the right place! Plea…" at bounding box center [316, 347] width 164 height 28
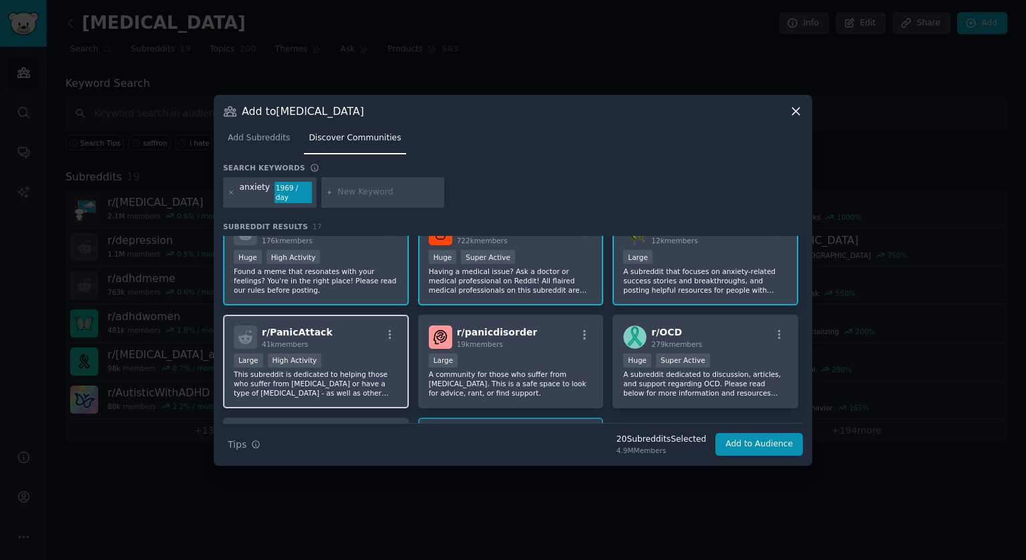
click at [351, 353] on div "Large High Activity" at bounding box center [316, 361] width 164 height 17
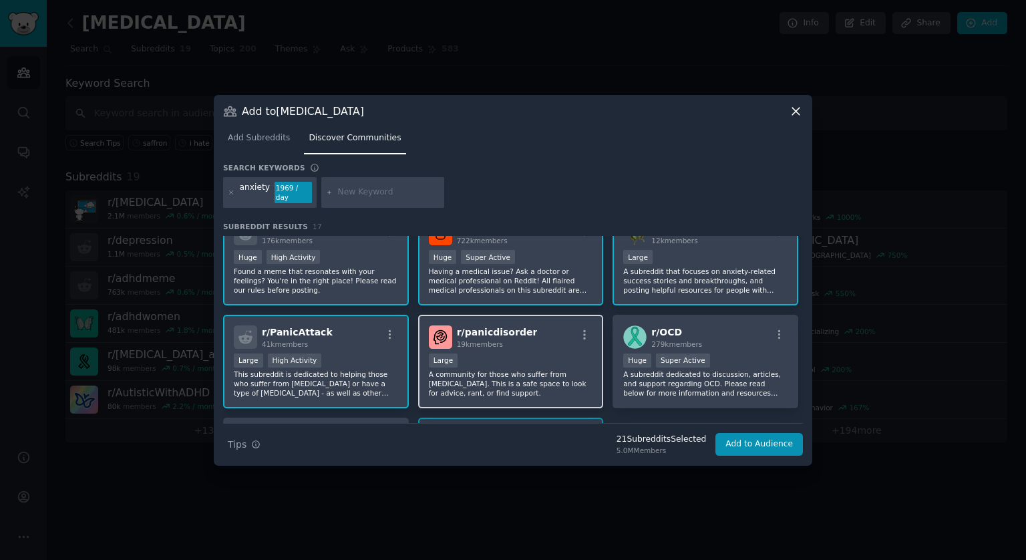
click at [519, 370] on p "A community for those who suffer from [MEDICAL_DATA]. This is a safe space to l…" at bounding box center [511, 384] width 164 height 28
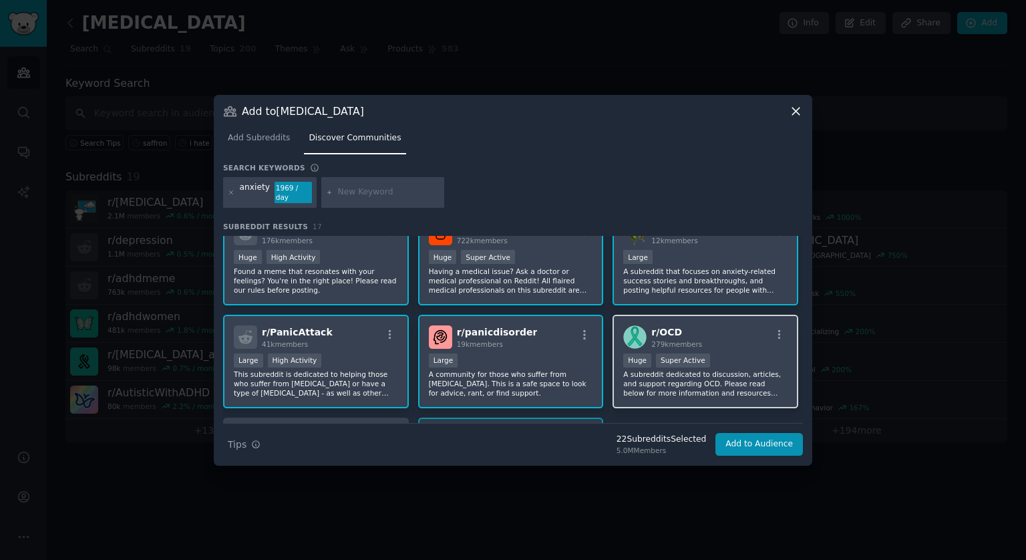
click at [721, 370] on p "A subreddit dedicated to discussion, articles, and support regarding OCD. Pleas…" at bounding box center [705, 384] width 164 height 28
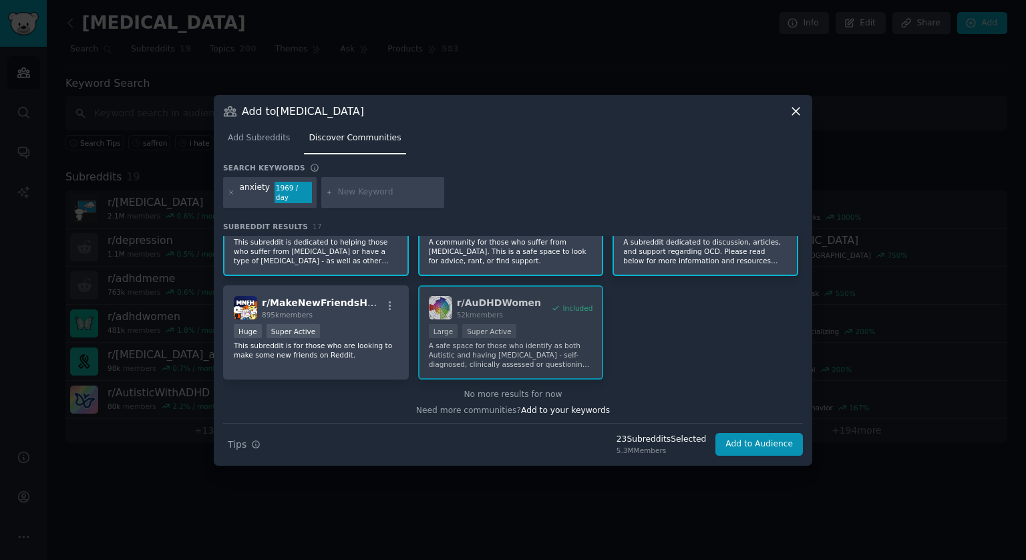
click at [347, 190] on input "text" at bounding box center [389, 192] width 102 height 12
drag, startPoint x: 356, startPoint y: 192, endPoint x: 335, endPoint y: 193, distance: 21.4
click at [338, 193] on input "mental illness" at bounding box center [389, 192] width 102 height 12
type input "stress"
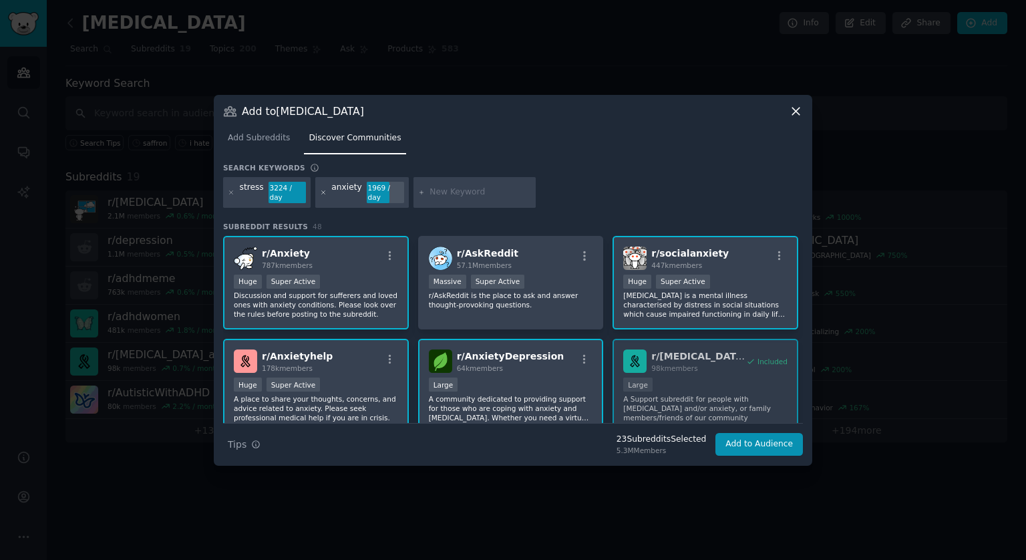
click at [321, 192] on icon at bounding box center [322, 191] width 3 height 3
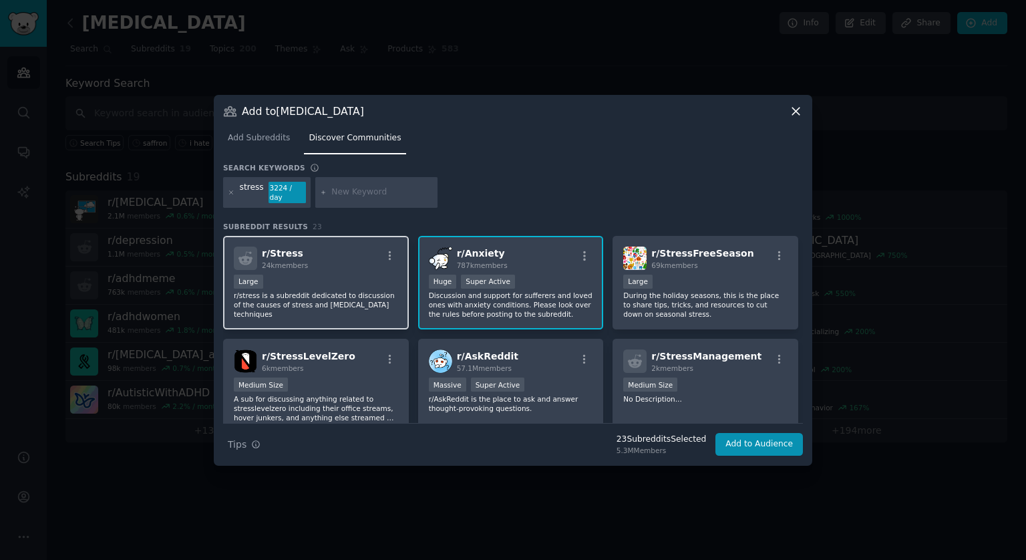
click at [345, 291] on p "r/stress is a subreddit dedicated to discussion of the causes of stress and [ME…" at bounding box center [316, 305] width 164 height 28
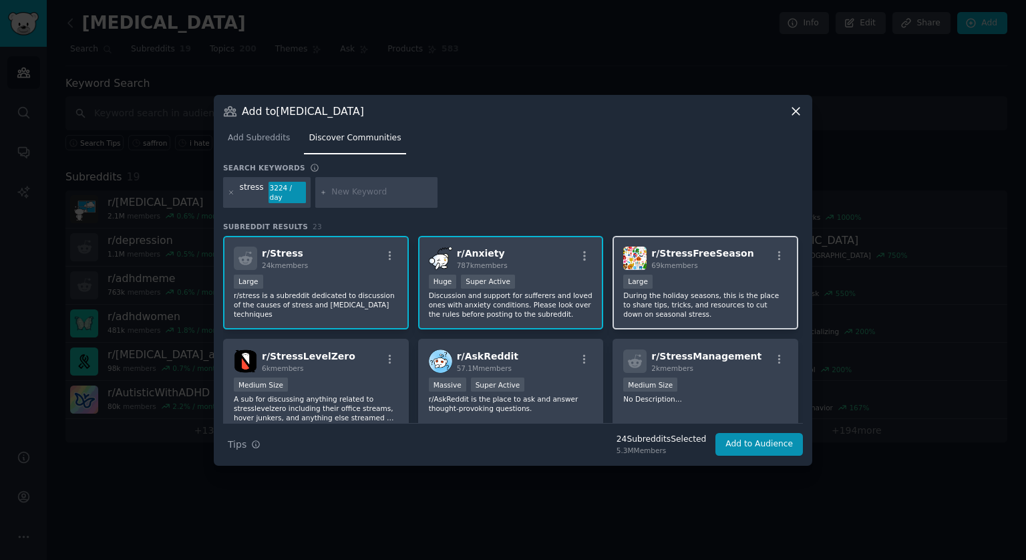
click at [724, 291] on p "During the holiday seasons, this is the place to share tips, tricks, and resour…" at bounding box center [705, 305] width 164 height 28
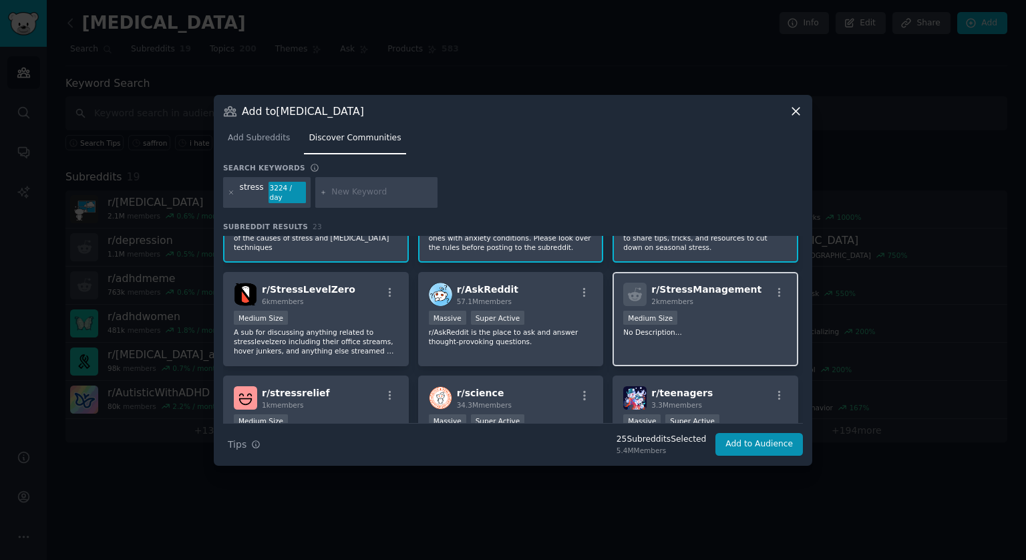
click at [712, 327] on p "No Description..." at bounding box center [705, 331] width 164 height 9
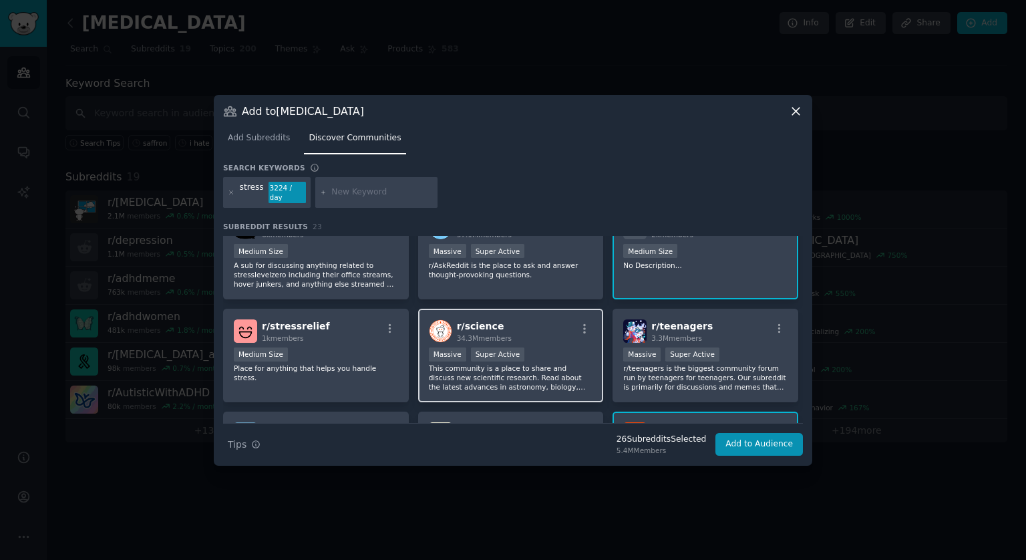
scroll to position [200, 0]
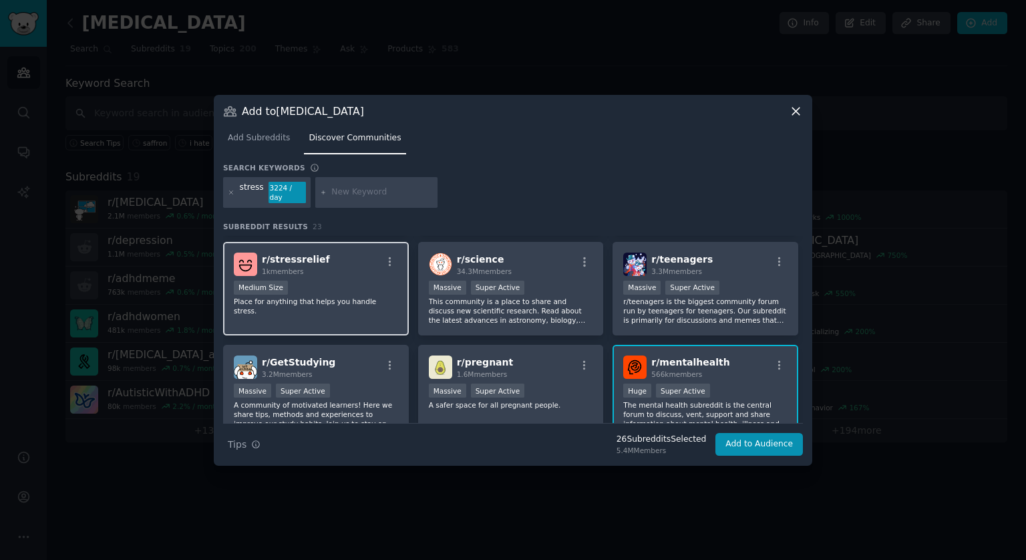
click at [350, 304] on div "r/ stressrelief 1k members Medium Size Place for anything that helps you handle…" at bounding box center [316, 289] width 186 height 94
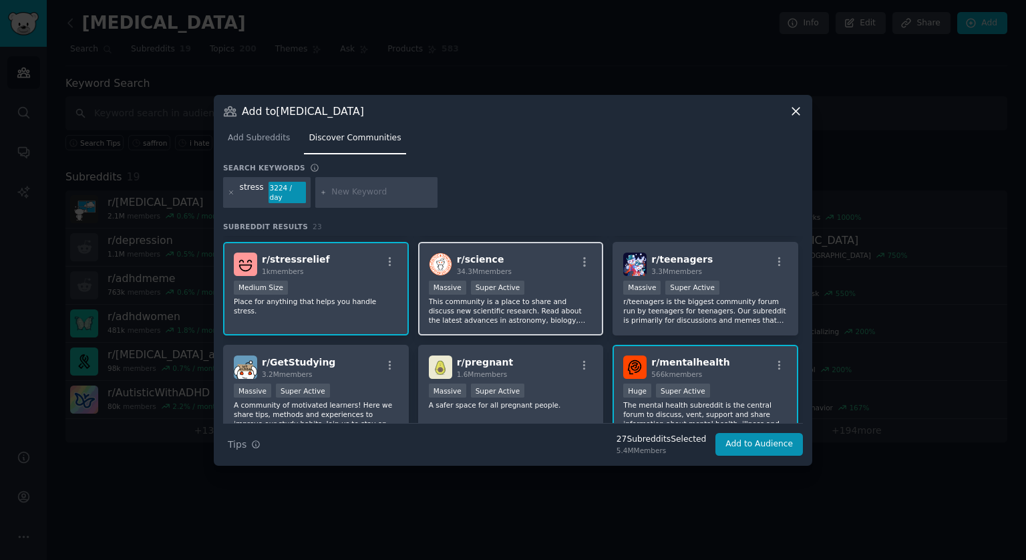
scroll to position [267, 0]
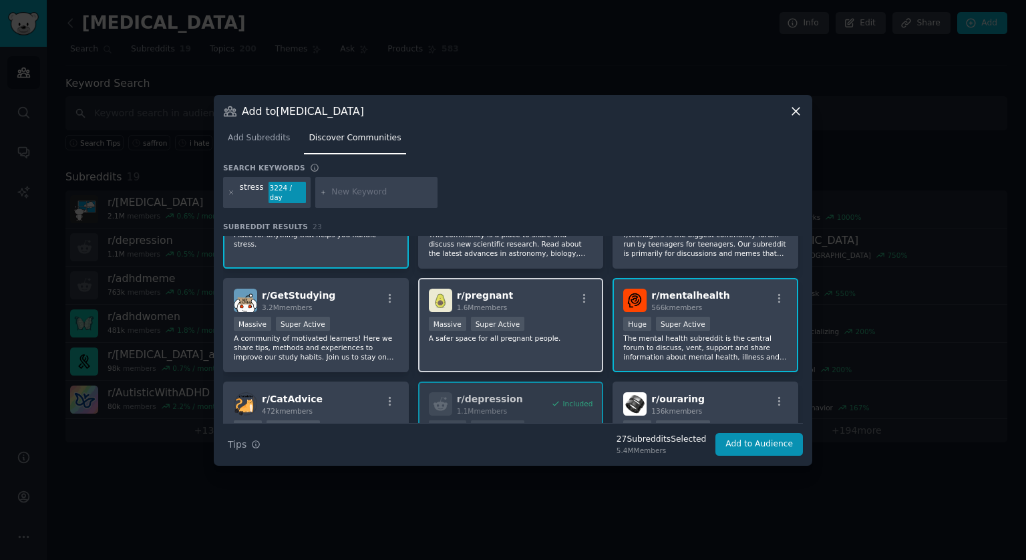
click at [554, 333] on p "A safer space for all pregnant people." at bounding box center [511, 337] width 164 height 9
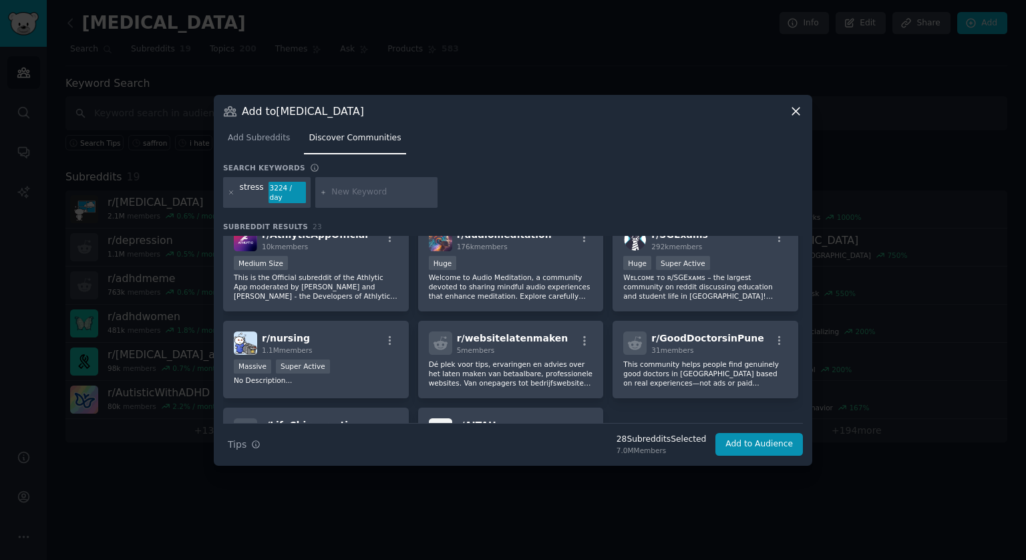
scroll to position [601, 0]
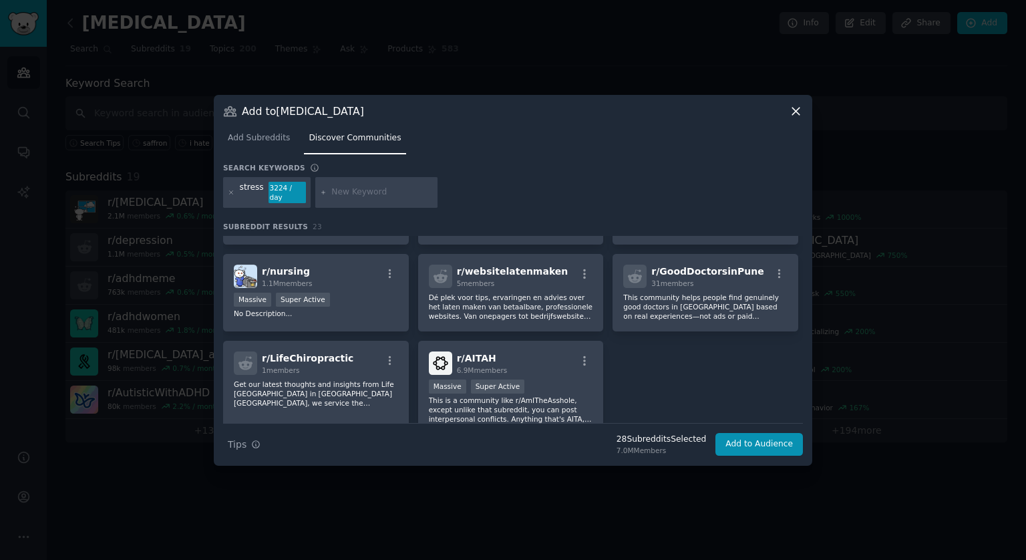
click at [341, 190] on input "text" at bounding box center [382, 192] width 102 height 12
type input "supplements"
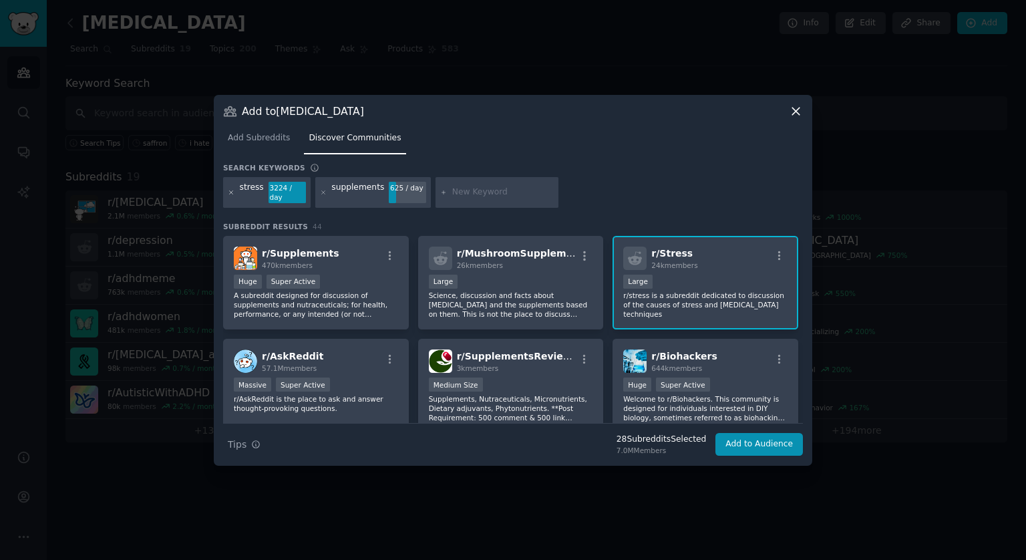
click at [229, 192] on icon at bounding box center [231, 192] width 7 height 7
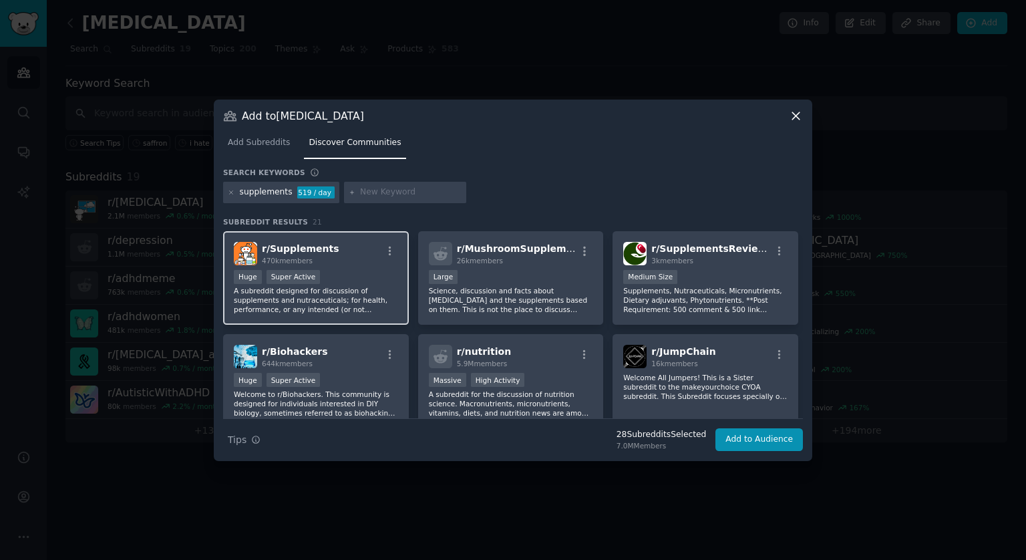
click at [343, 278] on div "Huge Super Active" at bounding box center [316, 278] width 164 height 17
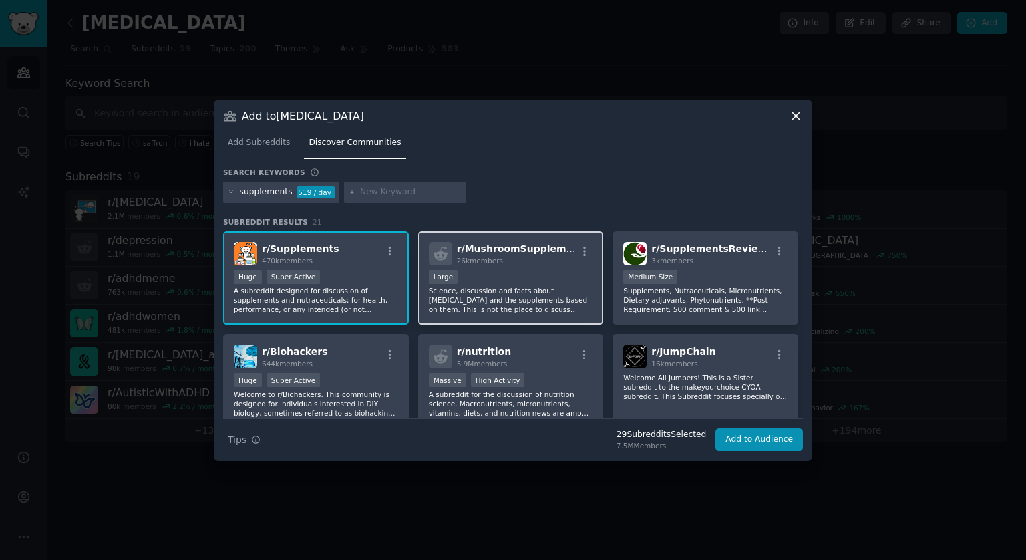
click at [548, 277] on div "10,000 - 100,000 members Large" at bounding box center [511, 278] width 164 height 17
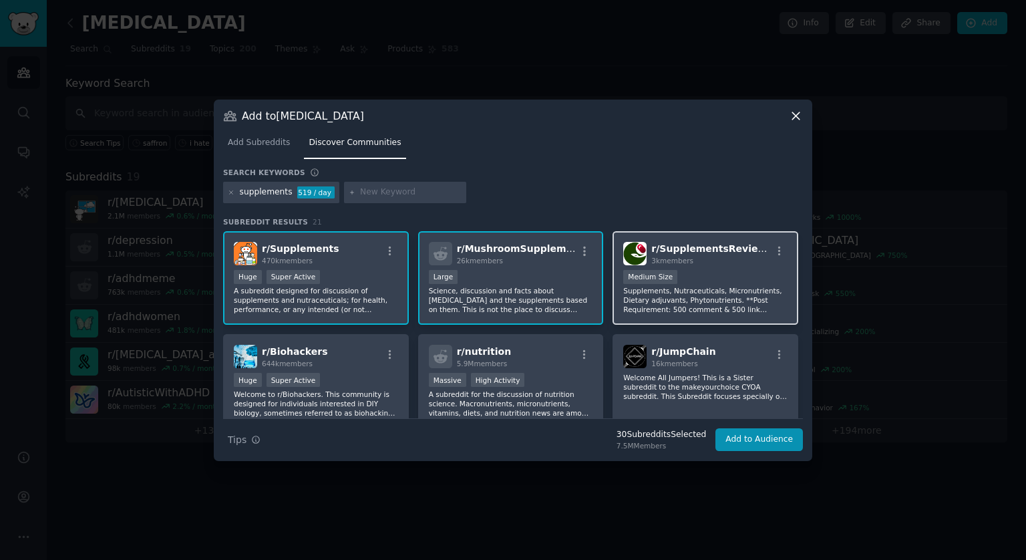
click at [714, 289] on p "Supplements, Nutraceuticals, Micronutrients, Dietary adjuvants, Phytonutrients.…" at bounding box center [705, 300] width 164 height 28
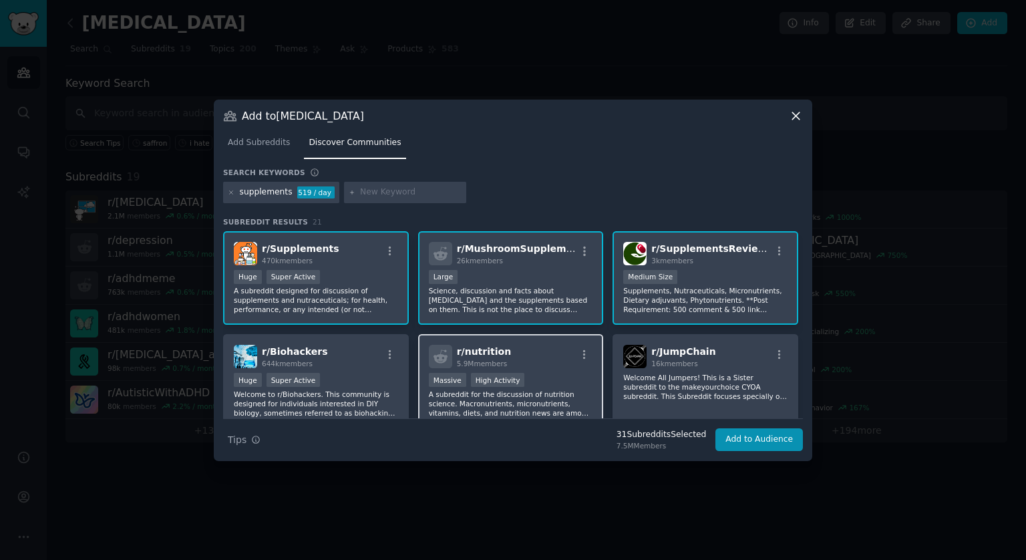
scroll to position [67, 0]
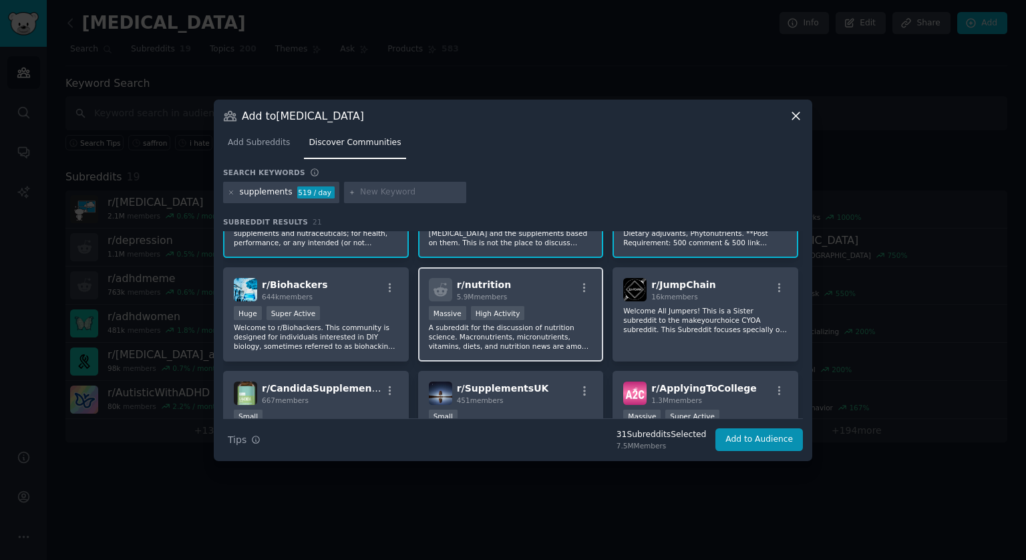
click at [540, 313] on div "Massive High Activity" at bounding box center [511, 314] width 164 height 17
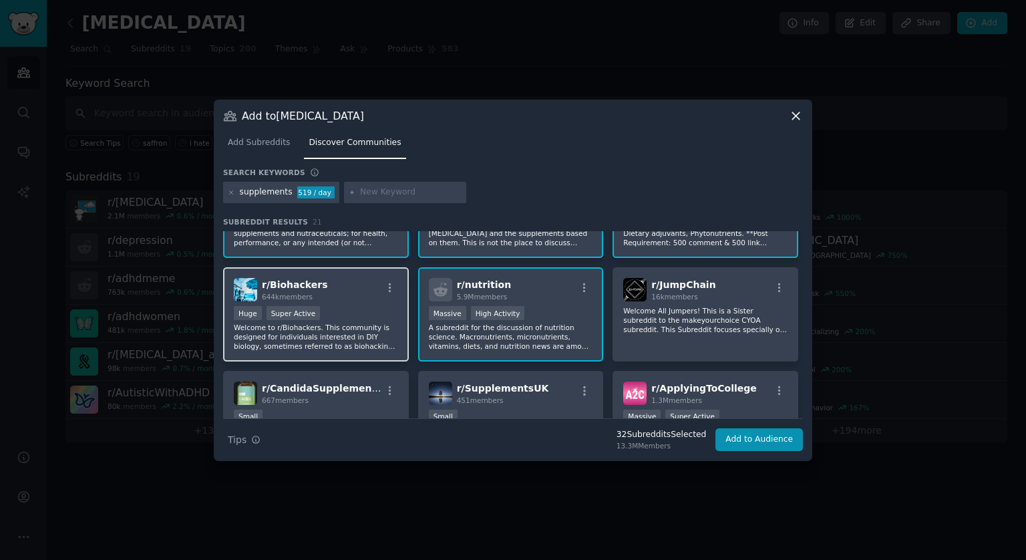
click at [357, 321] on div "Huge Super Active" at bounding box center [316, 314] width 164 height 17
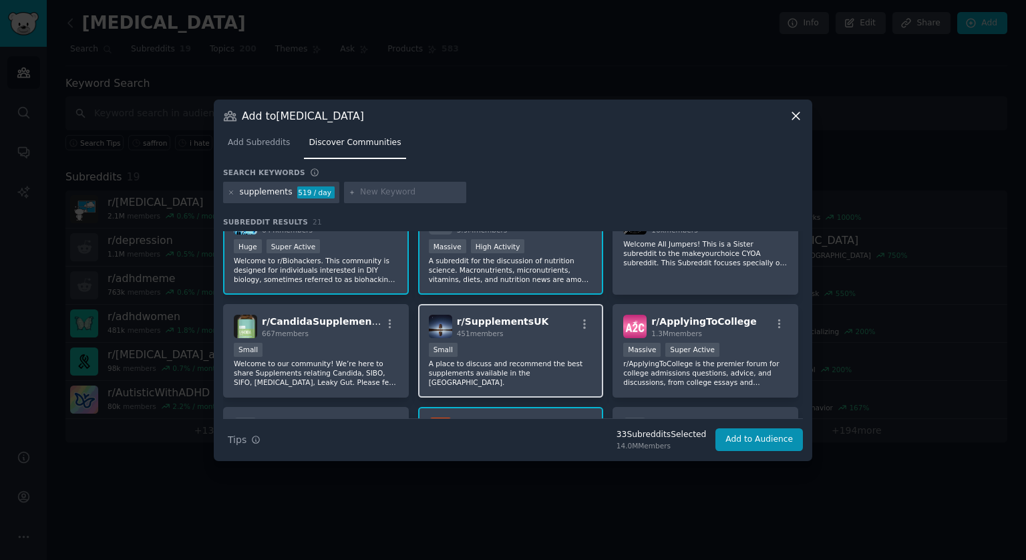
scroll to position [200, 0]
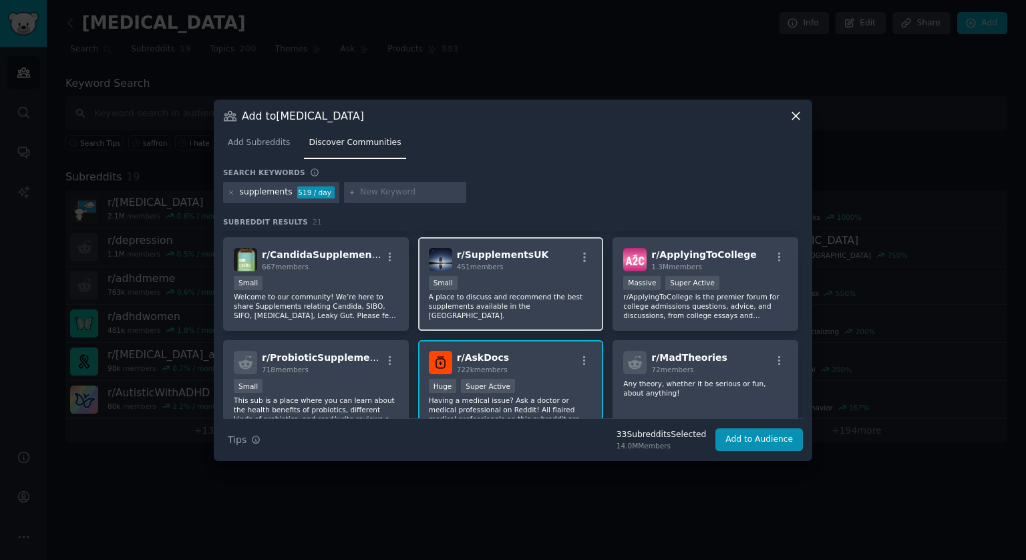
click at [519, 299] on p "A place to discuss and recommend the best supplements available in the [GEOGRAP…" at bounding box center [511, 306] width 164 height 28
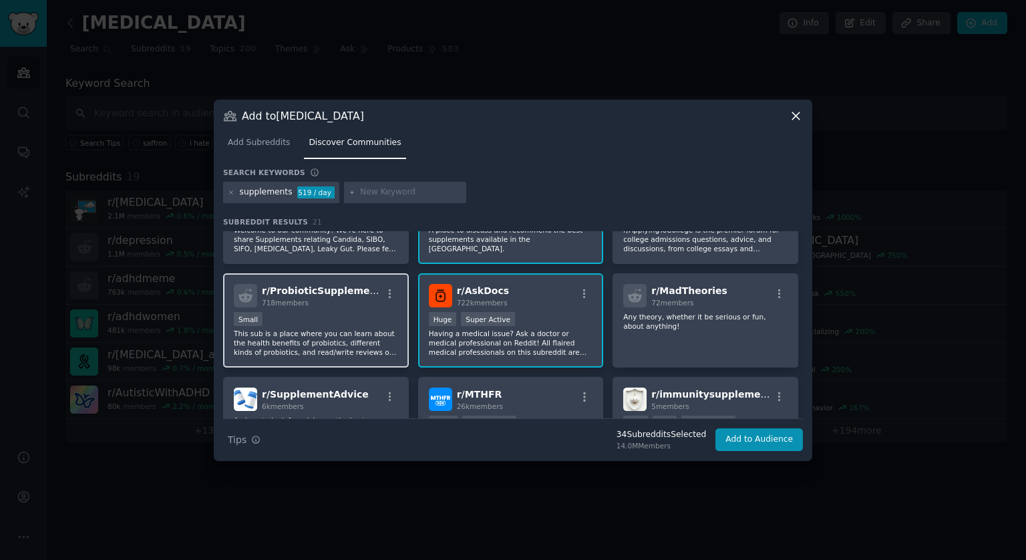
click at [345, 329] on p "This sub is a place where you can learn about the health benefits of probiotics…" at bounding box center [316, 343] width 164 height 28
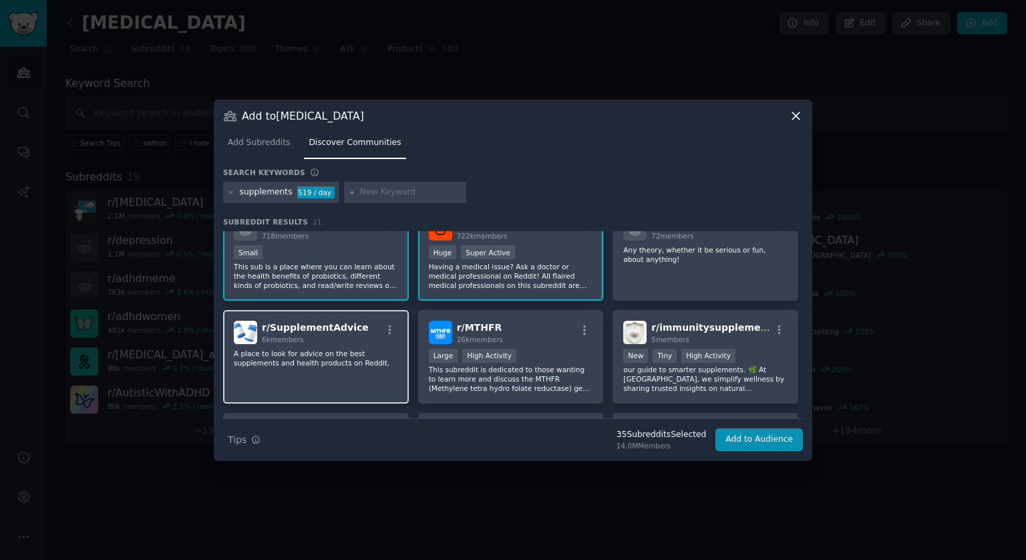
click at [339, 349] on p "A place to look for advice on the best supplements and health products on Reddi…" at bounding box center [316, 358] width 164 height 19
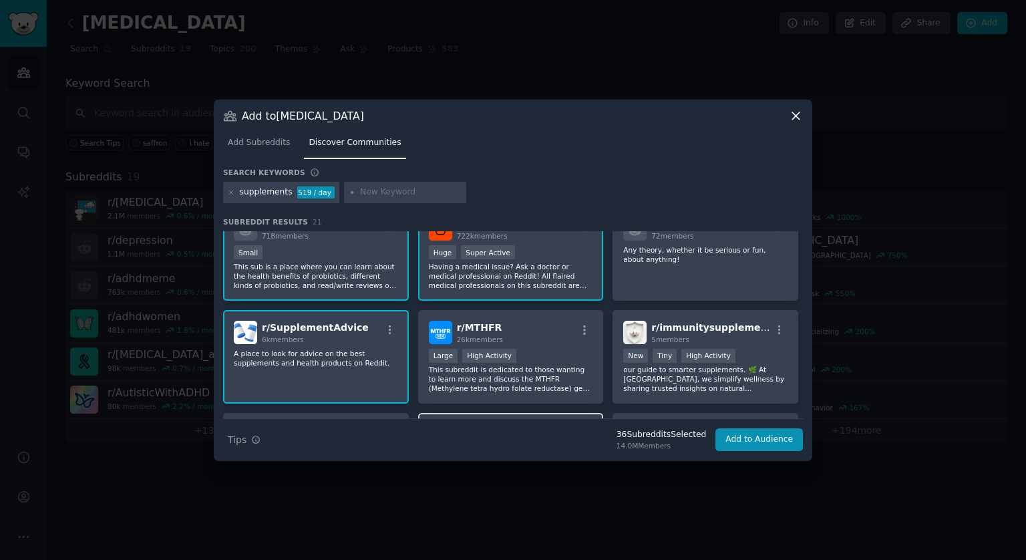
scroll to position [468, 0]
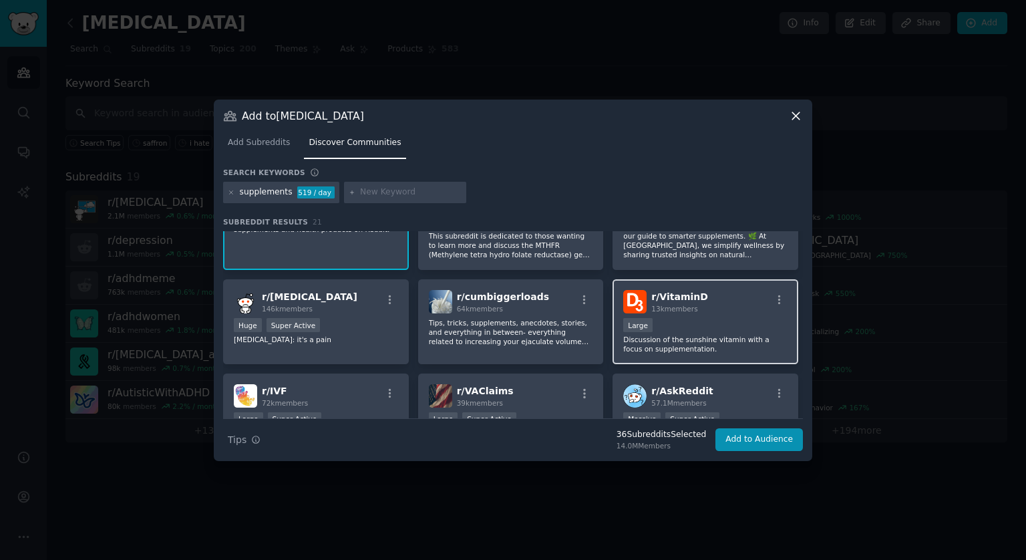
click at [677, 323] on div "10,000 - 100,000 members Large" at bounding box center [705, 326] width 164 height 17
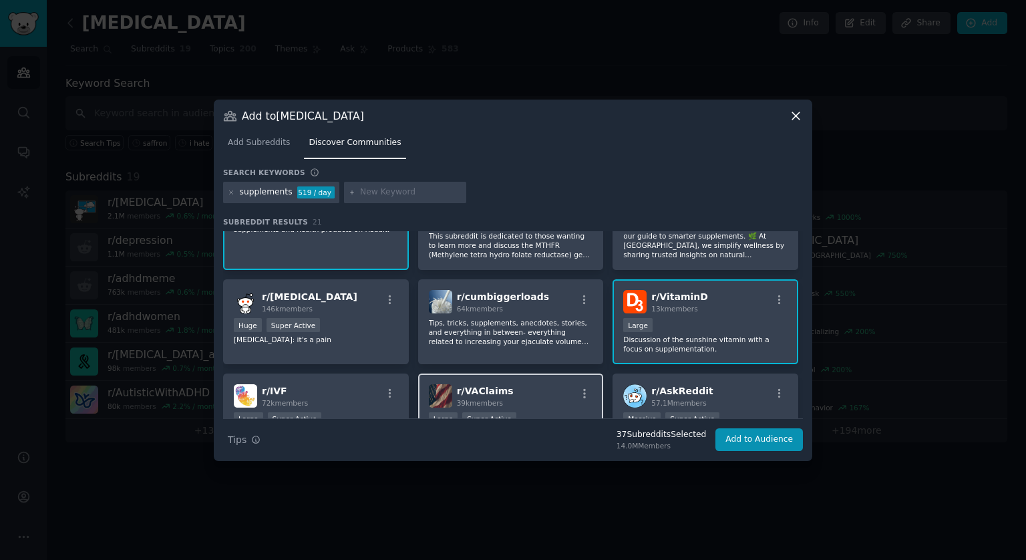
scroll to position [535, 0]
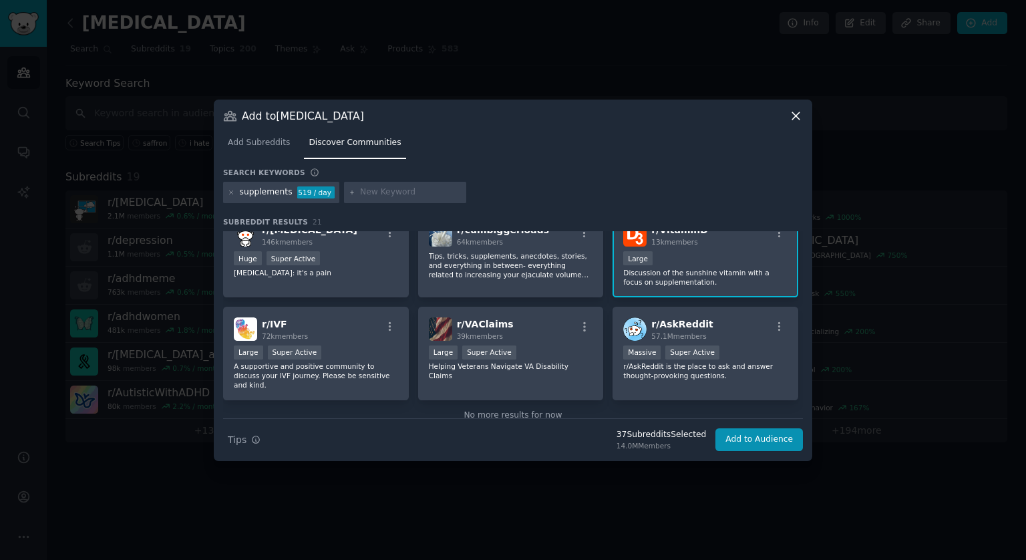
click at [362, 190] on input "text" at bounding box center [411, 192] width 102 height 12
type input "menopause"
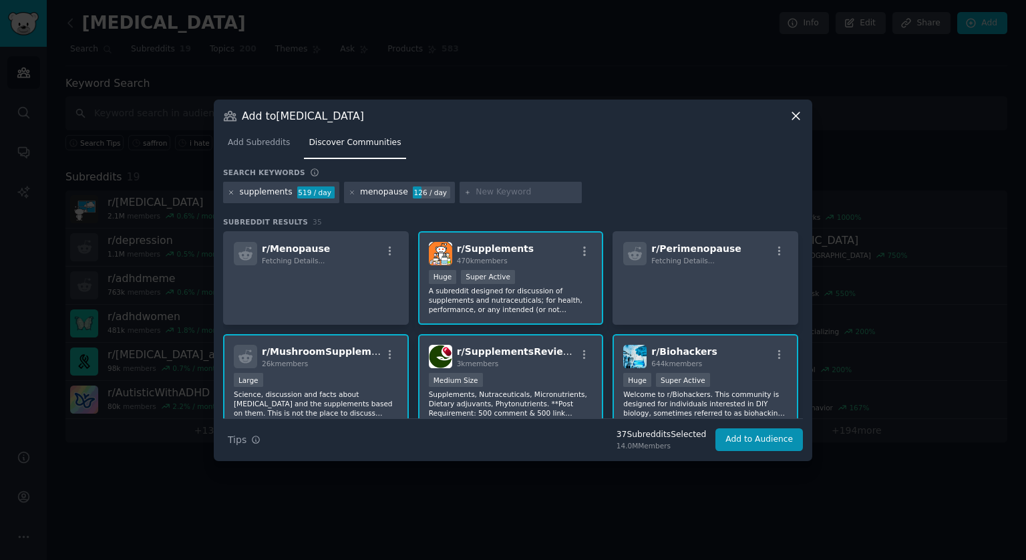
click at [230, 194] on icon at bounding box center [231, 192] width 7 height 7
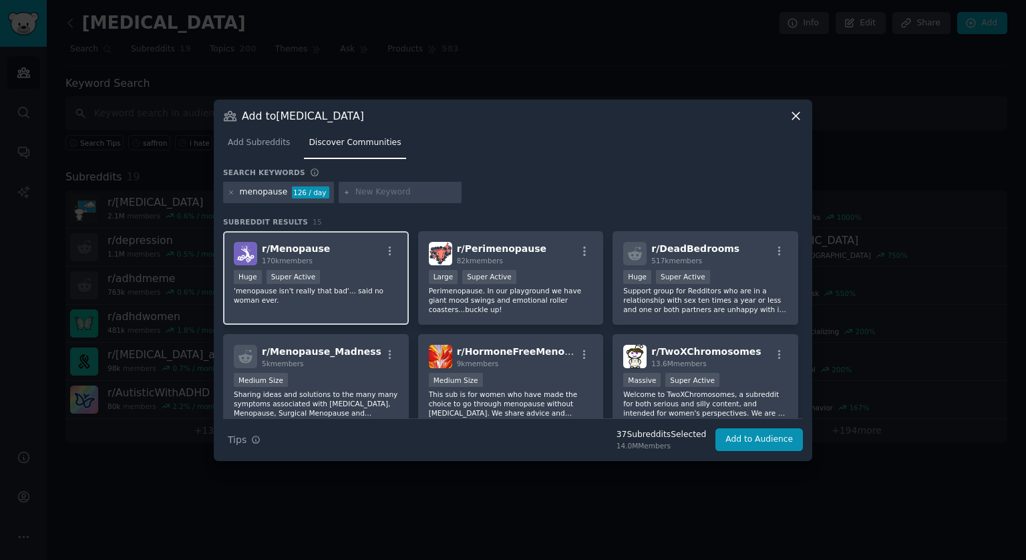
click at [358, 277] on div "Huge Super Active" at bounding box center [316, 278] width 164 height 17
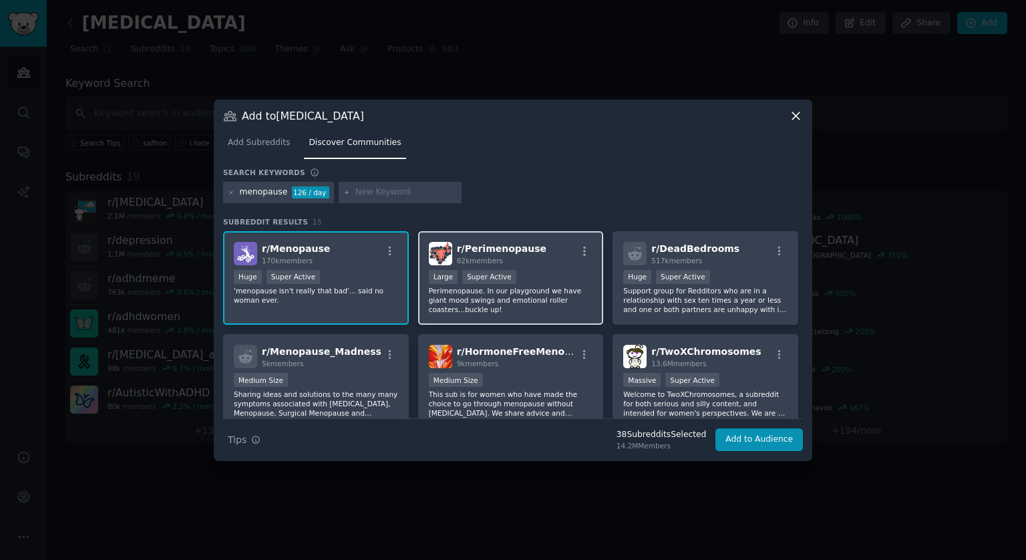
click at [527, 295] on p "Perimenopause. In our playground we have giant mood swings and emotional roller…" at bounding box center [511, 300] width 164 height 28
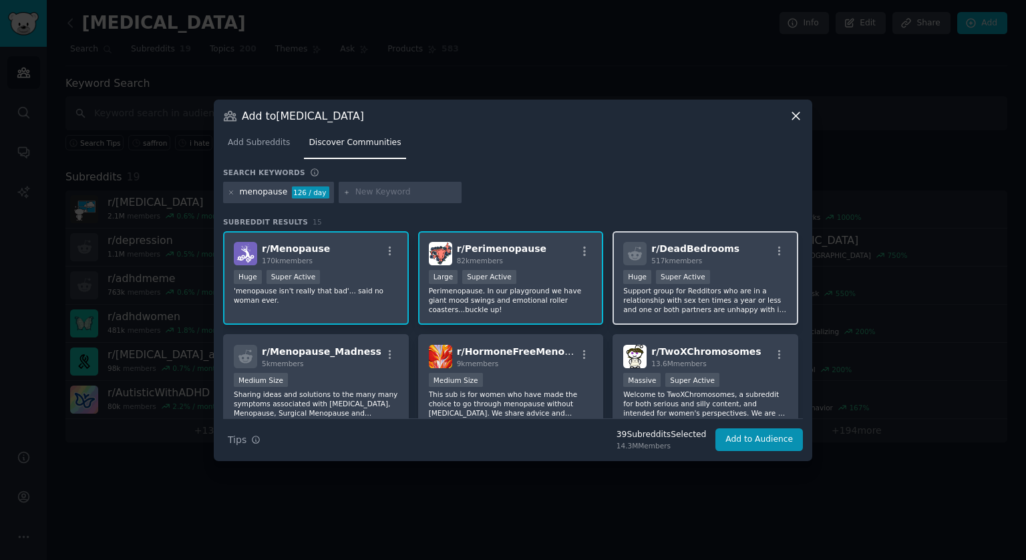
click at [703, 295] on p "Support group for Redditors who are in a relationship with sex ten times a year…" at bounding box center [705, 300] width 164 height 28
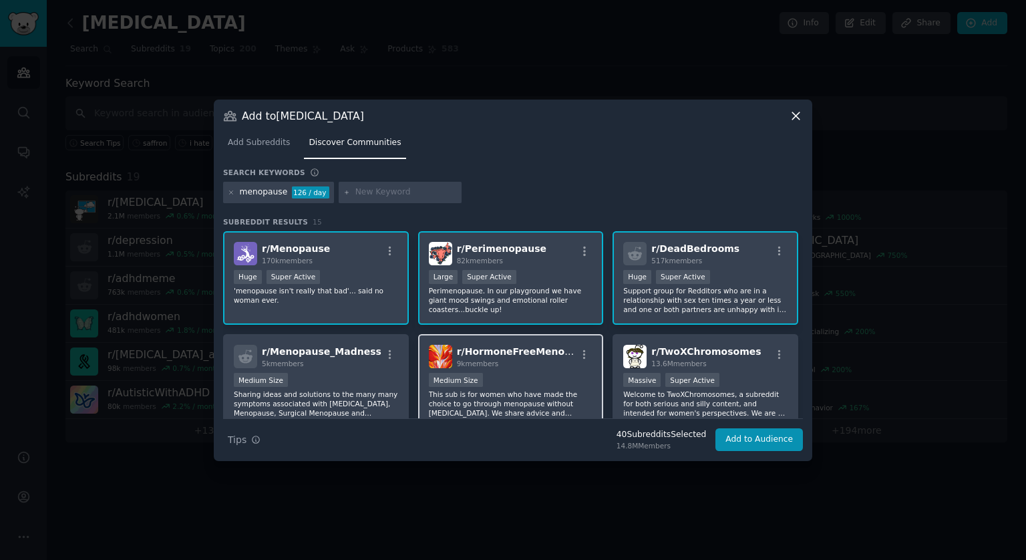
scroll to position [67, 0]
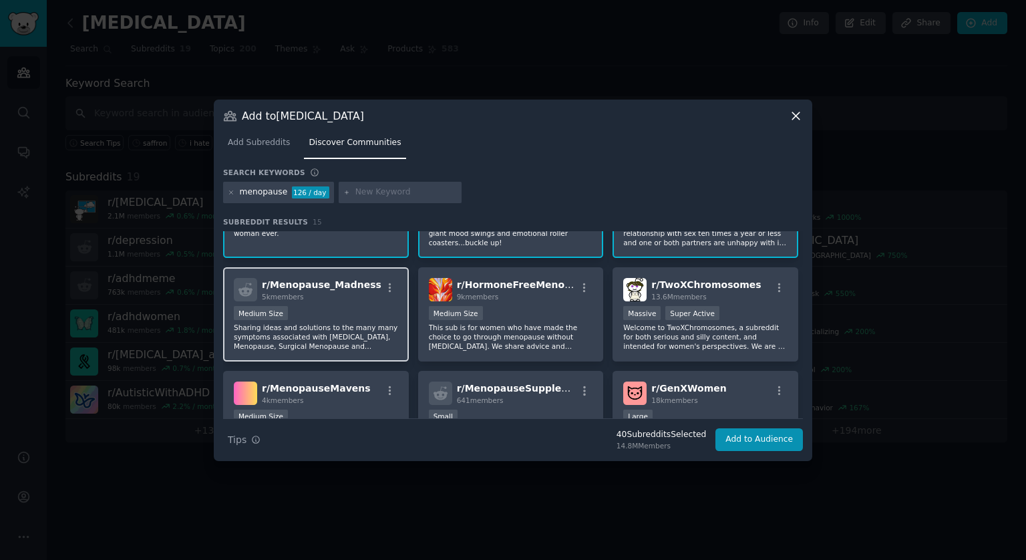
click at [356, 331] on p "Sharing ideas and solutions to the many many symptoms associated with [MEDICAL_…" at bounding box center [316, 337] width 164 height 28
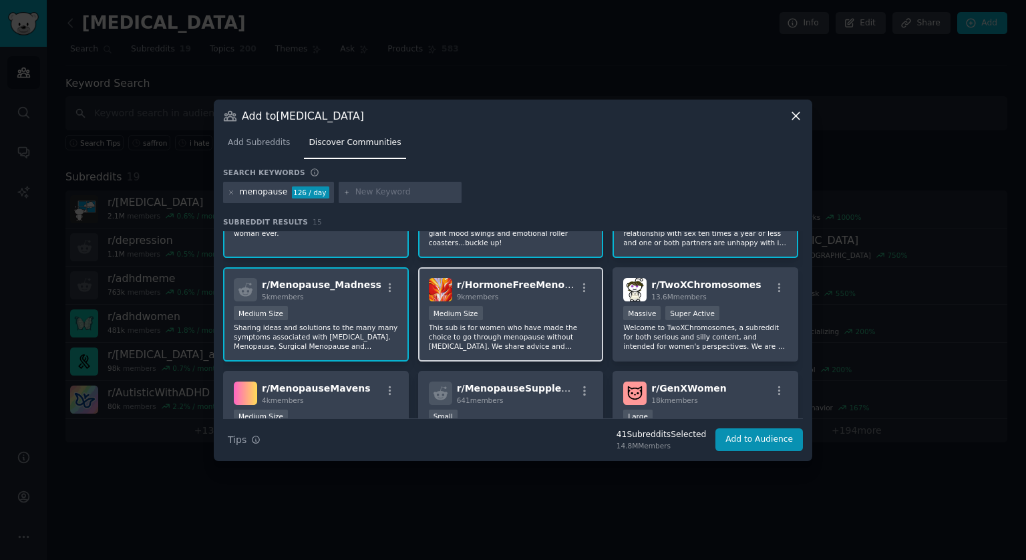
click at [554, 333] on p "This sub is for women who have made the choice to go through menopause without …" at bounding box center [511, 337] width 164 height 28
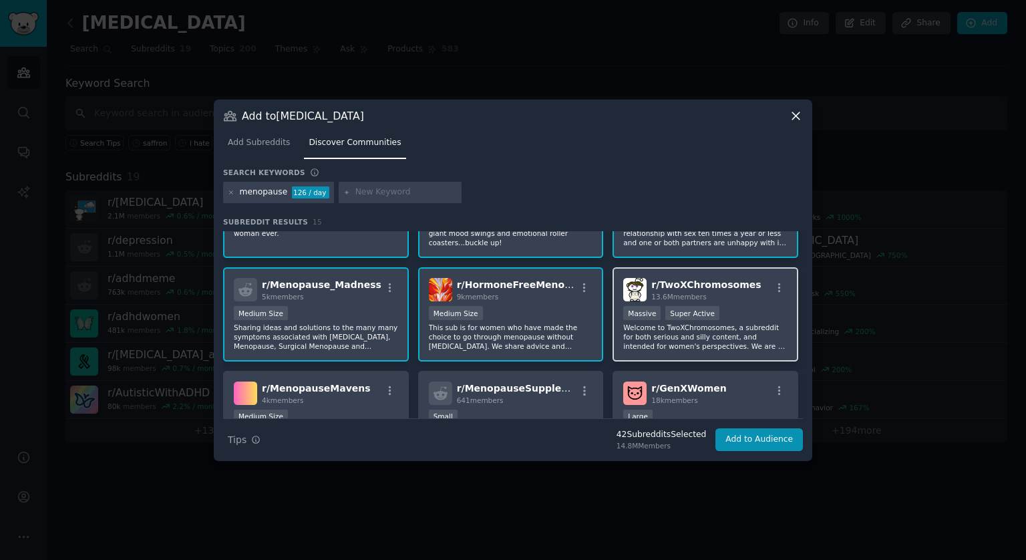
click at [708, 335] on p "Welcome to TwoXChromosomes, a subreddit for both serious and silly content, and…" at bounding box center [705, 337] width 164 height 28
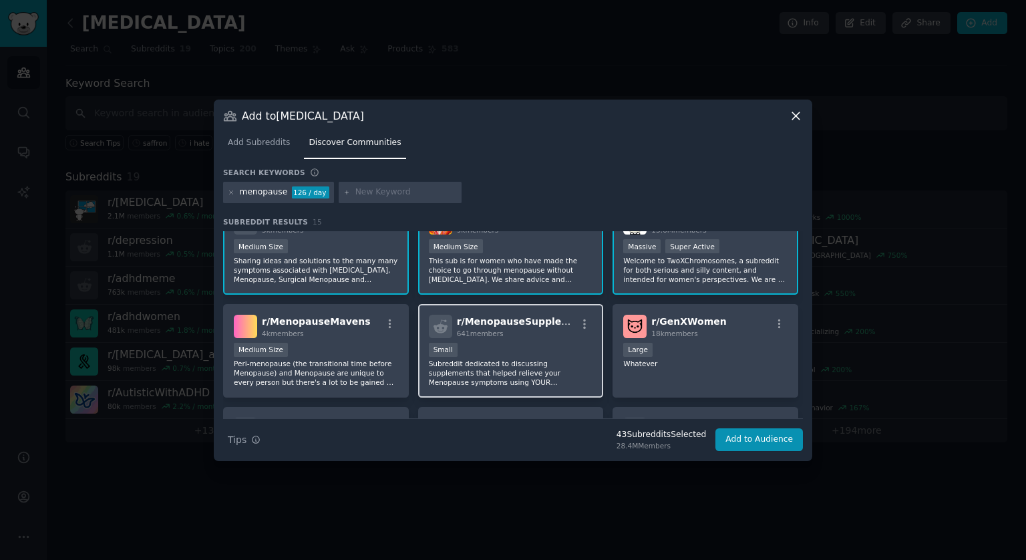
click at [529, 351] on div "Small" at bounding box center [511, 351] width 164 height 17
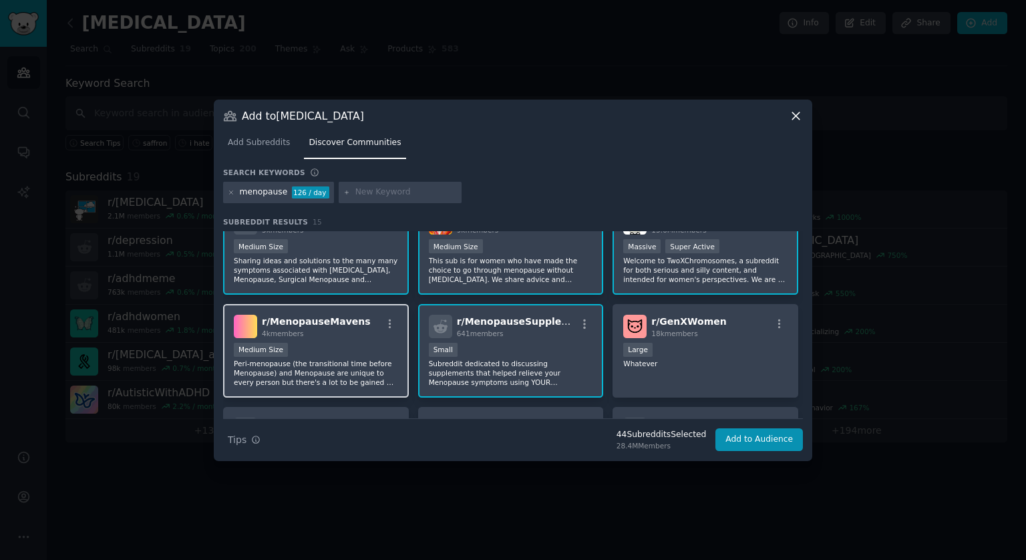
scroll to position [200, 0]
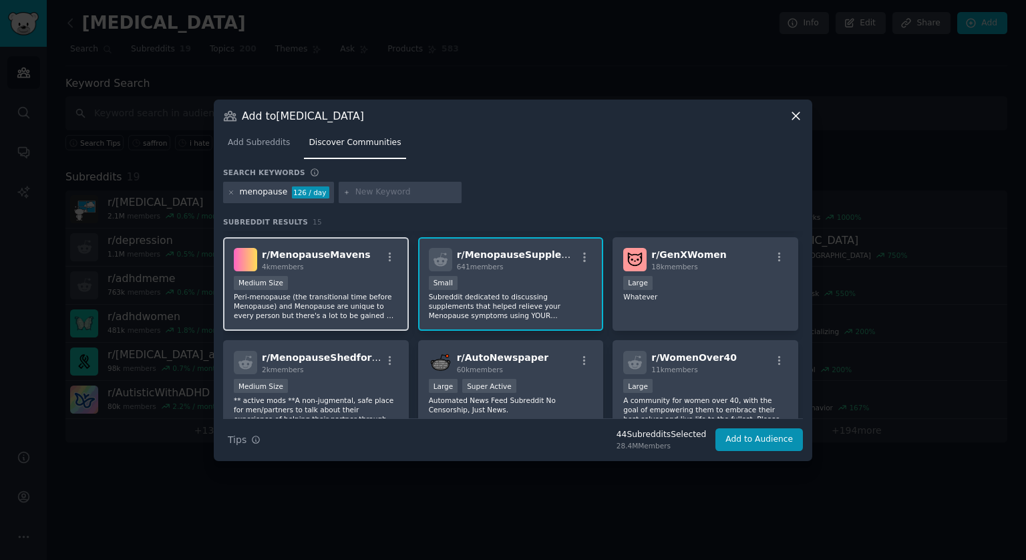
click at [350, 290] on div "Medium Size" at bounding box center [316, 284] width 164 height 17
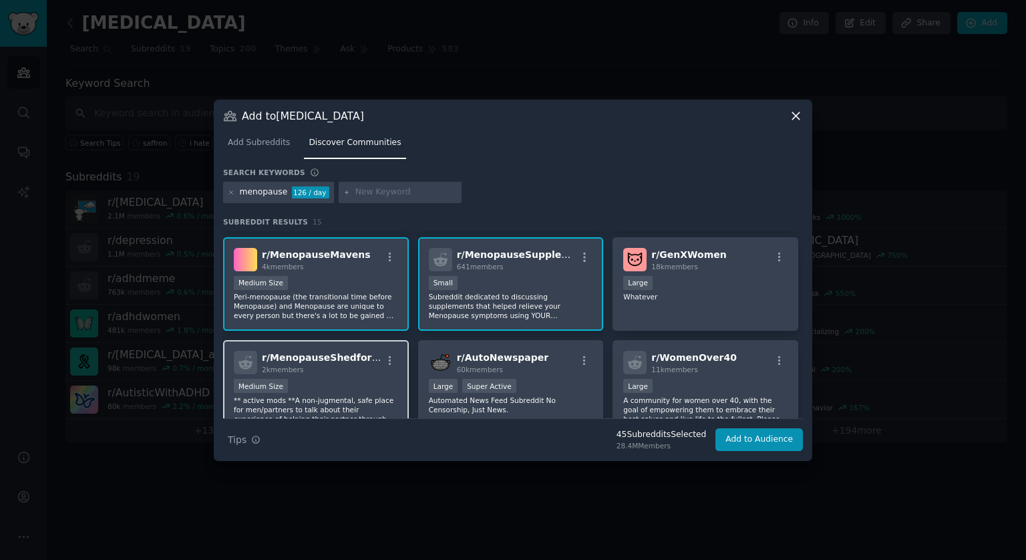
click at [348, 367] on div "2k members" at bounding box center [322, 369] width 120 height 9
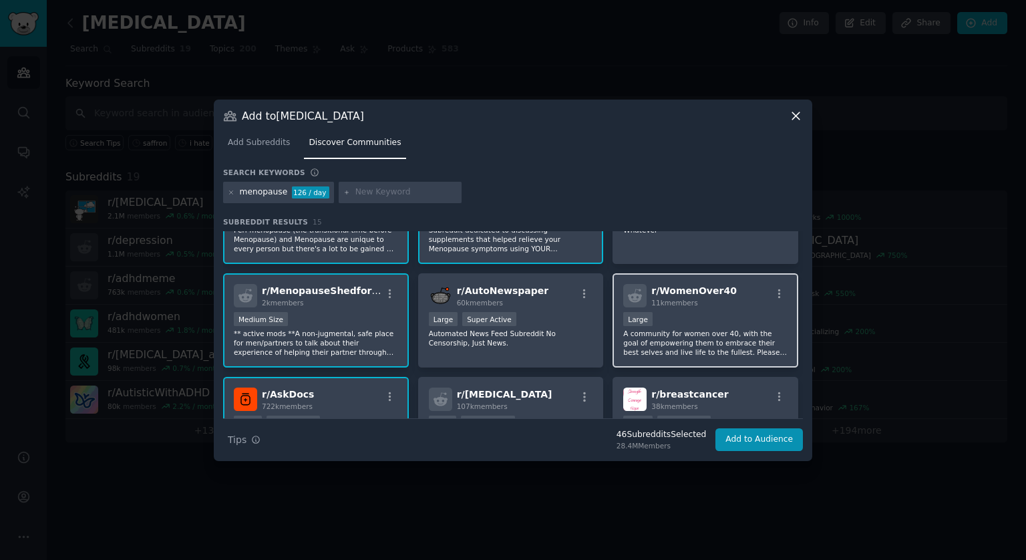
click at [722, 340] on p "A community for women over 40, with the goal of empowering them to embrace thei…" at bounding box center [705, 343] width 164 height 28
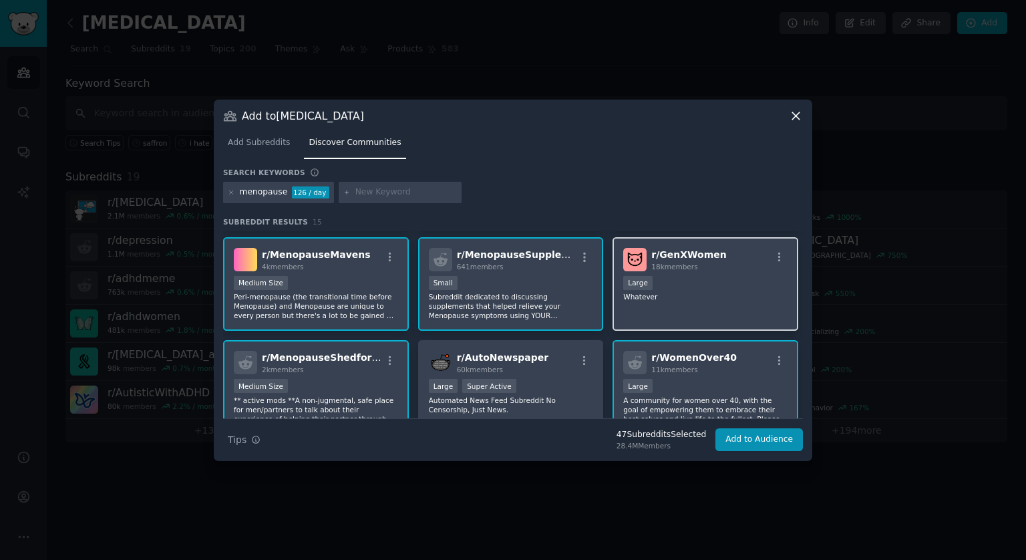
click at [681, 306] on div "r/ GenXWomen 18k members Large Whatever" at bounding box center [706, 284] width 186 height 94
click at [374, 187] on input "text" at bounding box center [407, 192] width 102 height 12
type input "mental health"
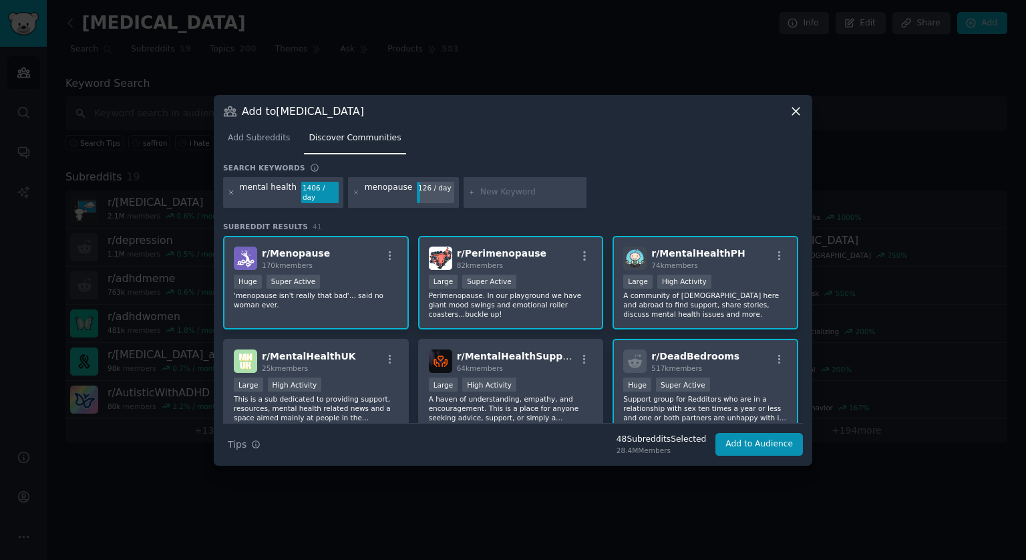
click at [230, 192] on icon at bounding box center [231, 191] width 3 height 3
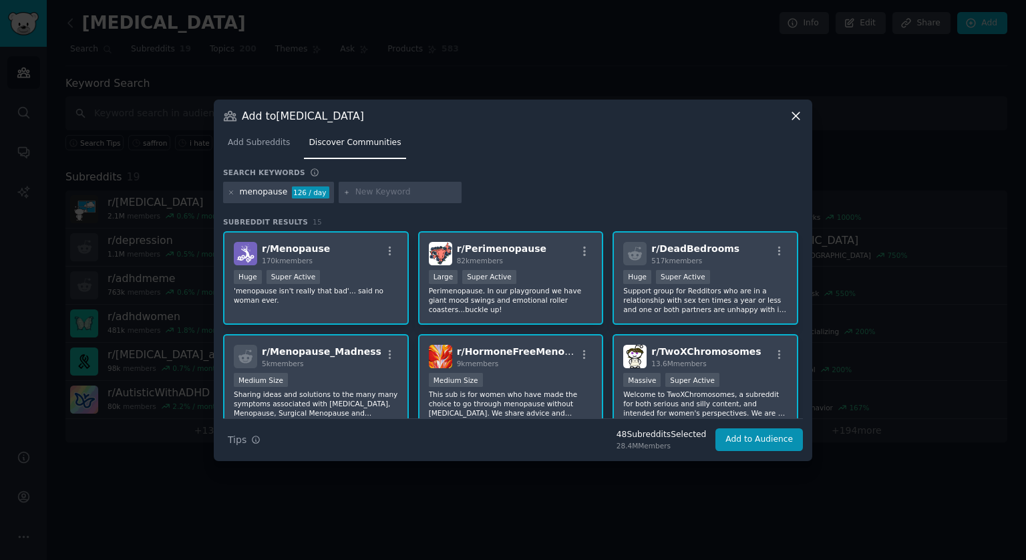
click at [361, 189] on input "text" at bounding box center [407, 192] width 102 height 12
type input "mental health"
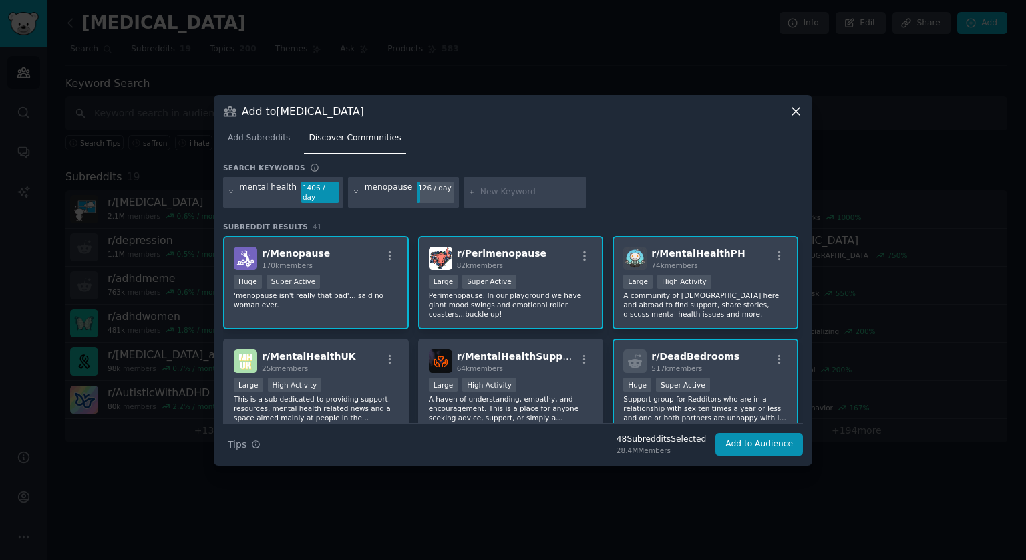
click at [353, 189] on icon at bounding box center [356, 192] width 7 height 7
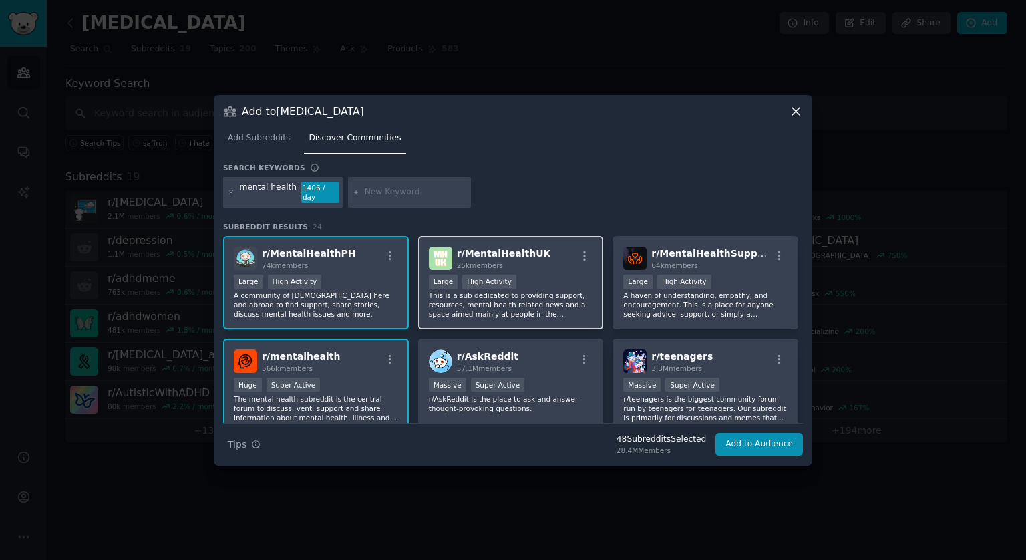
click at [529, 307] on p "This is a sub dedicated to providing support, resources, mental health related …" at bounding box center [511, 305] width 164 height 28
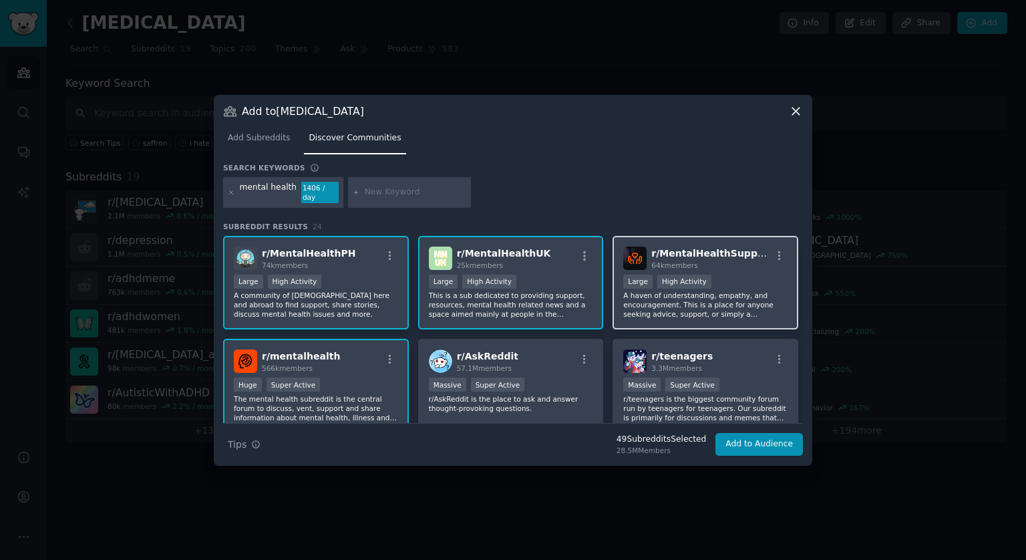
click at [709, 305] on p "A haven of understanding, empathy, and encouragement. This is a place for anyon…" at bounding box center [705, 305] width 164 height 28
click at [341, 304] on p "A community of [DEMOGRAPHIC_DATA] here and abroad to find support, share storie…" at bounding box center [316, 305] width 164 height 28
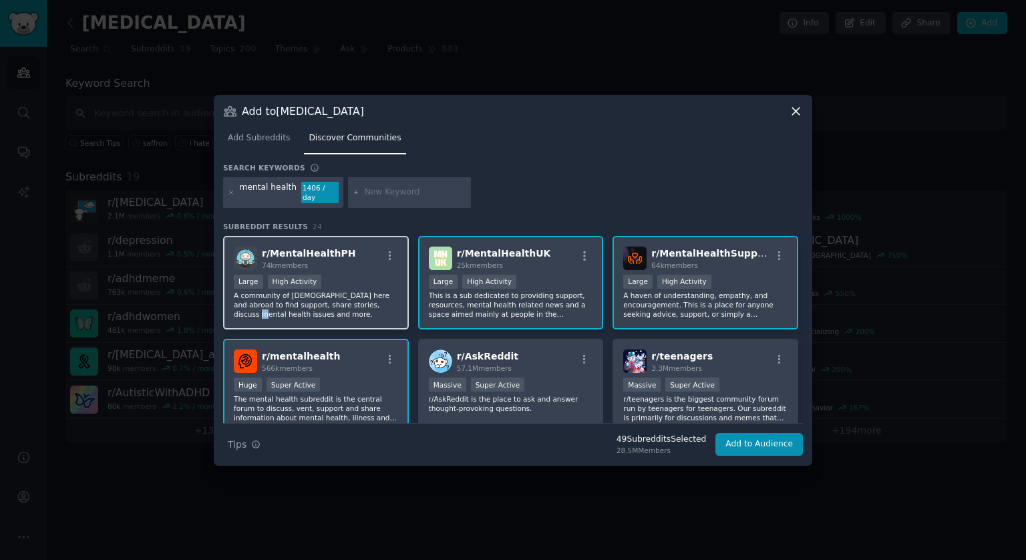
click at [360, 296] on p "A community of [DEMOGRAPHIC_DATA] here and abroad to find support, share storie…" at bounding box center [316, 305] width 164 height 28
click at [343, 378] on div "Huge Super Active" at bounding box center [316, 386] width 164 height 17
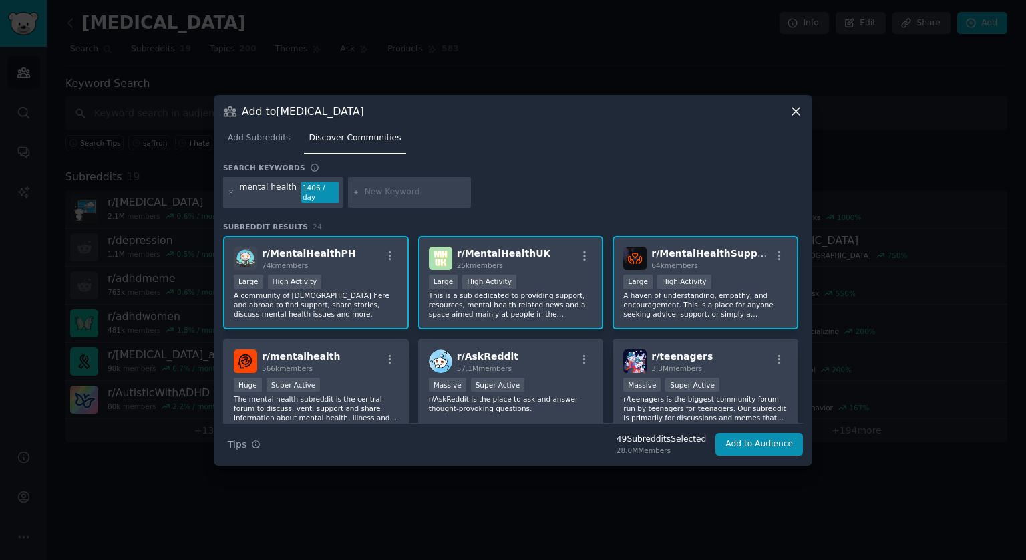
scroll to position [134, 0]
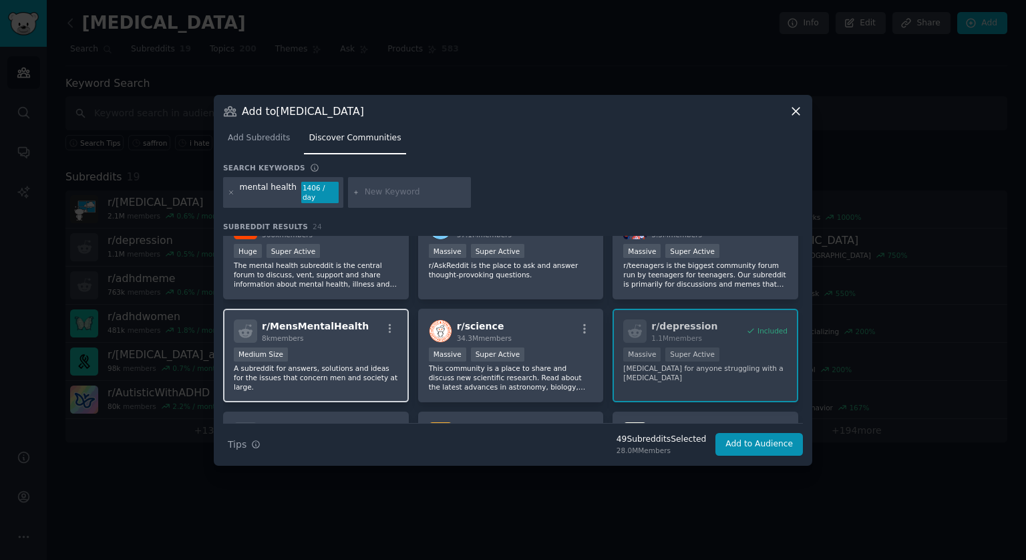
click at [349, 326] on h2 "r/ MensMentalHealth 8k members" at bounding box center [315, 330] width 107 height 23
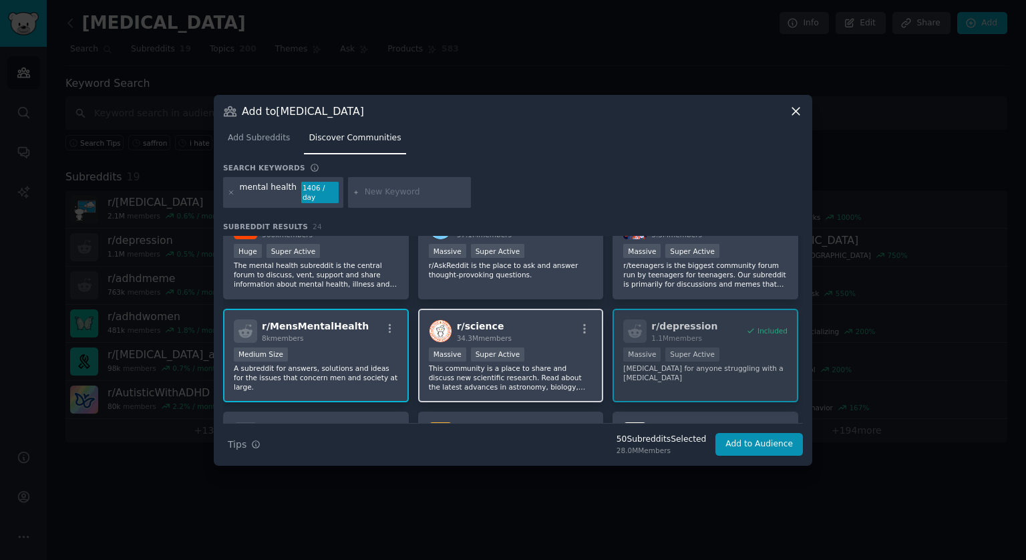
scroll to position [67, 0]
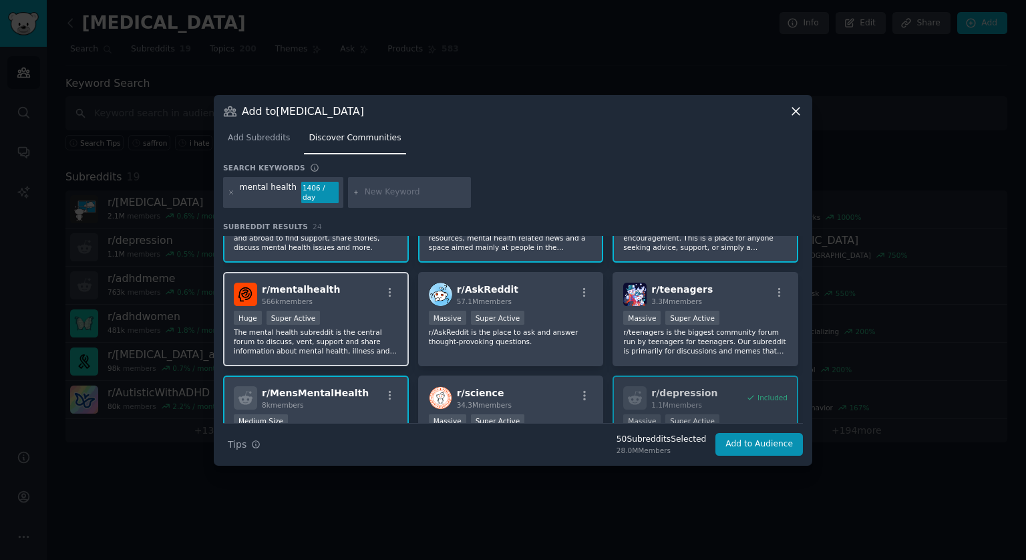
click at [360, 331] on p "The mental health subreddit is the central forum to discuss, vent, support and …" at bounding box center [316, 341] width 164 height 28
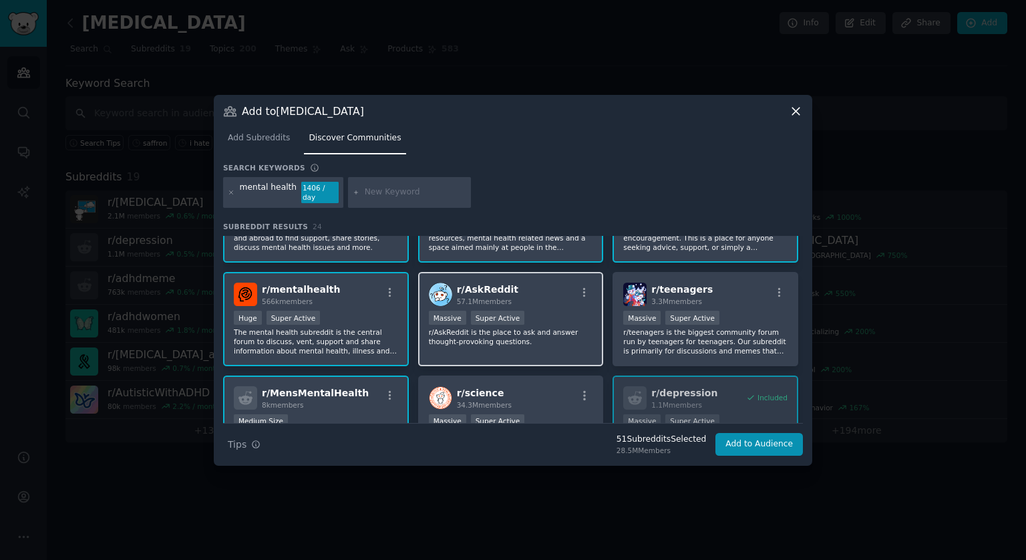
scroll to position [267, 0]
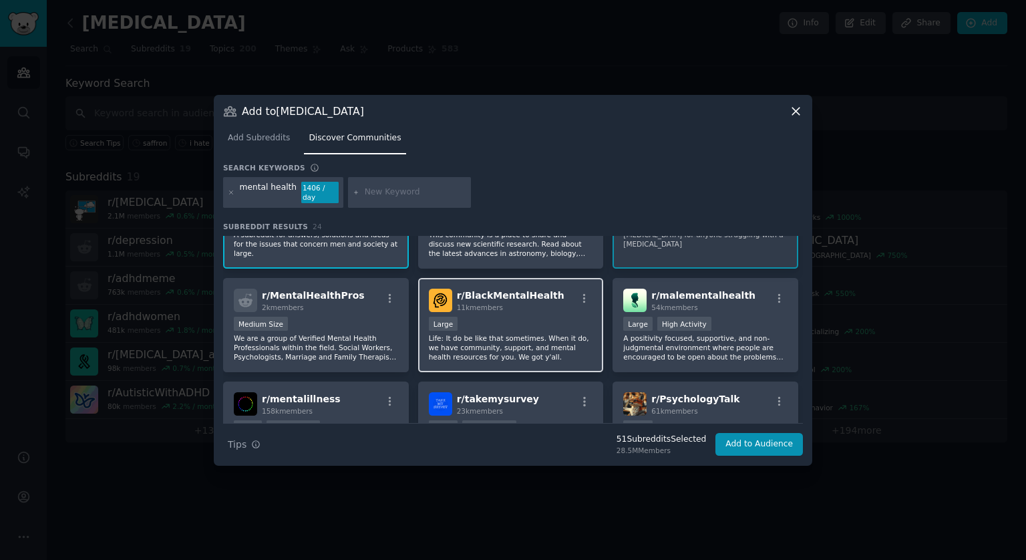
click at [535, 322] on div "Large" at bounding box center [511, 325] width 164 height 17
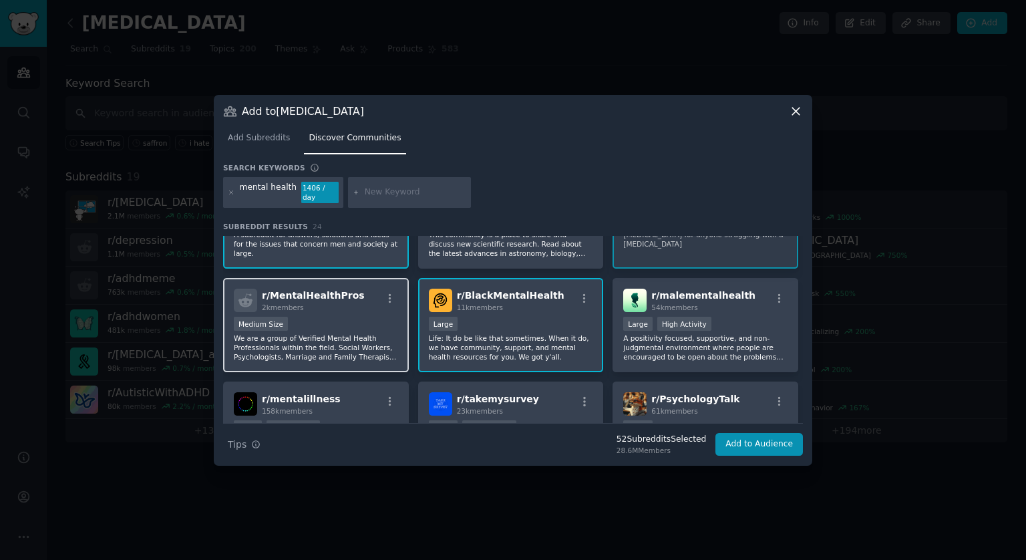
click at [364, 333] on p "We are a group of Verified Mental Health Professionals within the field. Social…" at bounding box center [316, 347] width 164 height 28
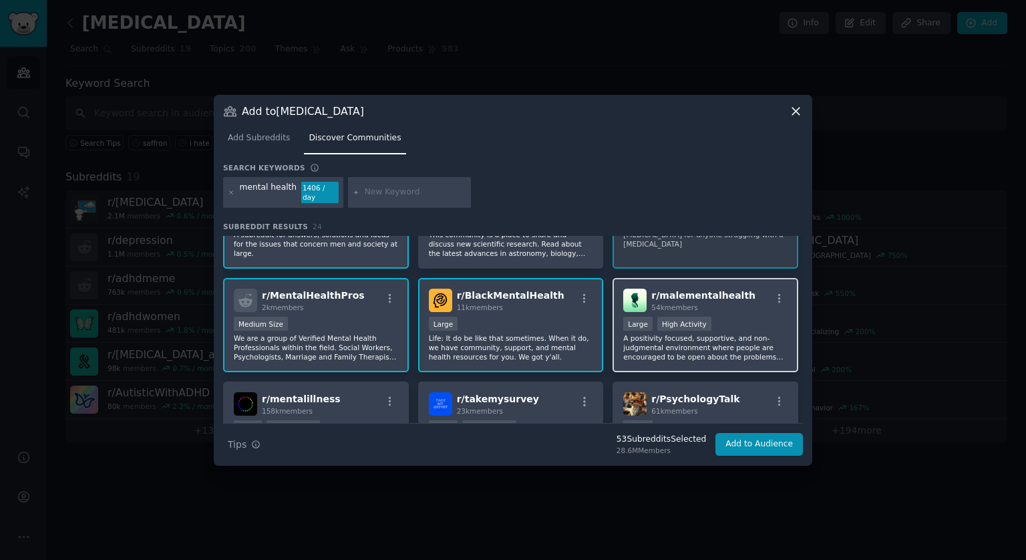
click at [740, 333] on p "A positivity focused, supportive, and non-judgmental environment where people a…" at bounding box center [705, 347] width 164 height 28
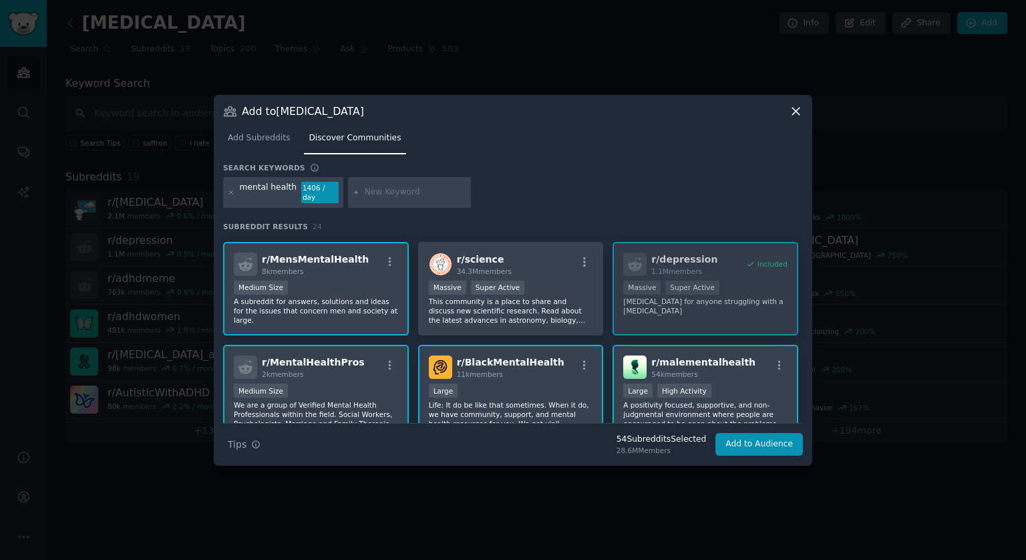
scroll to position [401, 0]
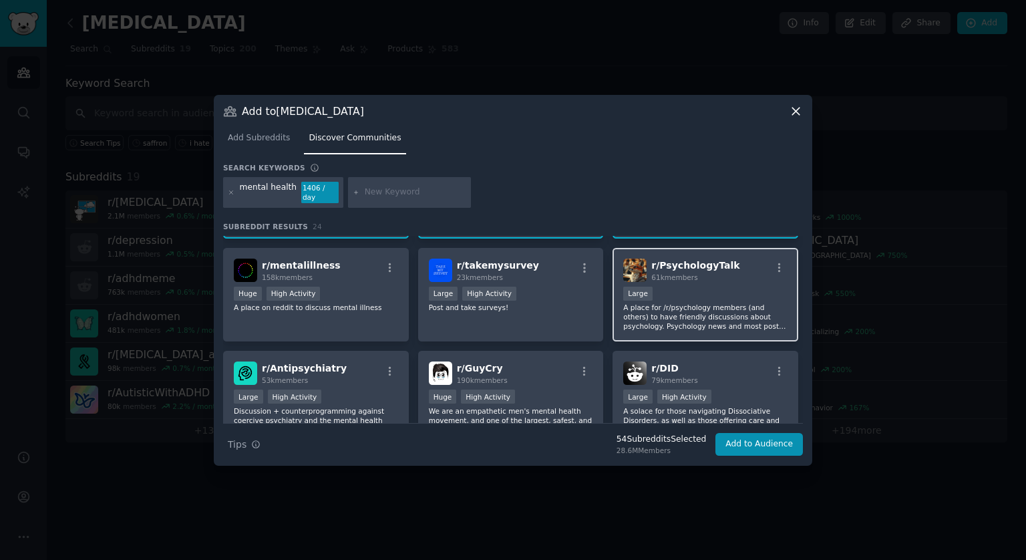
click at [711, 307] on p "A place for /r/psychology members (and others) to have friendly discussions abo…" at bounding box center [705, 317] width 164 height 28
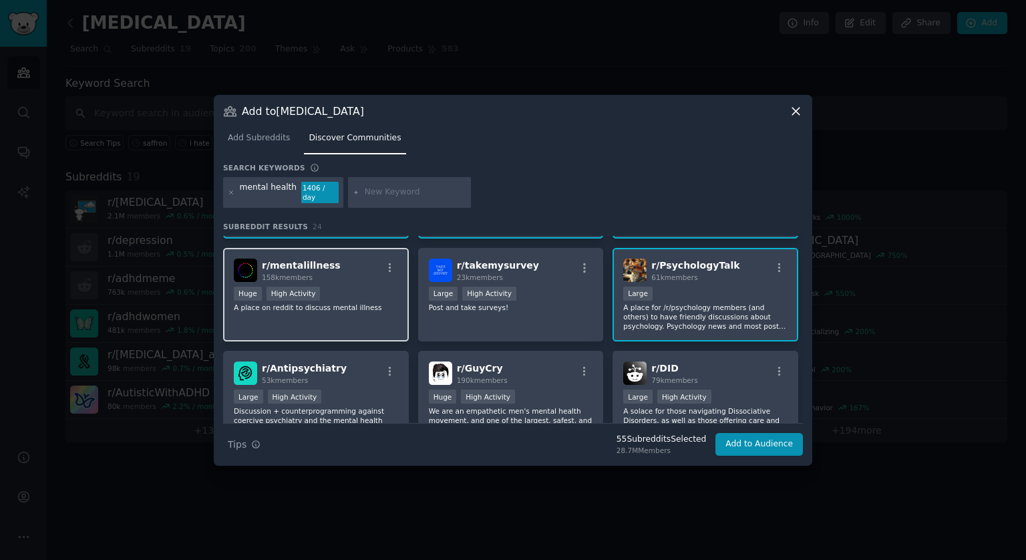
click at [341, 310] on div "r/ mentalillness 158k members Huge High Activity A place on reddit to discuss m…" at bounding box center [316, 295] width 186 height 94
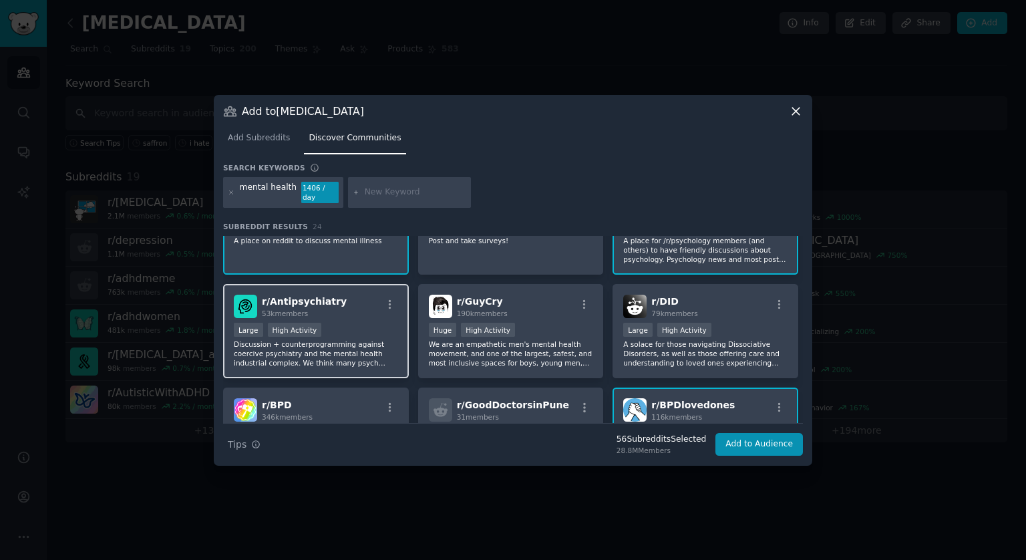
click at [342, 325] on div "Large High Activity" at bounding box center [316, 331] width 164 height 17
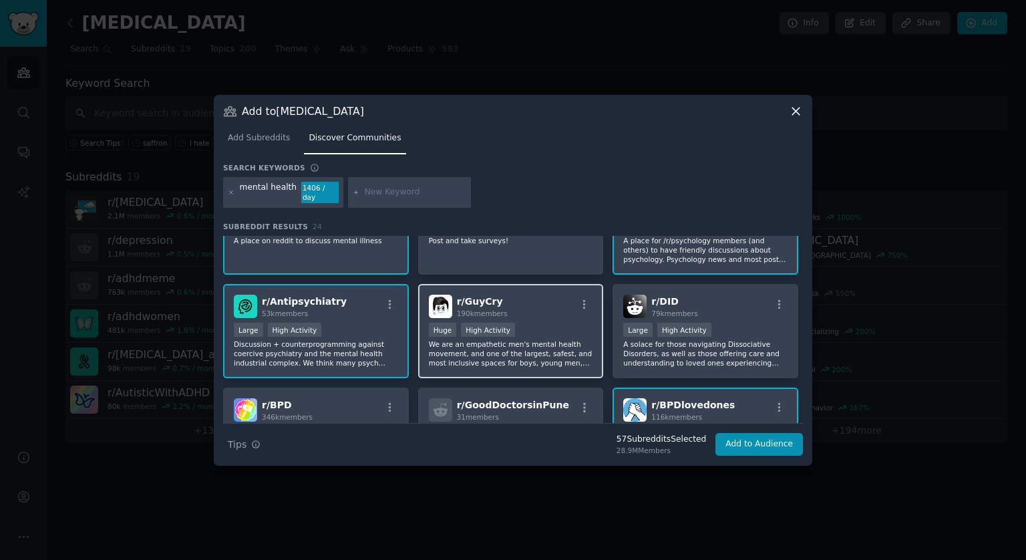
scroll to position [535, 0]
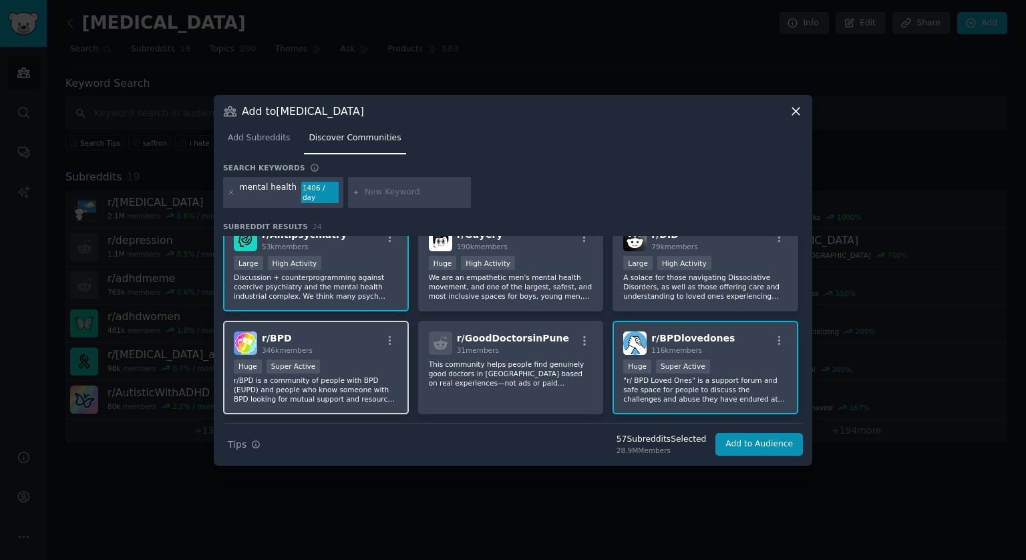
click at [352, 376] on p "r/BPD is a community of people with BPD (EUPD) and people who know someone with…" at bounding box center [316, 390] width 164 height 28
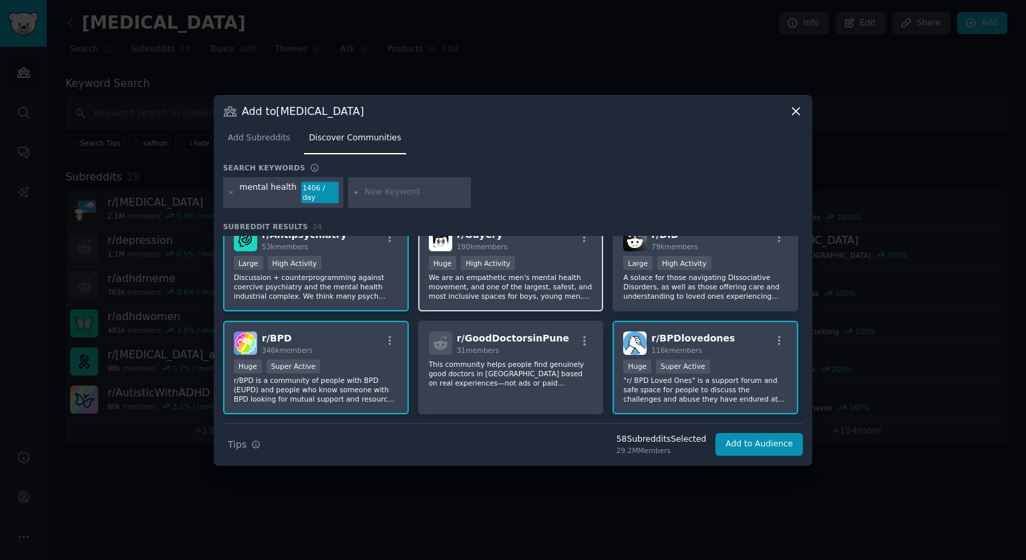
click at [538, 280] on p "We are an empathetic men's mental health movement, and one of the largest, safe…" at bounding box center [511, 287] width 164 height 28
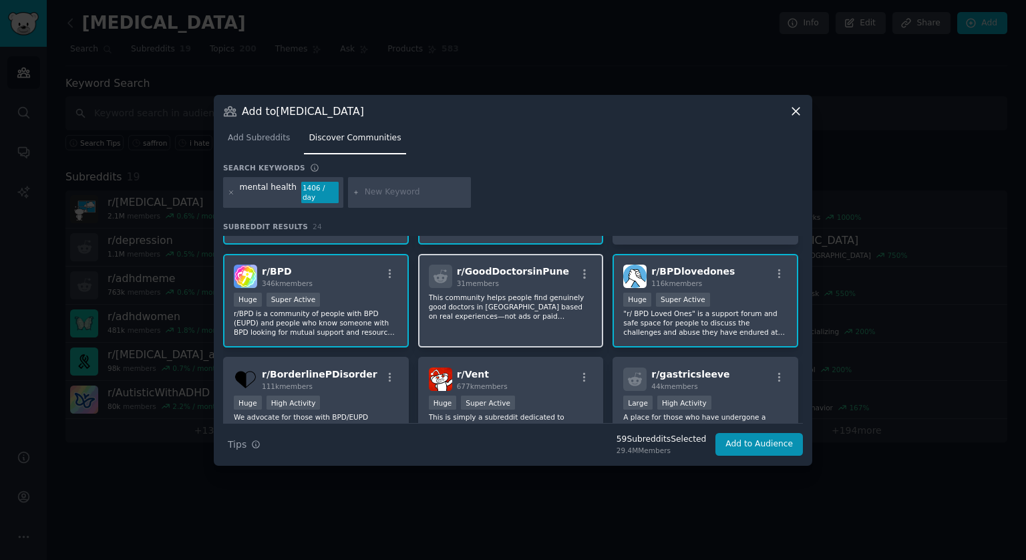
scroll to position [668, 0]
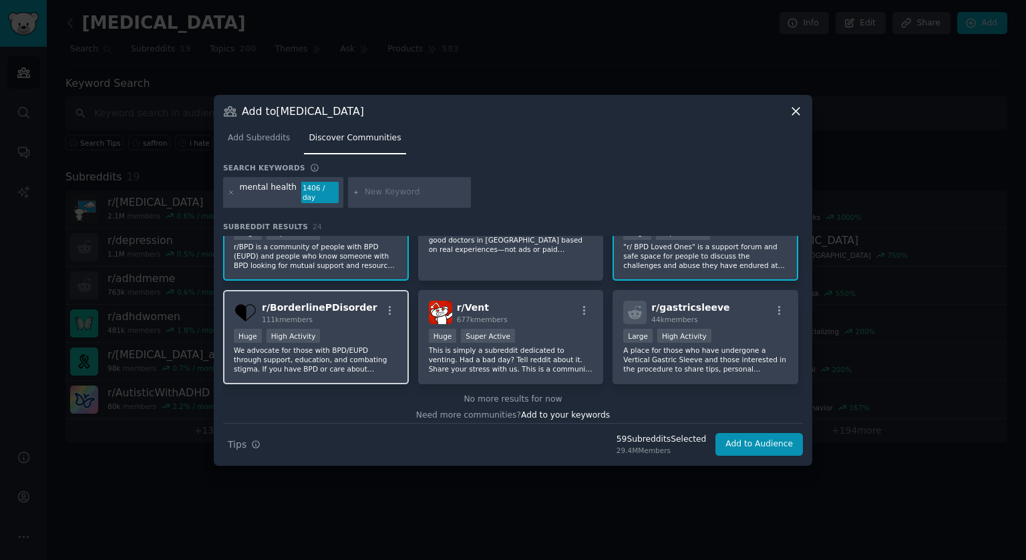
click at [343, 345] on p "We advocate for those with BPD/EUPD through support, education, and combating s…" at bounding box center [316, 359] width 164 height 28
click at [398, 192] on input "text" at bounding box center [416, 192] width 102 height 12
type input "ask men"
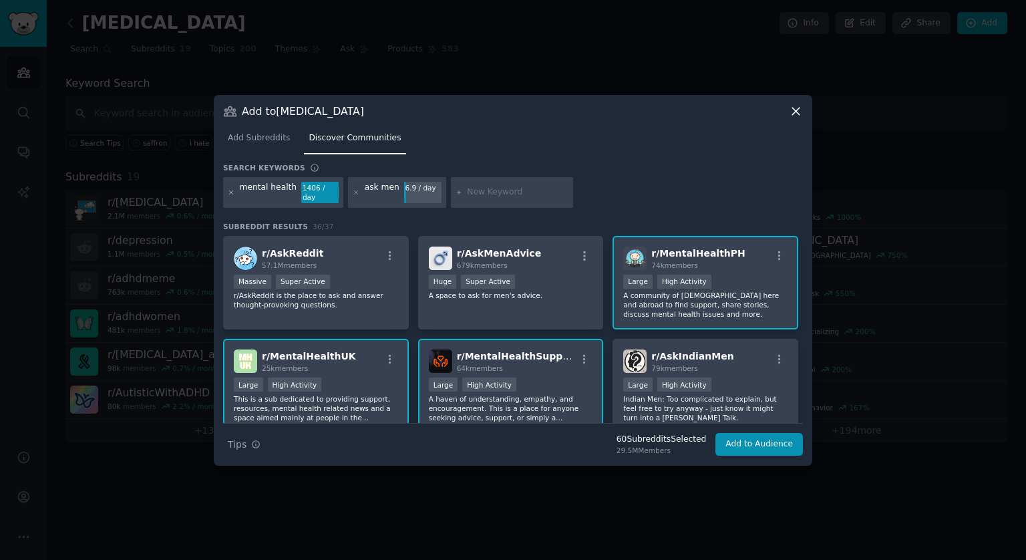
click at [230, 190] on icon at bounding box center [231, 191] width 3 height 3
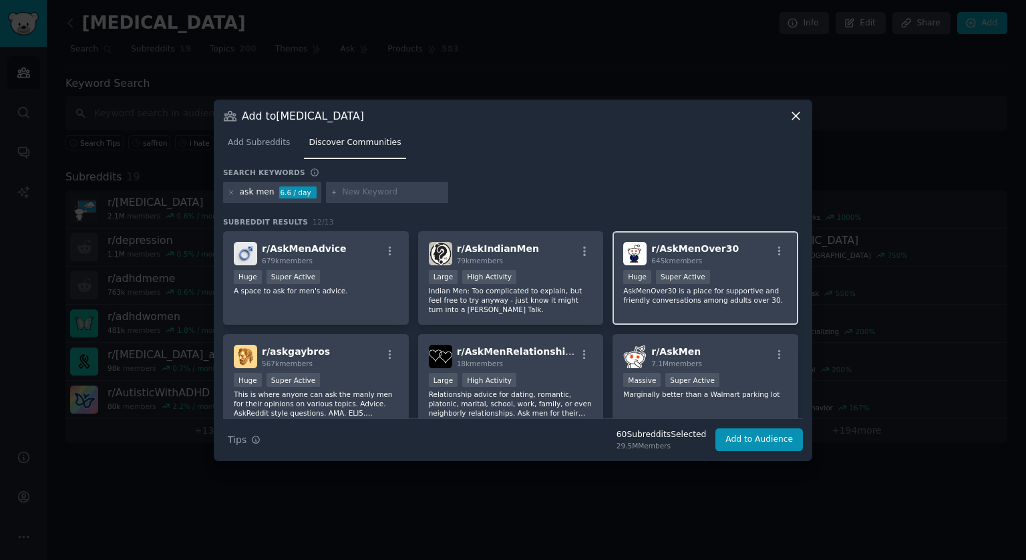
click at [730, 286] on p "AskMenOver30 is a place for supportive and friendly conversations among adults …" at bounding box center [705, 295] width 164 height 19
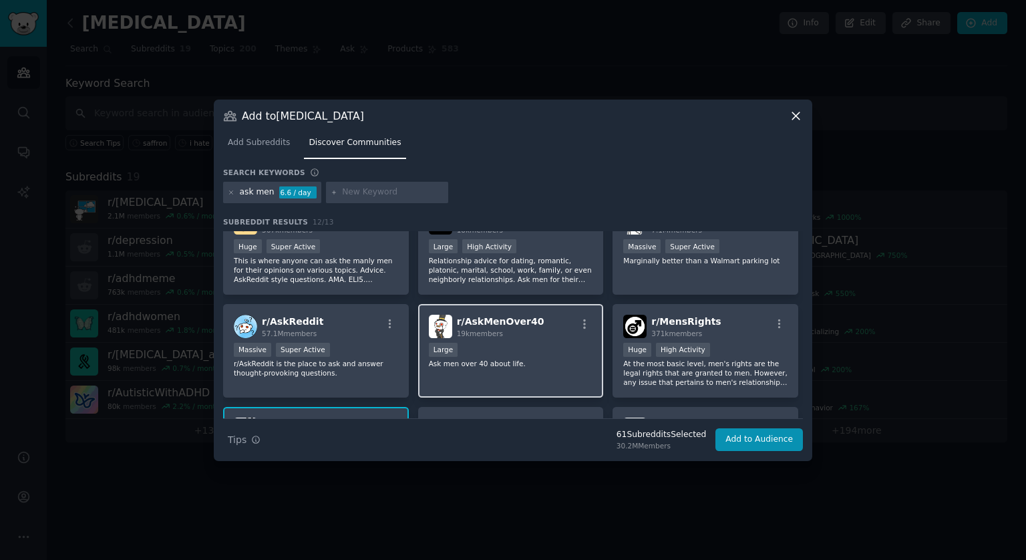
scroll to position [200, 0]
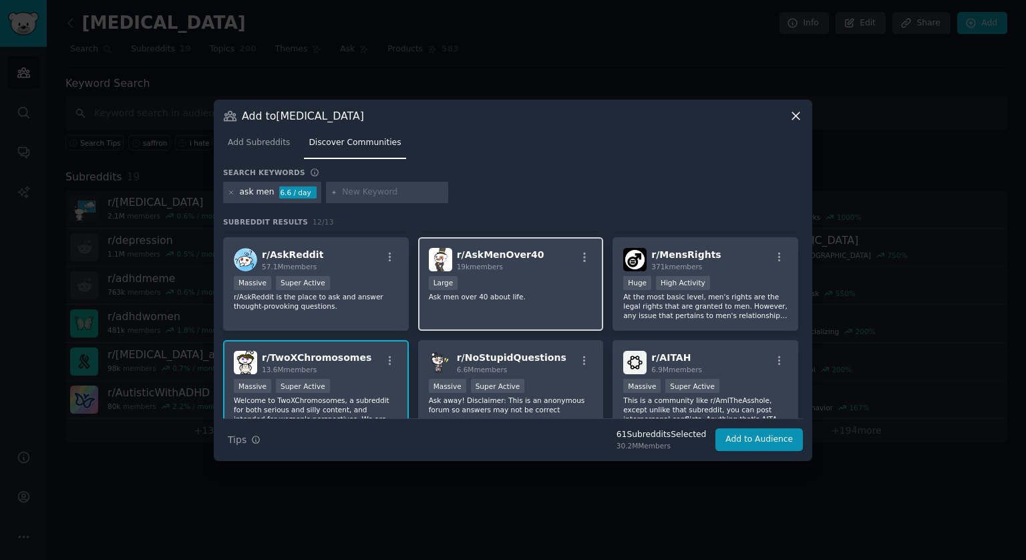
click at [541, 292] on p "Ask men over 40 about life." at bounding box center [511, 296] width 164 height 9
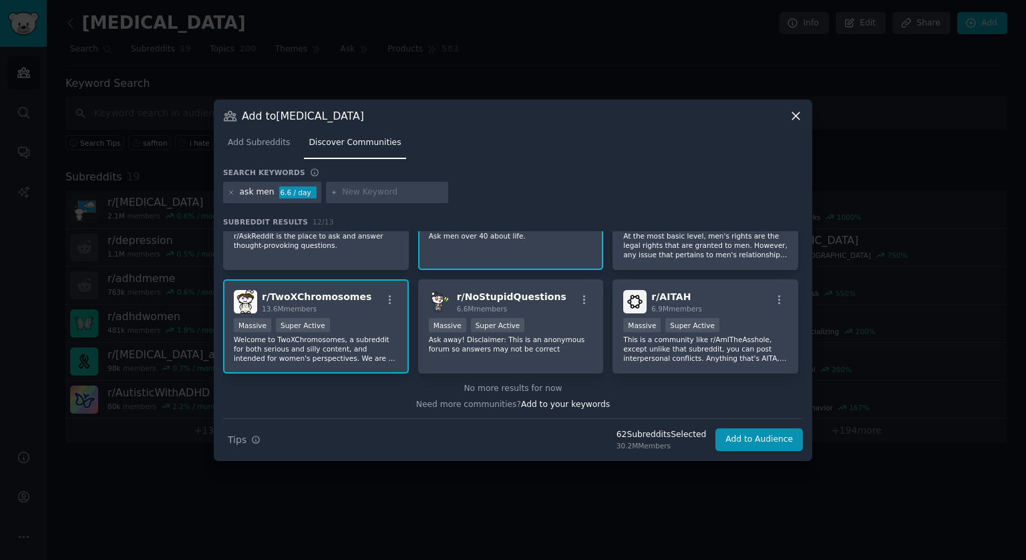
click at [349, 188] on input "text" at bounding box center [393, 192] width 102 height 12
type input "skincare"
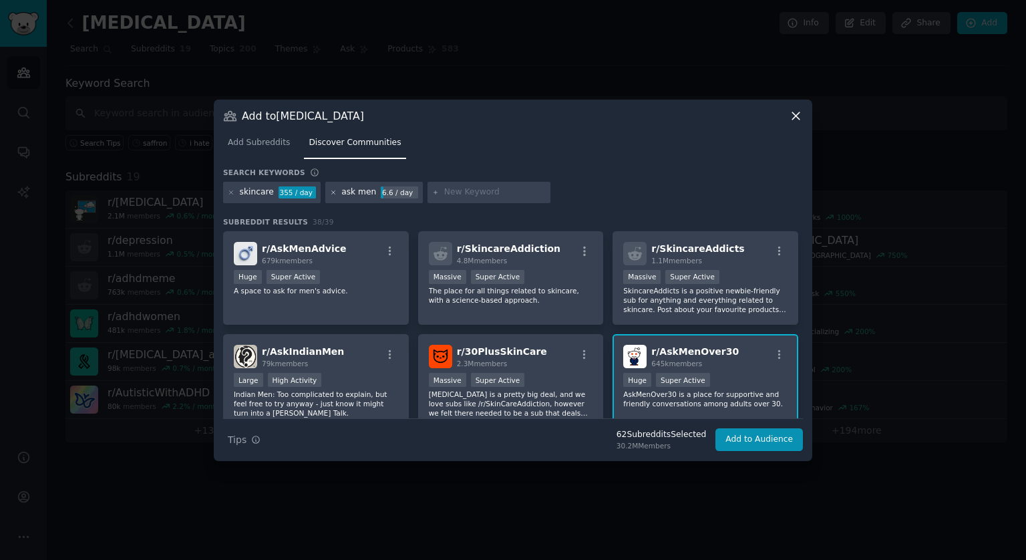
click at [331, 192] on icon at bounding box center [332, 191] width 3 height 3
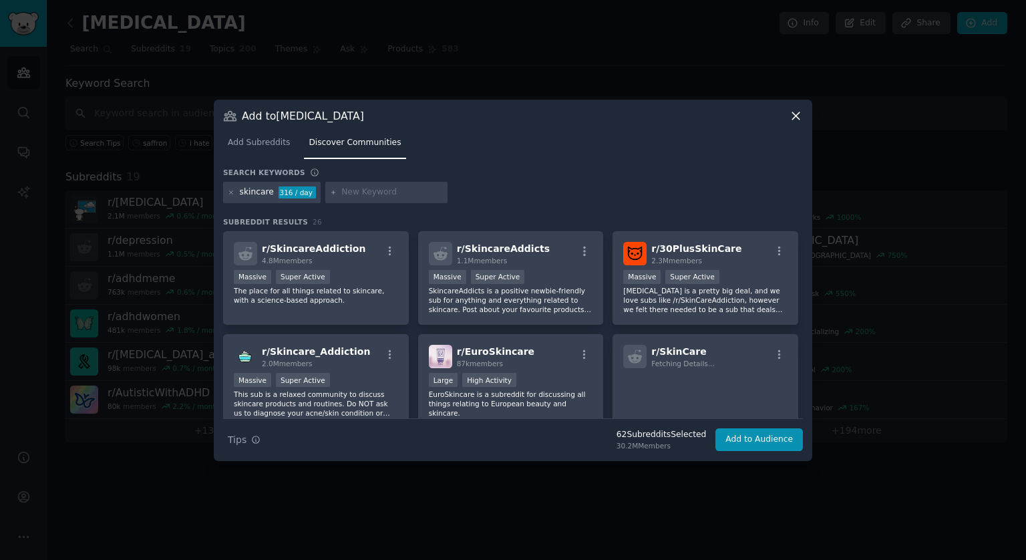
click at [370, 192] on input "text" at bounding box center [392, 192] width 102 height 12
type input "saffron"
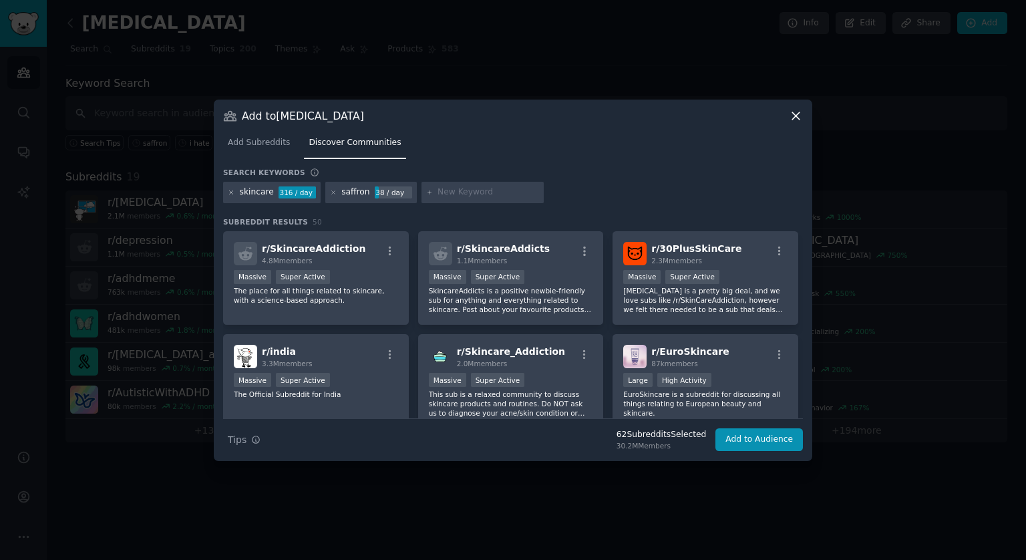
click at [231, 191] on icon at bounding box center [231, 192] width 7 height 7
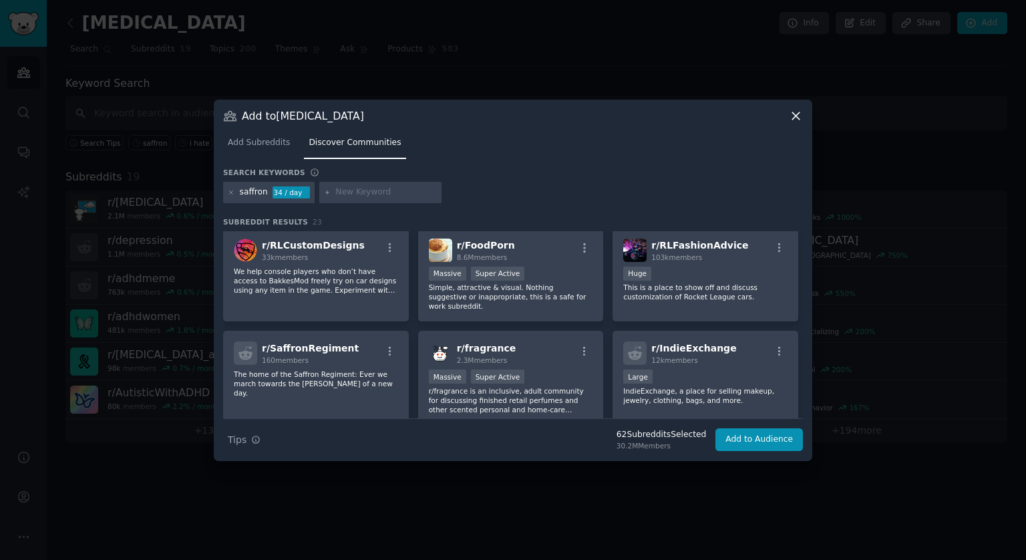
scroll to position [267, 0]
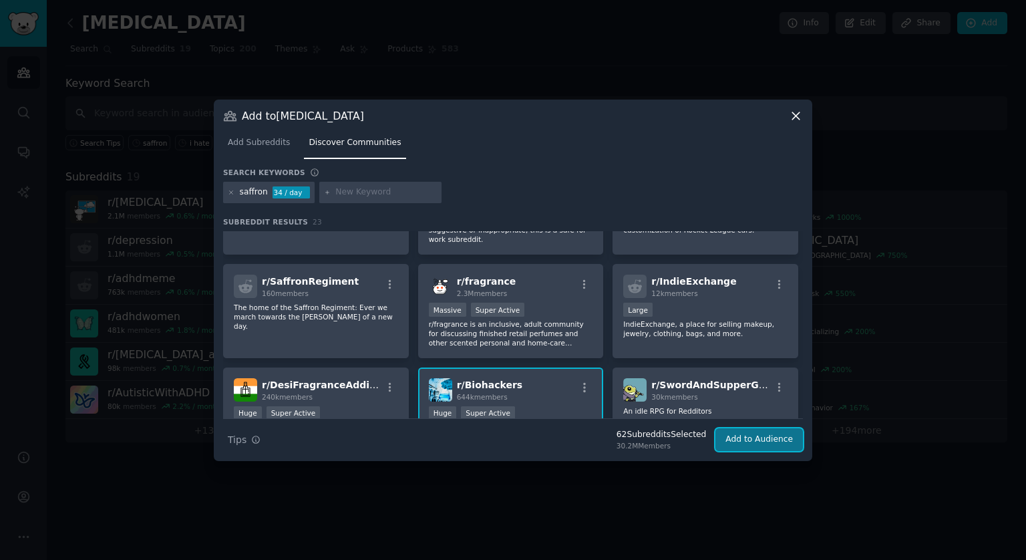
click at [750, 436] on button "Add to Audience" at bounding box center [760, 439] width 88 height 23
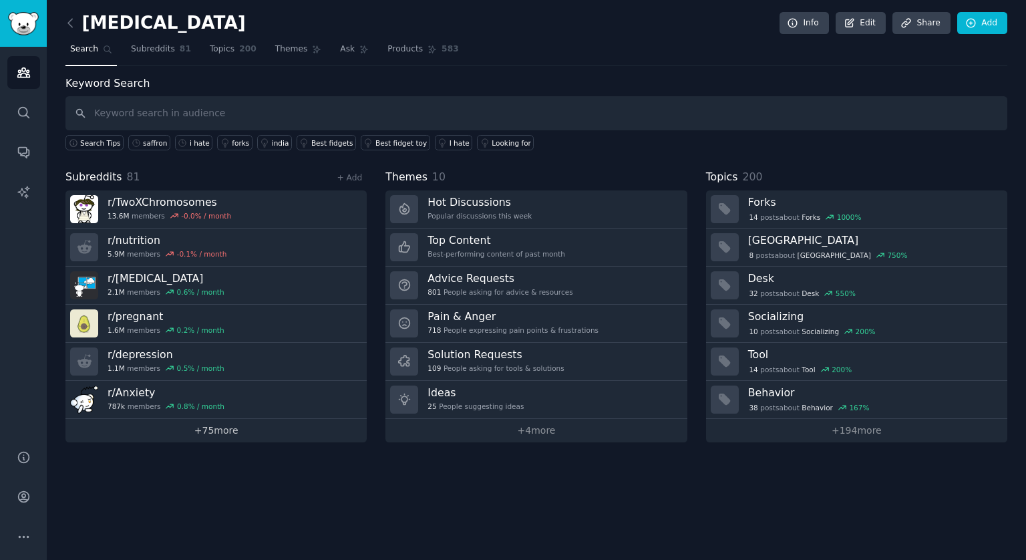
click at [217, 427] on link "+ 75 more" at bounding box center [215, 430] width 301 height 23
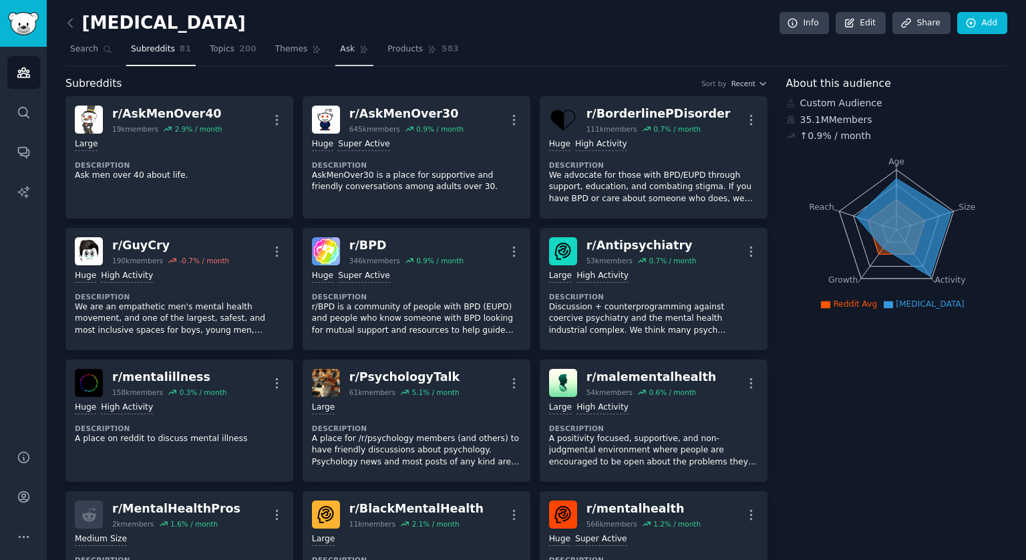
click at [340, 47] on span "Ask" at bounding box center [347, 49] width 15 height 12
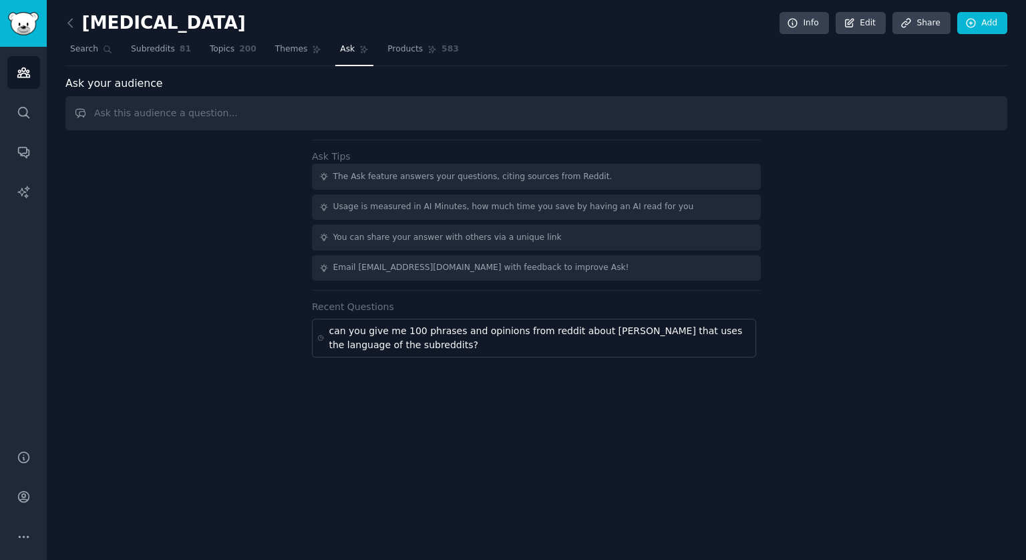
click at [315, 123] on input "text" at bounding box center [536, 113] width 942 height 34
type input "w"
click at [207, 116] on input "give me the juiciest quotes, language, benefits, and pros of saffron supplement…" at bounding box center [536, 113] width 942 height 34
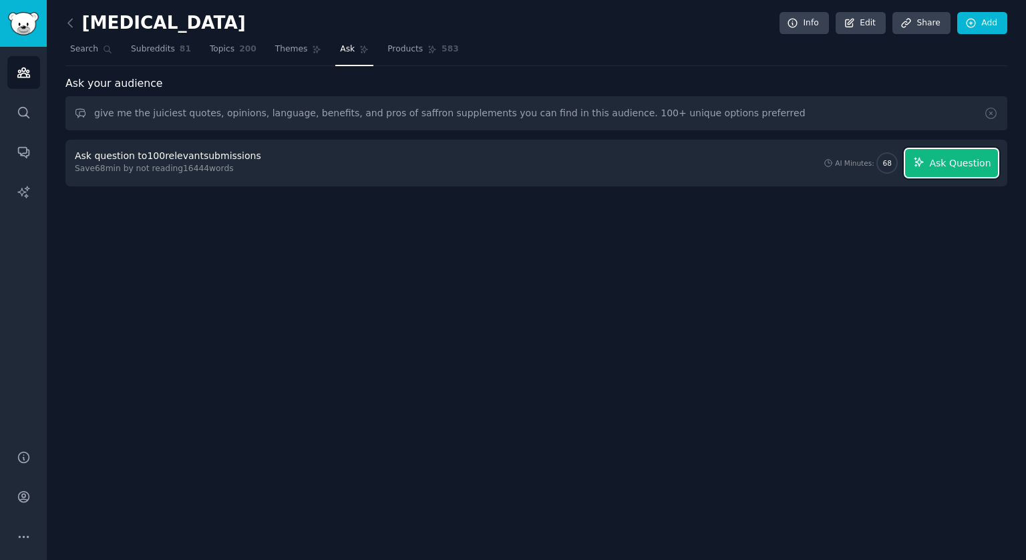
click at [936, 166] on span "Ask Question" at bounding box center [960, 163] width 61 height 14
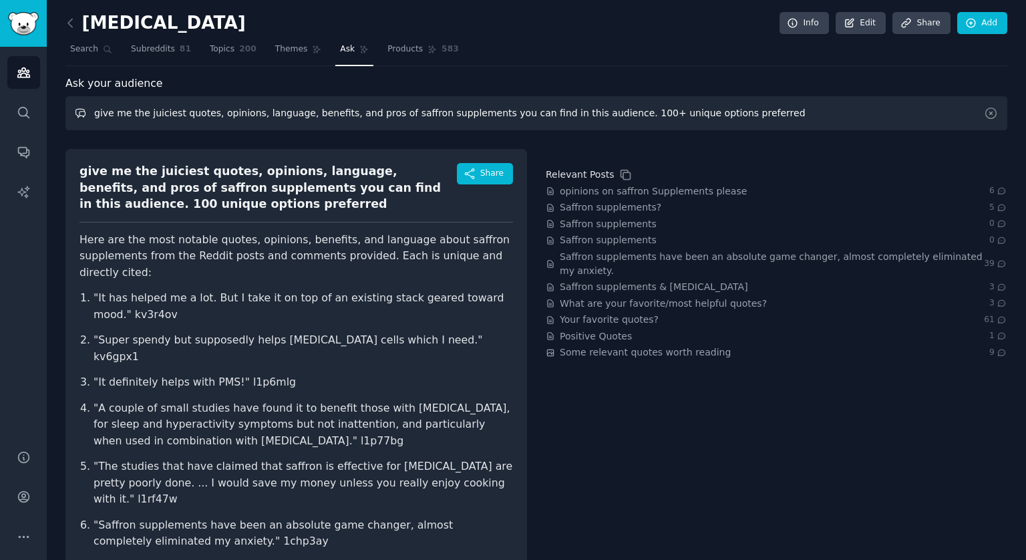
drag, startPoint x: 732, startPoint y: 112, endPoint x: 92, endPoint y: 107, distance: 640.9
click at [92, 107] on input "give me the juiciest quotes, opinions, language, benefits, and pros of saffron …" at bounding box center [536, 113] width 942 height 34
click at [95, 115] on input "give me 200 quotes and comments from users reporting positive experiences with …" at bounding box center [536, 113] width 942 height 34
click at [821, 110] on input "can you give me 200 quotes and comments from users reporting positive experienc…" at bounding box center [536, 113] width 942 height 34
type input "can you give me 200 quotes and comments from users reporting positive experienc…"
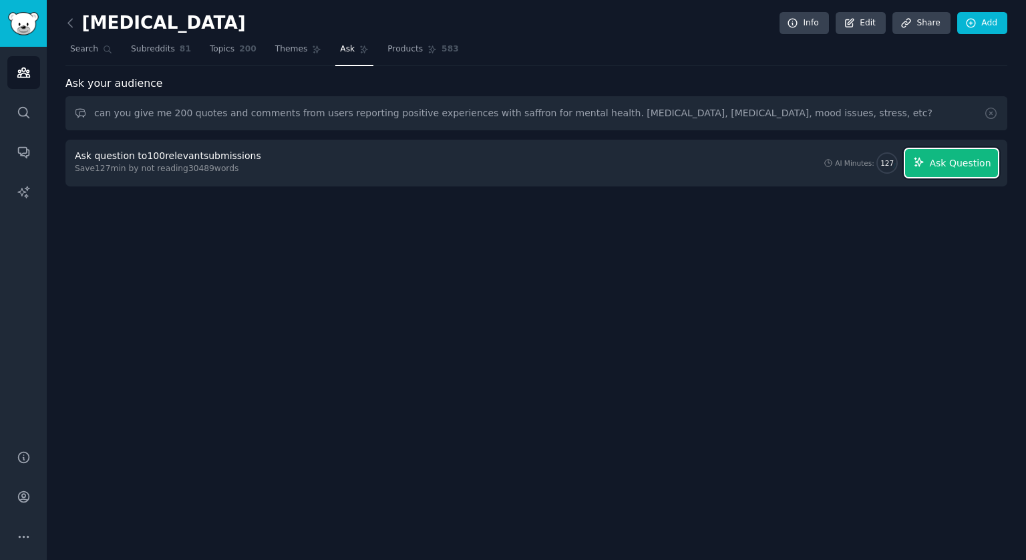
click at [944, 160] on span "Ask Question" at bounding box center [960, 163] width 61 height 14
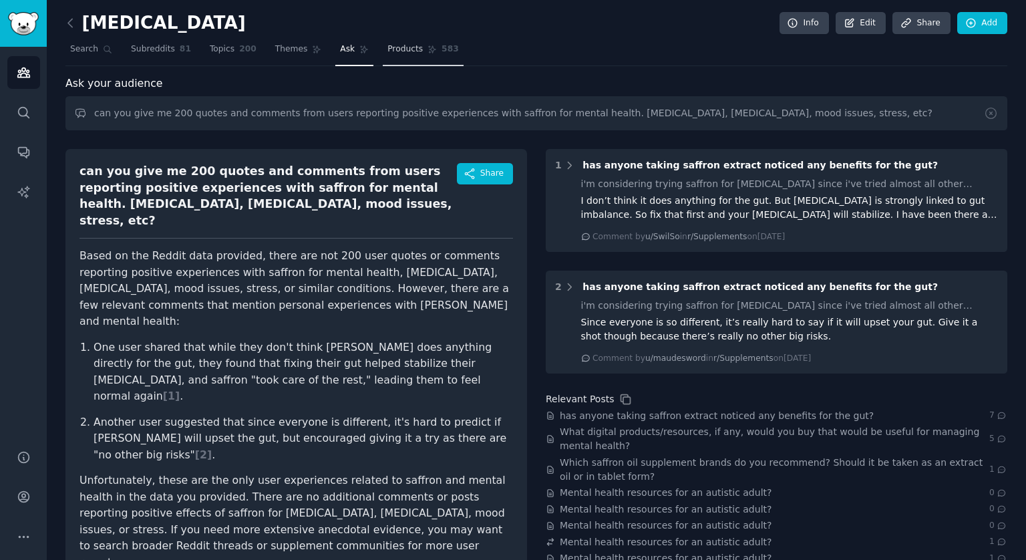
click at [388, 49] on span "Products" at bounding box center [405, 49] width 35 height 12
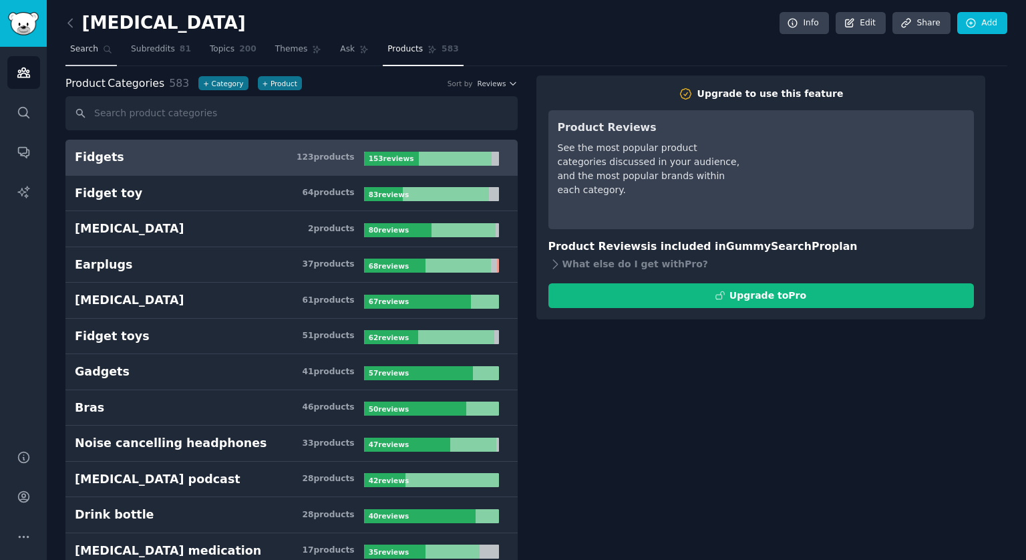
click at [80, 45] on span "Search" at bounding box center [84, 49] width 28 height 12
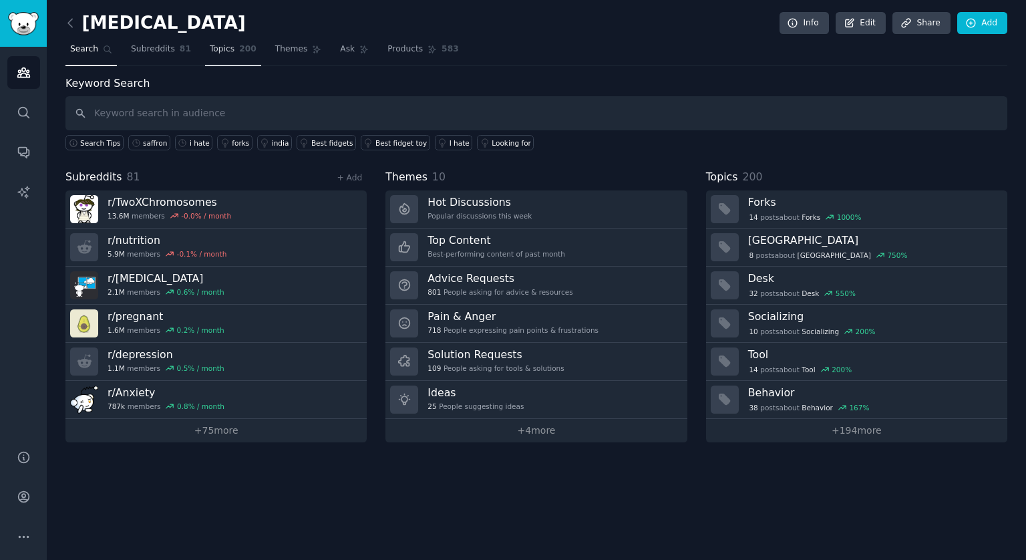
click at [217, 52] on span "Topics" at bounding box center [222, 49] width 25 height 12
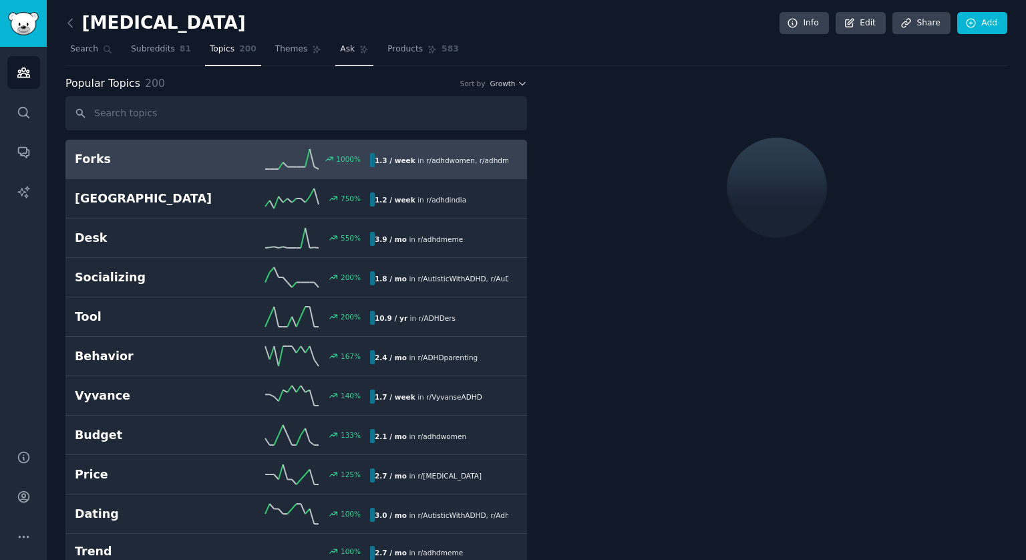
click at [335, 53] on link "Ask" at bounding box center [354, 52] width 38 height 27
